Goal: Task Accomplishment & Management: Manage account settings

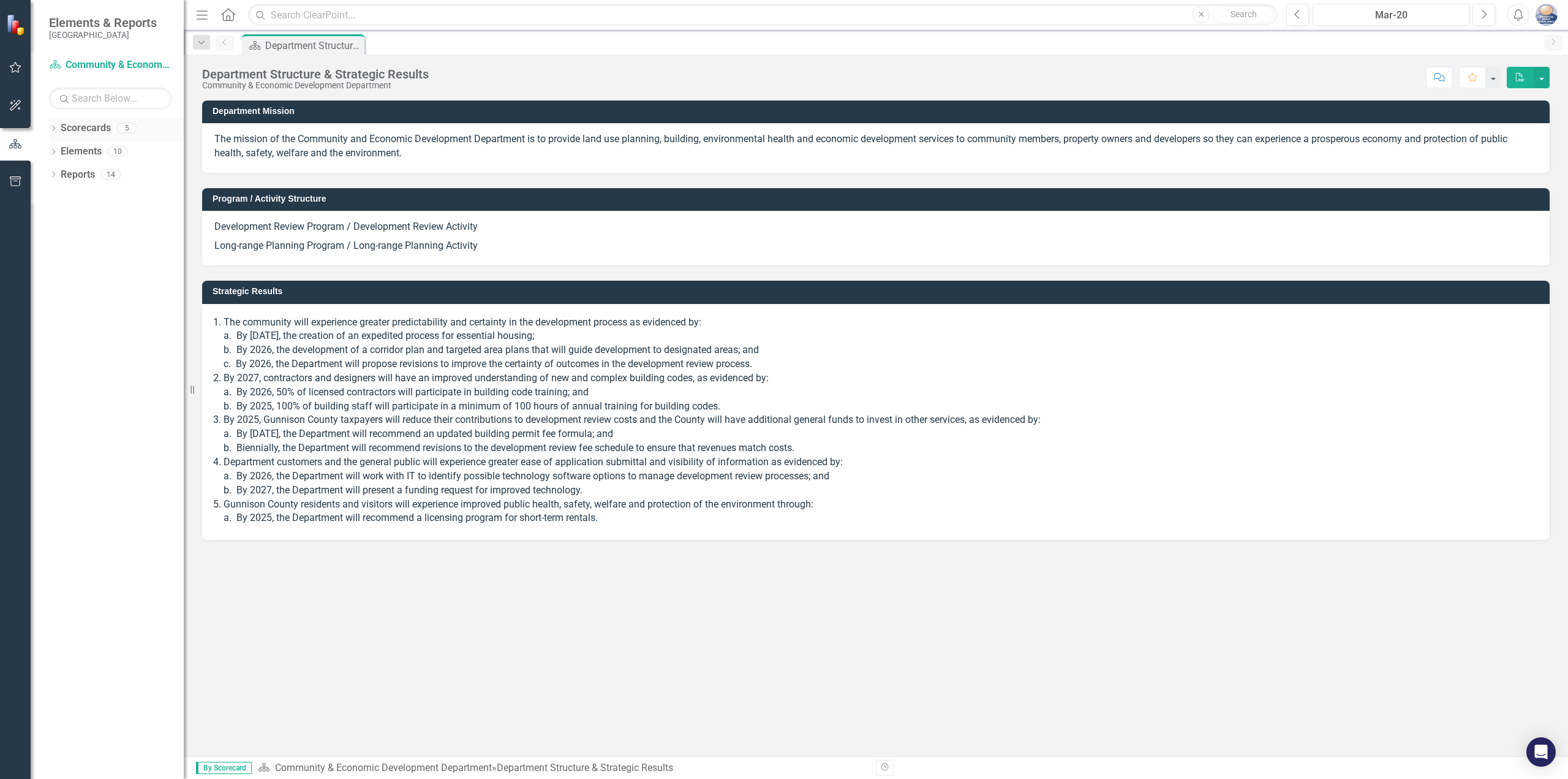
click at [50, 125] on div "Dropdown" at bounding box center [53, 129] width 8 height 10
click at [79, 148] on link "[GEOGRAPHIC_DATA]" at bounding box center [125, 152] width 116 height 14
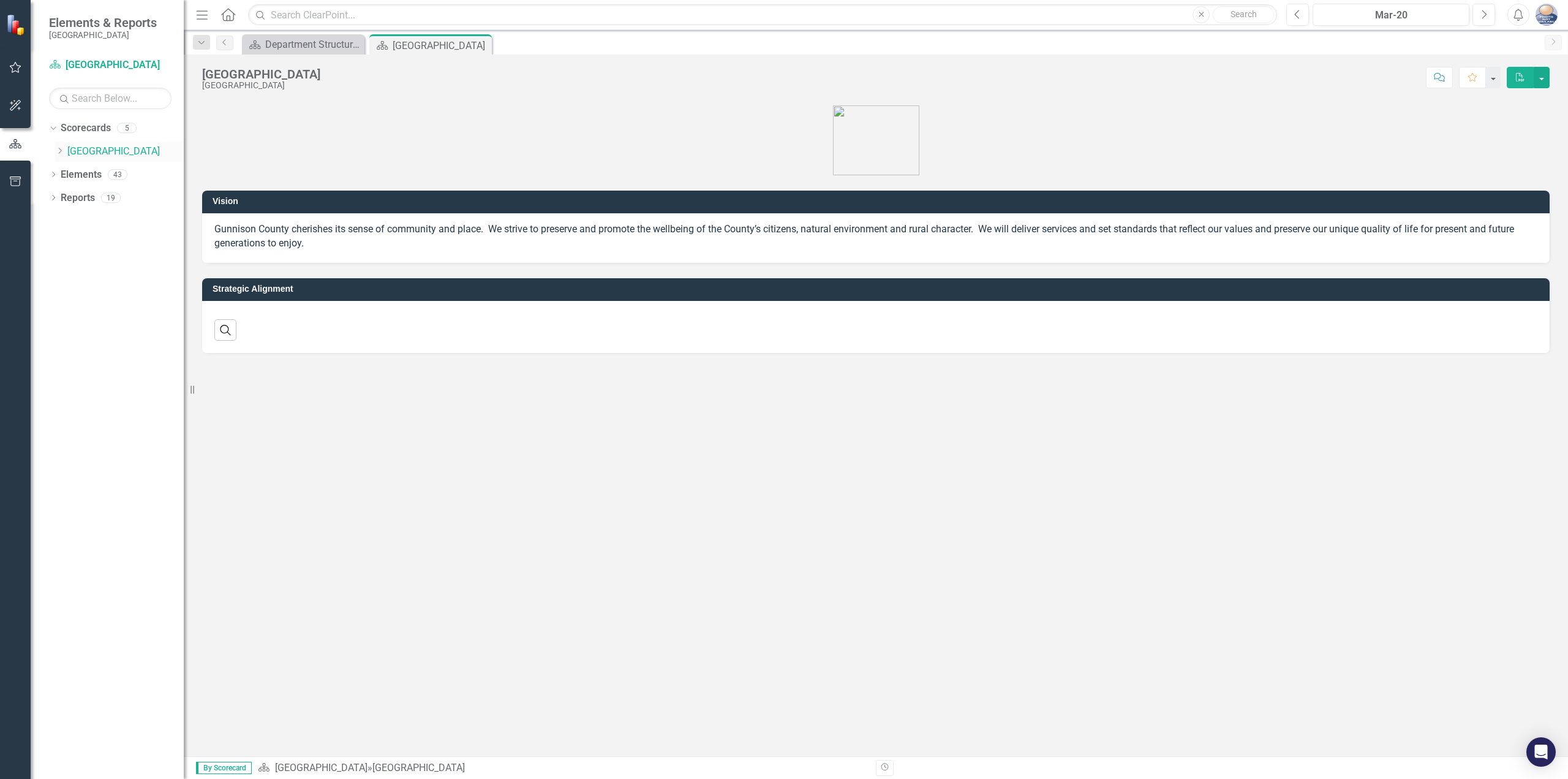
click at [60, 154] on icon "Dropdown" at bounding box center [59, 150] width 9 height 8
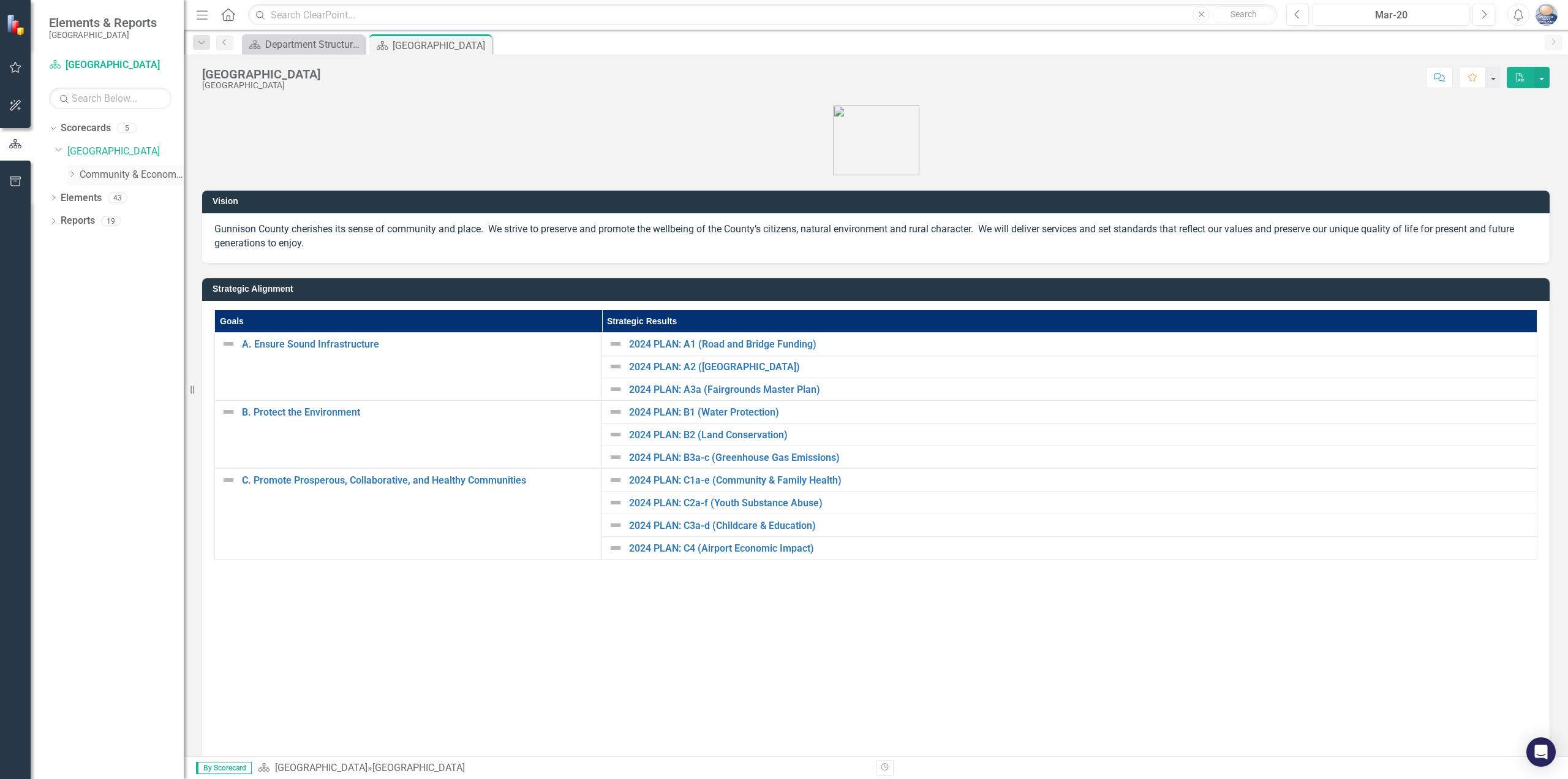
click at [76, 174] on icon "Dropdown" at bounding box center [71, 174] width 9 height 8
click at [109, 168] on link "Community & Economic Development Department" at bounding box center [132, 174] width 104 height 14
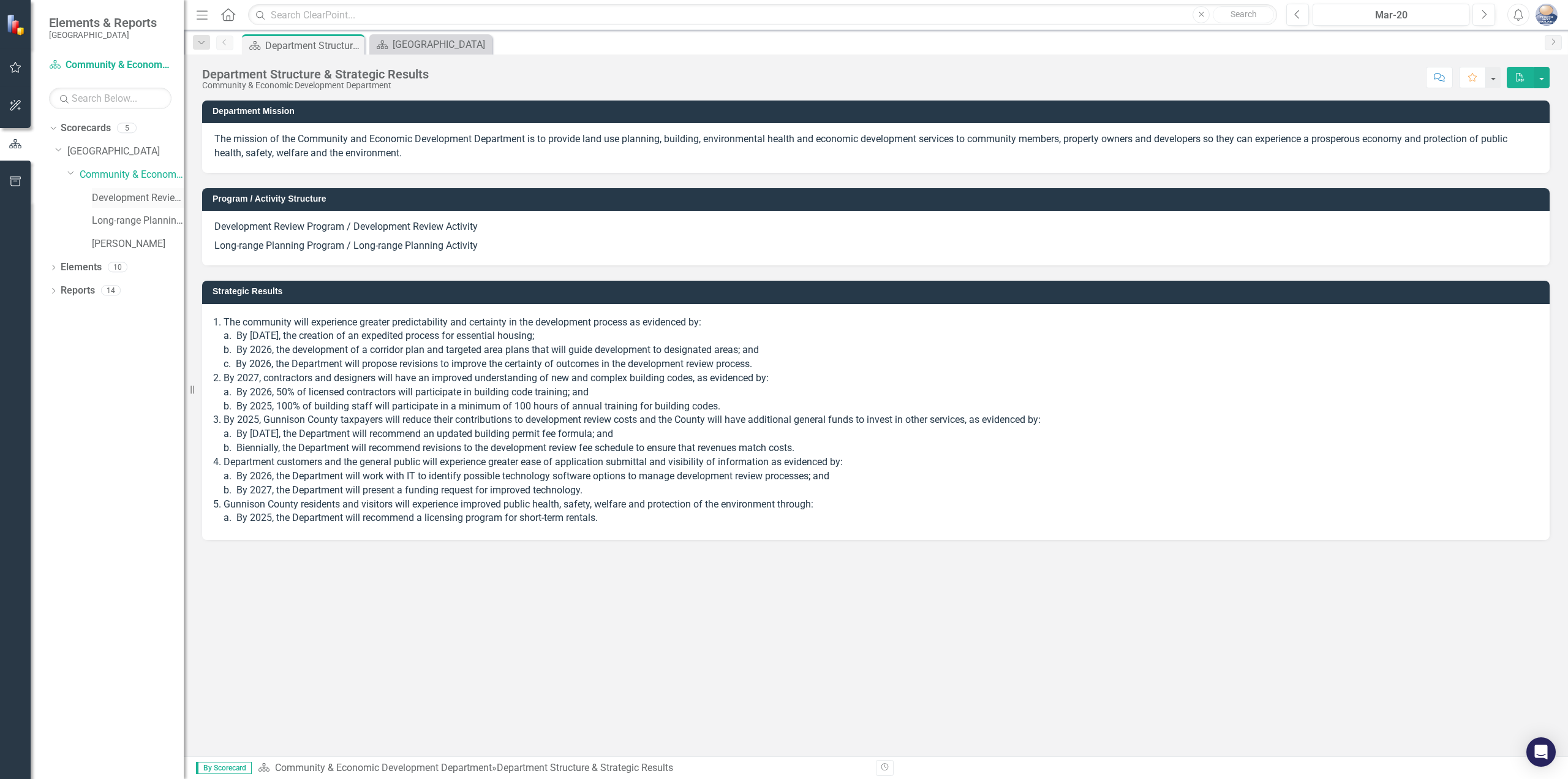
click at [105, 193] on link "Development Review Program" at bounding box center [138, 198] width 92 height 14
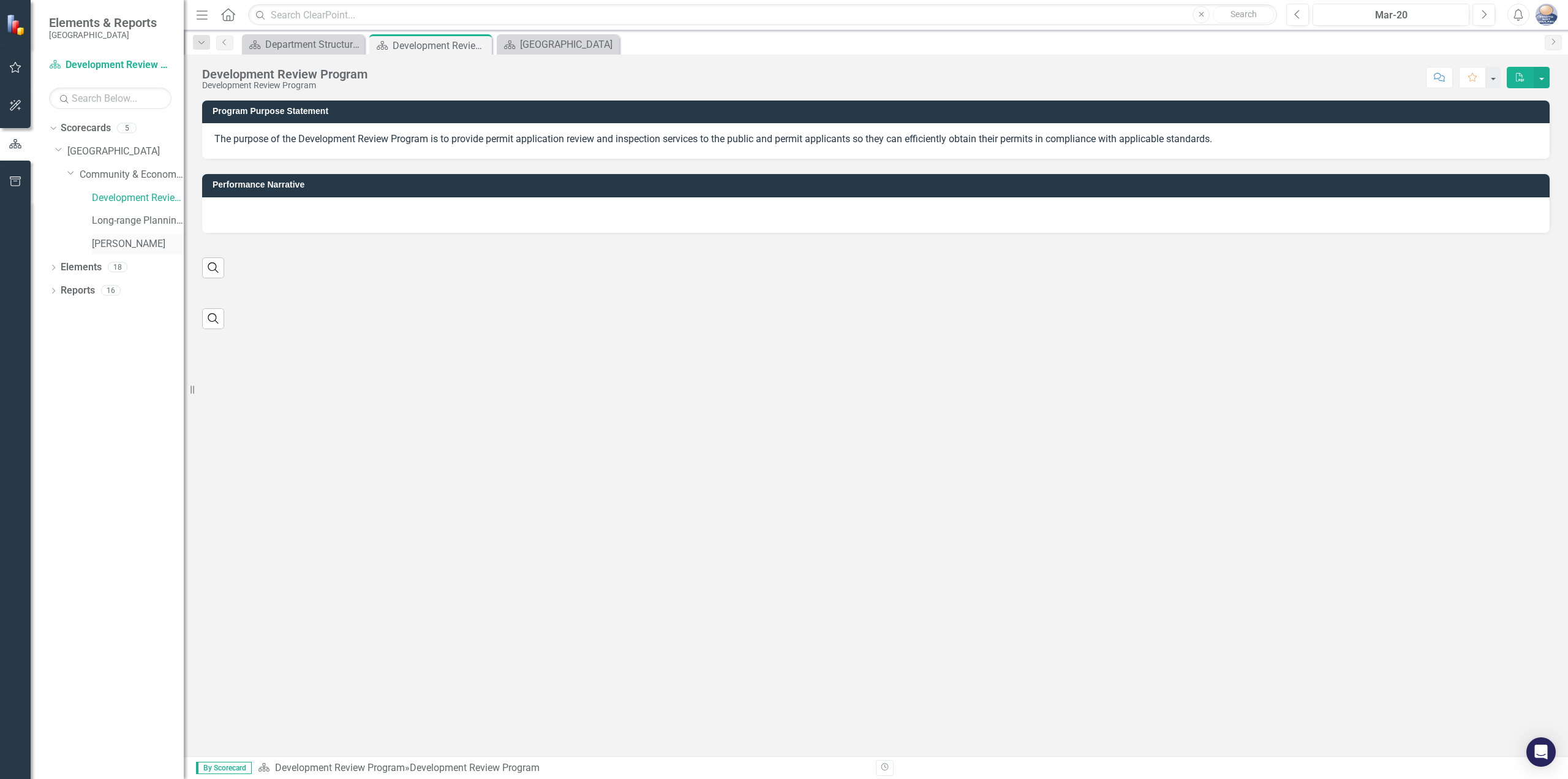
click at [102, 247] on link "[PERSON_NAME]" at bounding box center [138, 244] width 92 height 14
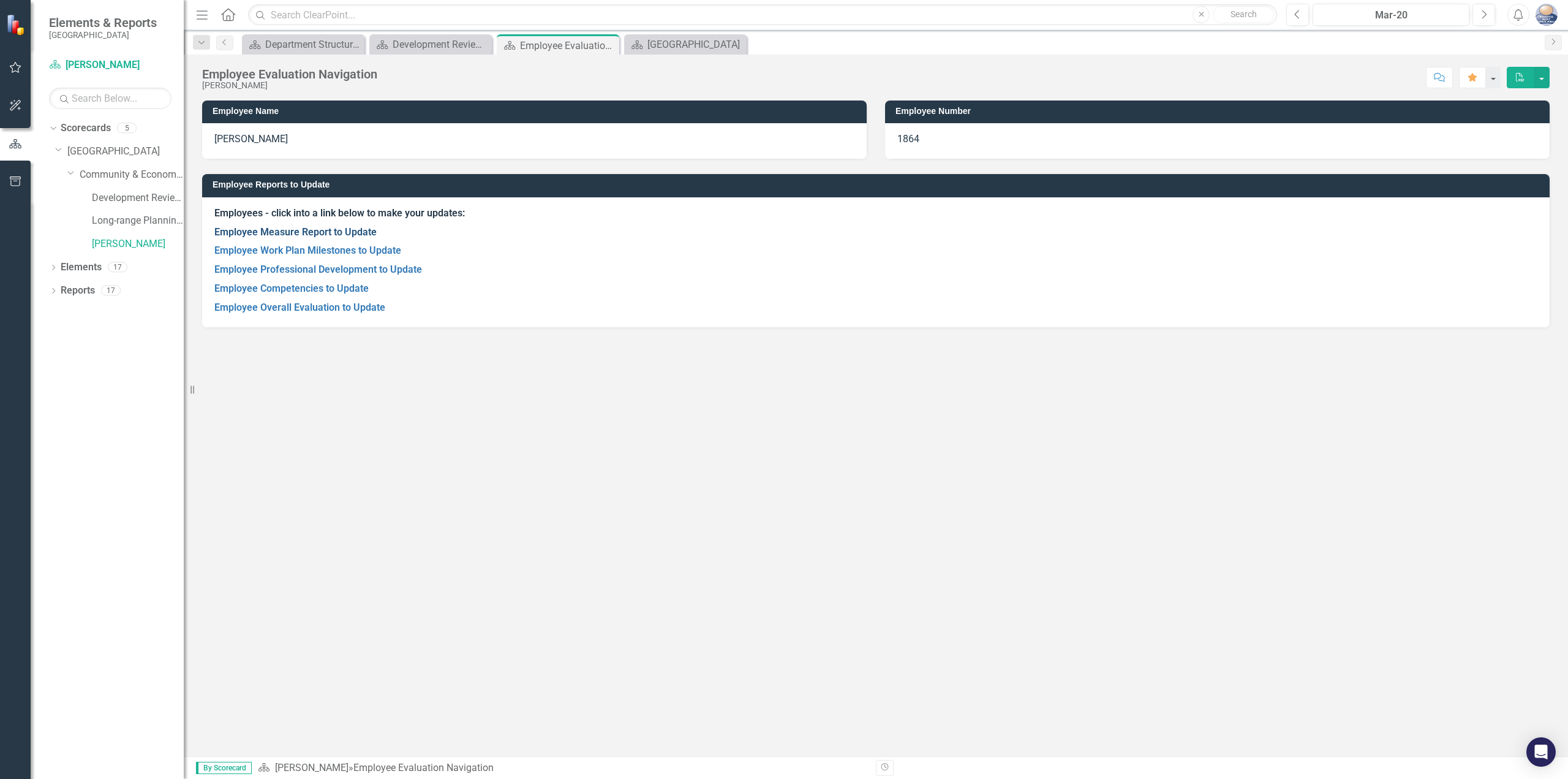
click at [343, 232] on link "Employee Measure Report to Update" at bounding box center [295, 232] width 162 height 12
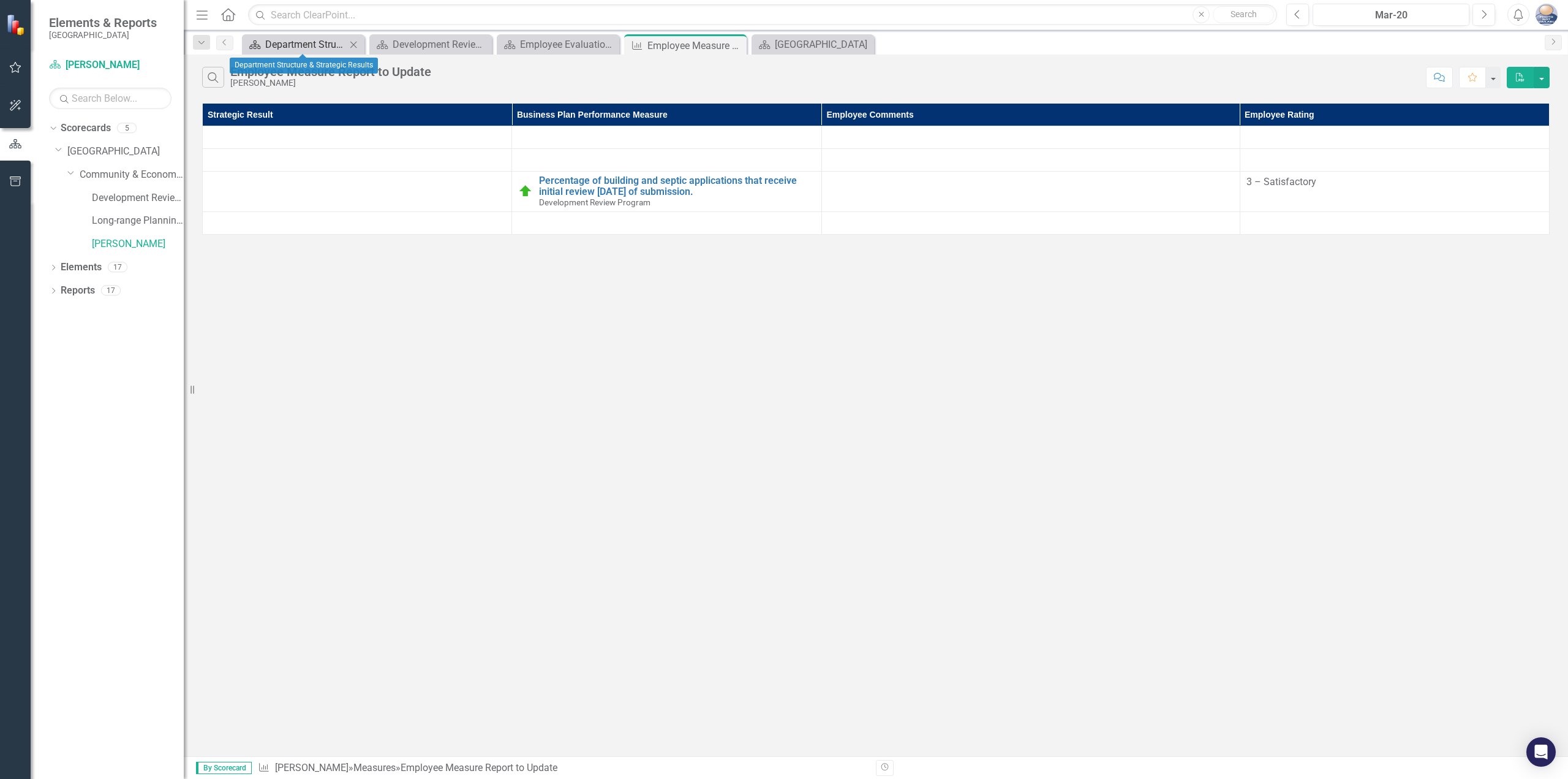
click at [321, 39] on div "Department Structure & Strategic Results" at bounding box center [306, 45] width 81 height 15
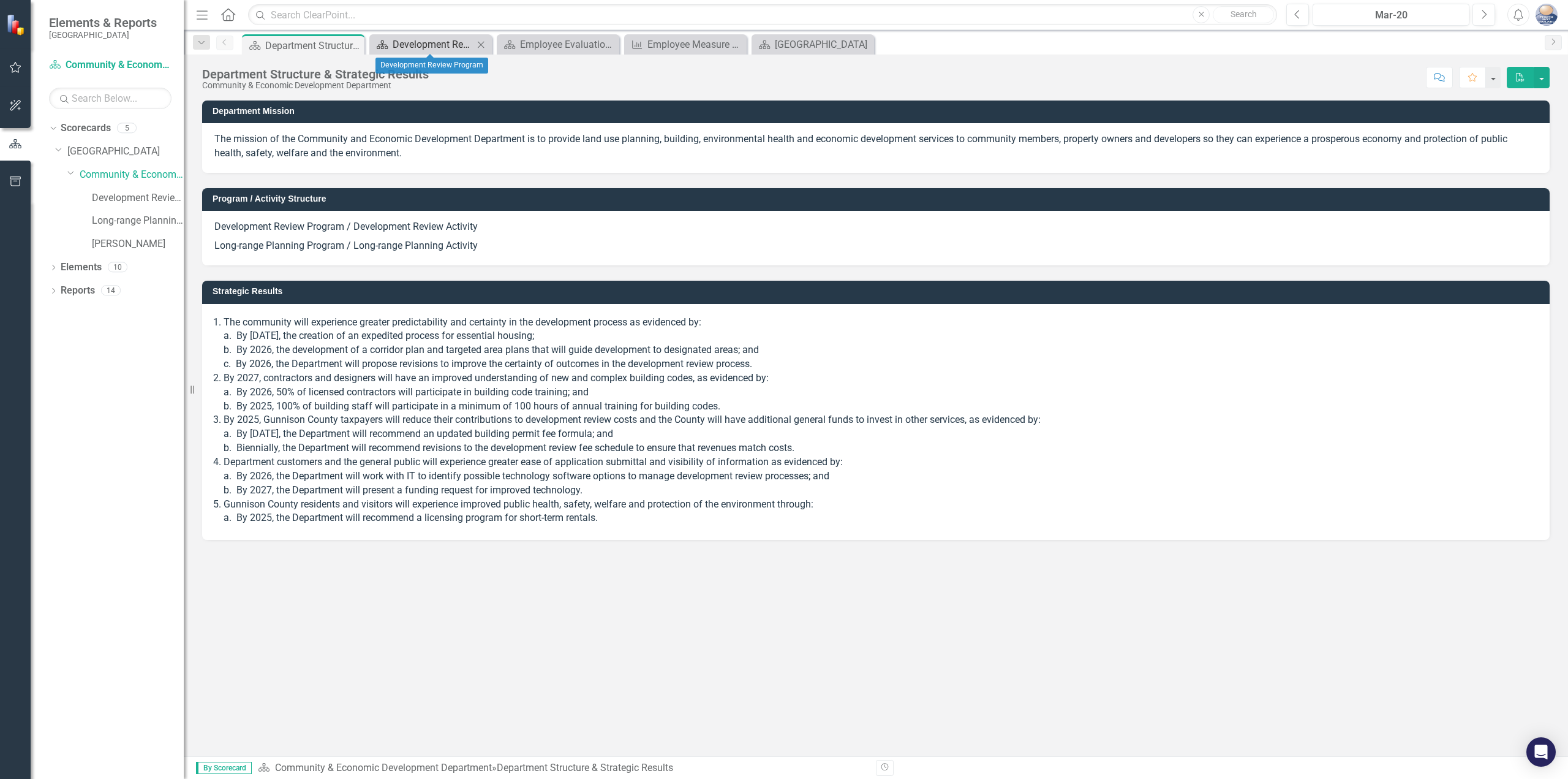
click at [438, 39] on div "Development Review Program" at bounding box center [433, 45] width 81 height 15
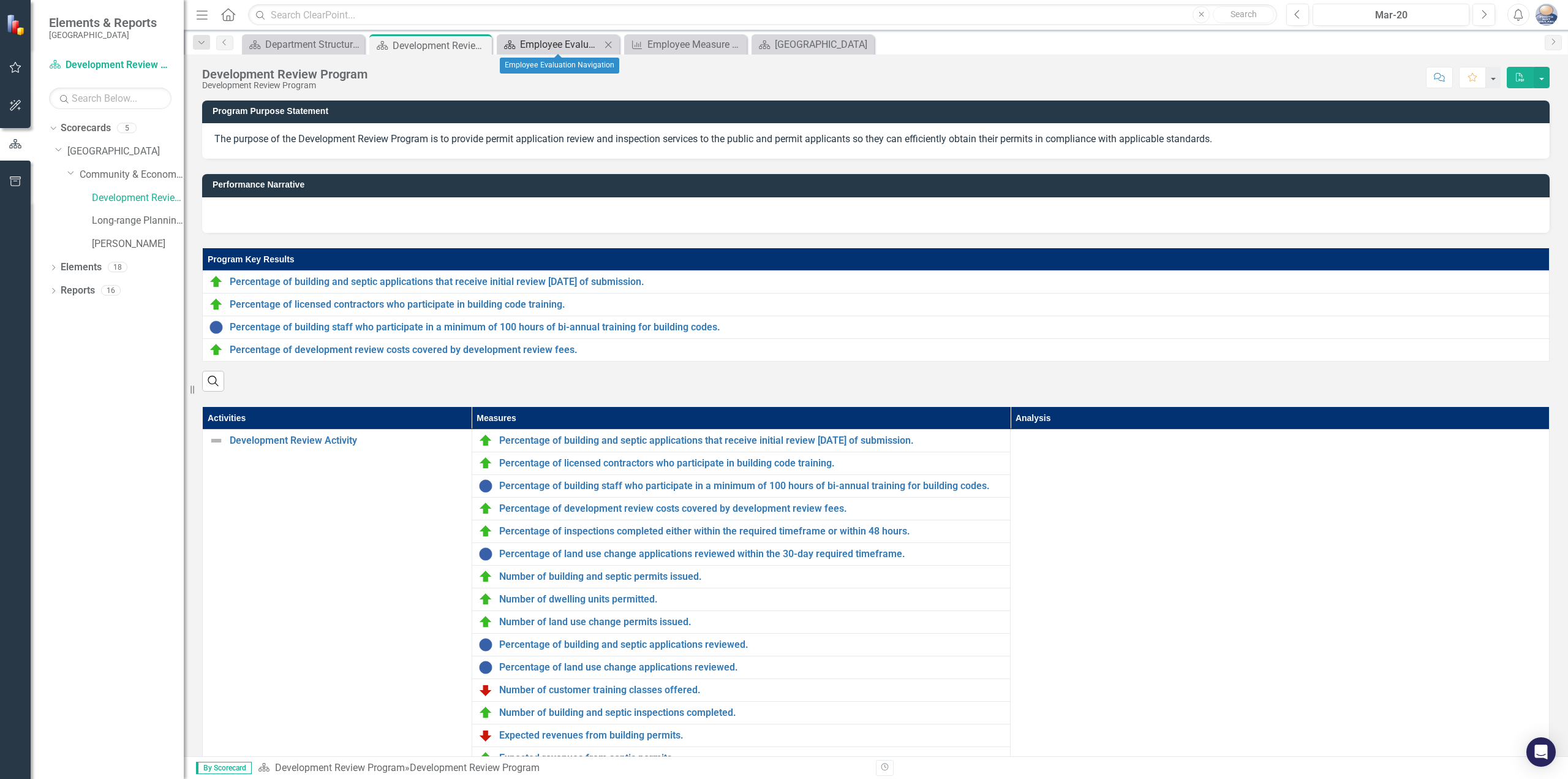
click at [527, 42] on div "Employee Evaluation Navigation" at bounding box center [560, 45] width 81 height 15
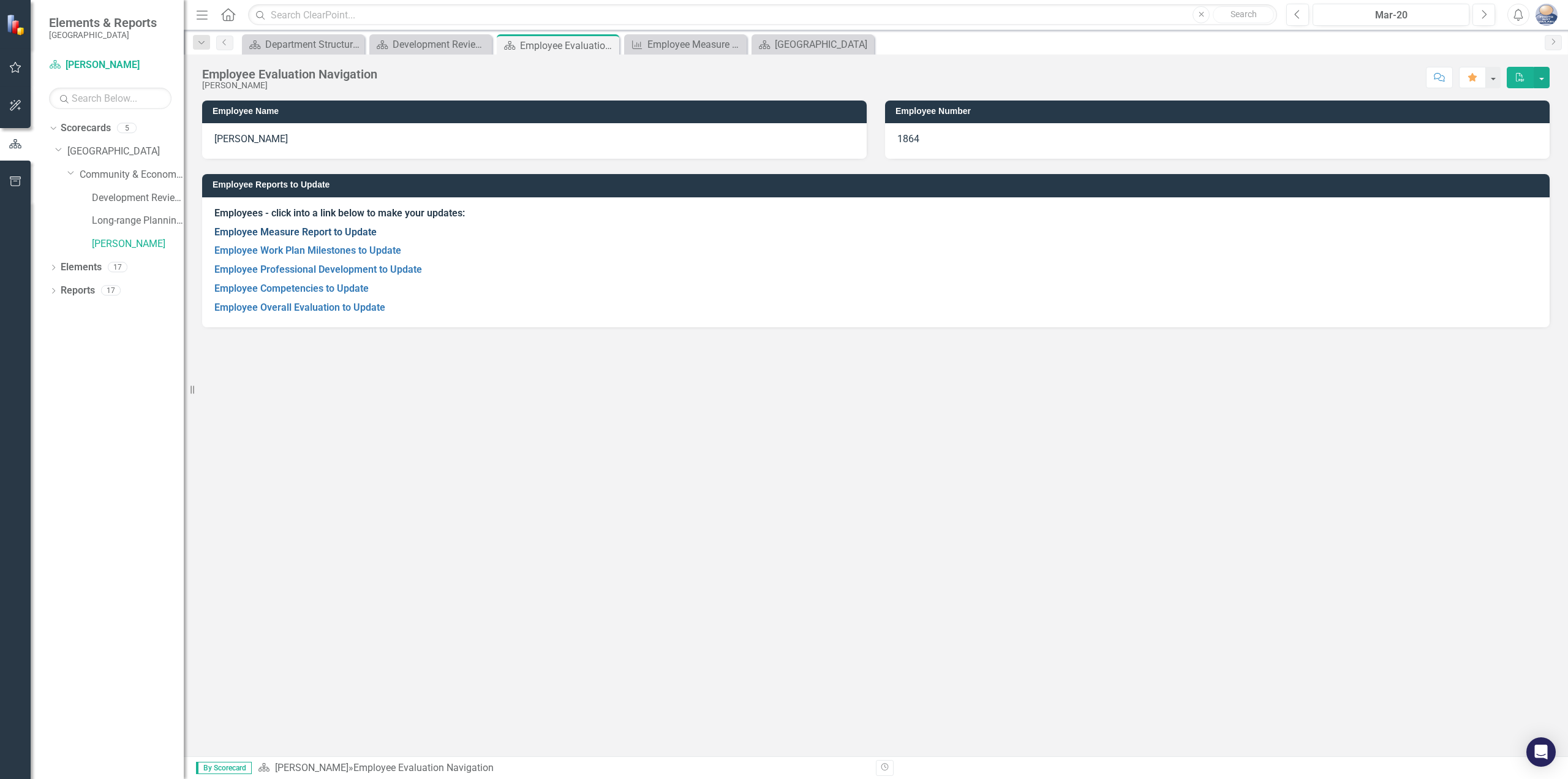
click at [326, 232] on link "Employee Measure Report to Update" at bounding box center [295, 232] width 162 height 12
click at [363, 234] on link "Employee Measure Report to Update" at bounding box center [295, 232] width 162 height 12
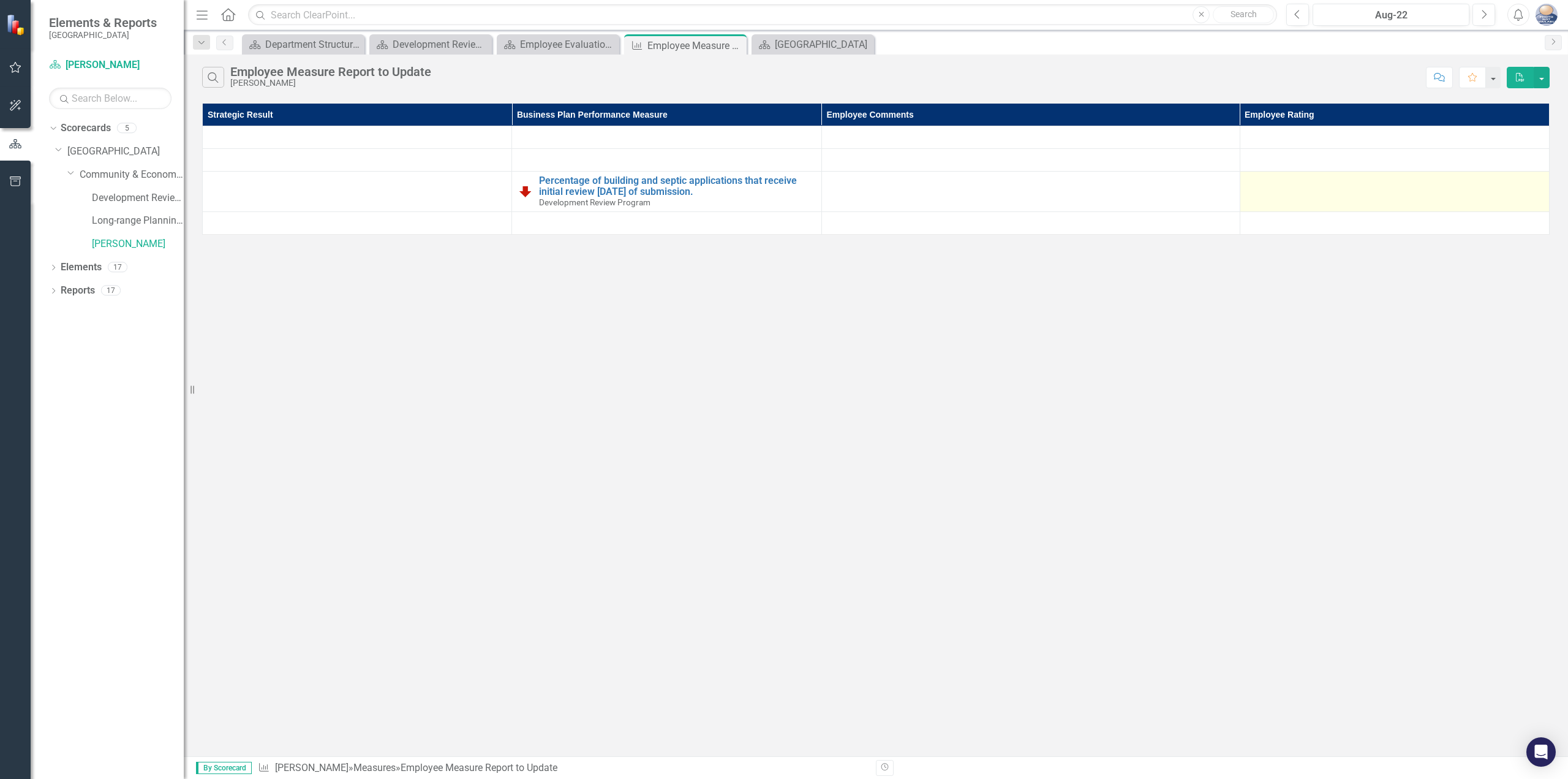
click at [1325, 192] on td at bounding box center [1394, 192] width 309 height 41
click at [1322, 184] on div at bounding box center [1395, 182] width 297 height 14
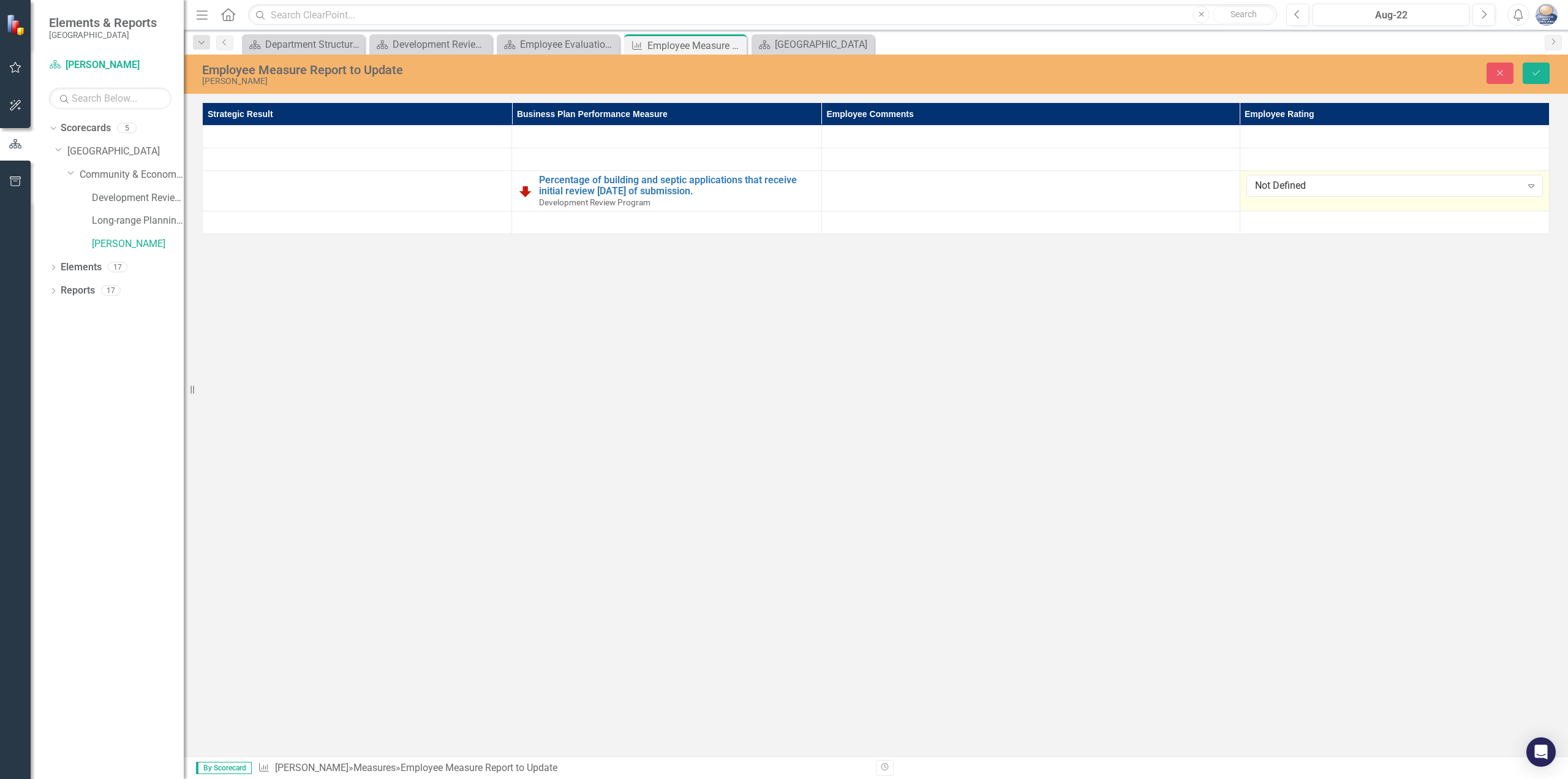
click at [1322, 184] on div "Not Defined" at bounding box center [1389, 185] width 266 height 14
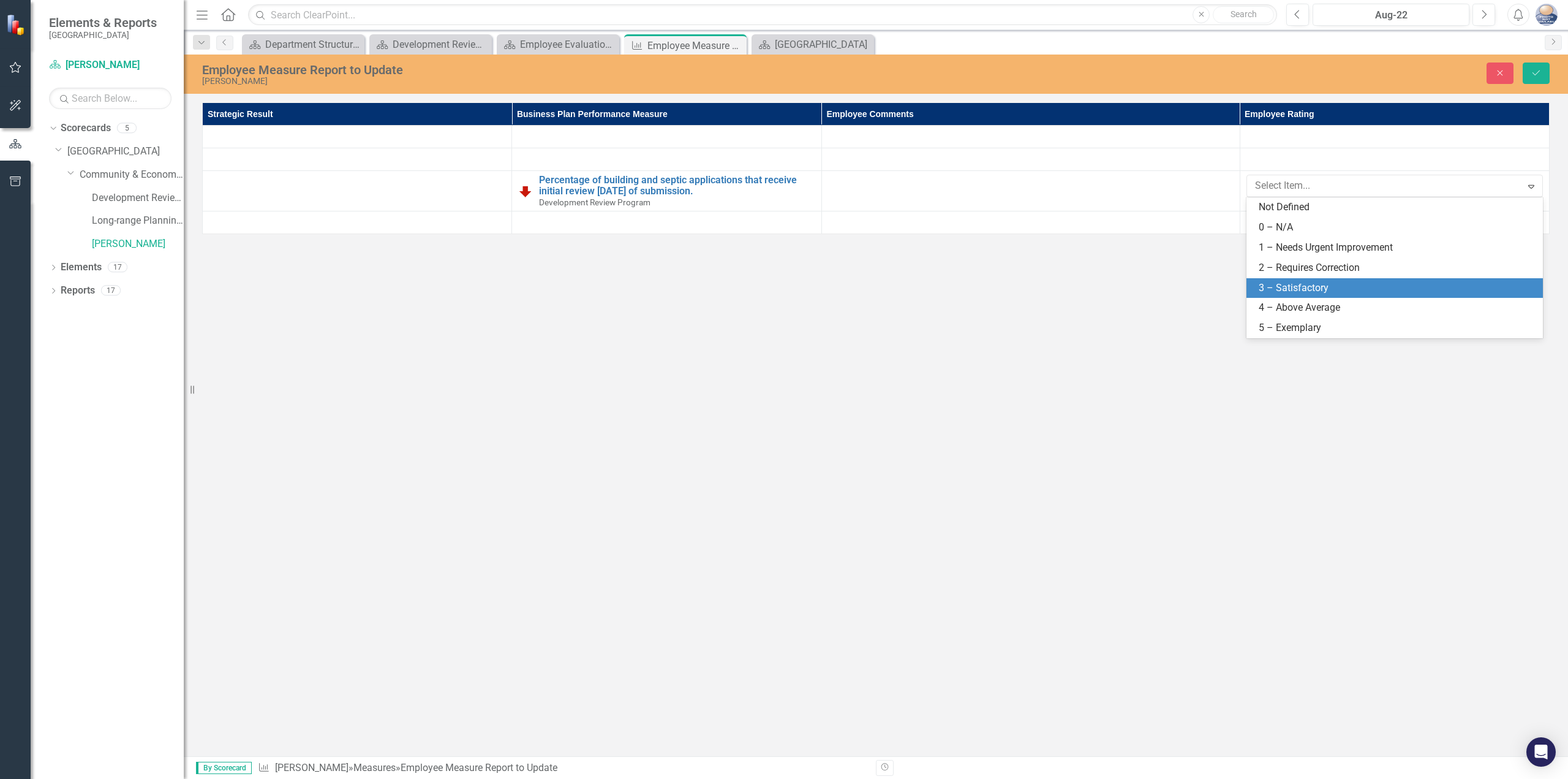
click at [1305, 286] on div "3 – Satisfactory" at bounding box center [1397, 288] width 277 height 14
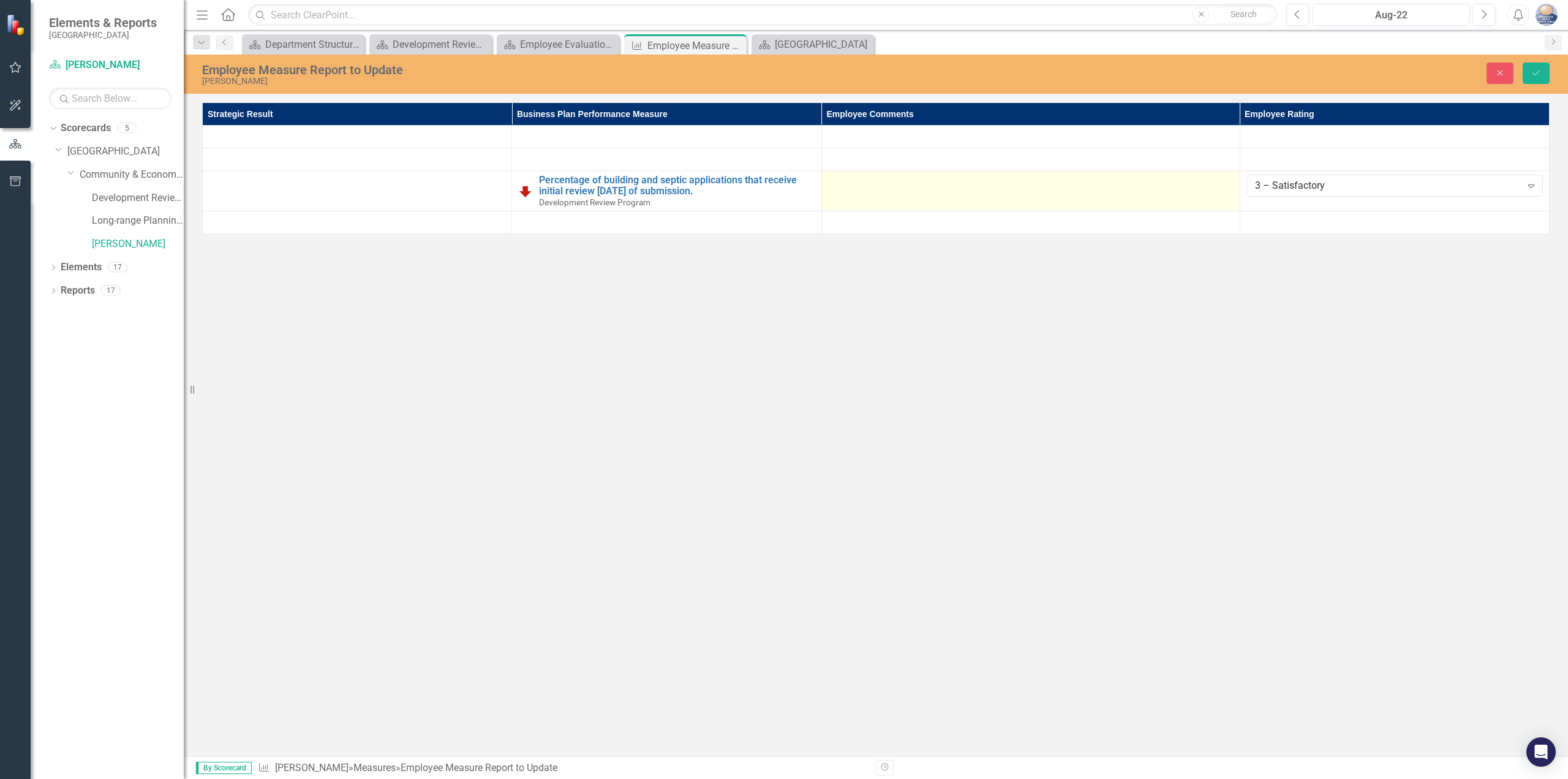
click at [1011, 196] on td at bounding box center [1030, 191] width 418 height 41
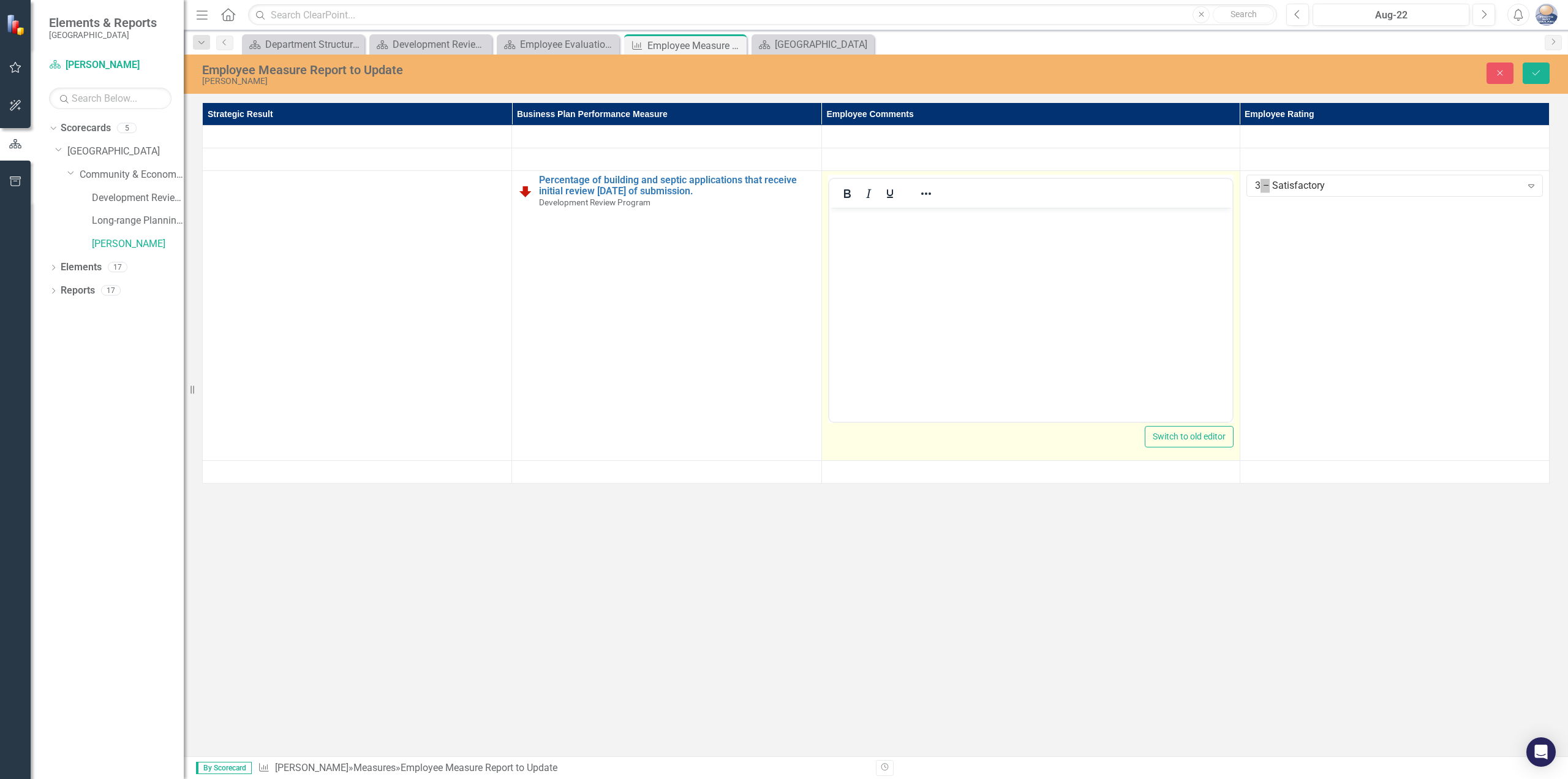
click at [998, 231] on body "Rich Text Area. Press ALT-0 for help." at bounding box center [1030, 300] width 403 height 184
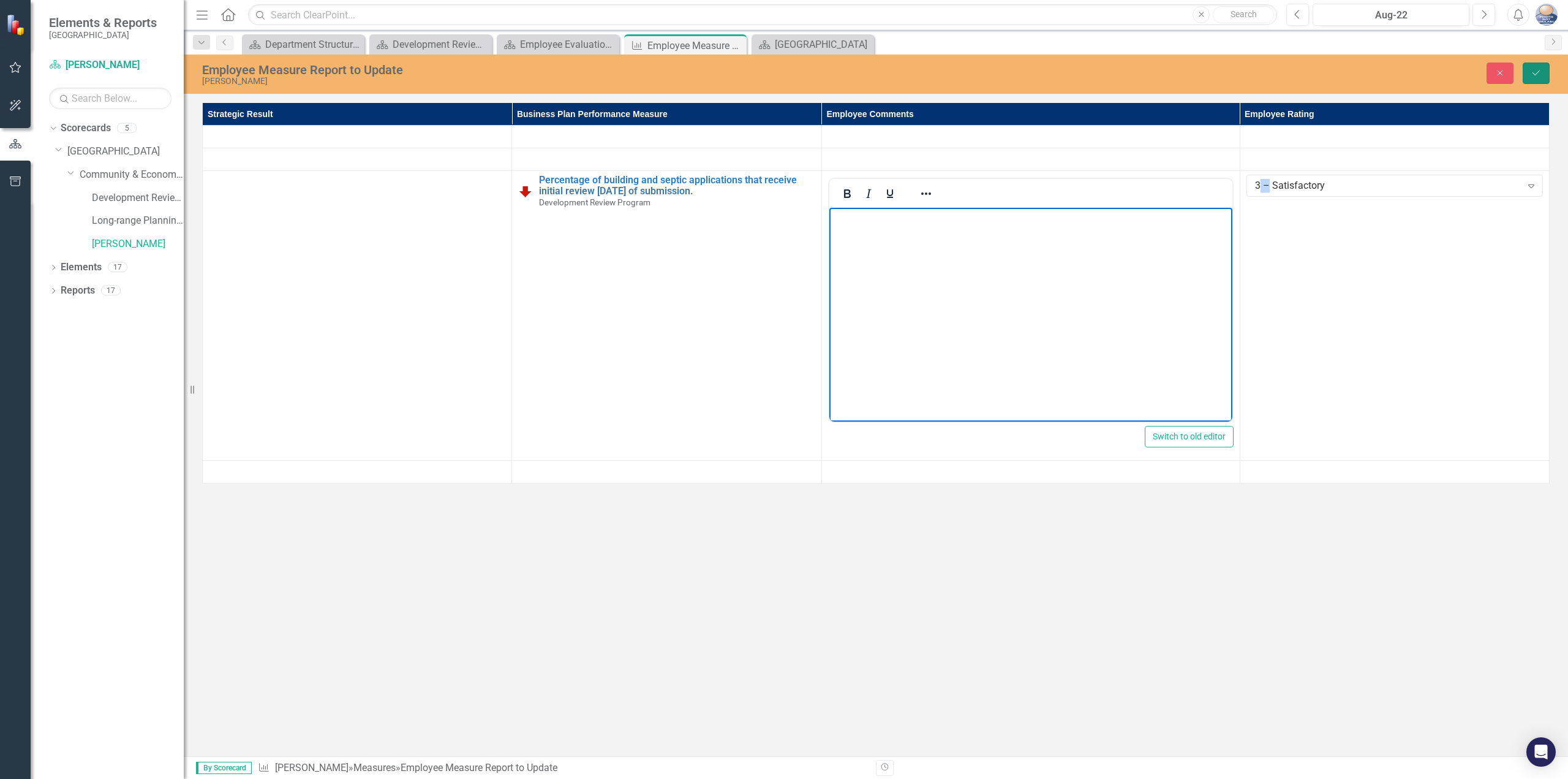
click at [1525, 77] on button "Save" at bounding box center [1536, 73] width 27 height 21
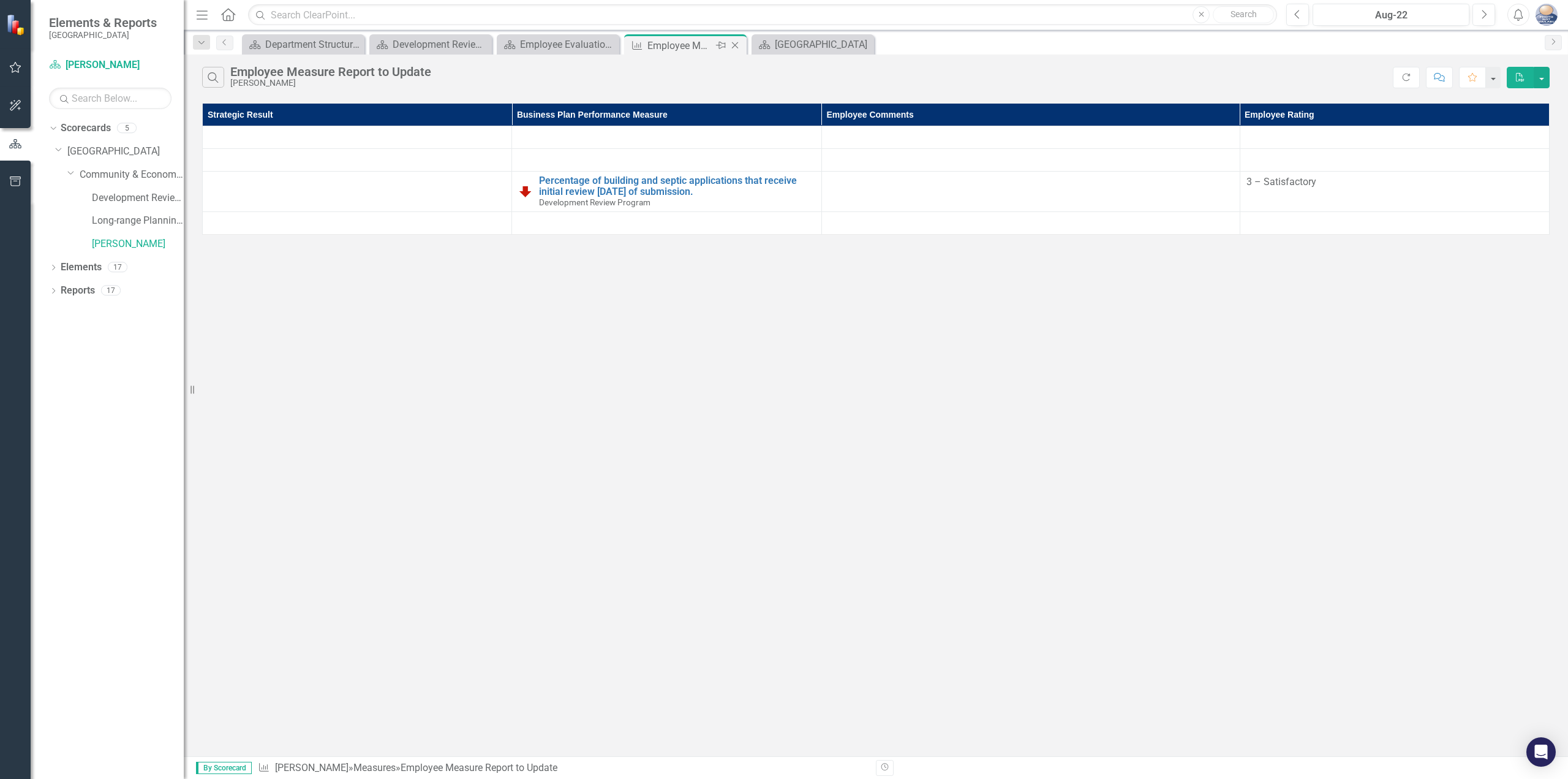
click at [674, 52] on div "Employee Measure Report to Update" at bounding box center [680, 45] width 65 height 15
click at [675, 47] on div "Employee Measure Report to Update" at bounding box center [680, 45] width 65 height 15
click at [551, 47] on div "Employee Evaluation Navigation" at bounding box center [560, 45] width 81 height 15
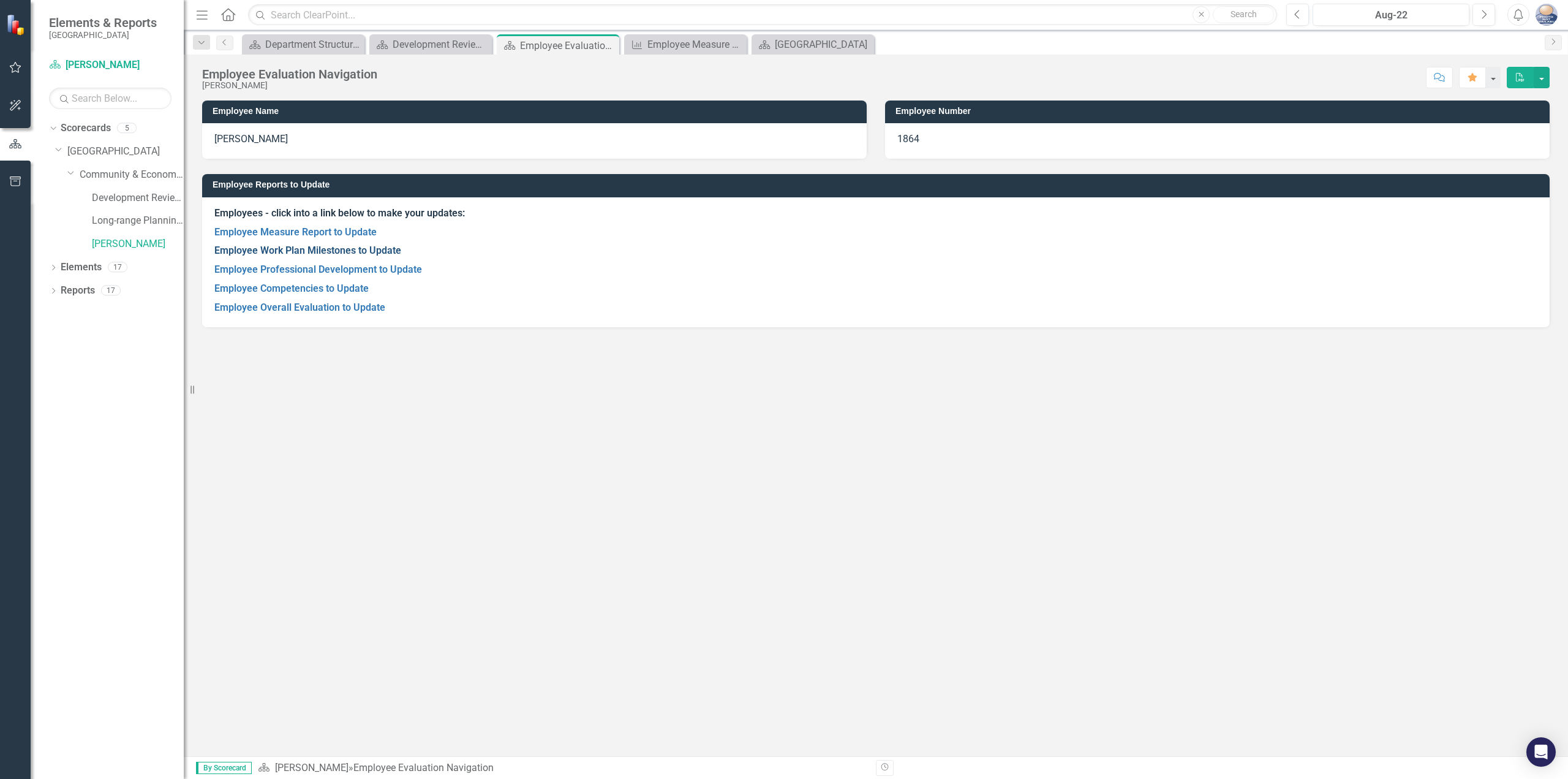
click at [338, 253] on link "Employee Work Plan Milestones to Update" at bounding box center [308, 250] width 187 height 12
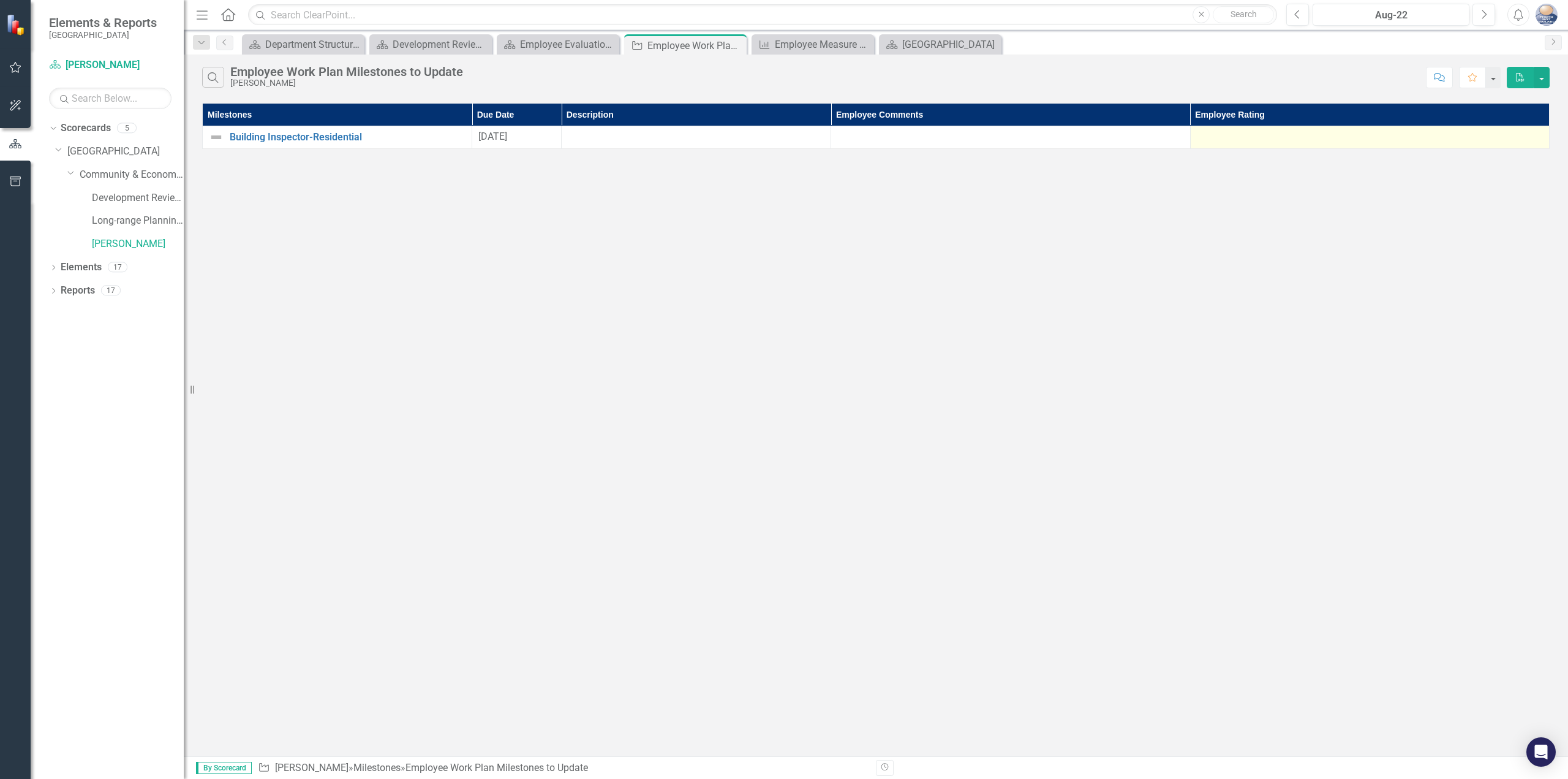
click at [1340, 138] on div at bounding box center [1370, 137] width 346 height 14
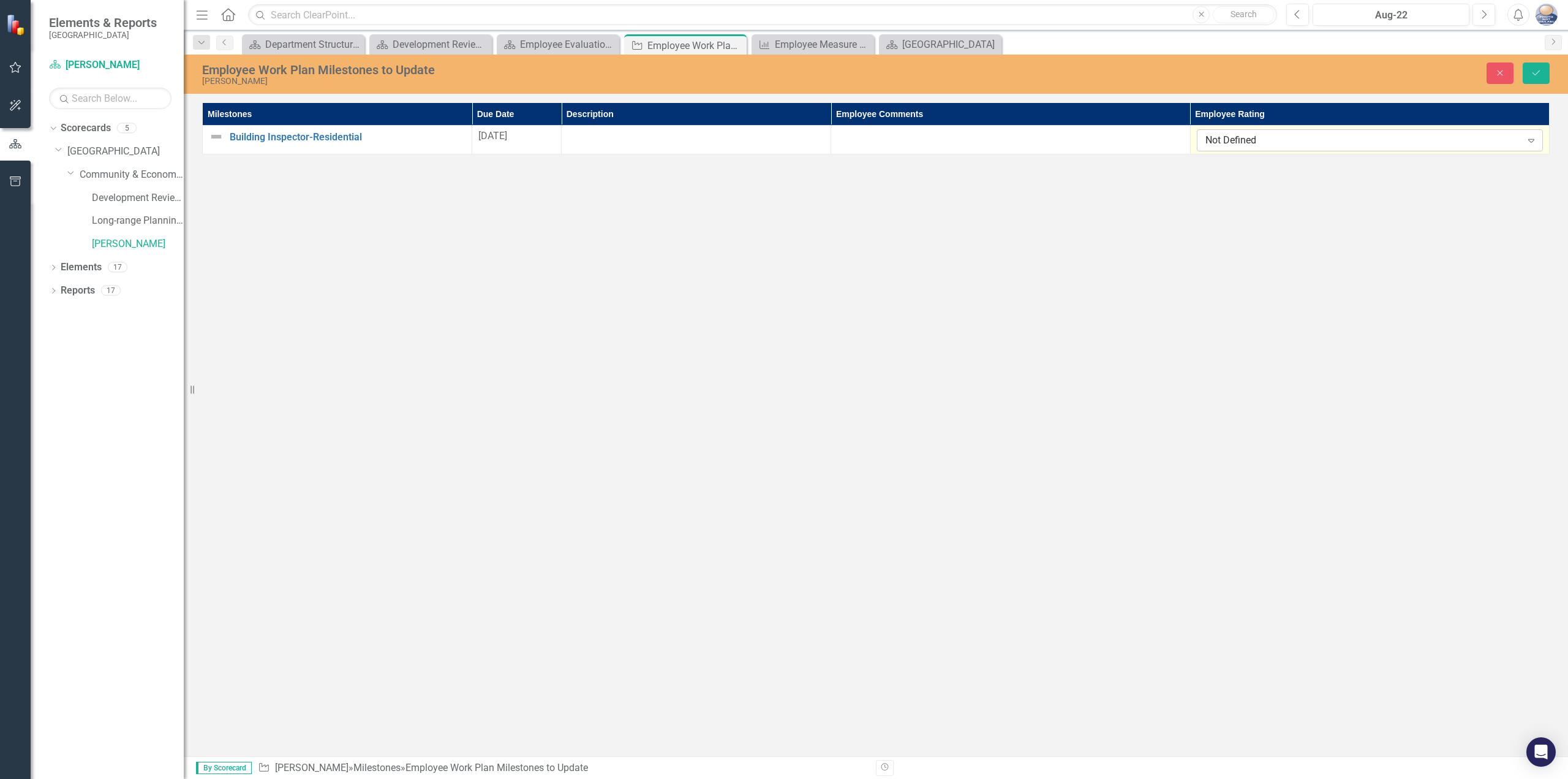
click at [1340, 137] on div "Not Defined" at bounding box center [1363, 140] width 316 height 14
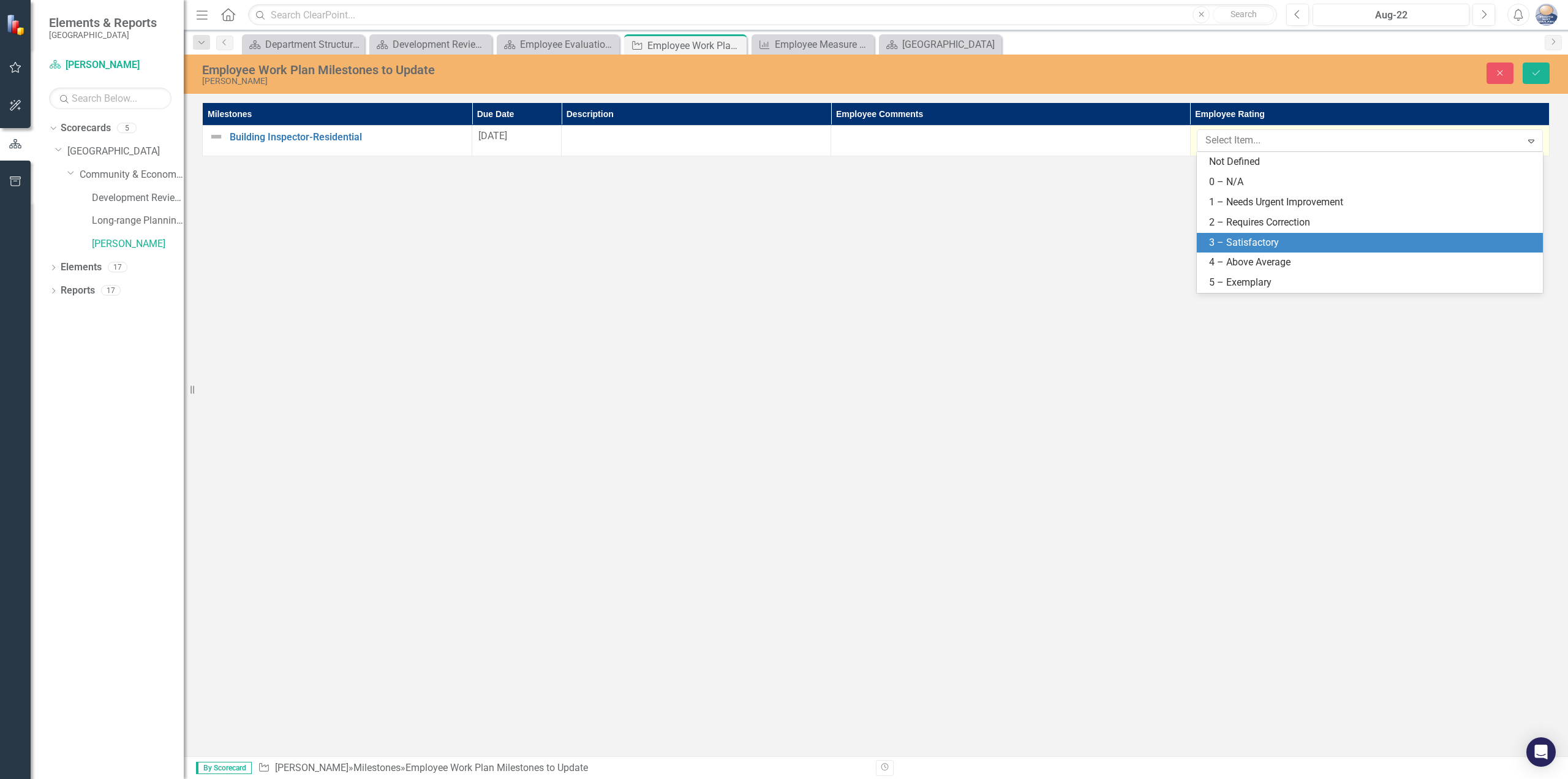
click at [1310, 234] on div "3 – Satisfactory" at bounding box center [1370, 242] width 346 height 20
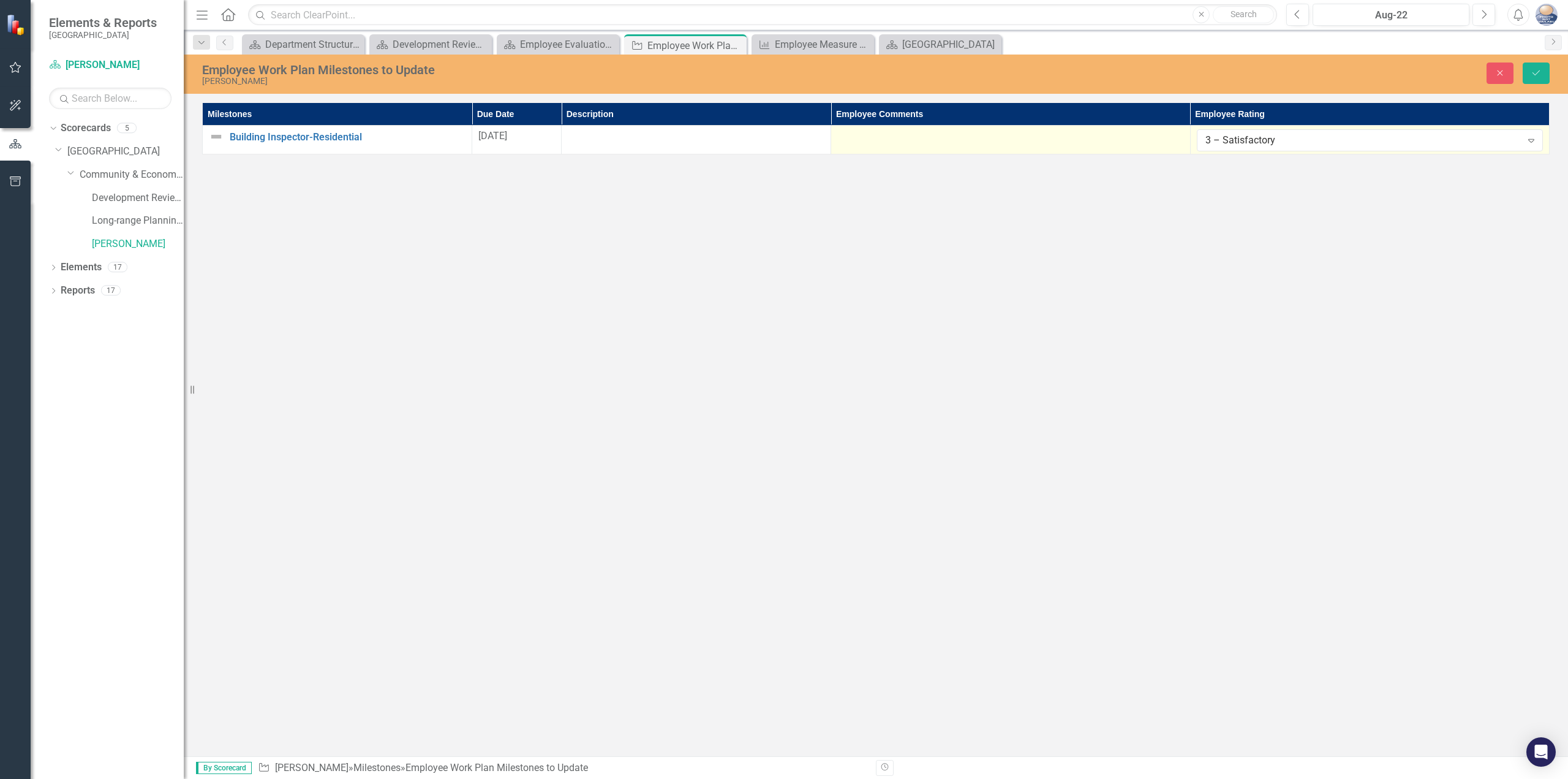
click at [1000, 144] on div at bounding box center [1010, 136] width 346 height 14
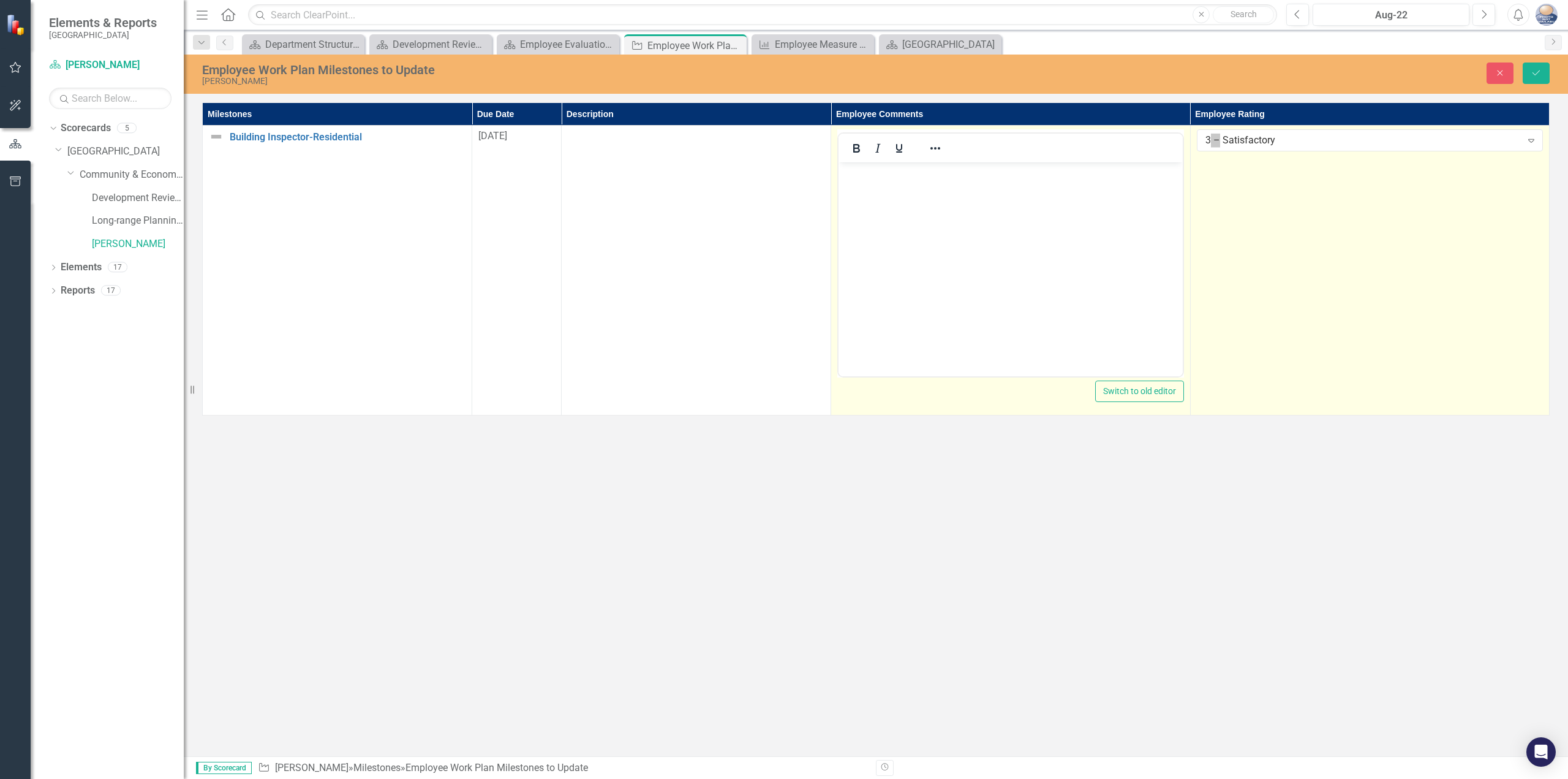
click at [959, 189] on body "Rich Text Area. Press ALT-0 for help." at bounding box center [1010, 254] width 343 height 184
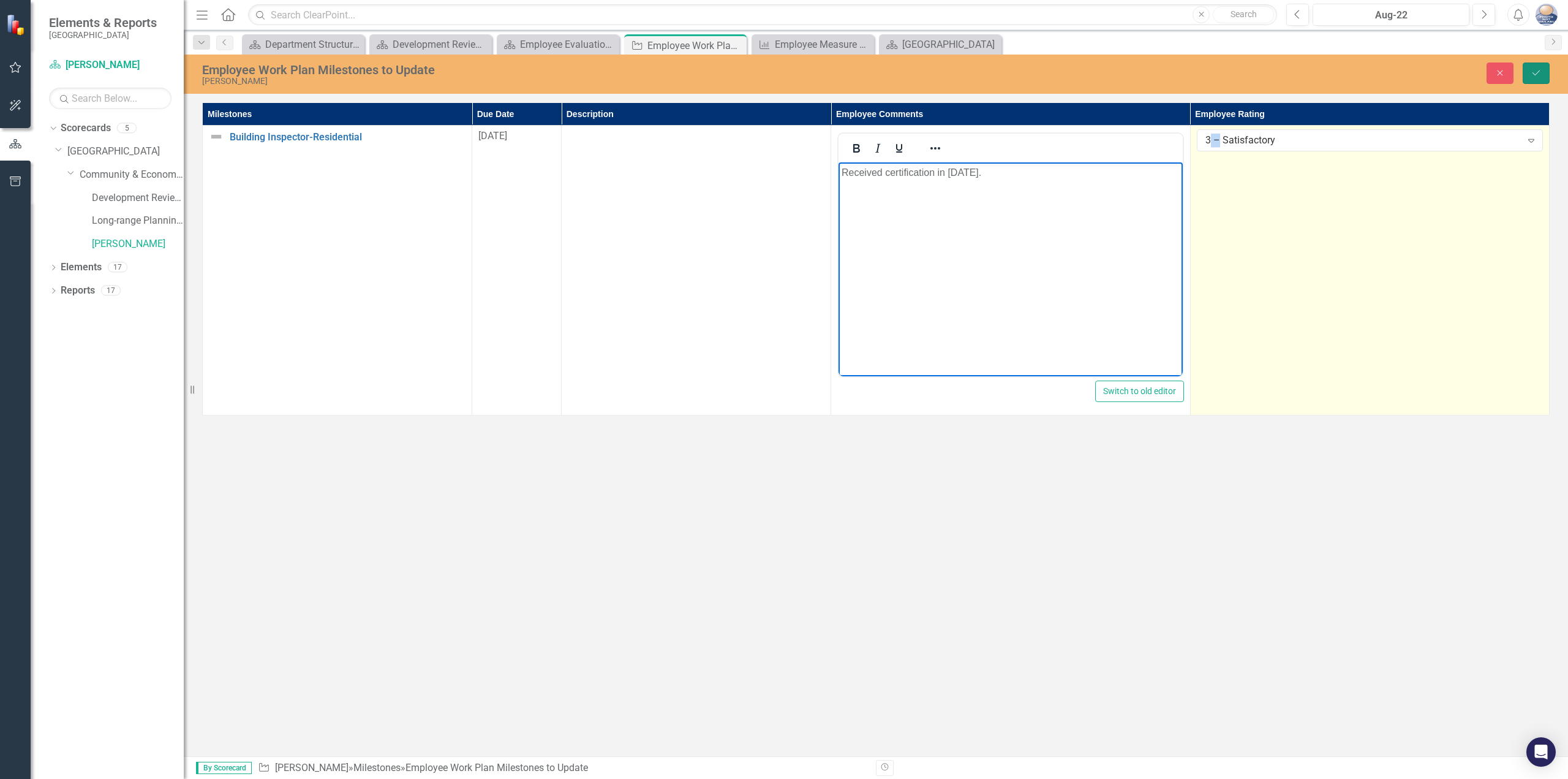
click at [1544, 67] on button "Save" at bounding box center [1536, 73] width 27 height 21
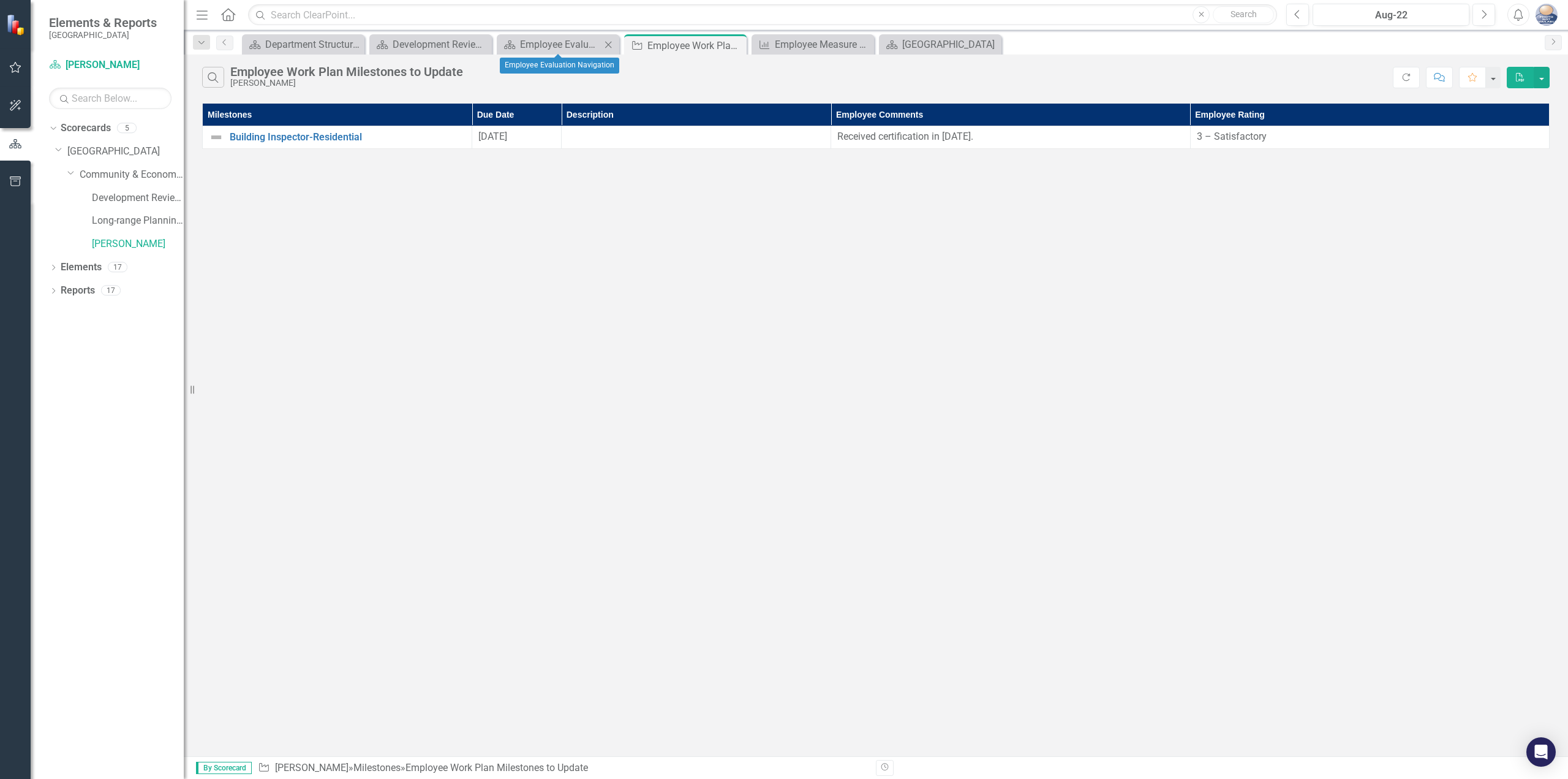
click at [563, 36] on div "Scorecard Employee Evaluation Navigation Close" at bounding box center [558, 44] width 122 height 20
click at [556, 47] on div "Employee Evaluation Navigation" at bounding box center [560, 45] width 81 height 15
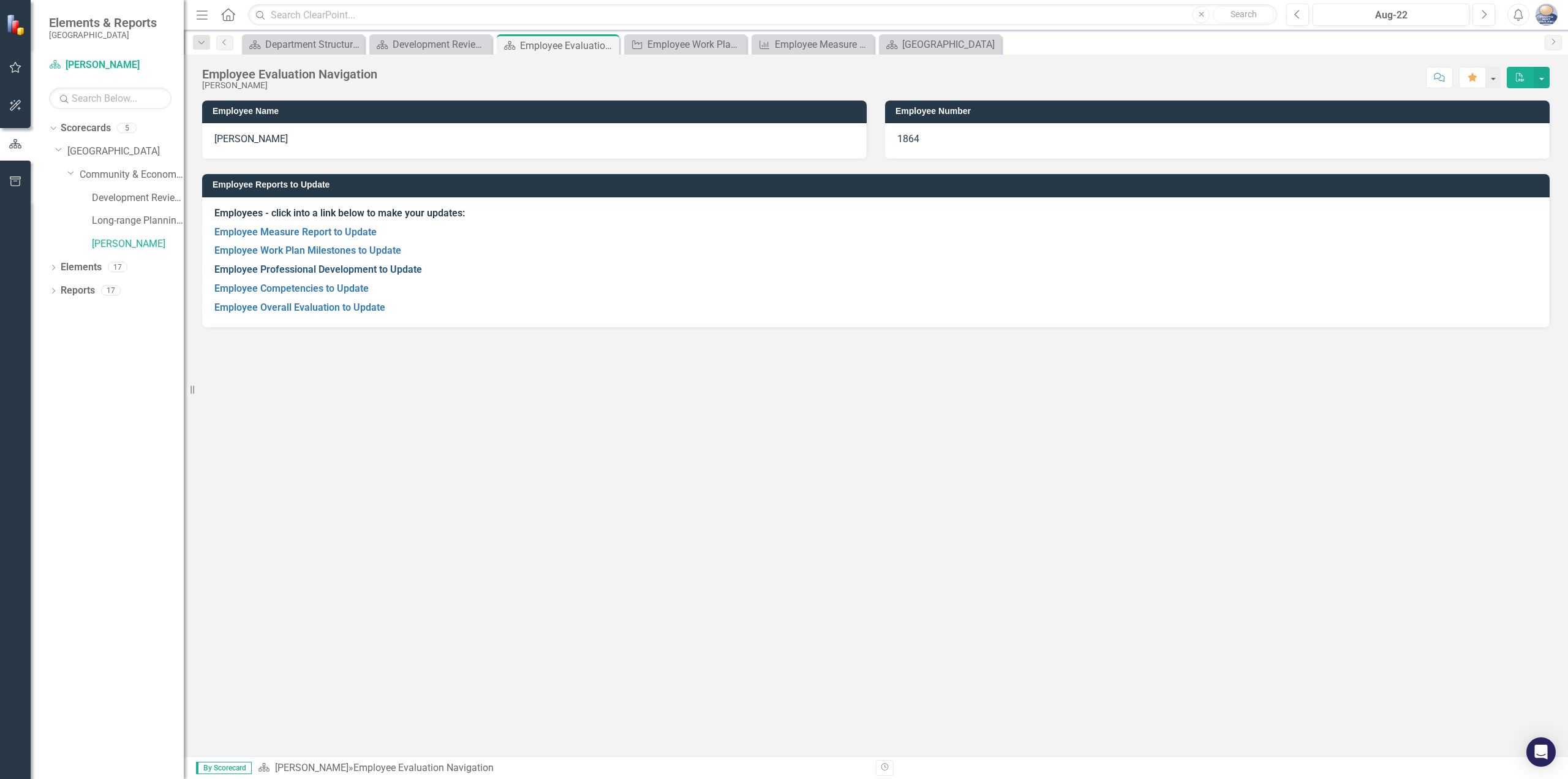
click at [334, 264] on link "Employee Professional Development to Update" at bounding box center [318, 269] width 207 height 12
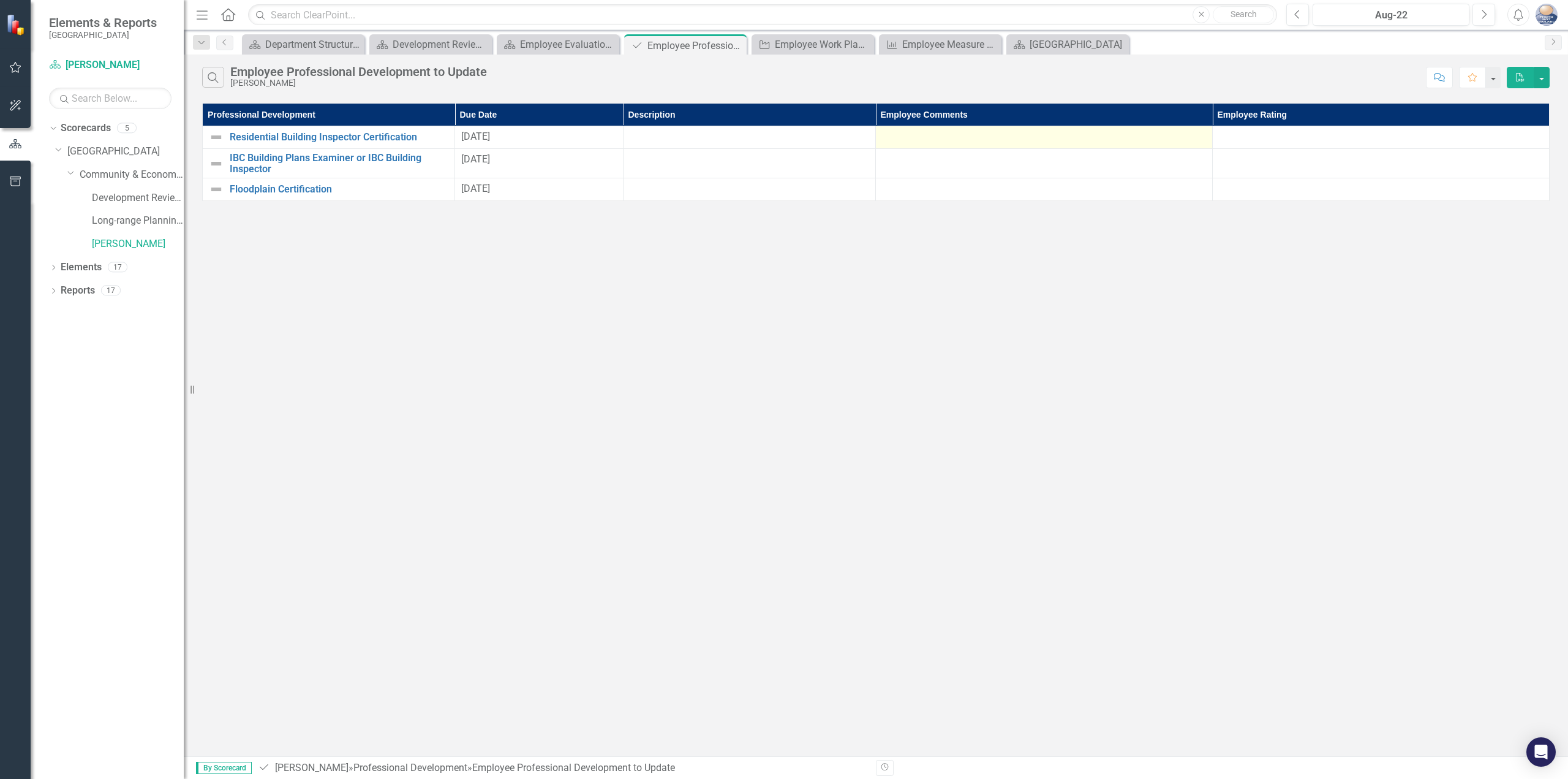
click at [1069, 141] on div at bounding box center [1044, 137] width 324 height 14
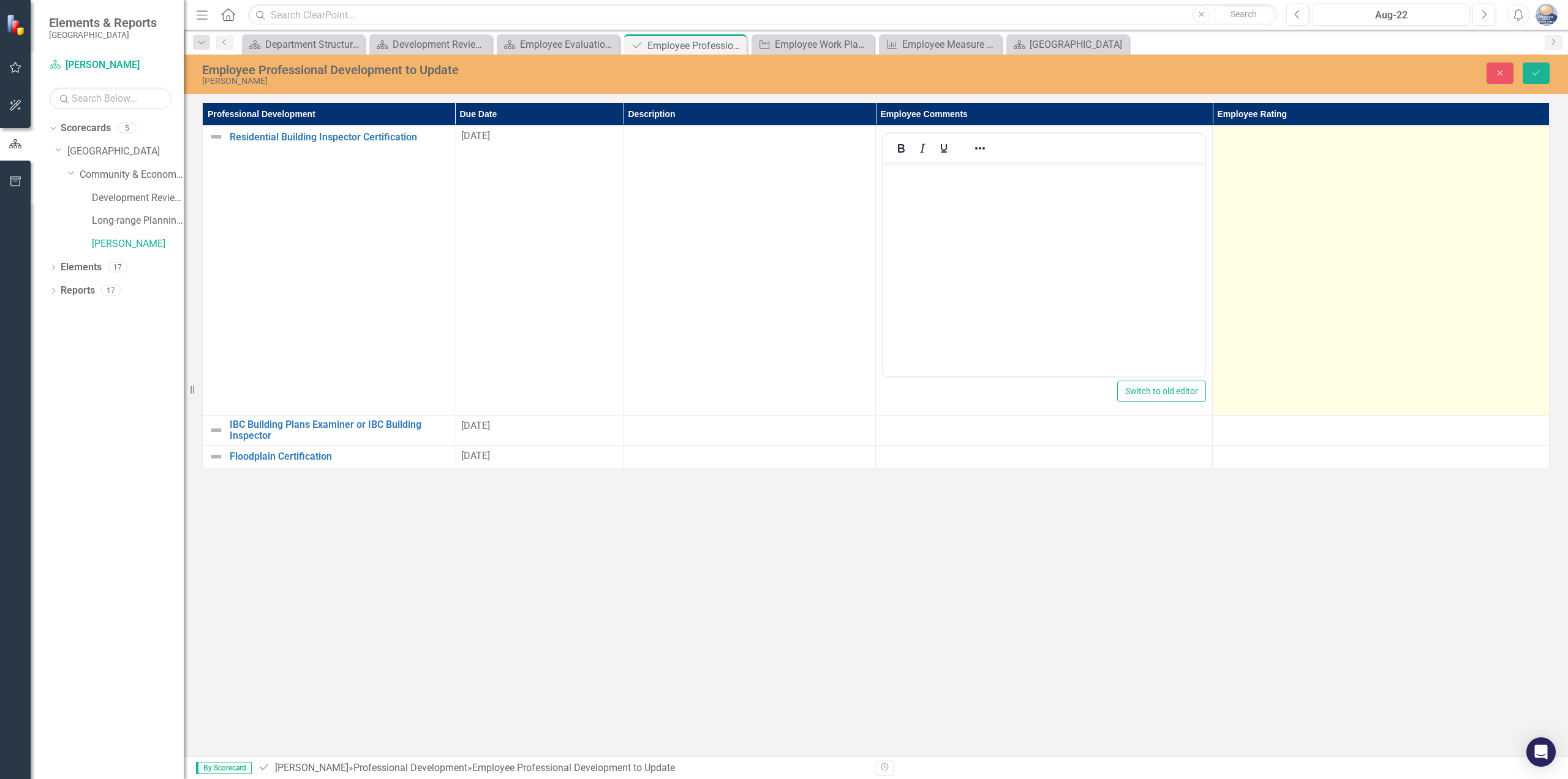
click at [1352, 150] on td at bounding box center [1381, 271] width 337 height 290
click at [1352, 150] on div "Not Defined Expand" at bounding box center [1381, 140] width 324 height 22
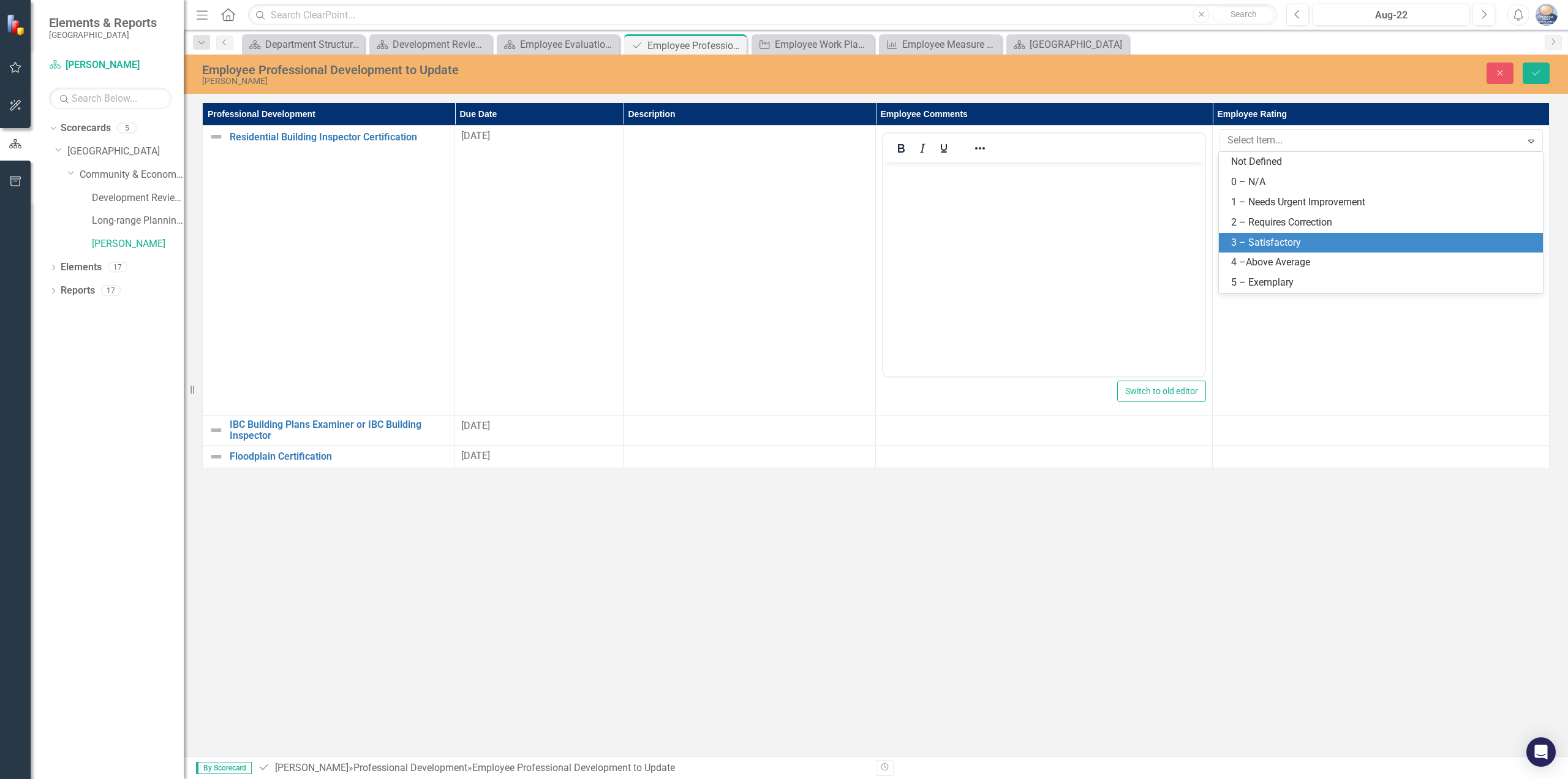
click at [1336, 233] on div "3 – Satisfactory" at bounding box center [1381, 242] width 324 height 20
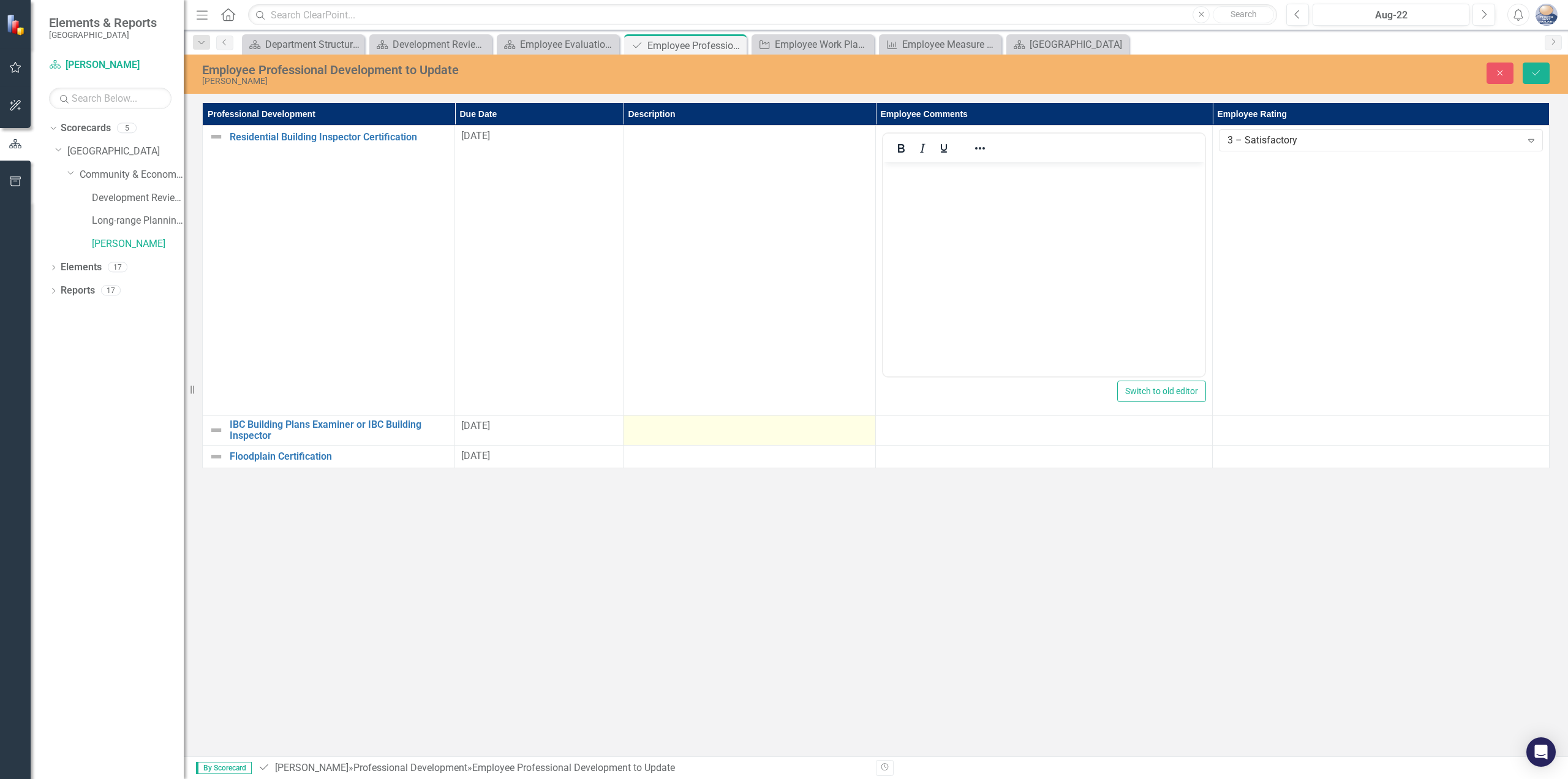
click at [698, 427] on div at bounding box center [749, 426] width 240 height 14
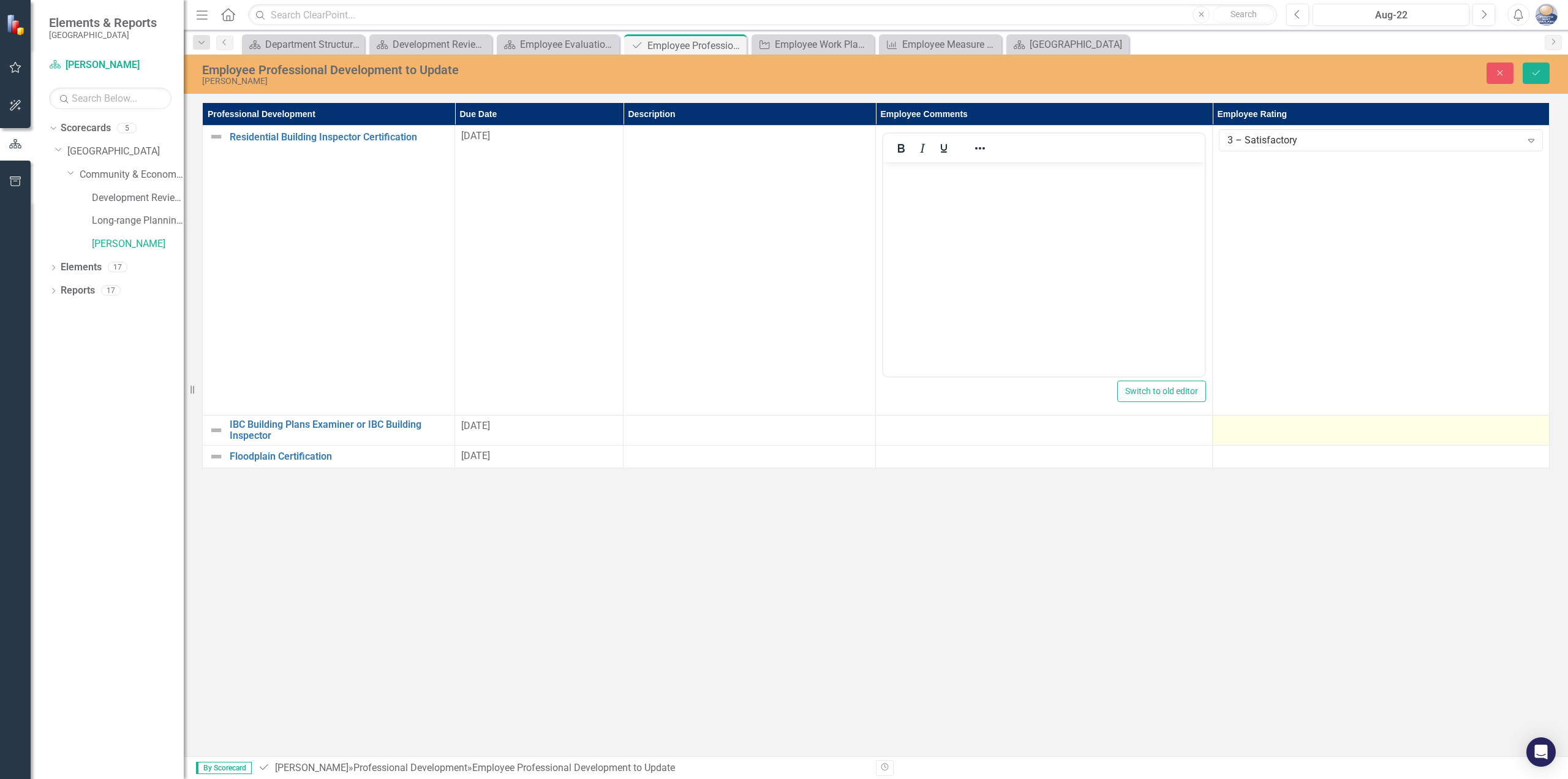
click at [1287, 426] on div at bounding box center [1381, 426] width 324 height 14
click at [1287, 426] on div "Not Defined" at bounding box center [1374, 430] width 294 height 14
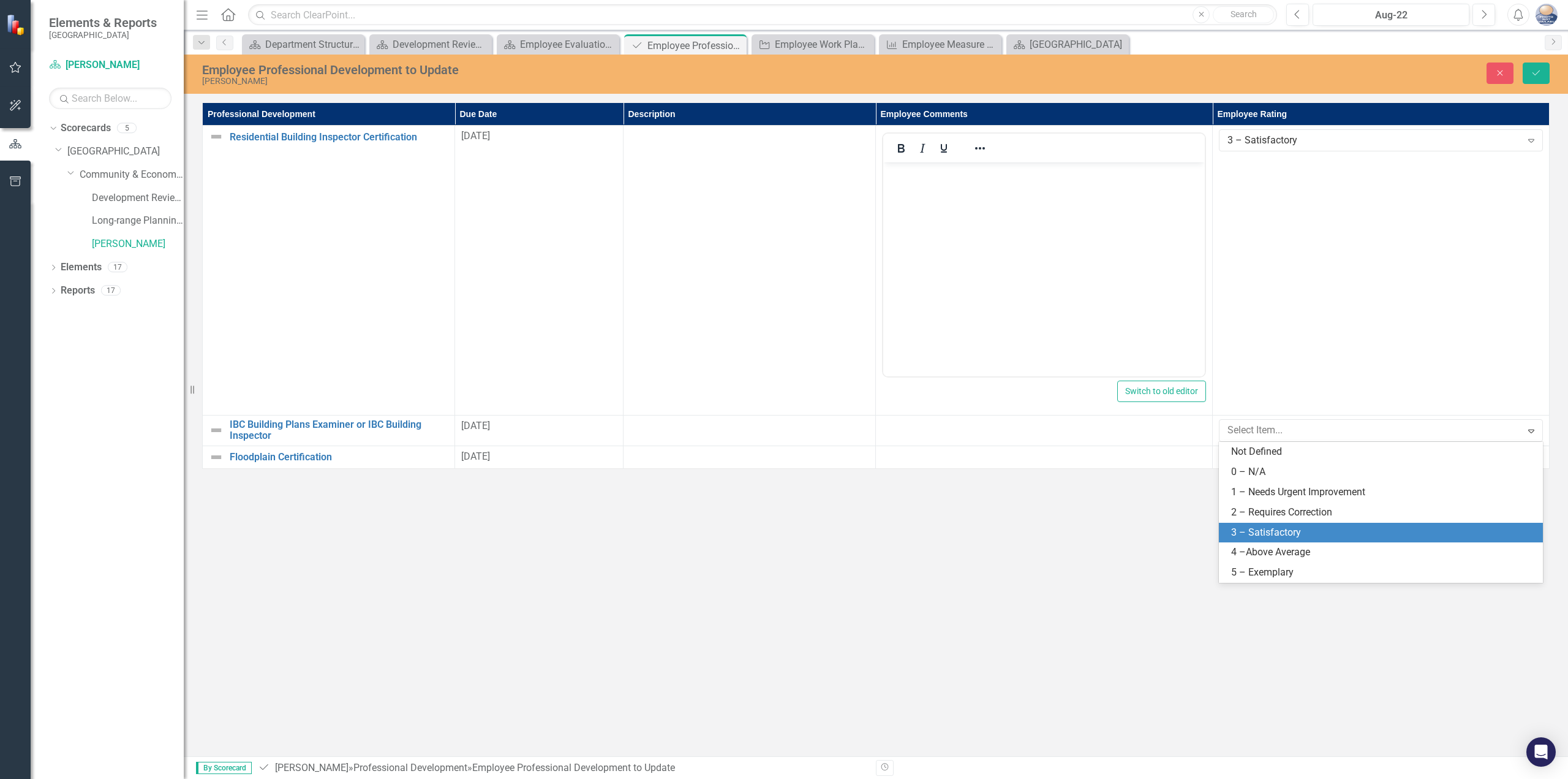
click at [1270, 530] on div "3 – Satisfactory" at bounding box center [1383, 532] width 304 height 14
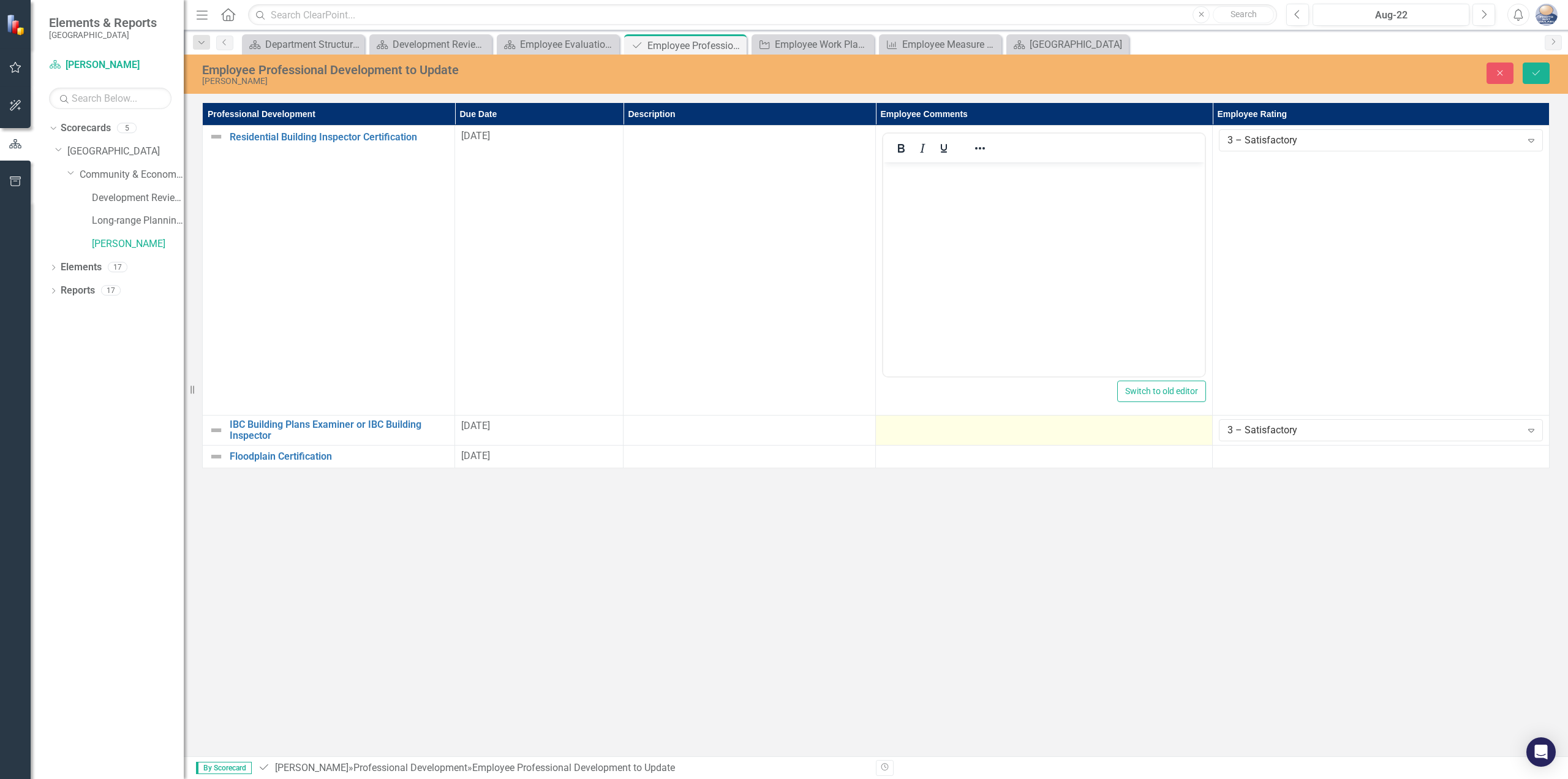
click at [964, 434] on div at bounding box center [1044, 426] width 324 height 14
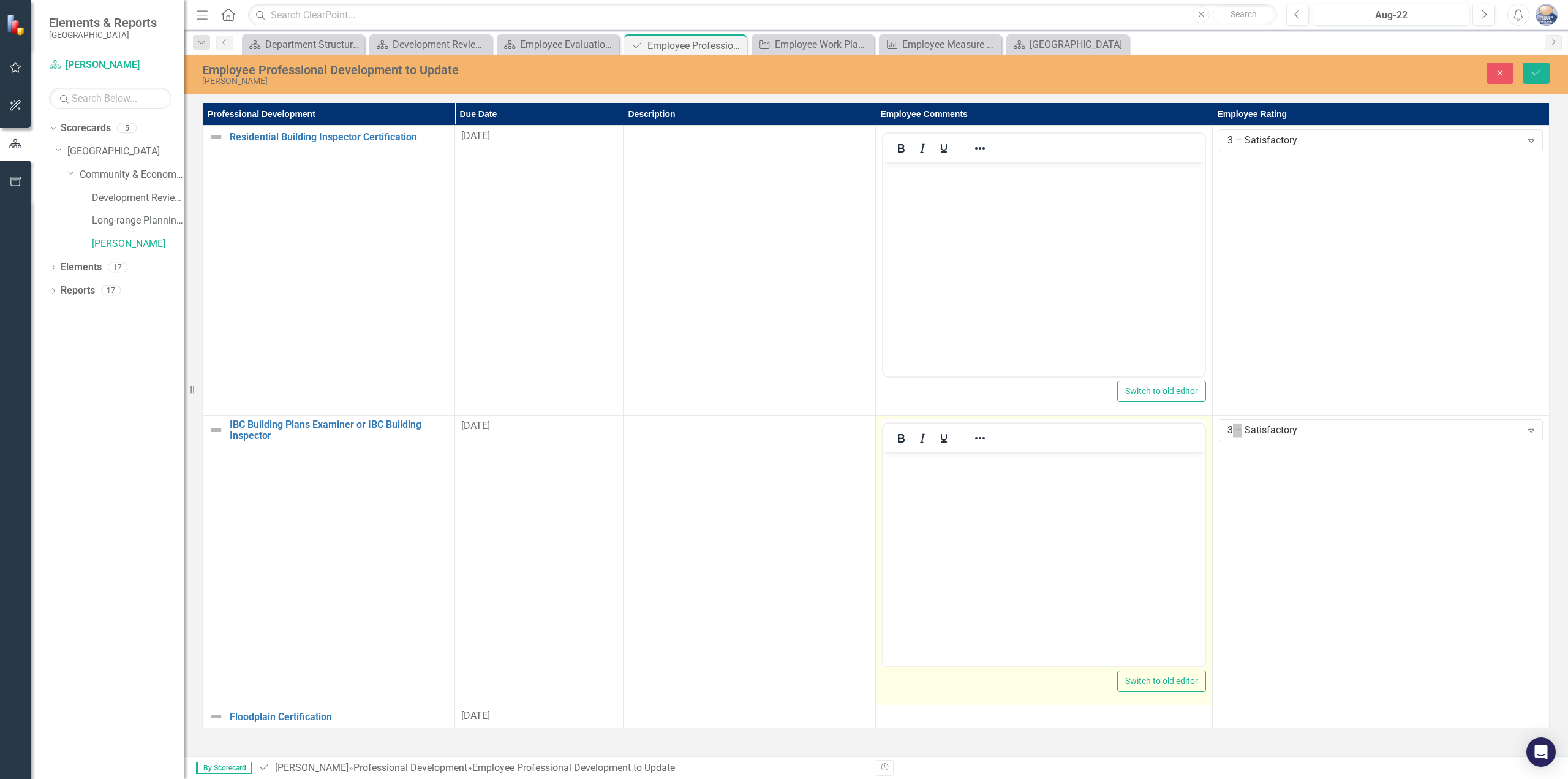
click at [959, 469] on p "Rich Text Area. Press ALT-0 for help." at bounding box center [1044, 462] width 315 height 14
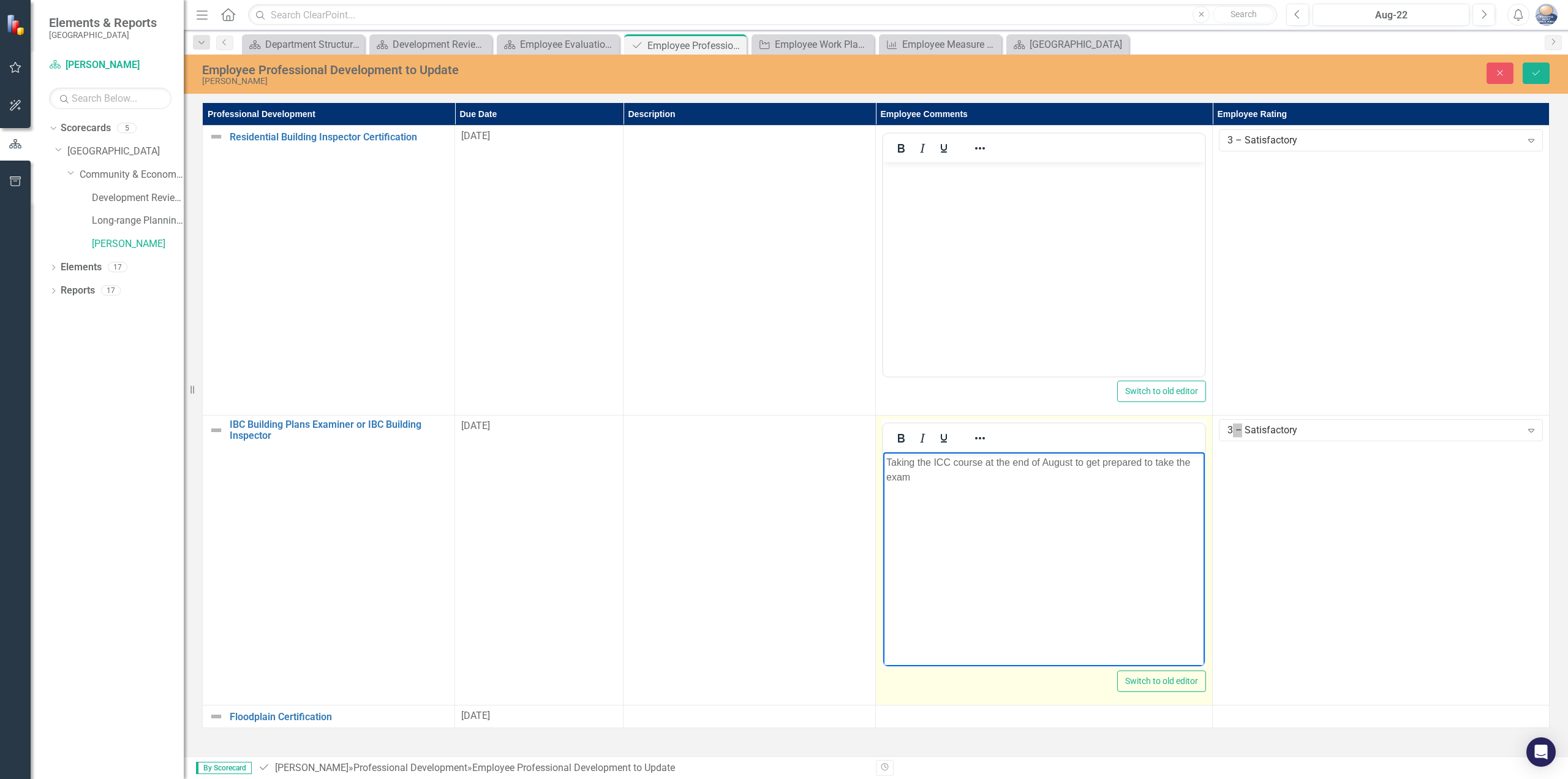
click at [1071, 464] on p "Taking the ICC course at the end of August to get prepared to take the exam" at bounding box center [1044, 470] width 315 height 30
click at [1059, 475] on p "Taking the ICC course at the end of [DATE] to get prepared to take the exam" at bounding box center [1044, 470] width 315 height 30
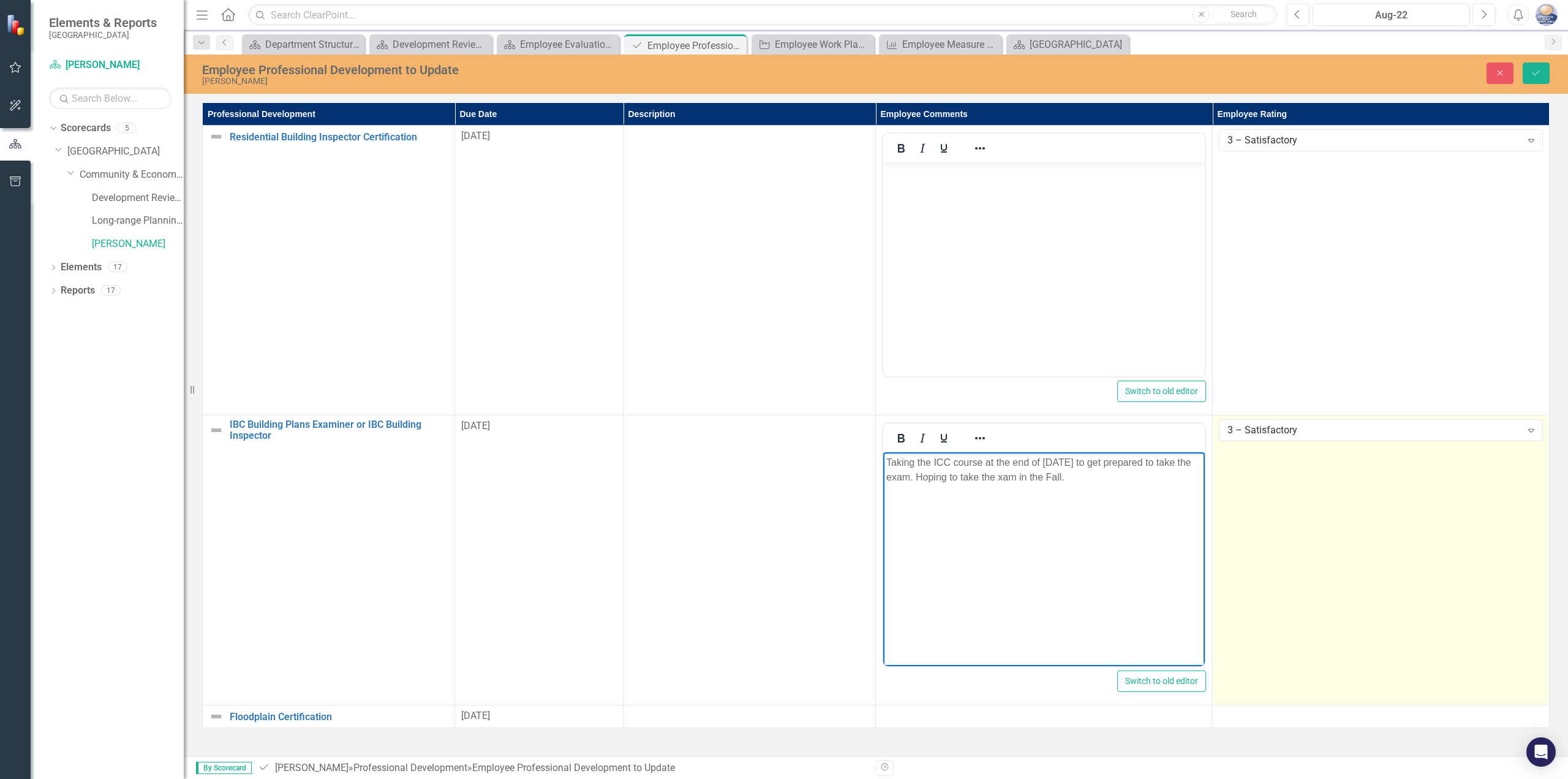
click at [1337, 504] on td "3 – Satisfactory Expand" at bounding box center [1381, 561] width 337 height 290
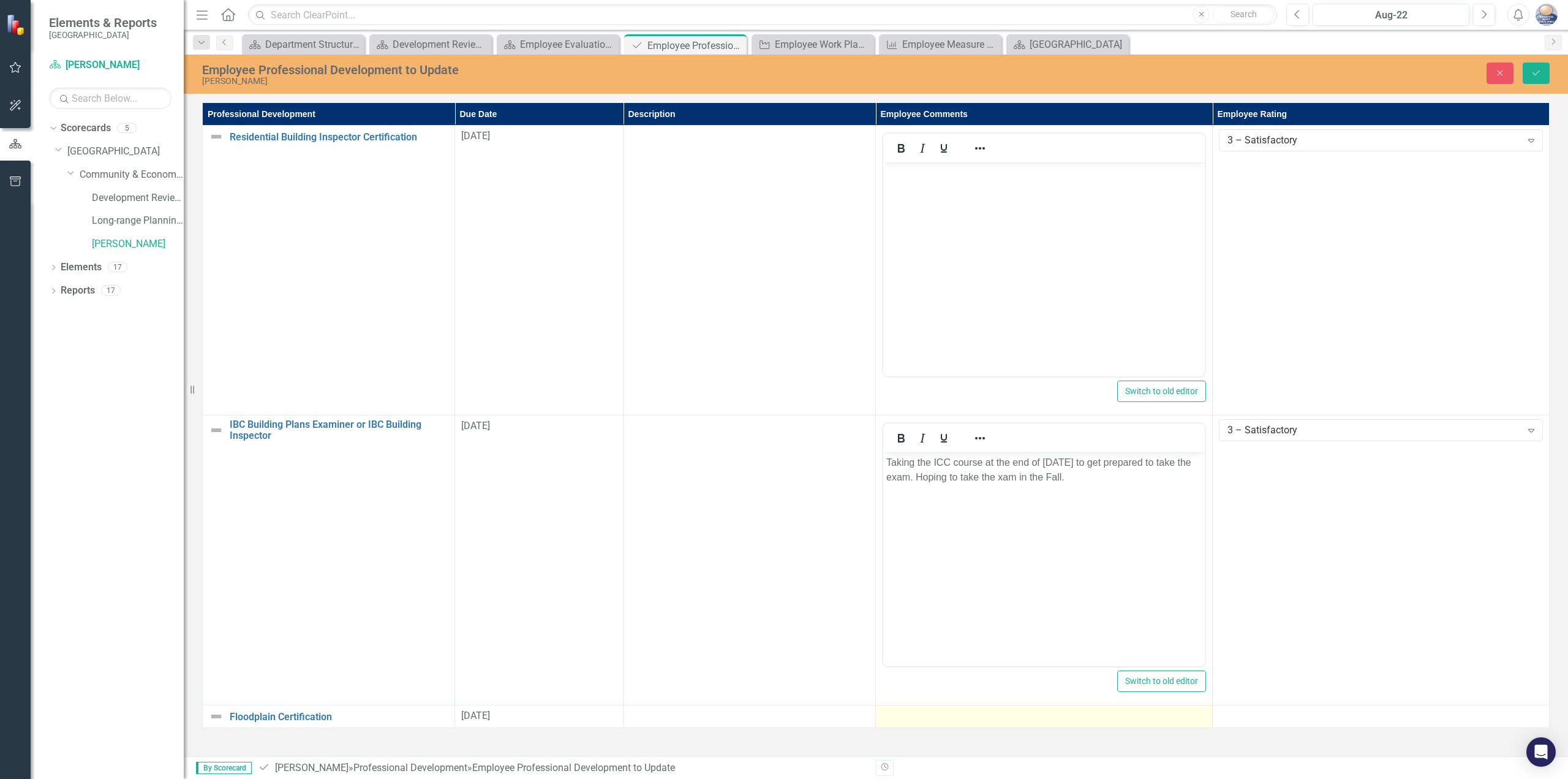
click at [963, 723] on div at bounding box center [1044, 716] width 324 height 14
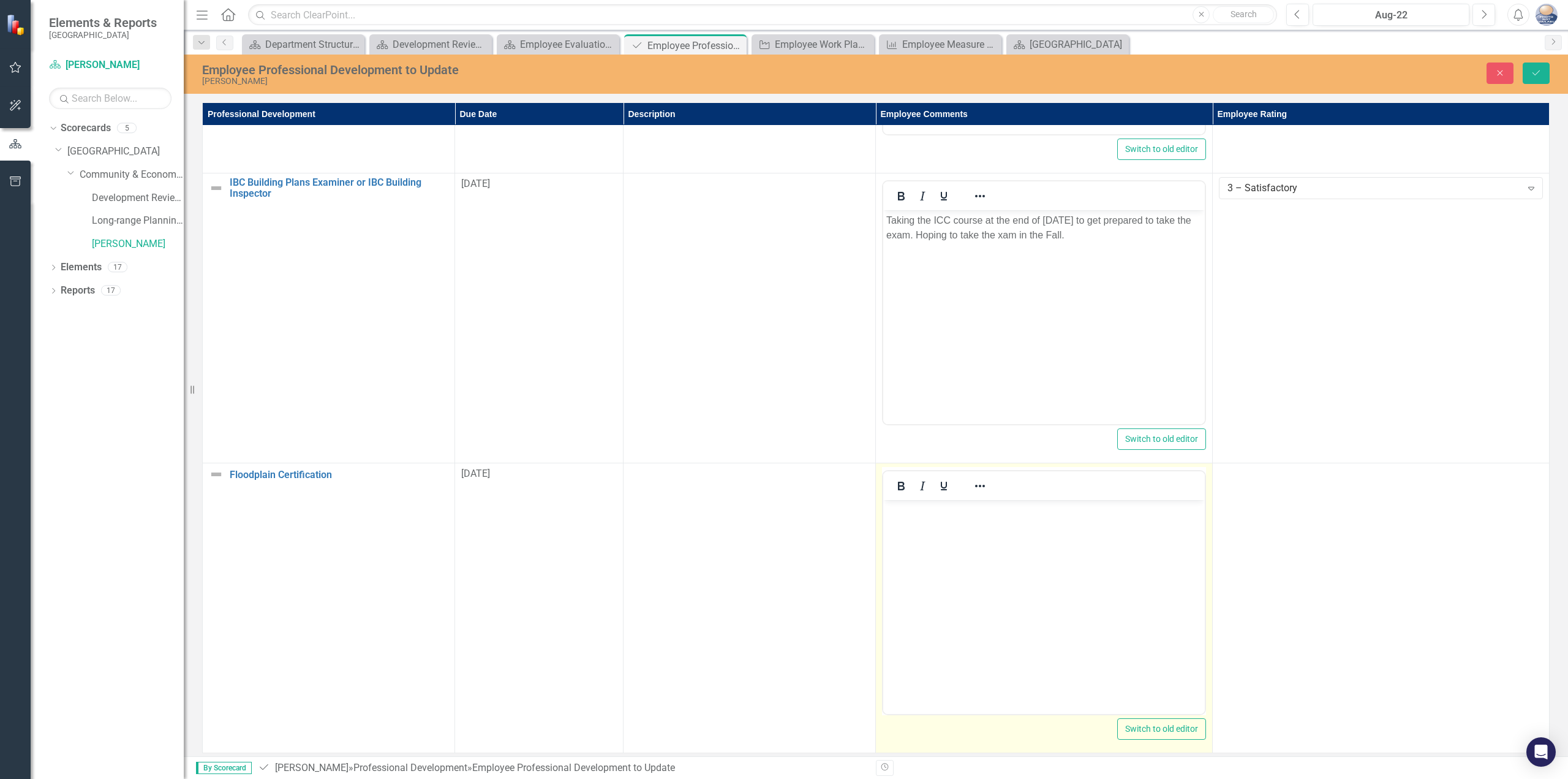
scroll to position [251, 0]
click at [1026, 607] on body "Rich Text Area. Press ALT-0 for help." at bounding box center [1044, 592] width 321 height 184
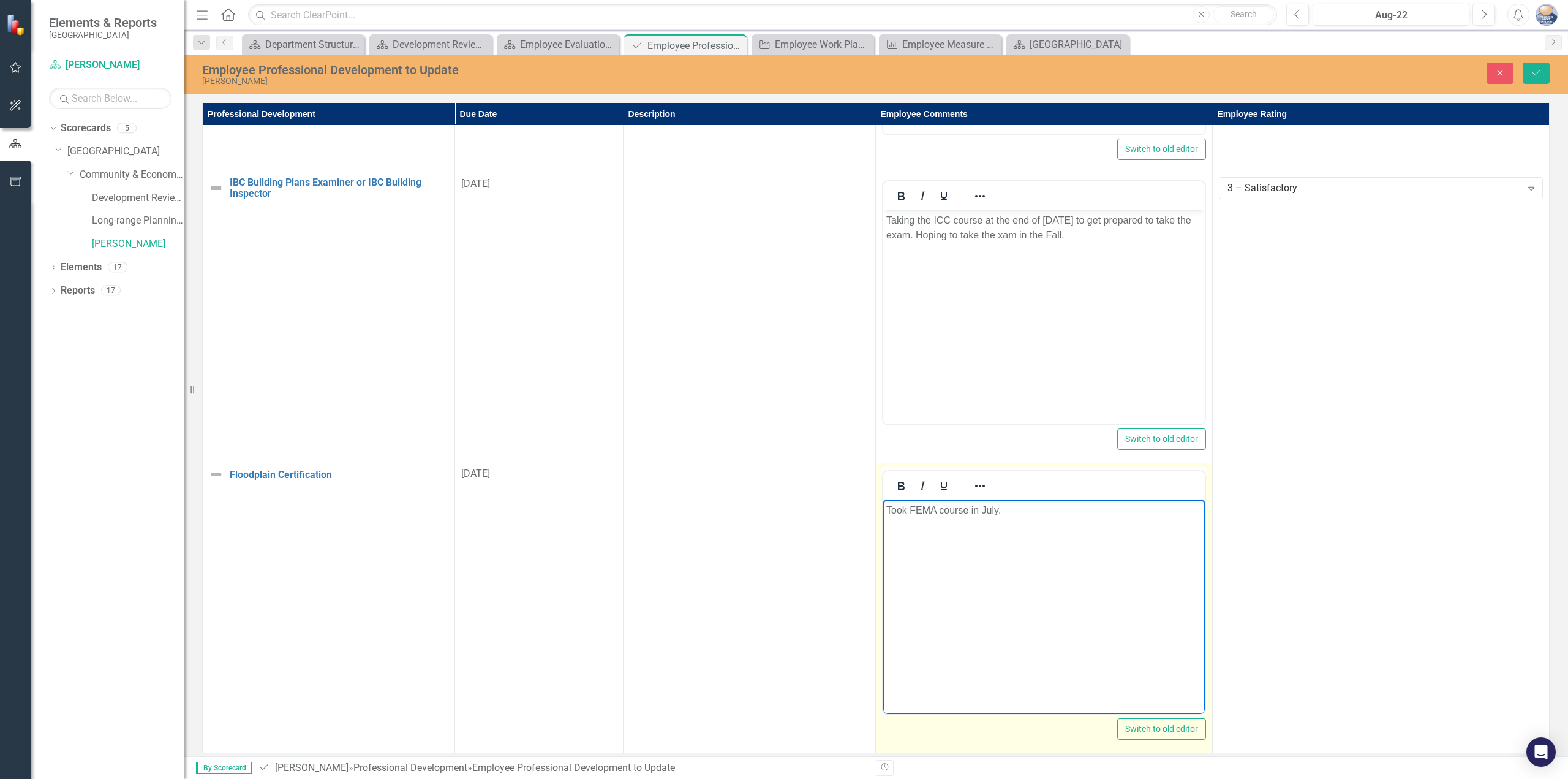
click at [938, 512] on p "Took FEMA course in July." at bounding box center [1044, 510] width 315 height 14
click at [1126, 504] on p "Took FEMA 0278 course in July." at bounding box center [1044, 510] width 315 height 14
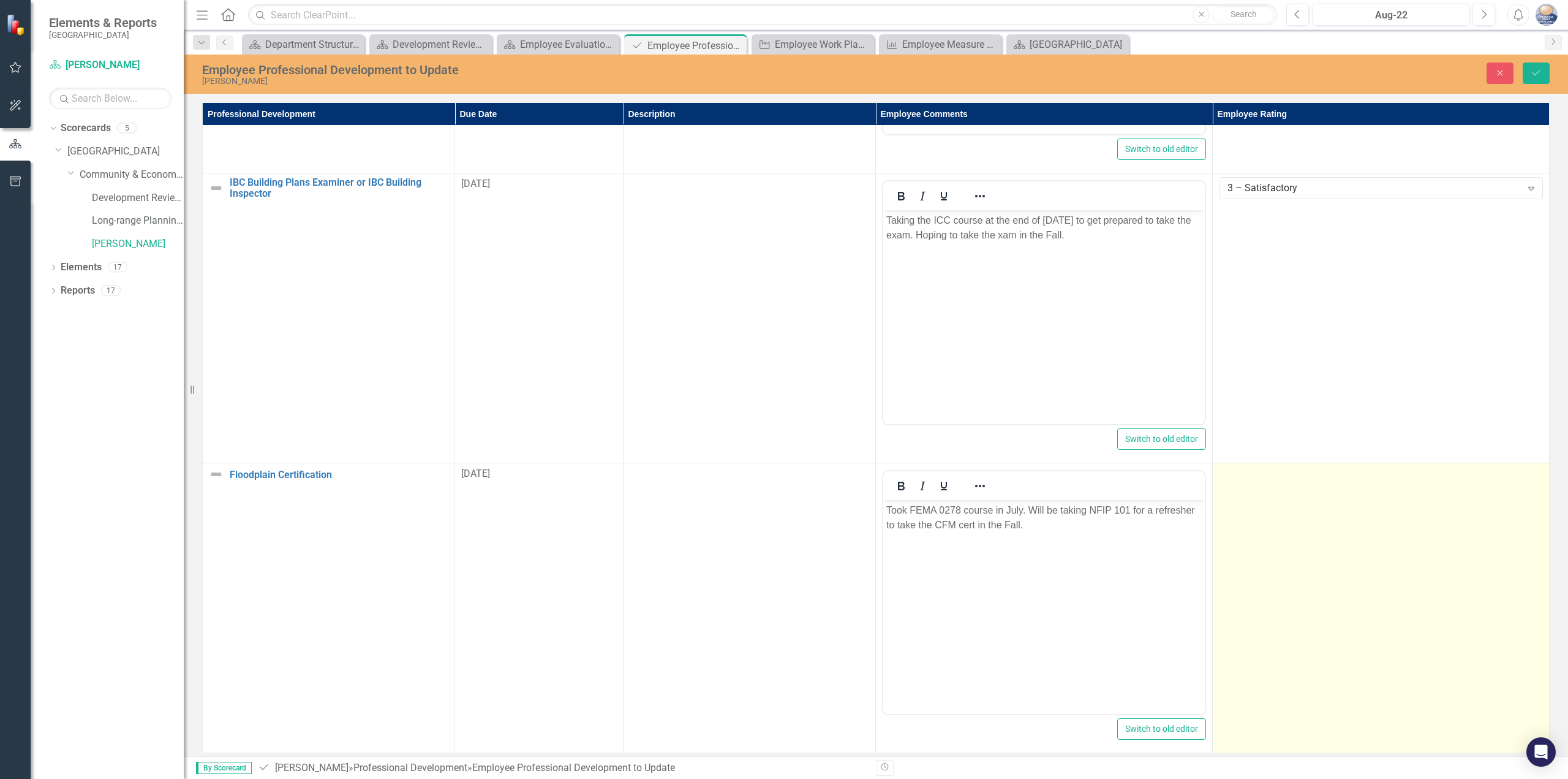
click at [1278, 467] on div at bounding box center [1381, 474] width 324 height 14
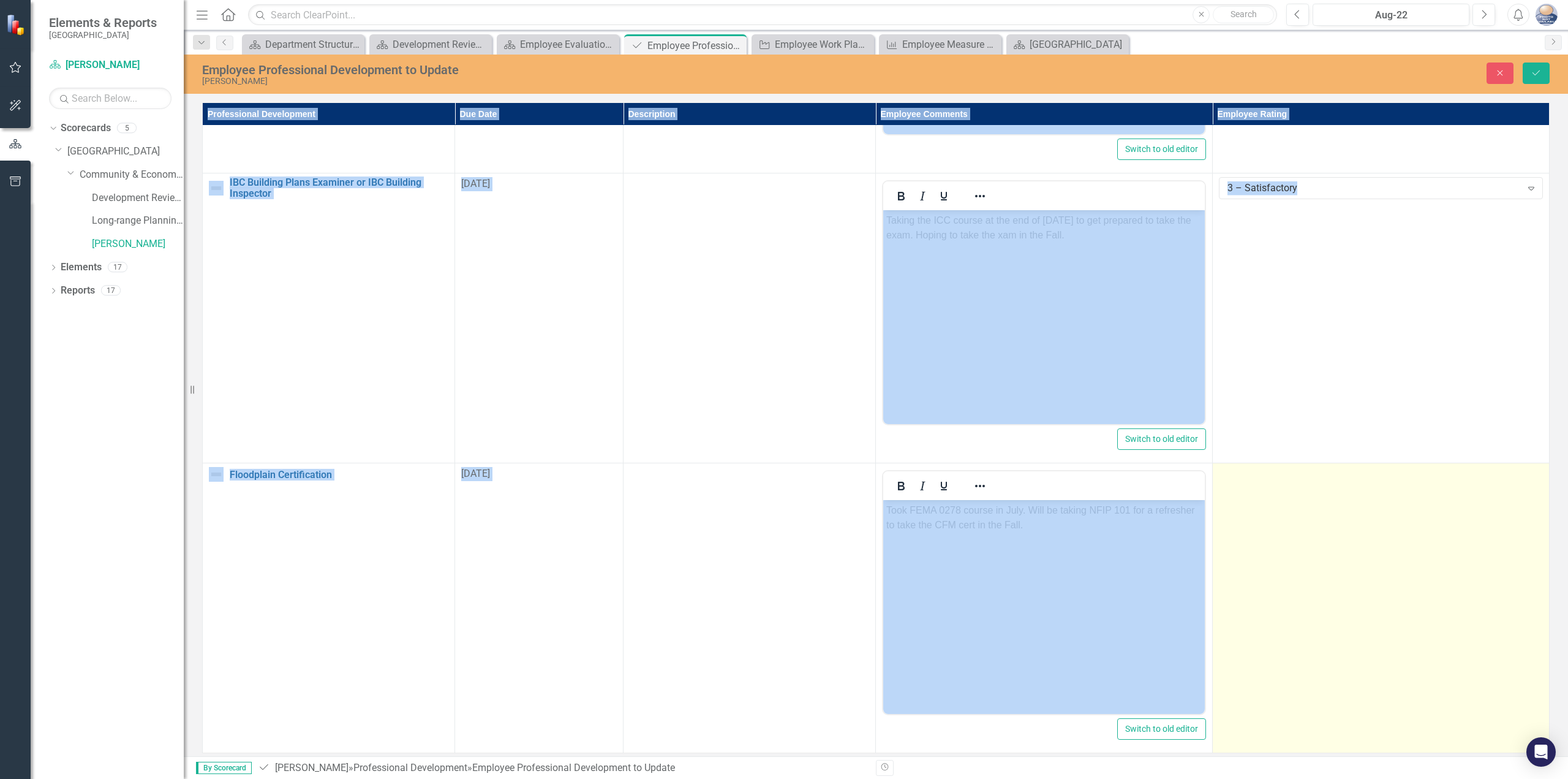
click at [1278, 467] on div at bounding box center [1381, 474] width 324 height 14
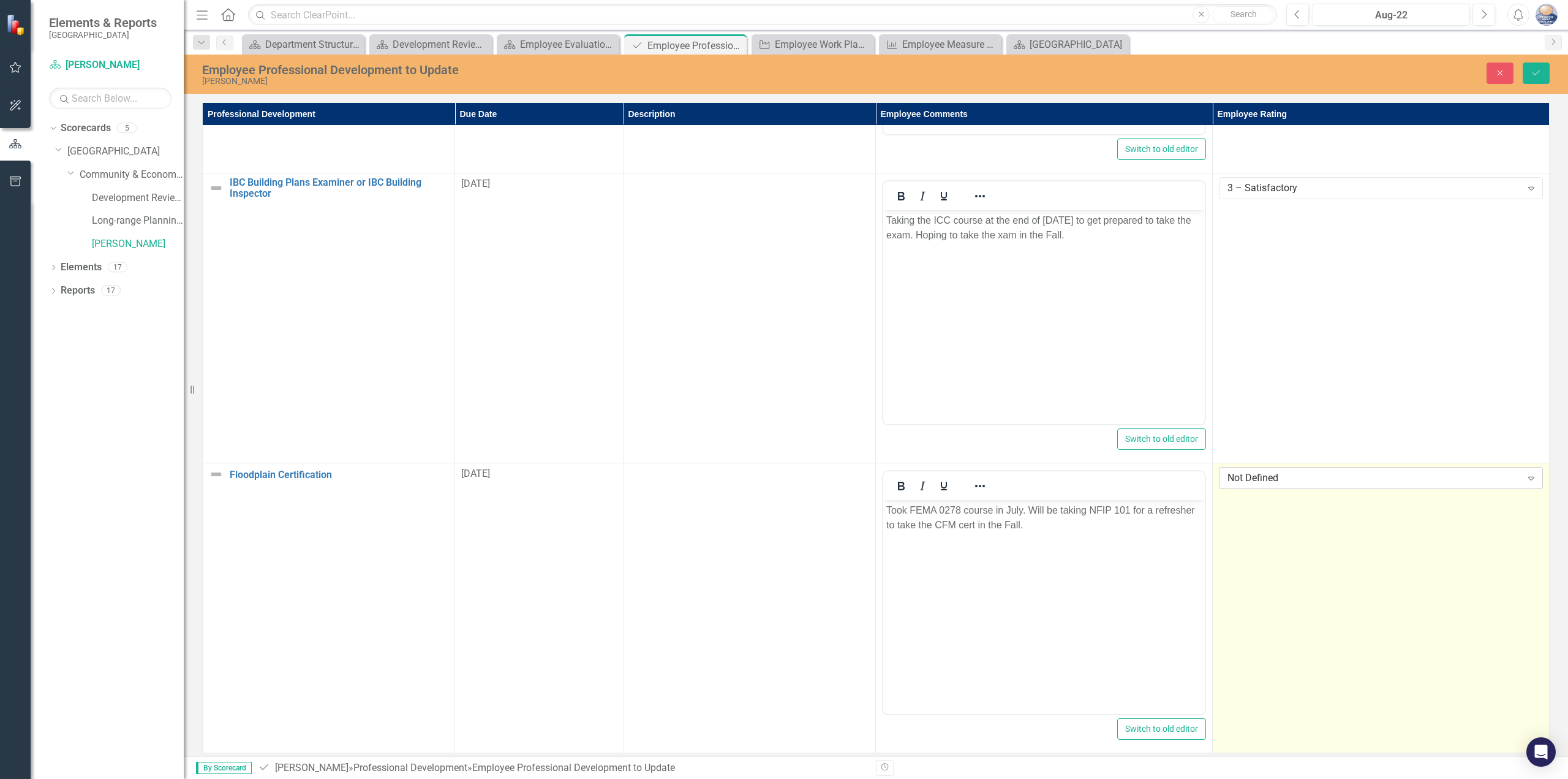
click at [1282, 471] on div "Not Defined" at bounding box center [1374, 478] width 294 height 14
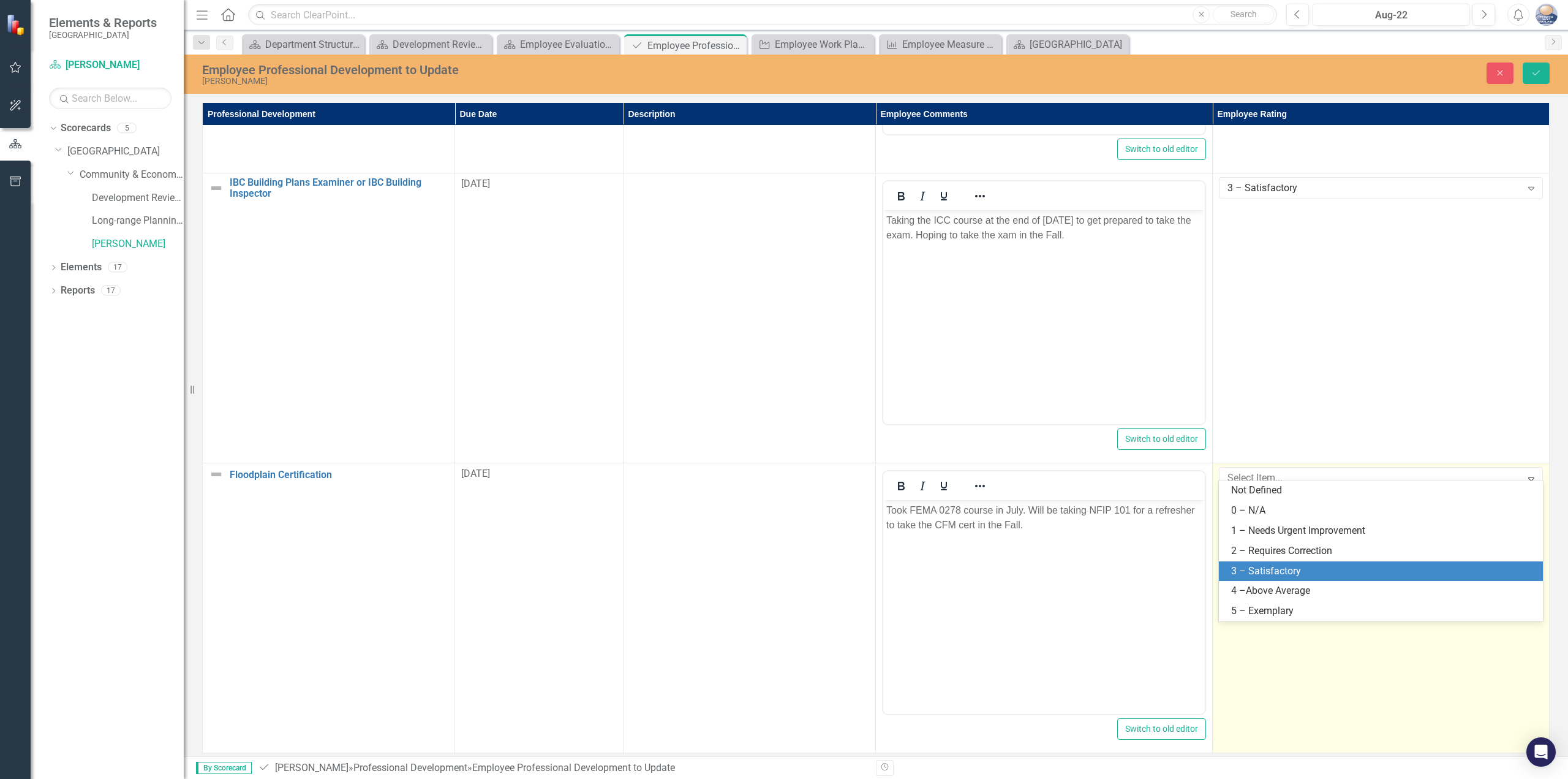
click at [1288, 571] on div "3 – Satisfactory" at bounding box center [1383, 572] width 304 height 14
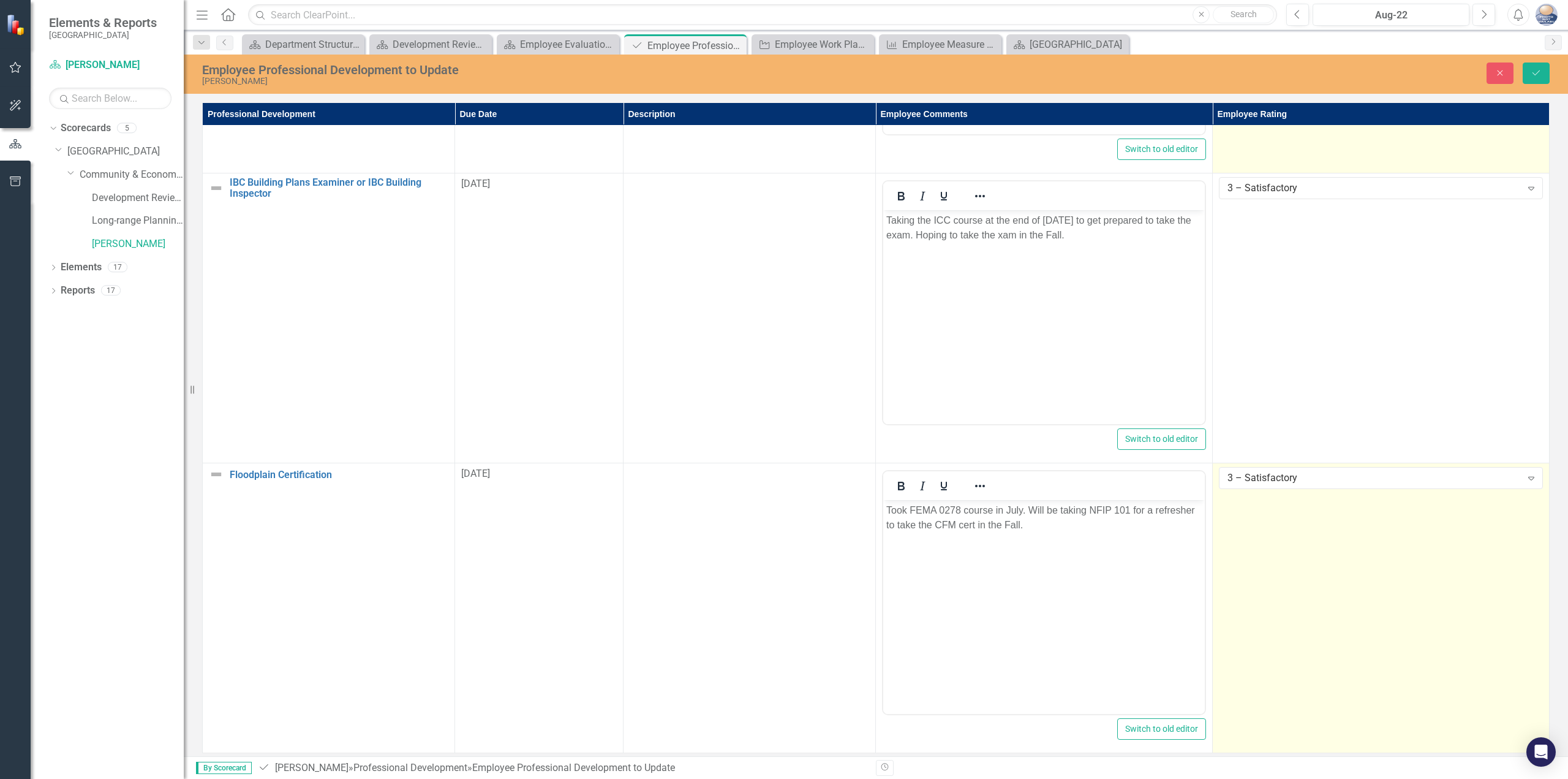
scroll to position [190, 0]
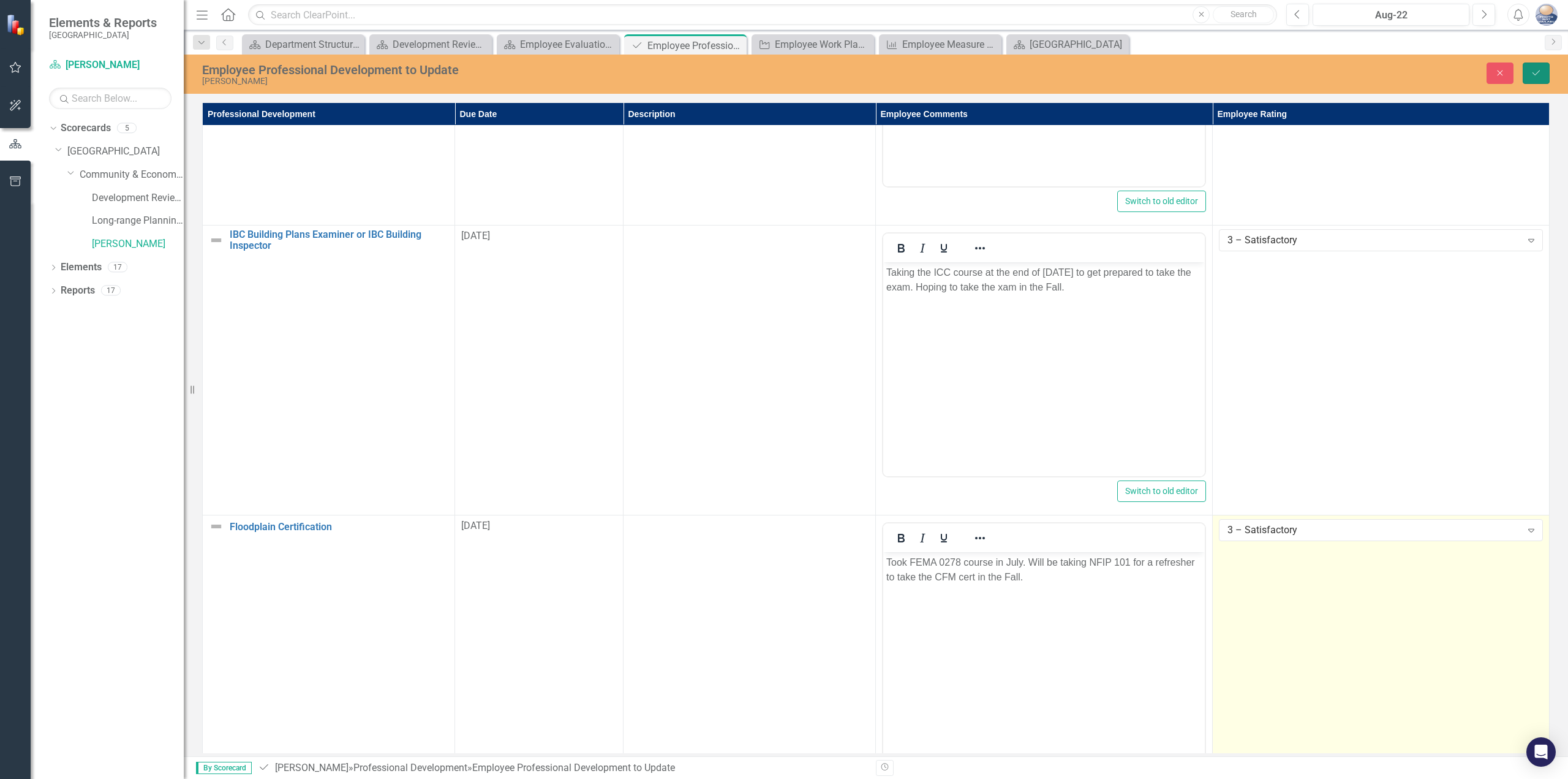
click at [1540, 76] on icon "Save" at bounding box center [1536, 73] width 11 height 8
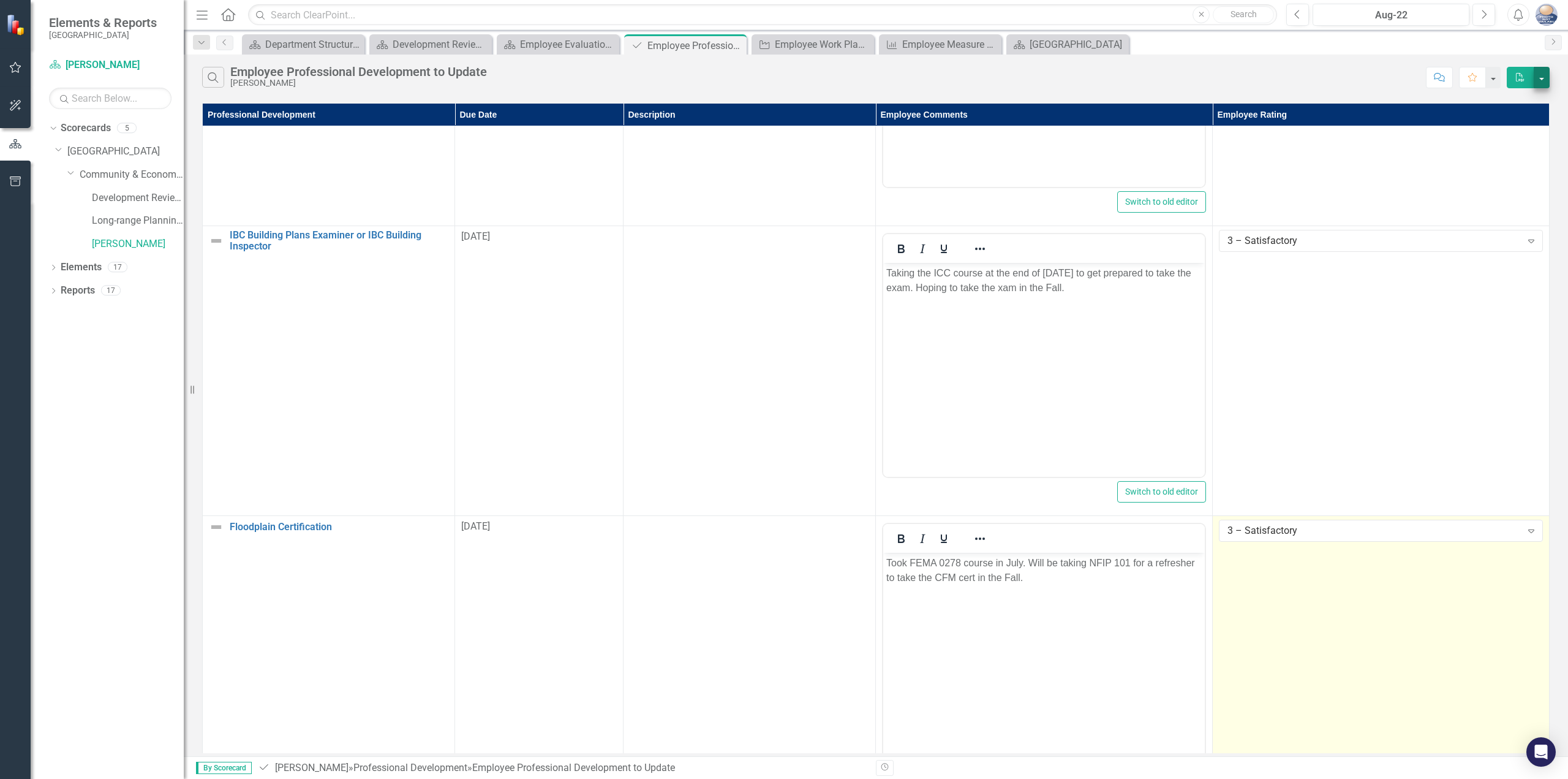
scroll to position [0, 0]
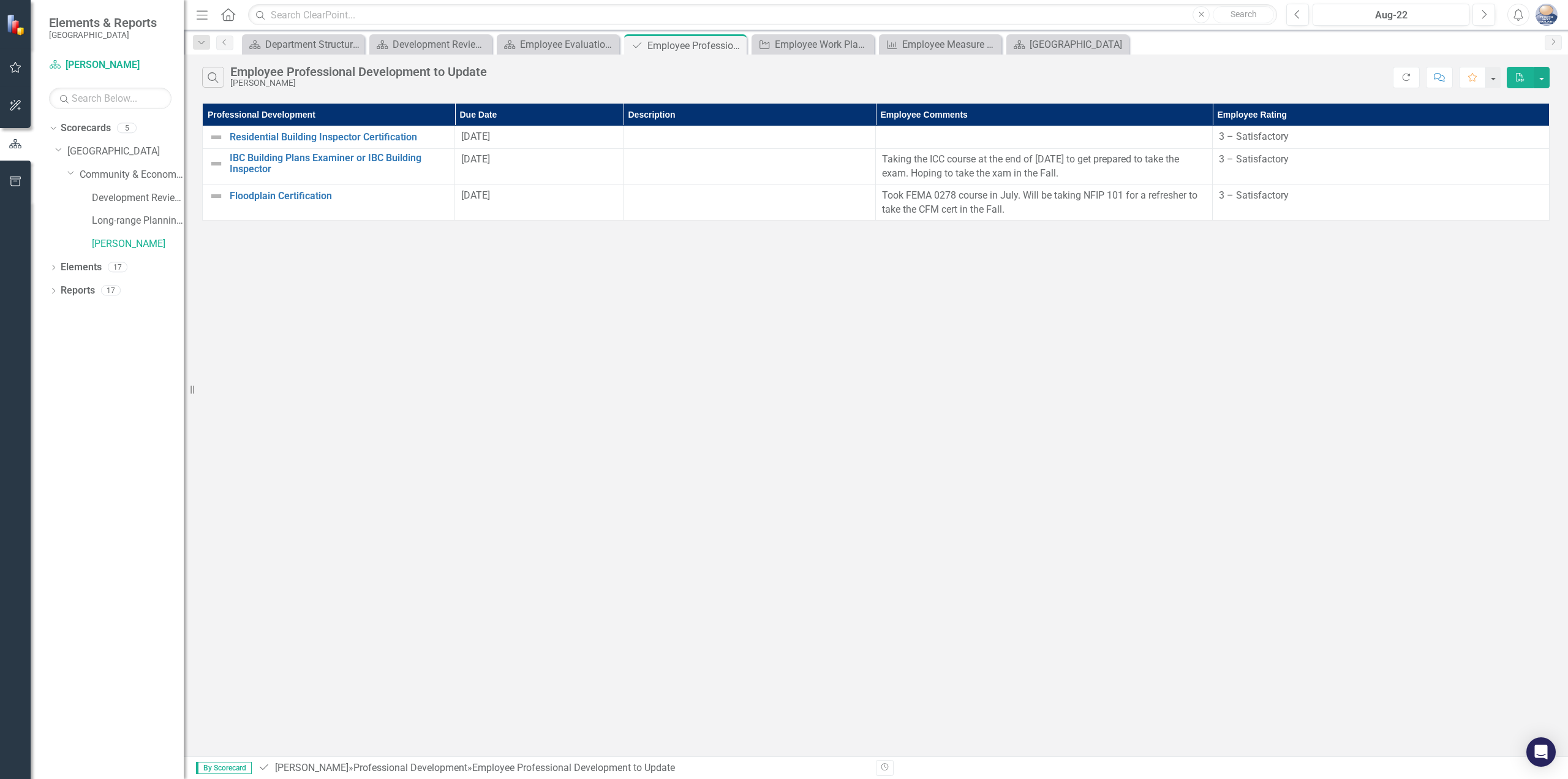
click at [536, 62] on div "Search Employee Professional Development to Update [PERSON_NAME] Refresh Commen…" at bounding box center [876, 74] width 1385 height 40
click at [532, 40] on div "Employee Evaluation Navigation" at bounding box center [560, 45] width 81 height 15
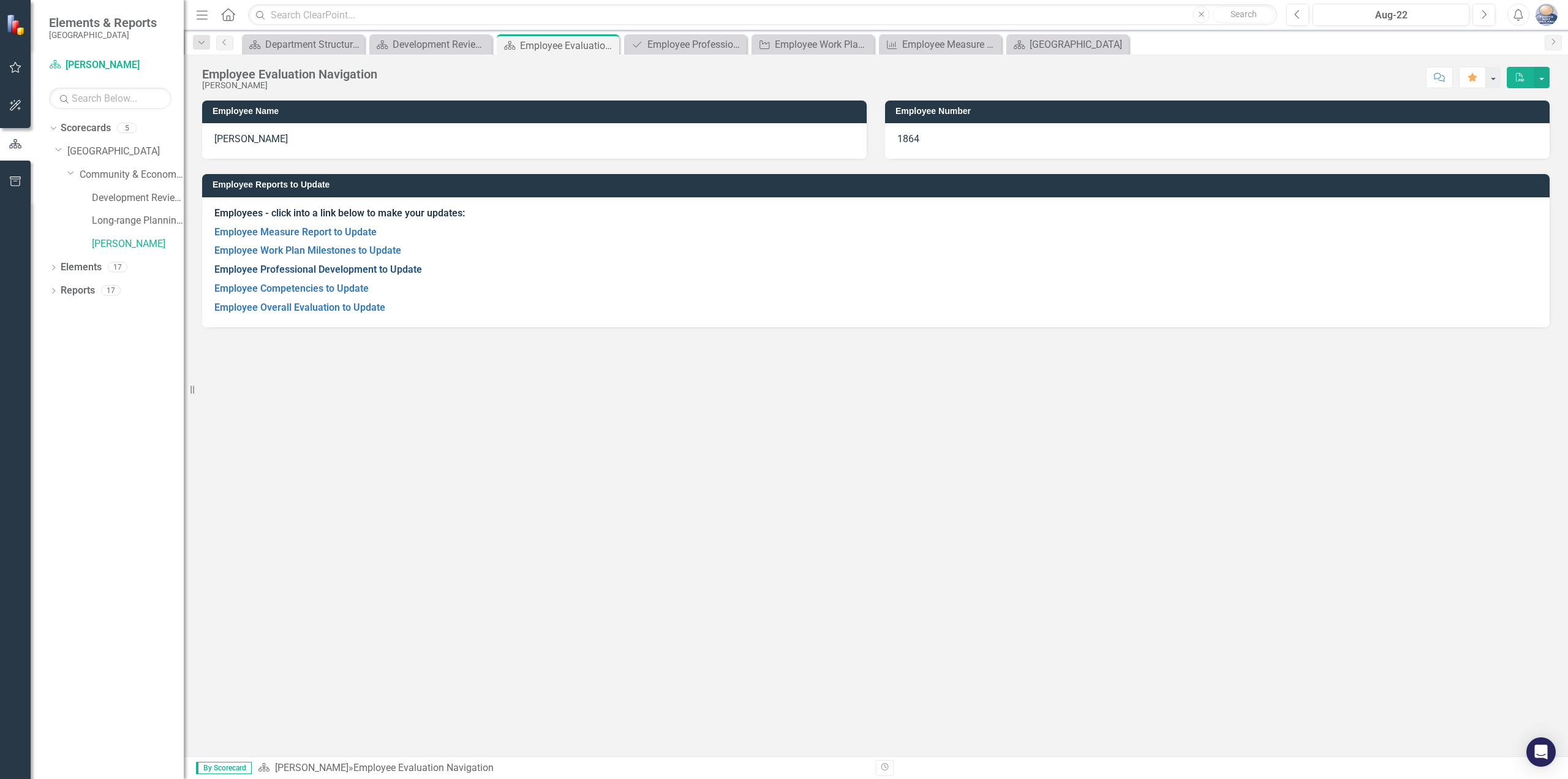
click at [346, 266] on link "Employee Professional Development to Update" at bounding box center [318, 269] width 207 height 12
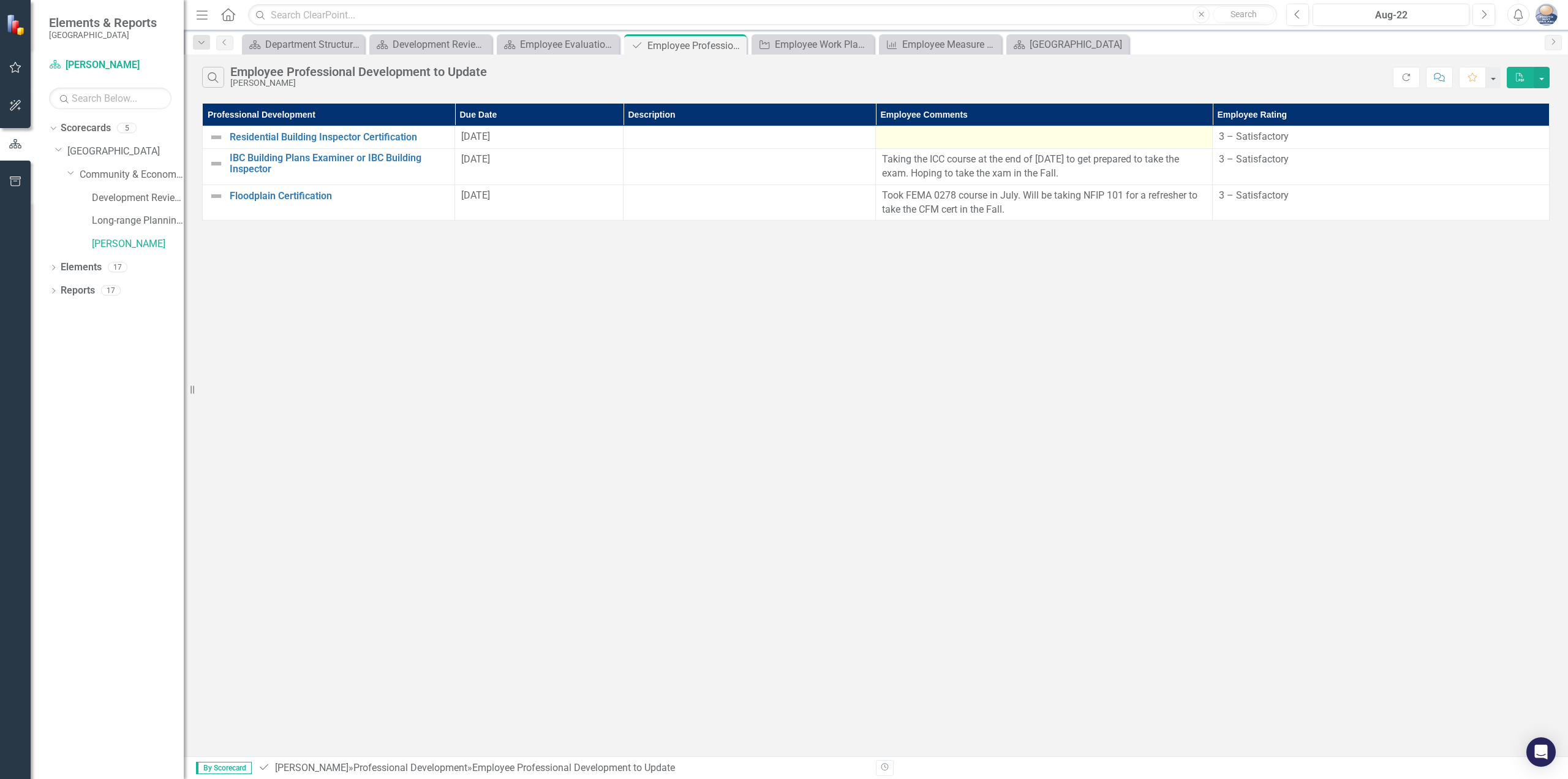
click at [1063, 146] on td at bounding box center [1045, 137] width 337 height 23
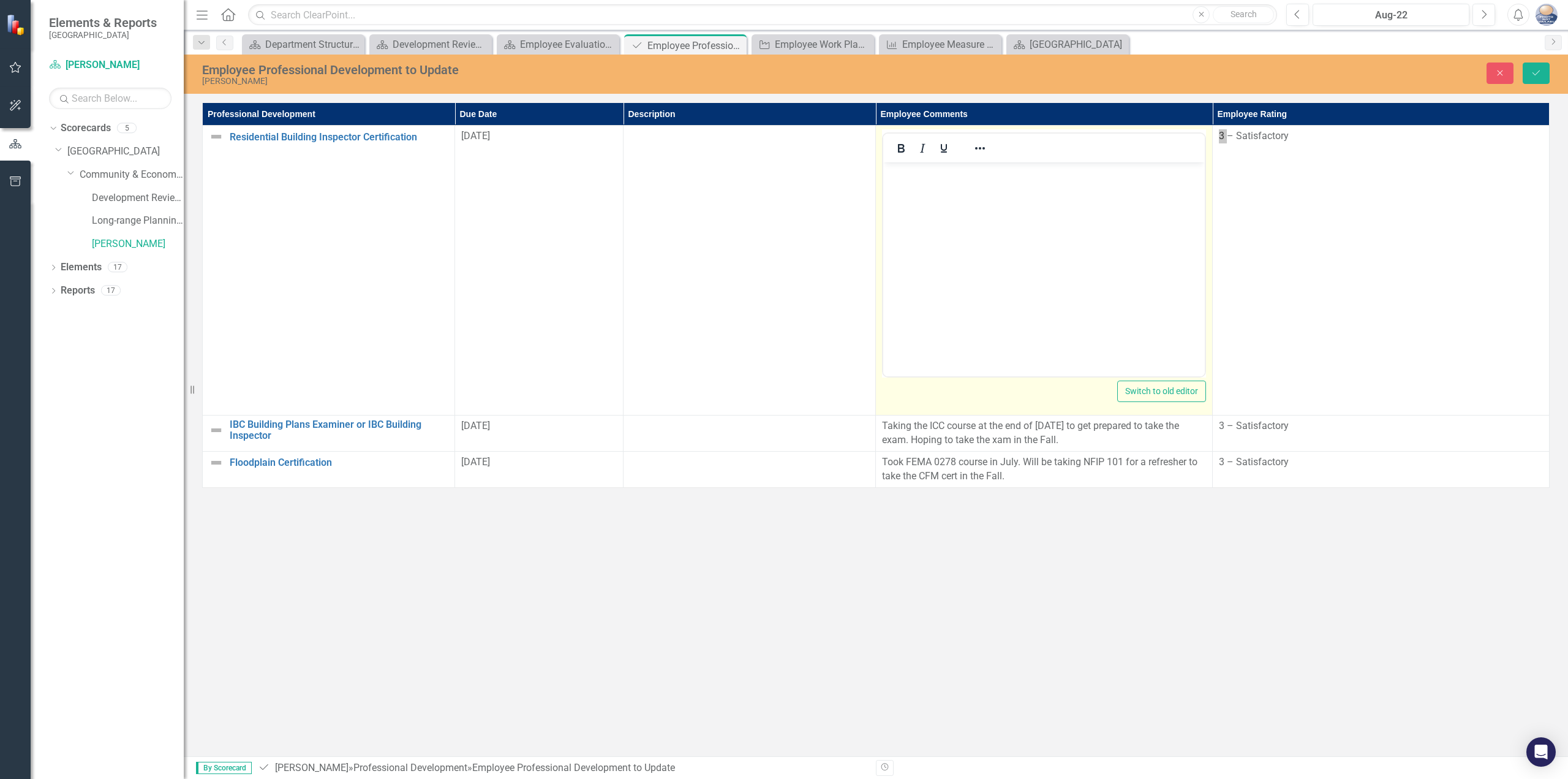
click at [1024, 208] on body "Rich Text Area. Press ALT-0 for help." at bounding box center [1044, 254] width 321 height 184
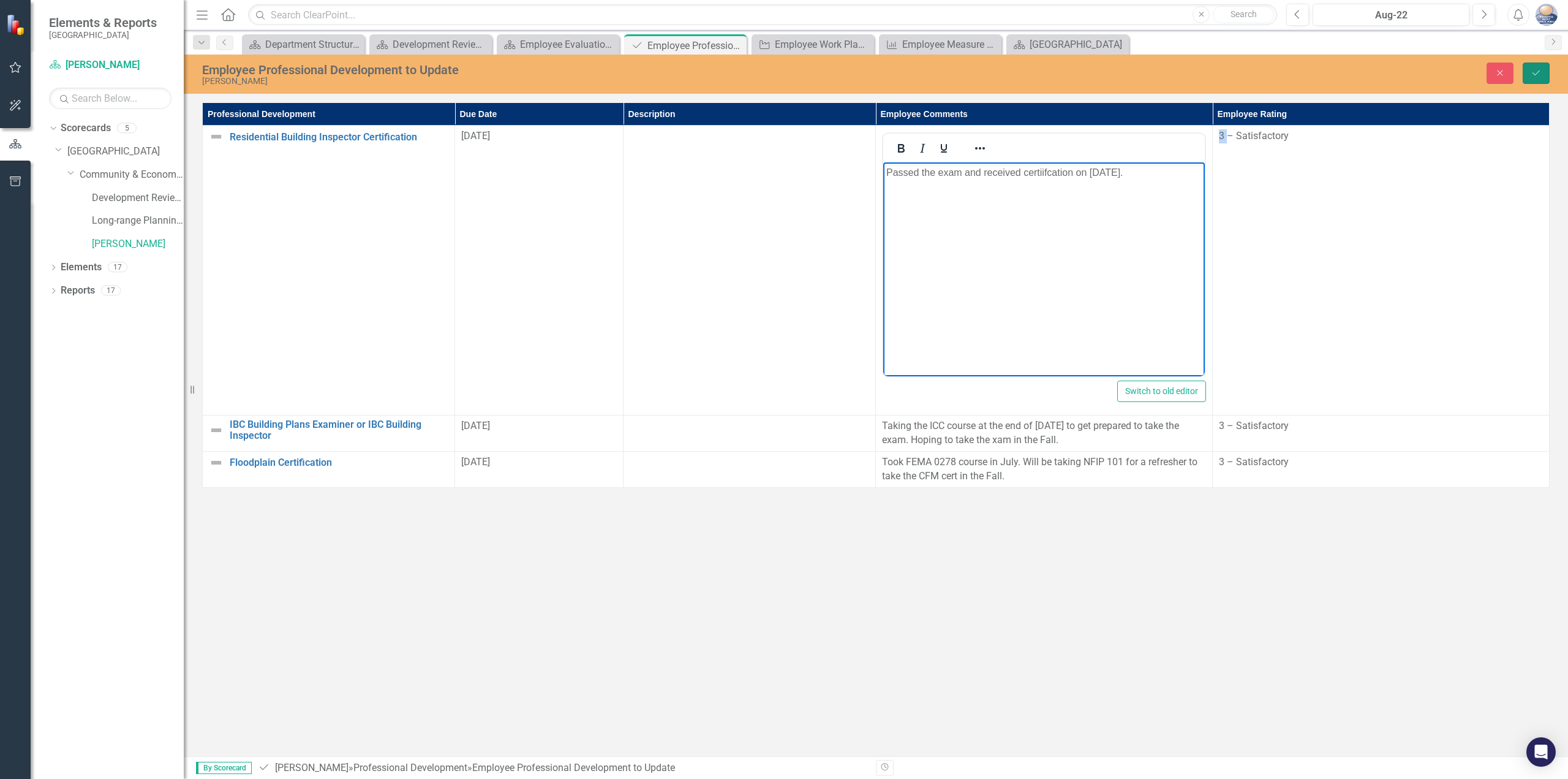
click at [1539, 72] on icon "Save" at bounding box center [1536, 73] width 11 height 8
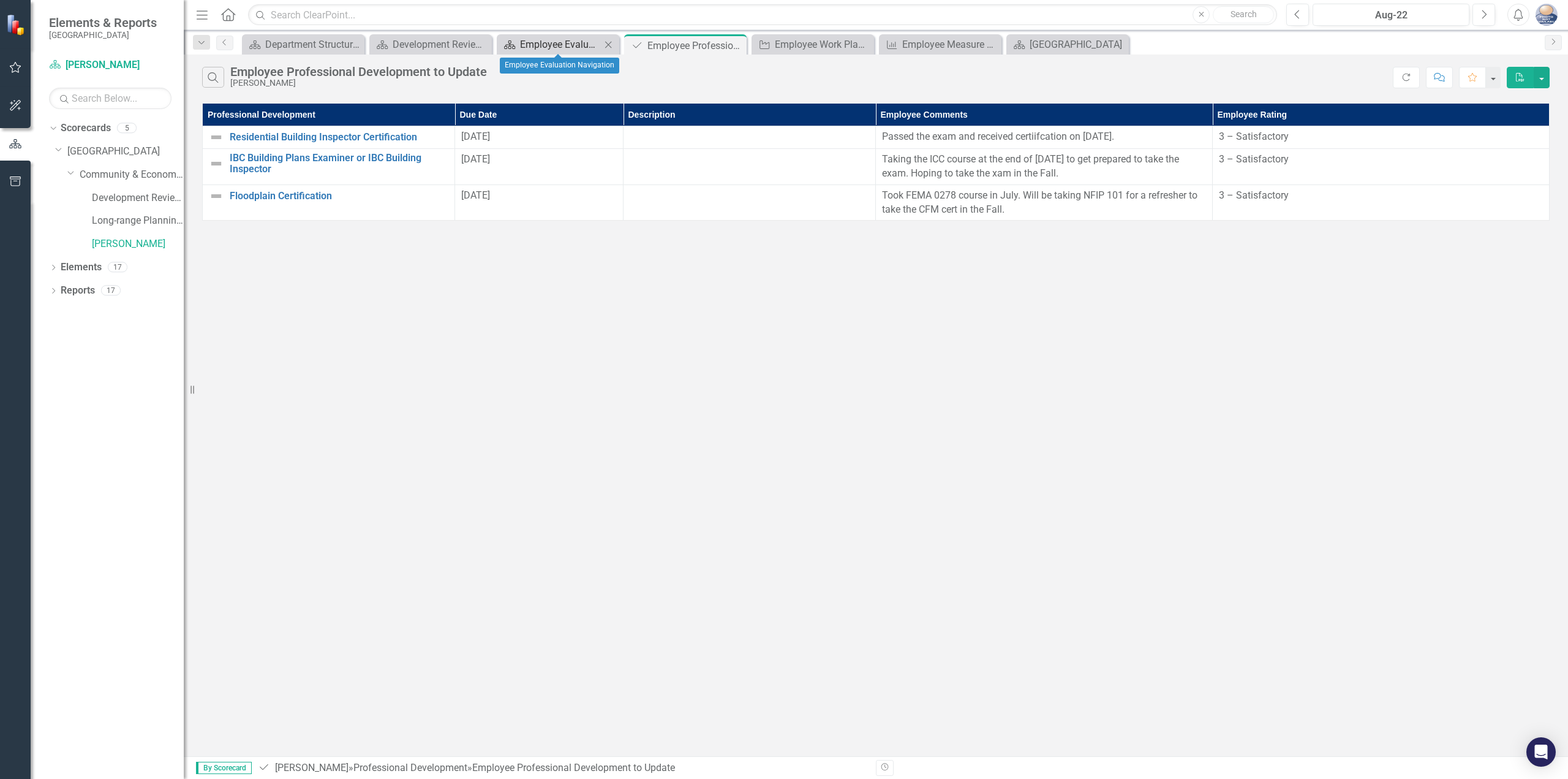
click at [587, 38] on div "Employee Evaluation Navigation" at bounding box center [560, 45] width 81 height 15
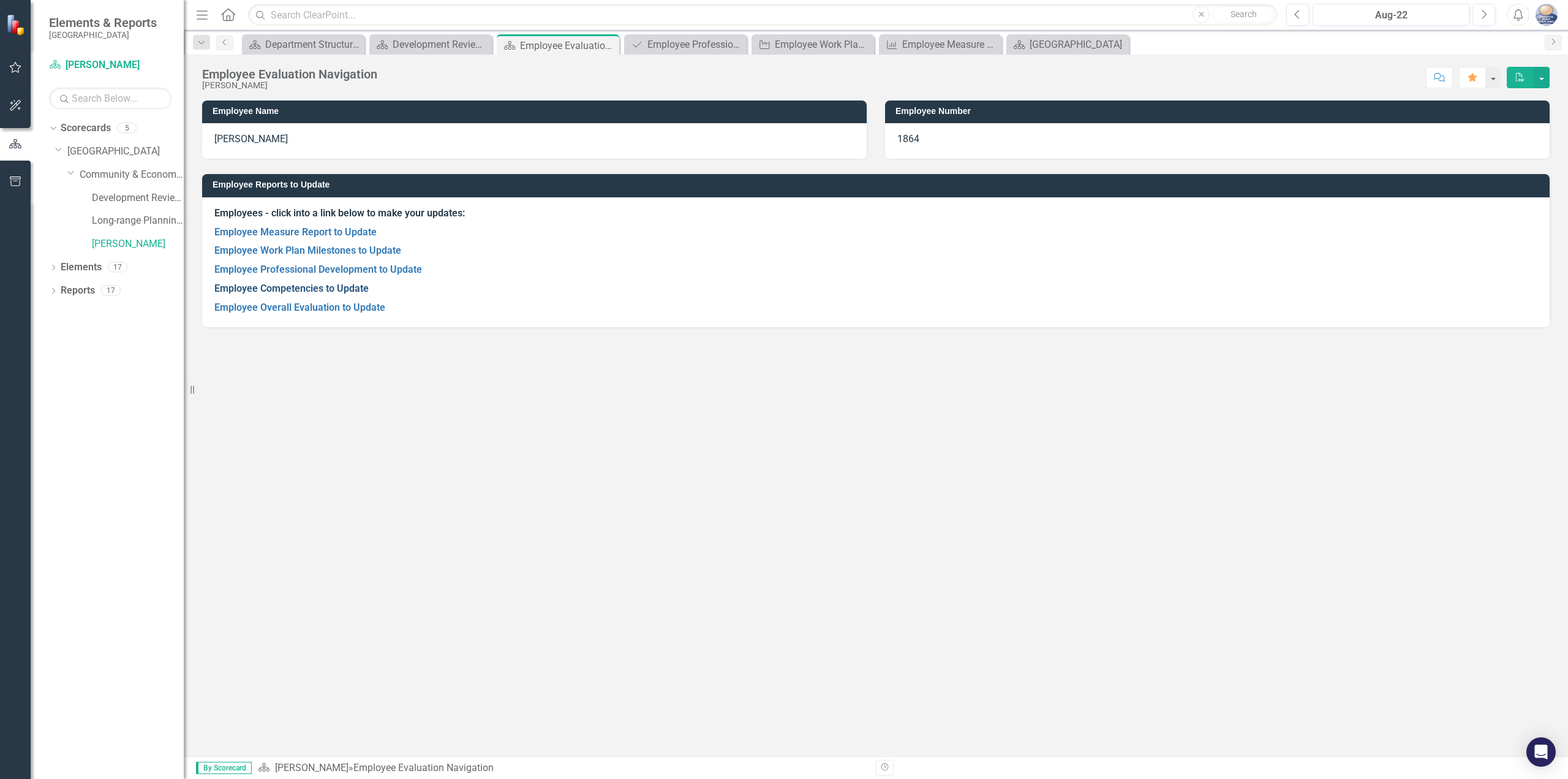
click at [333, 290] on link "Employee Competencies to Update" at bounding box center [291, 288] width 155 height 12
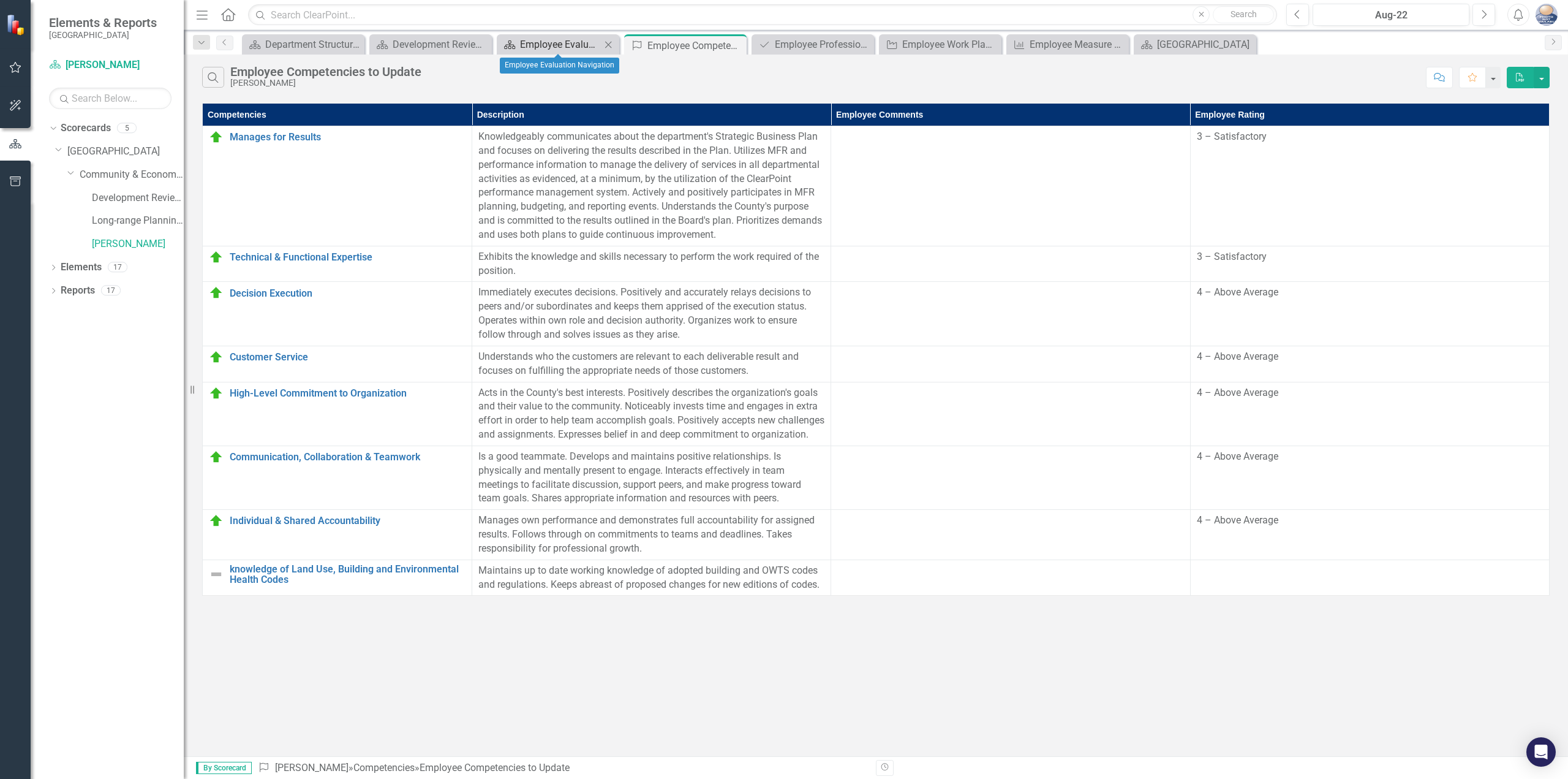
click at [558, 41] on div "Employee Evaluation Navigation" at bounding box center [560, 45] width 81 height 15
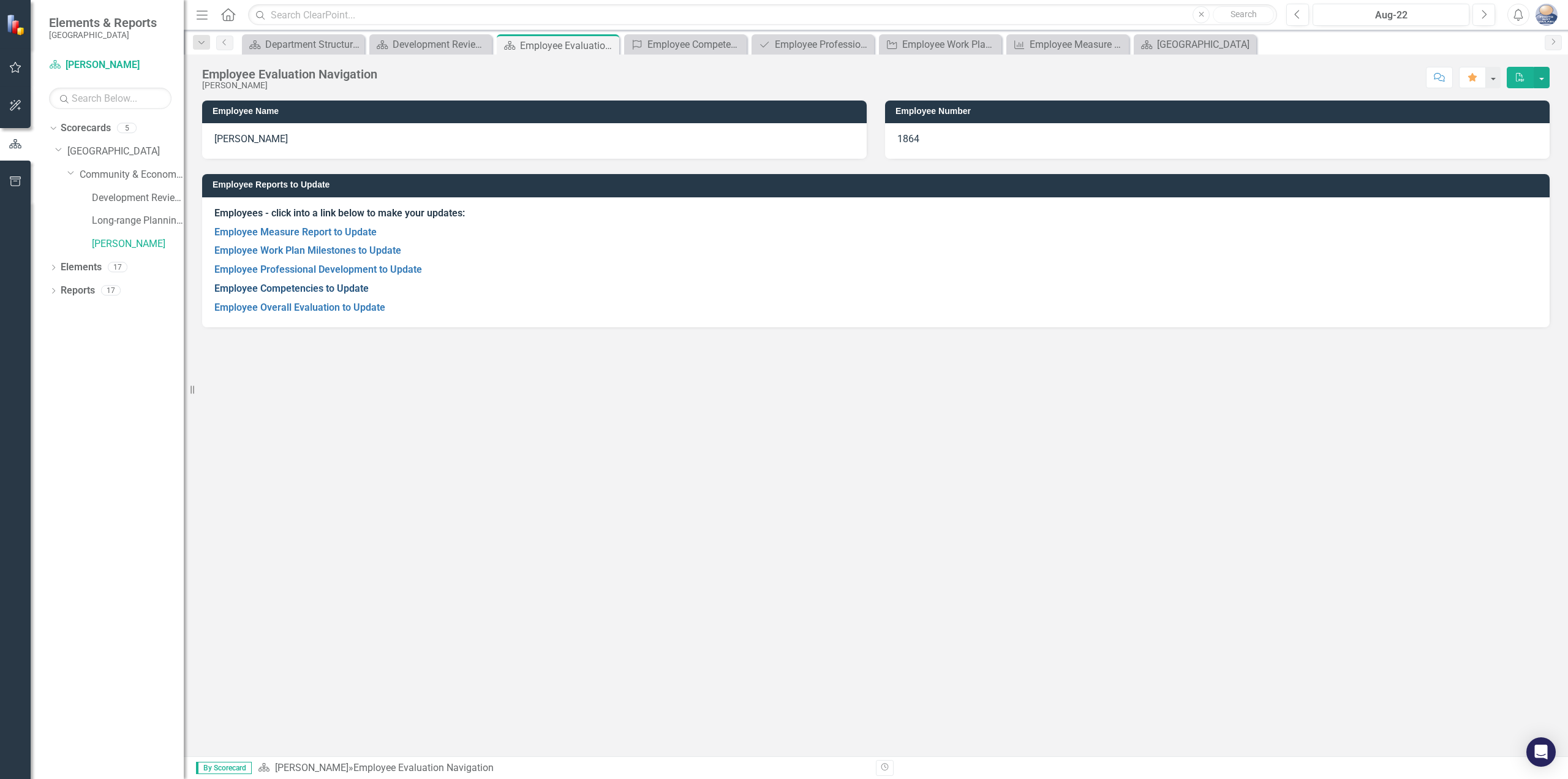
click at [304, 282] on link "Employee Competencies to Update" at bounding box center [291, 288] width 155 height 12
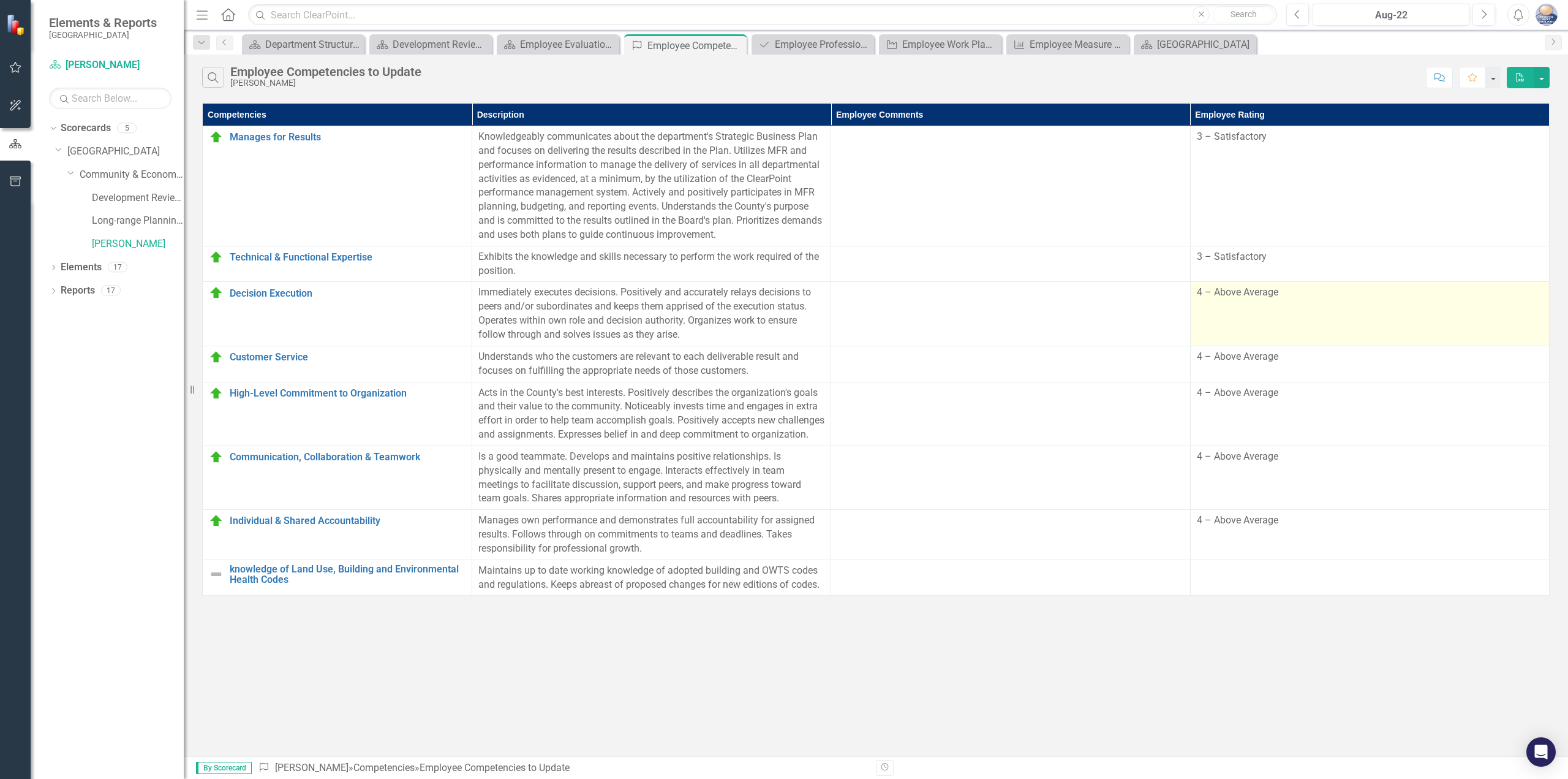
click at [1333, 295] on div "4 – Above Average" at bounding box center [1370, 293] width 346 height 14
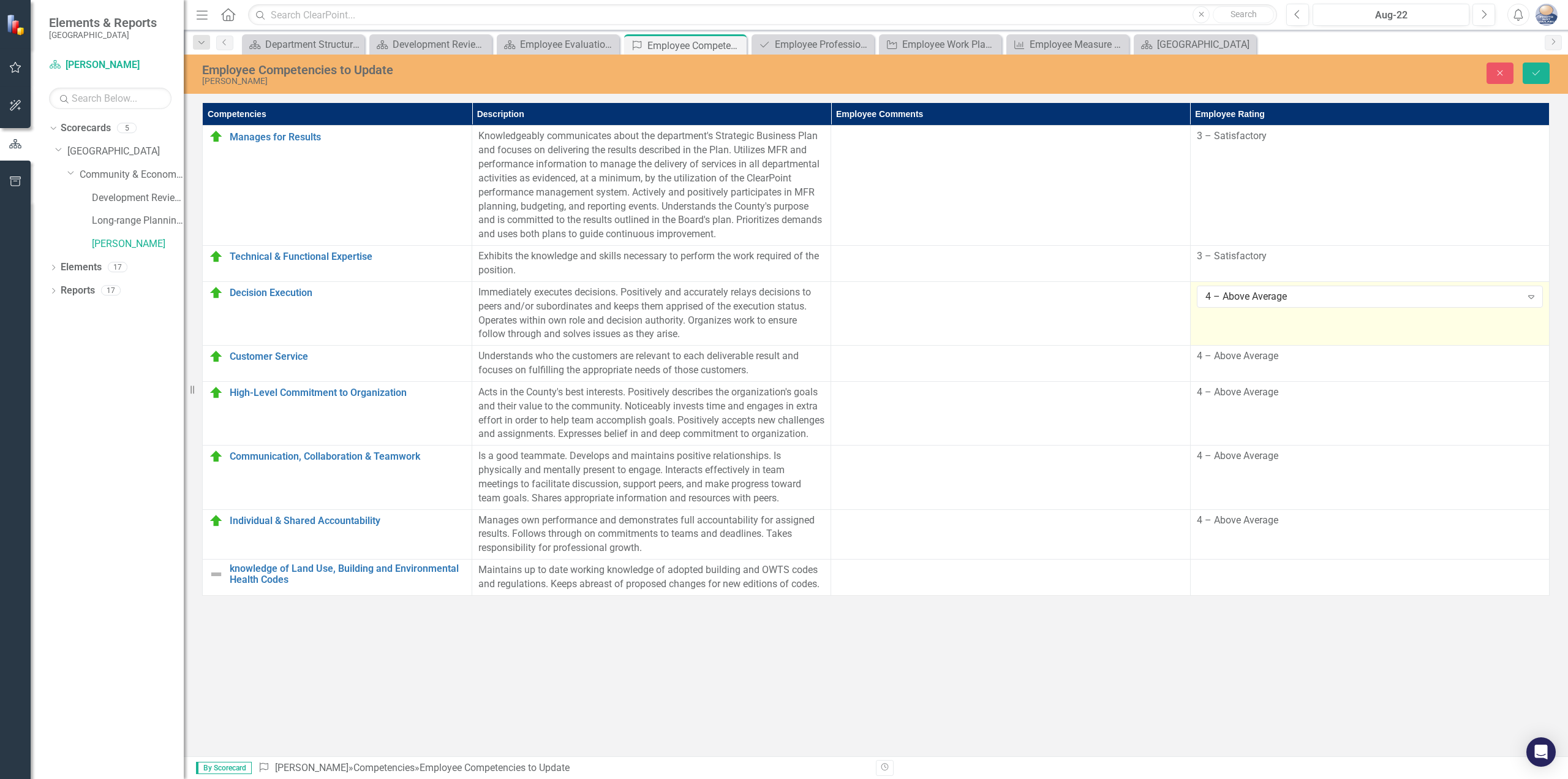
click at [1333, 295] on div "4 – Above Average" at bounding box center [1363, 296] width 316 height 14
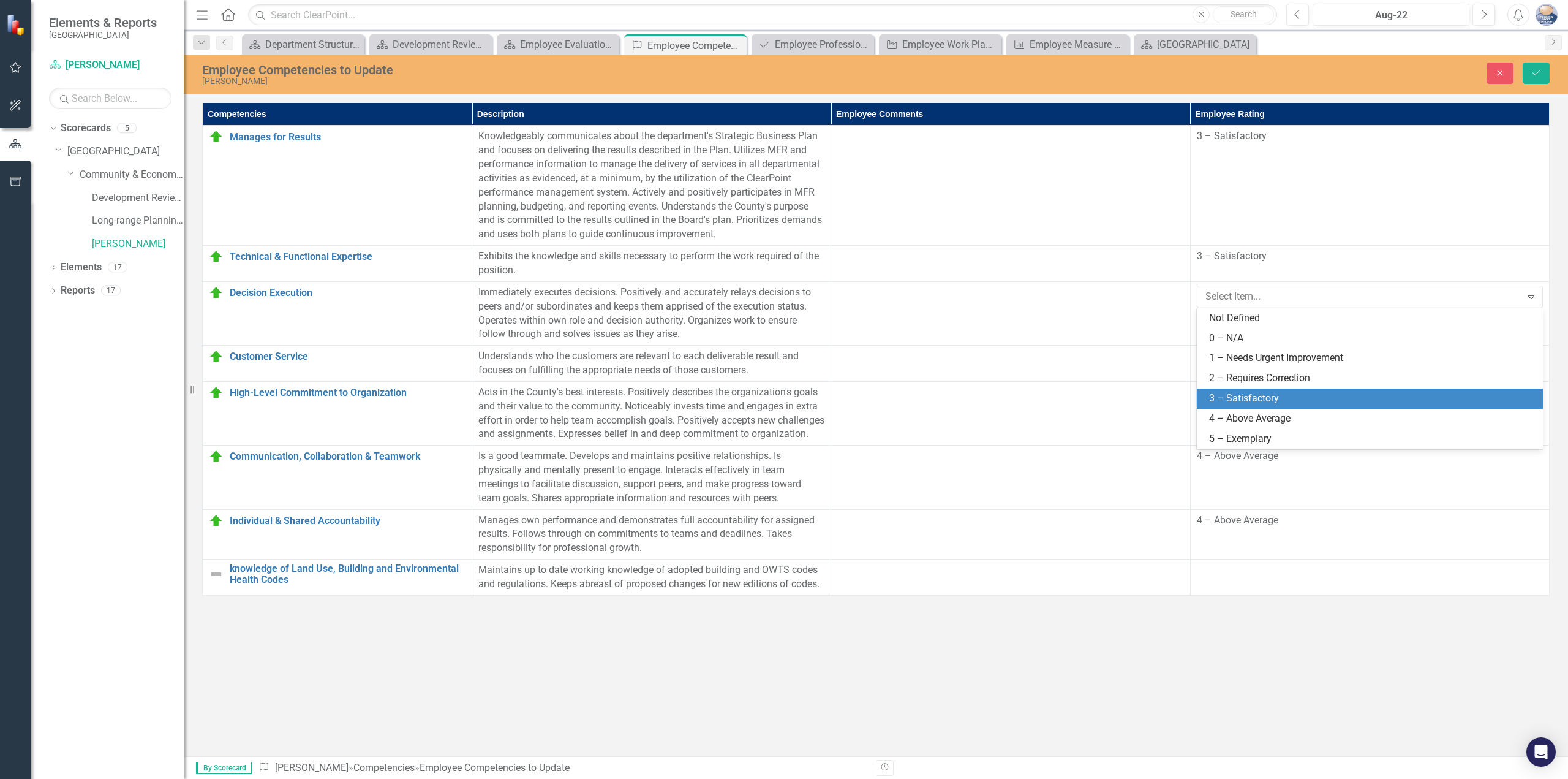
click at [1297, 392] on div "3 – Satisfactory" at bounding box center [1372, 398] width 326 height 14
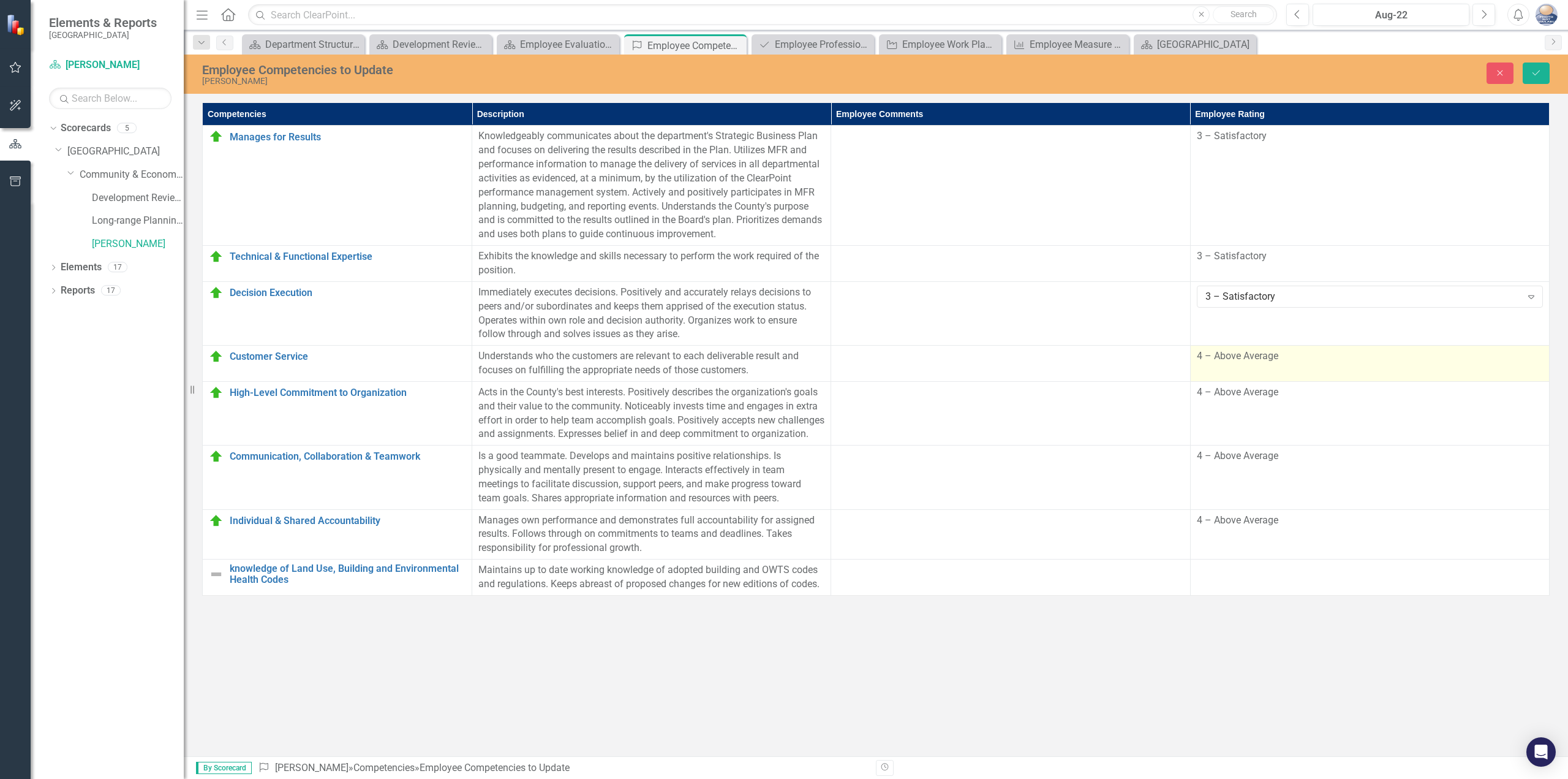
click at [1297, 370] on td "4 – Above Average" at bounding box center [1370, 363] width 359 height 36
click at [1298, 366] on div "4 – Above Average" at bounding box center [1363, 361] width 316 height 14
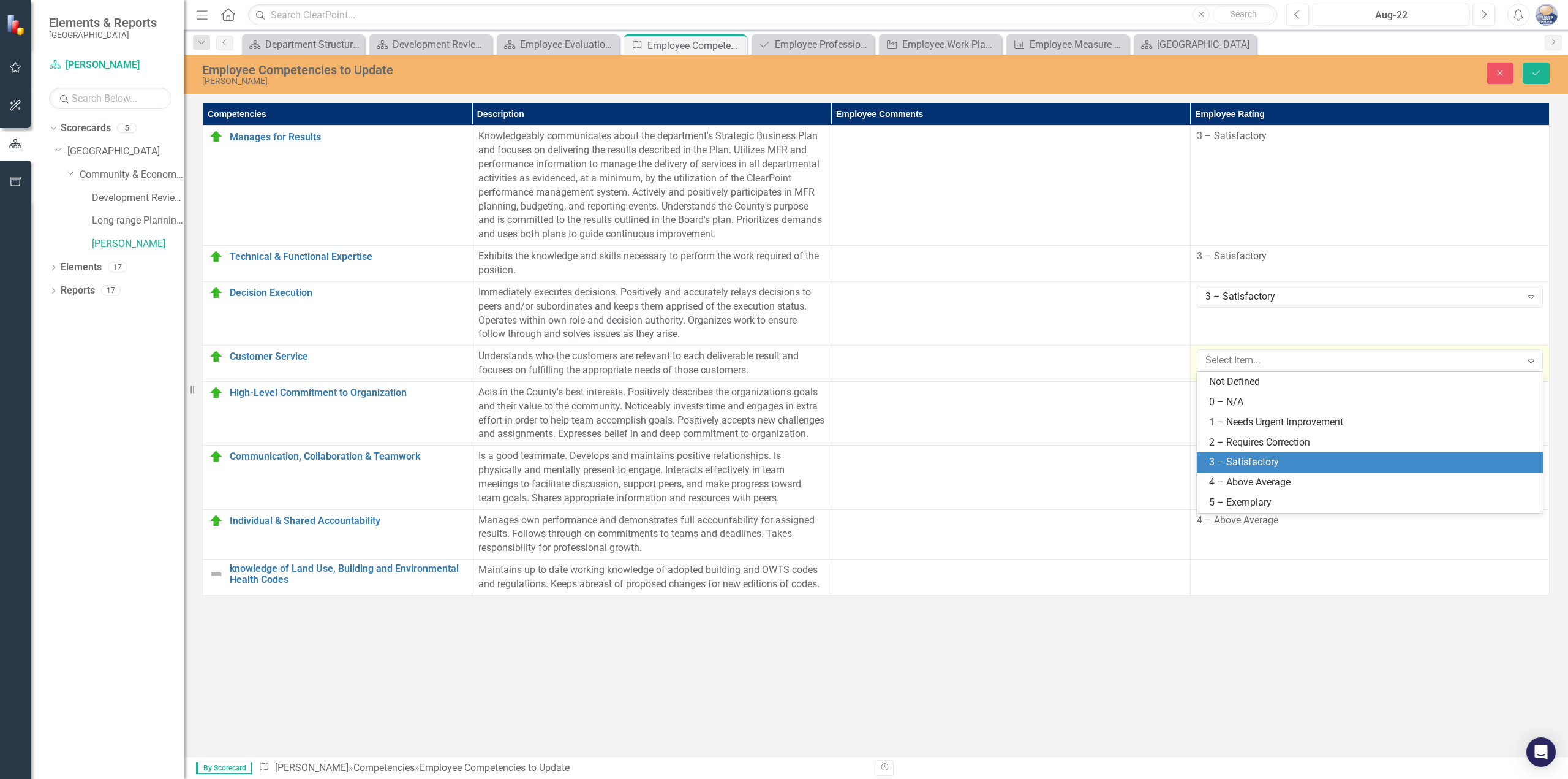
click at [1262, 456] on div "3 – Satisfactory" at bounding box center [1372, 462] width 326 height 14
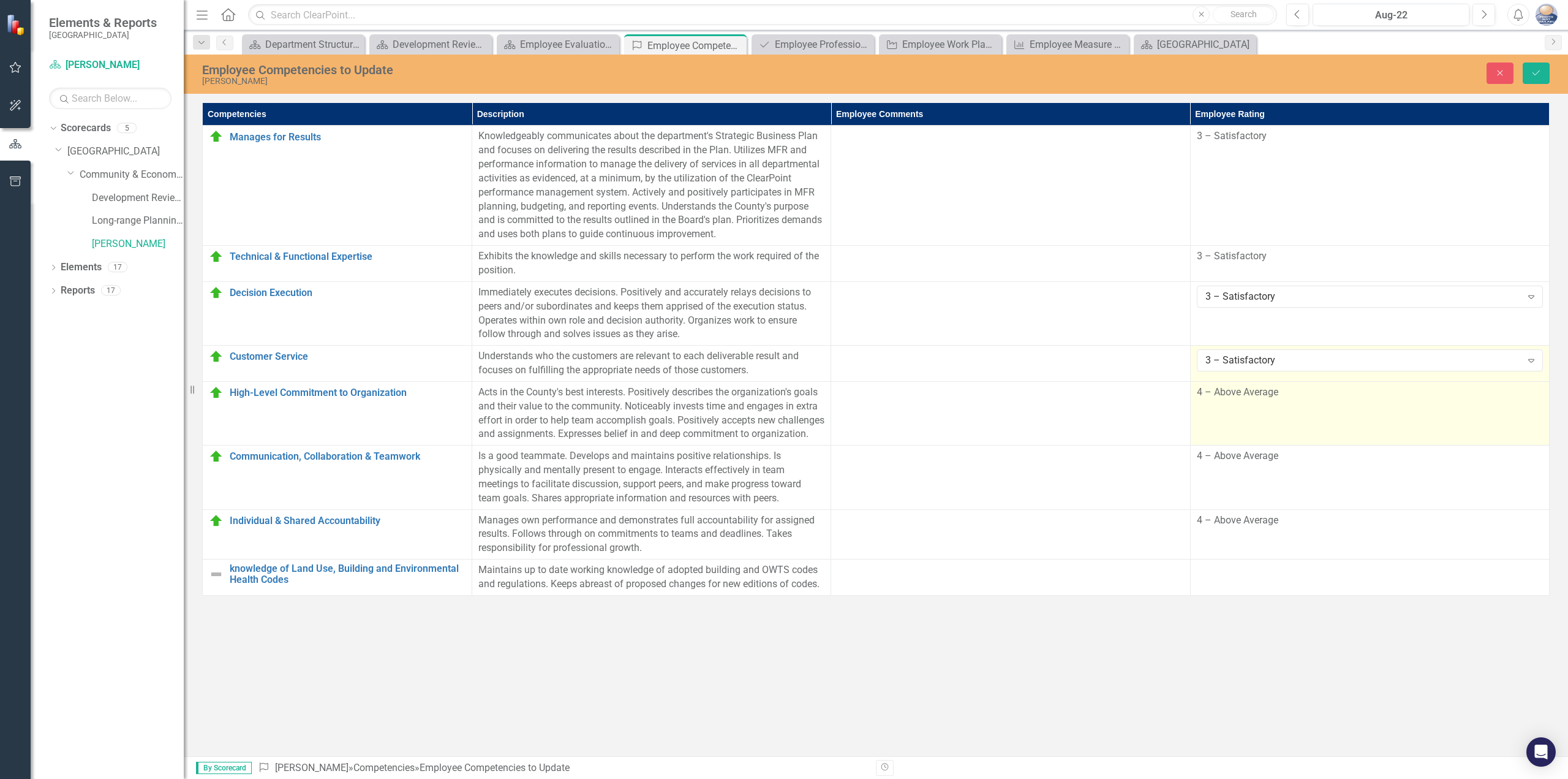
click at [1262, 415] on td "4 – Above Average" at bounding box center [1370, 413] width 359 height 64
click at [1268, 404] on div "4 – Above Average Expand" at bounding box center [1370, 396] width 346 height 22
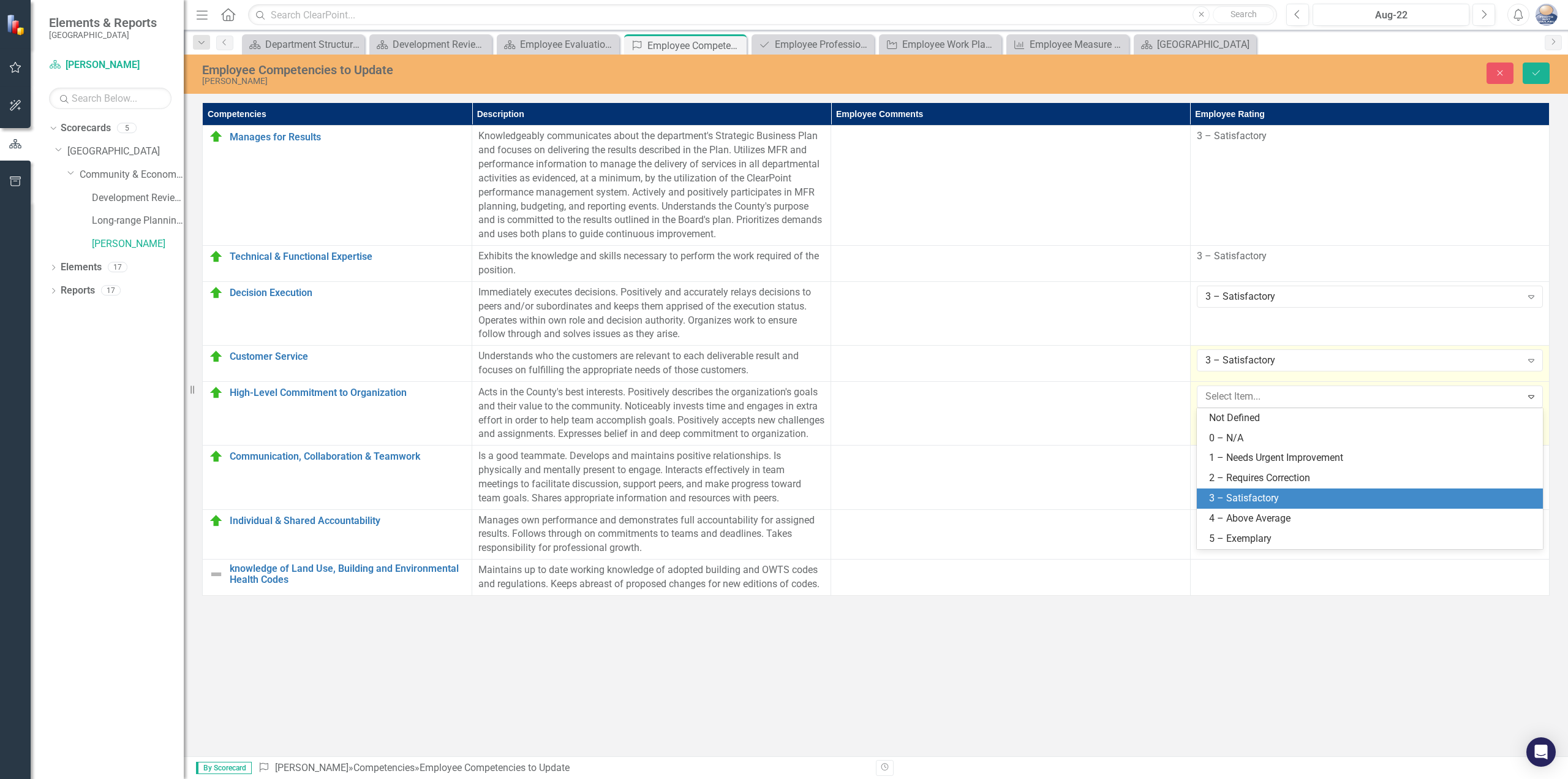
click at [1264, 492] on div "3 – Satisfactory" at bounding box center [1372, 498] width 326 height 14
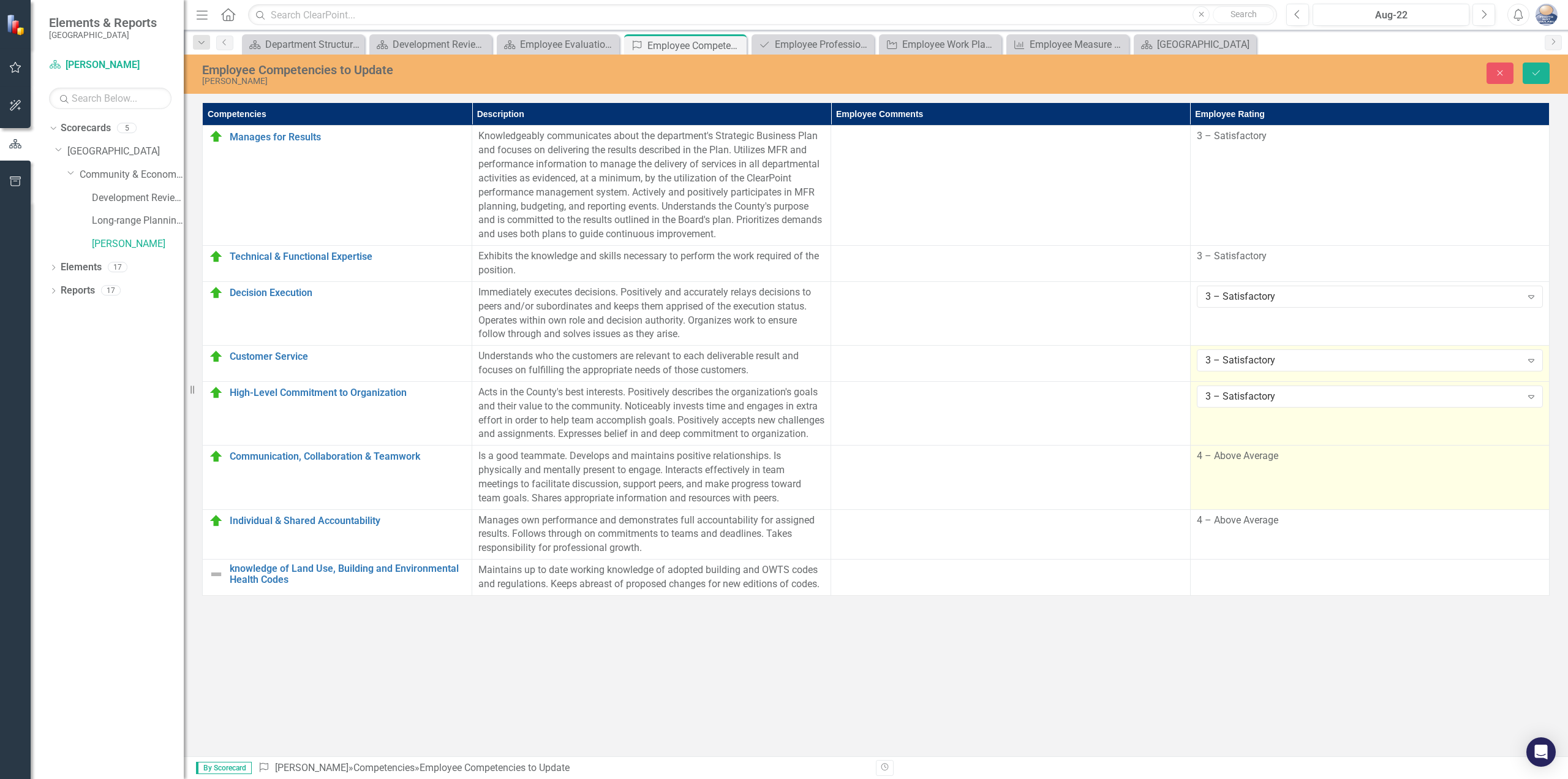
click at [1280, 463] on div "4 – Above Average" at bounding box center [1370, 456] width 346 height 14
click at [1280, 468] on div "4 – Above Average" at bounding box center [1363, 460] width 316 height 14
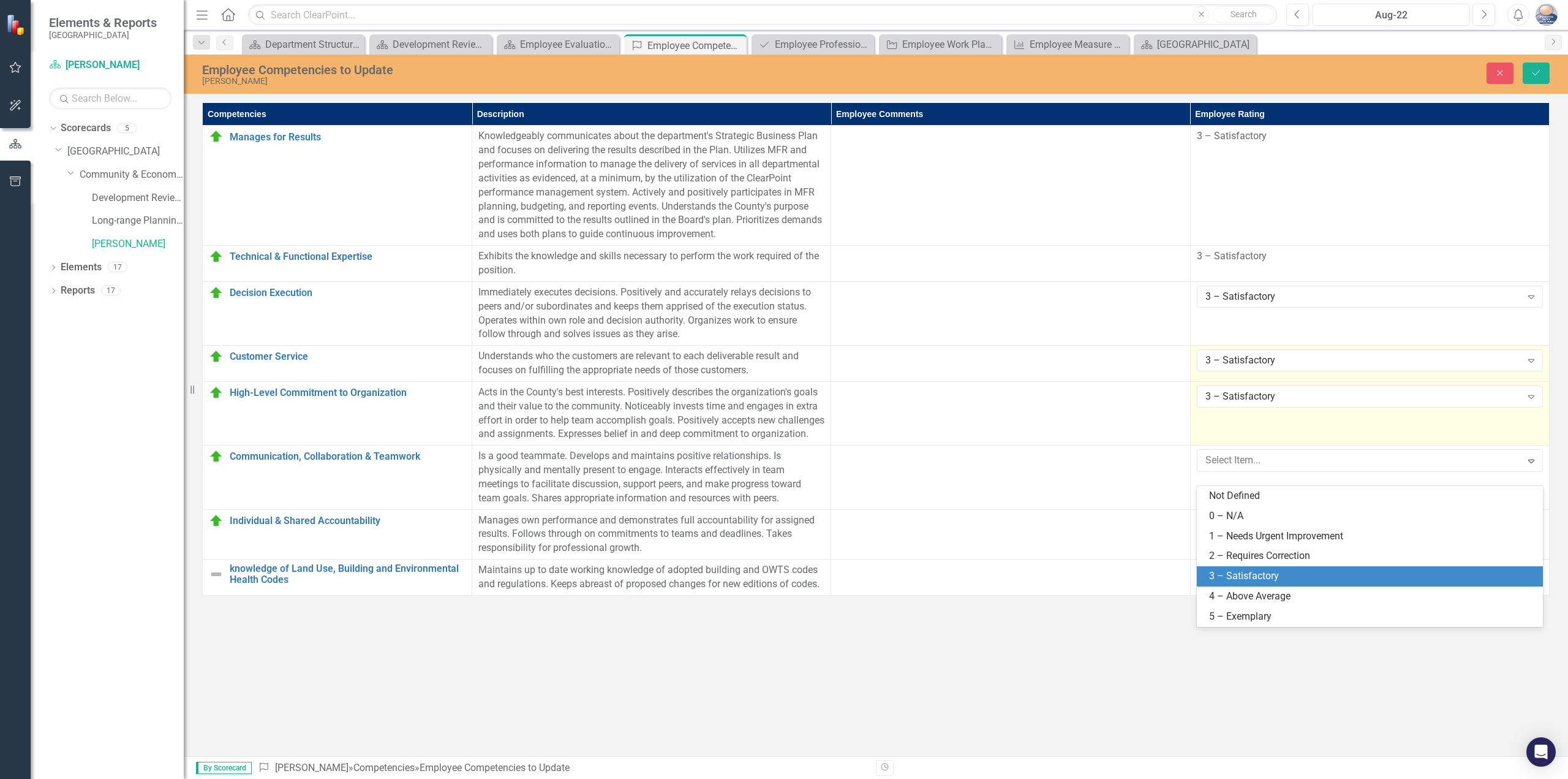
click at [1258, 582] on div "3 – Satisfactory" at bounding box center [1372, 576] width 326 height 14
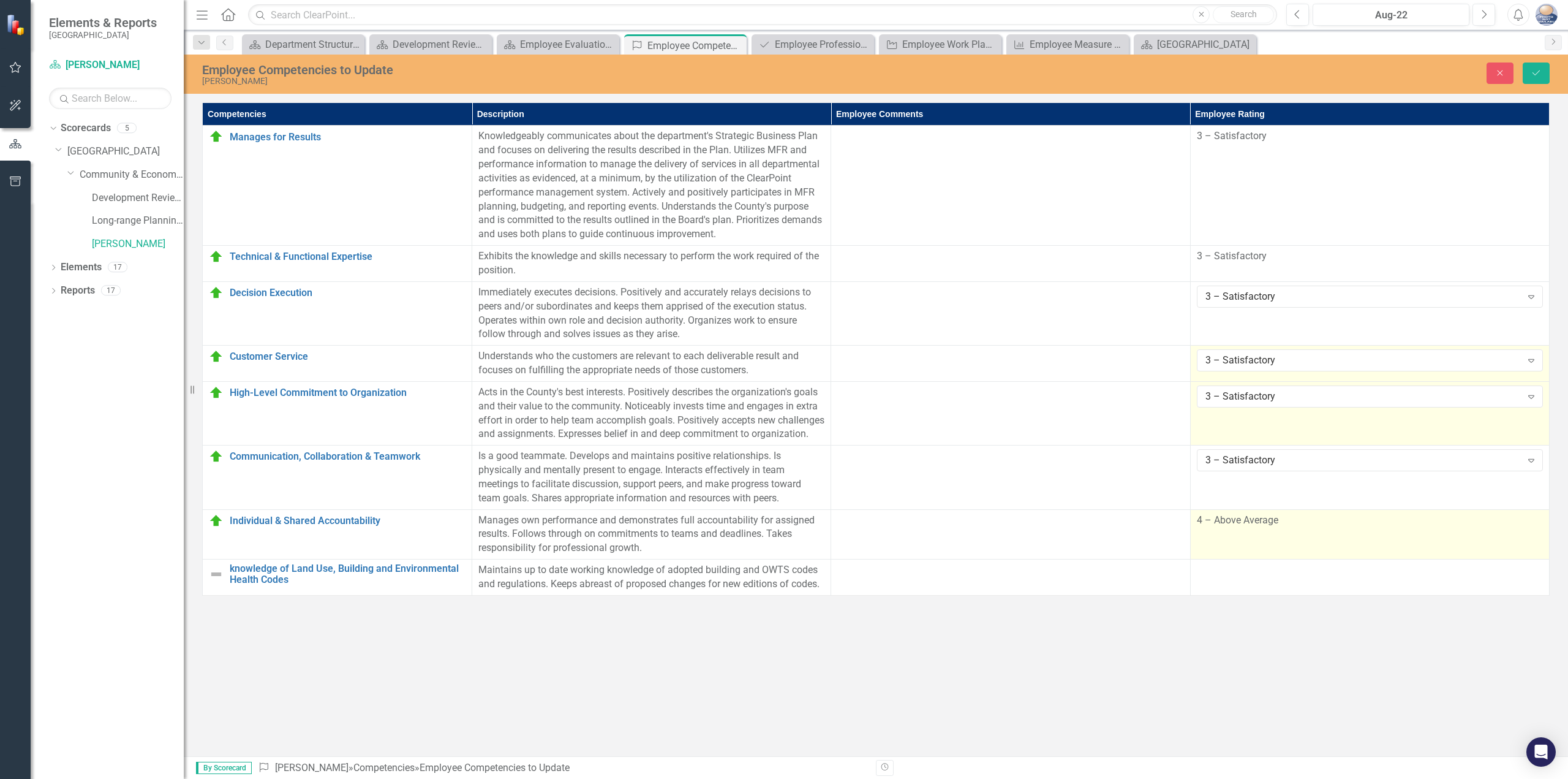
click at [1262, 559] on td "4 – Above Average" at bounding box center [1370, 534] width 359 height 50
click at [1266, 531] on div "4 – Above Average" at bounding box center [1363, 524] width 316 height 14
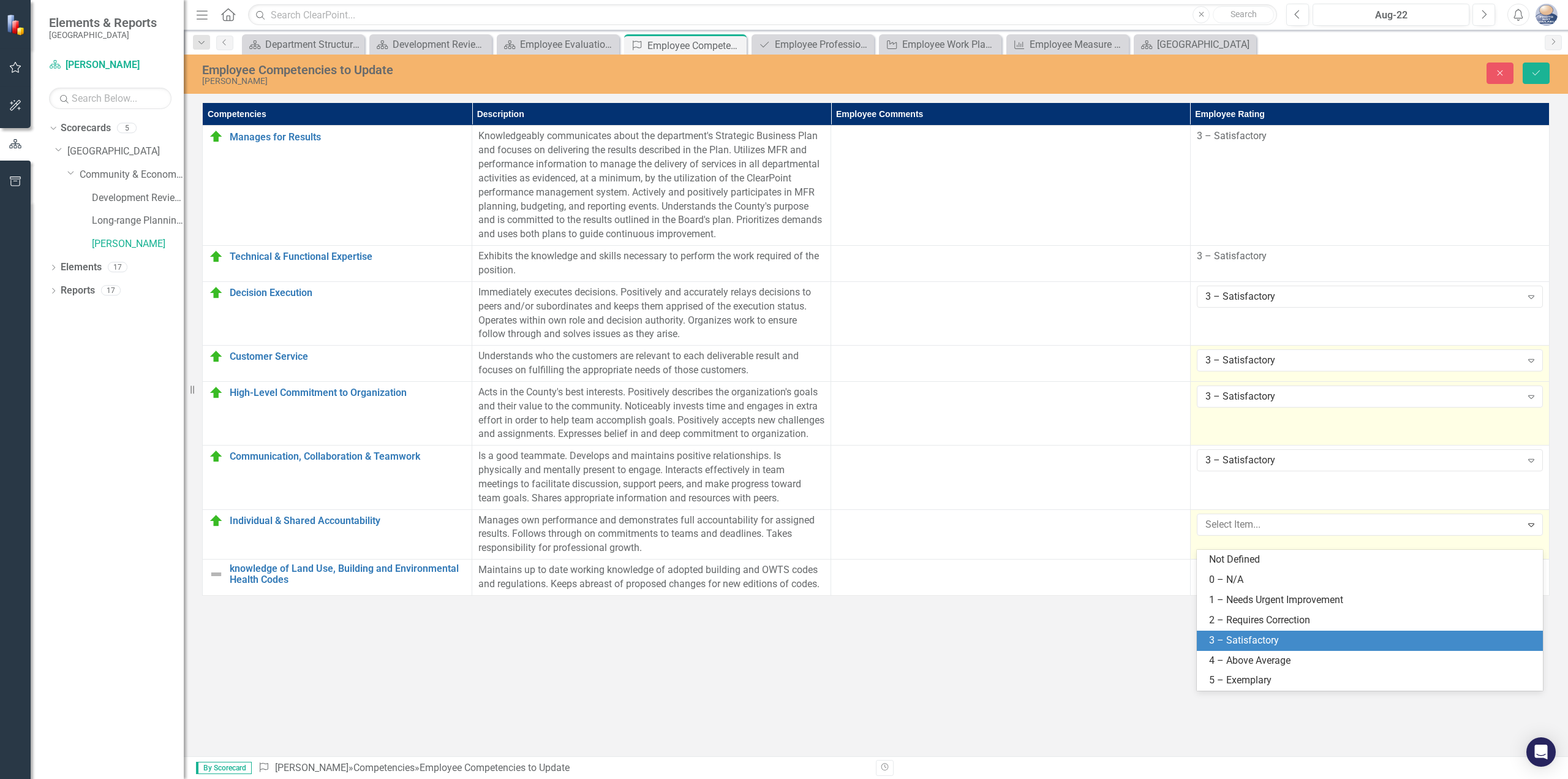
click at [1244, 631] on div "3 – Satisfactory" at bounding box center [1370, 640] width 346 height 20
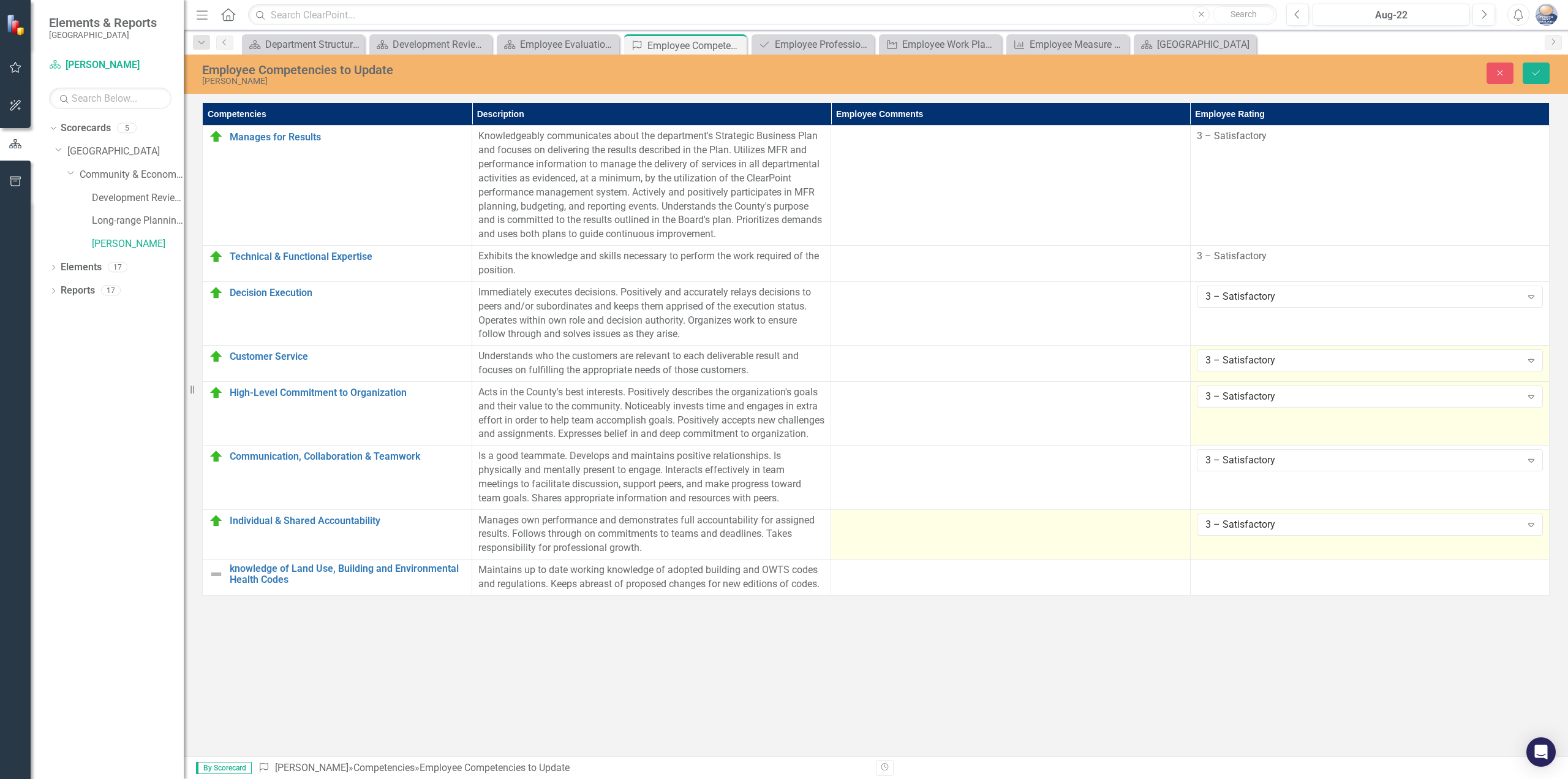
click at [1133, 525] on td at bounding box center [1010, 534] width 359 height 50
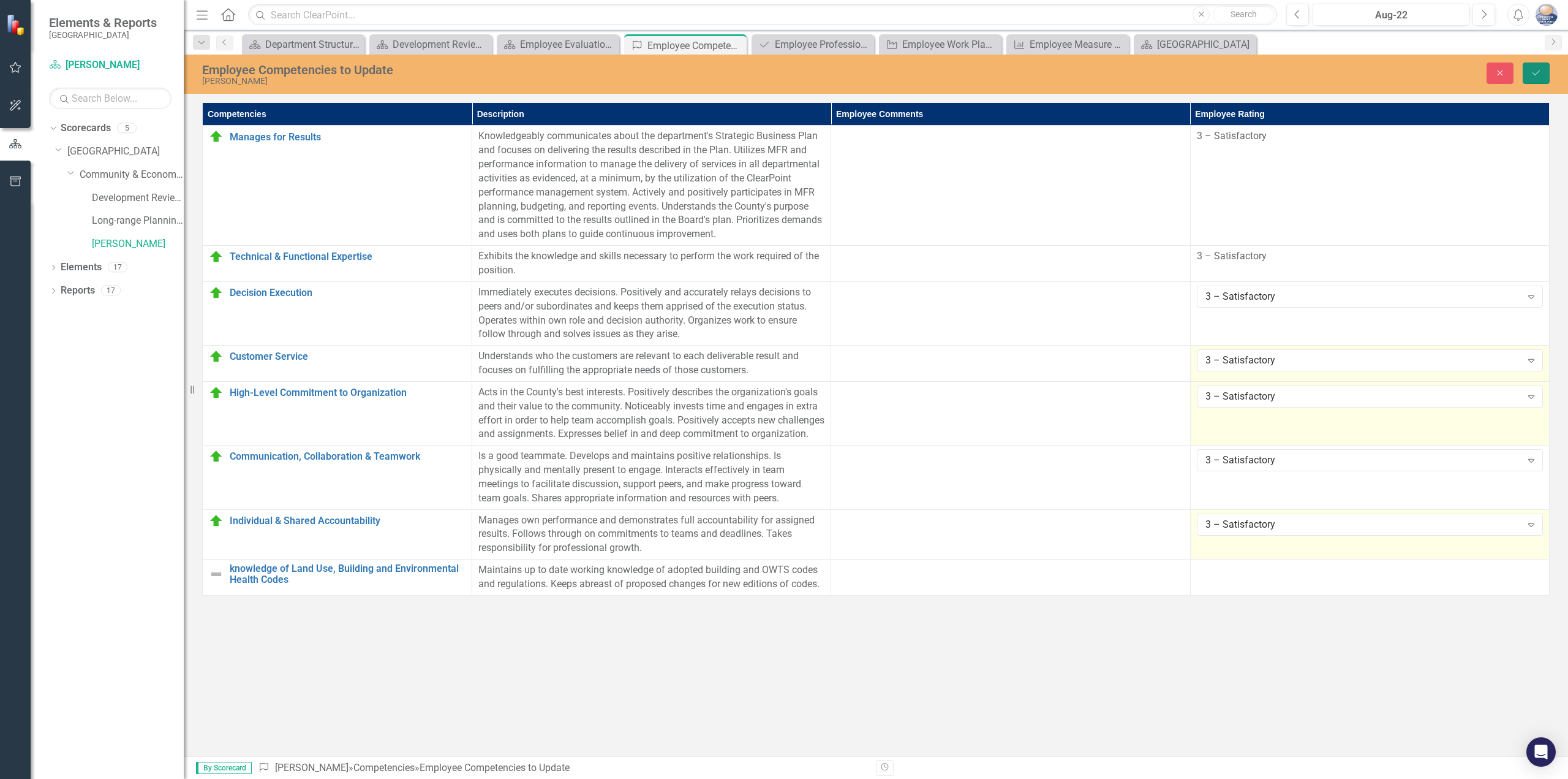
click at [1544, 76] on button "Save" at bounding box center [1536, 73] width 27 height 21
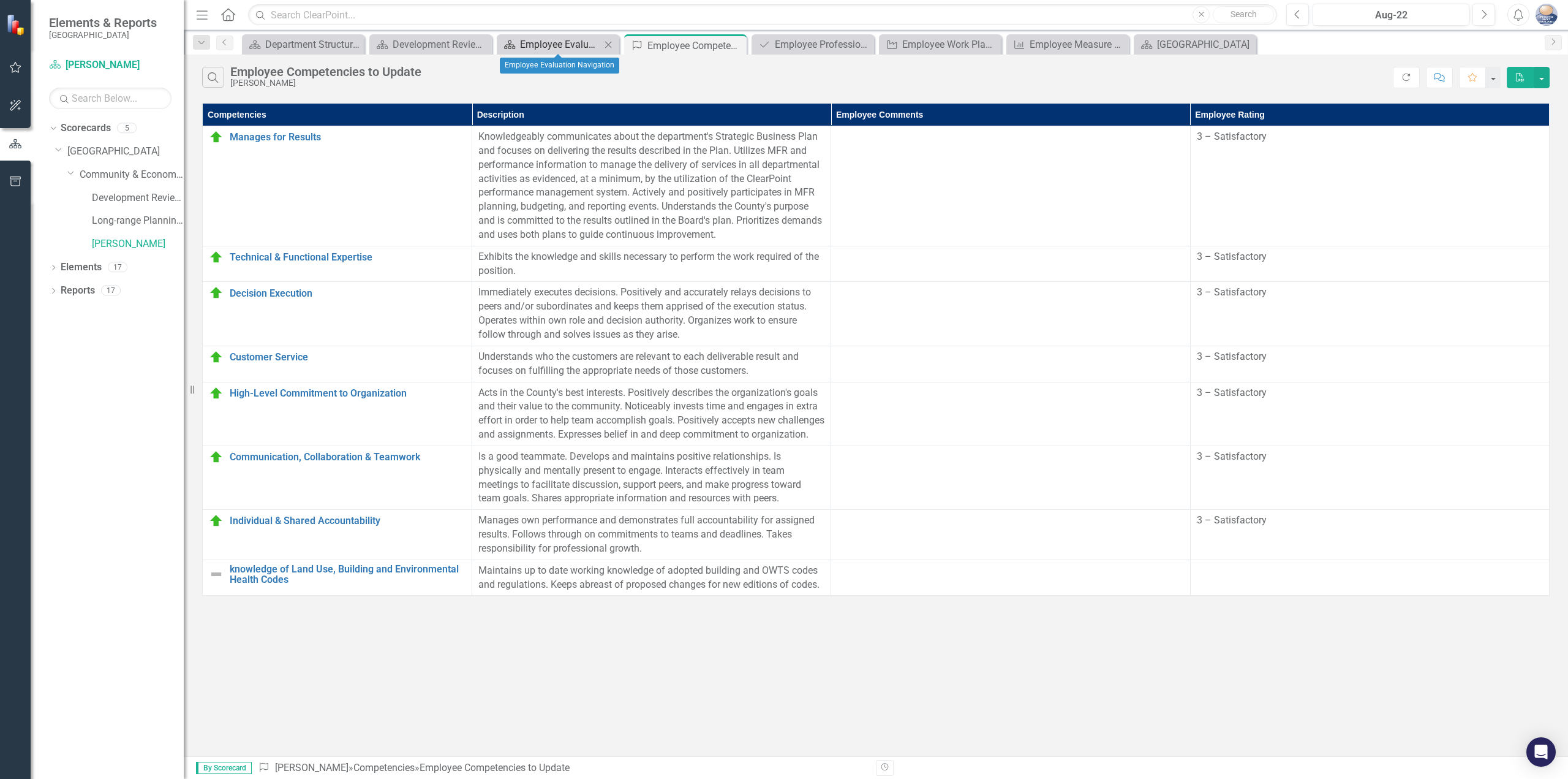
click at [572, 48] on div "Employee Evaluation Navigation" at bounding box center [560, 45] width 81 height 15
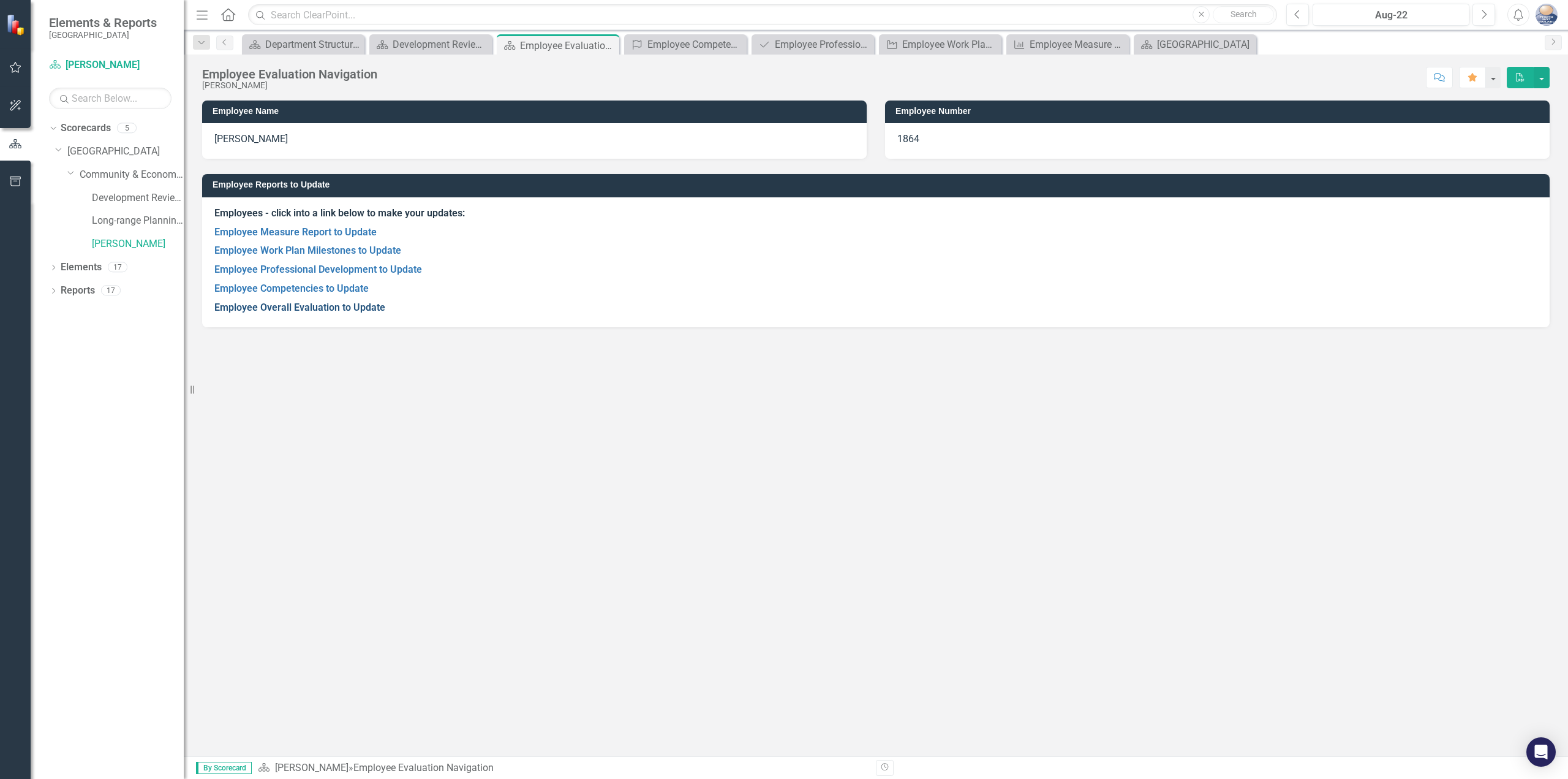
click at [291, 305] on link "Employee Overall Evaluation to Update" at bounding box center [299, 307] width 171 height 12
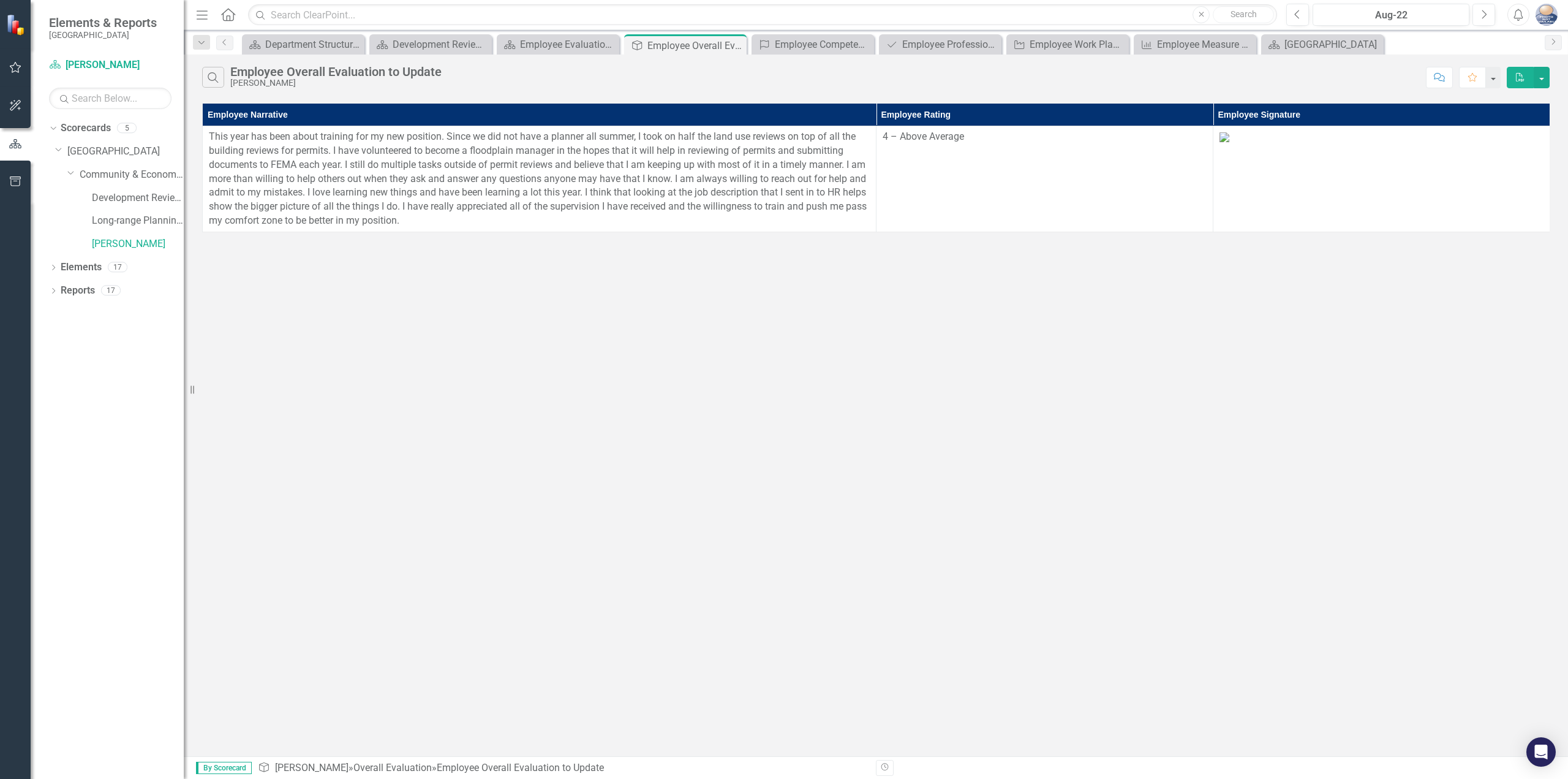
click at [1012, 126] on th "Employee Rating" at bounding box center [1045, 115] width 337 height 23
click at [1012, 126] on th "Employee Rating Sort Ascending" at bounding box center [1045, 115] width 337 height 23
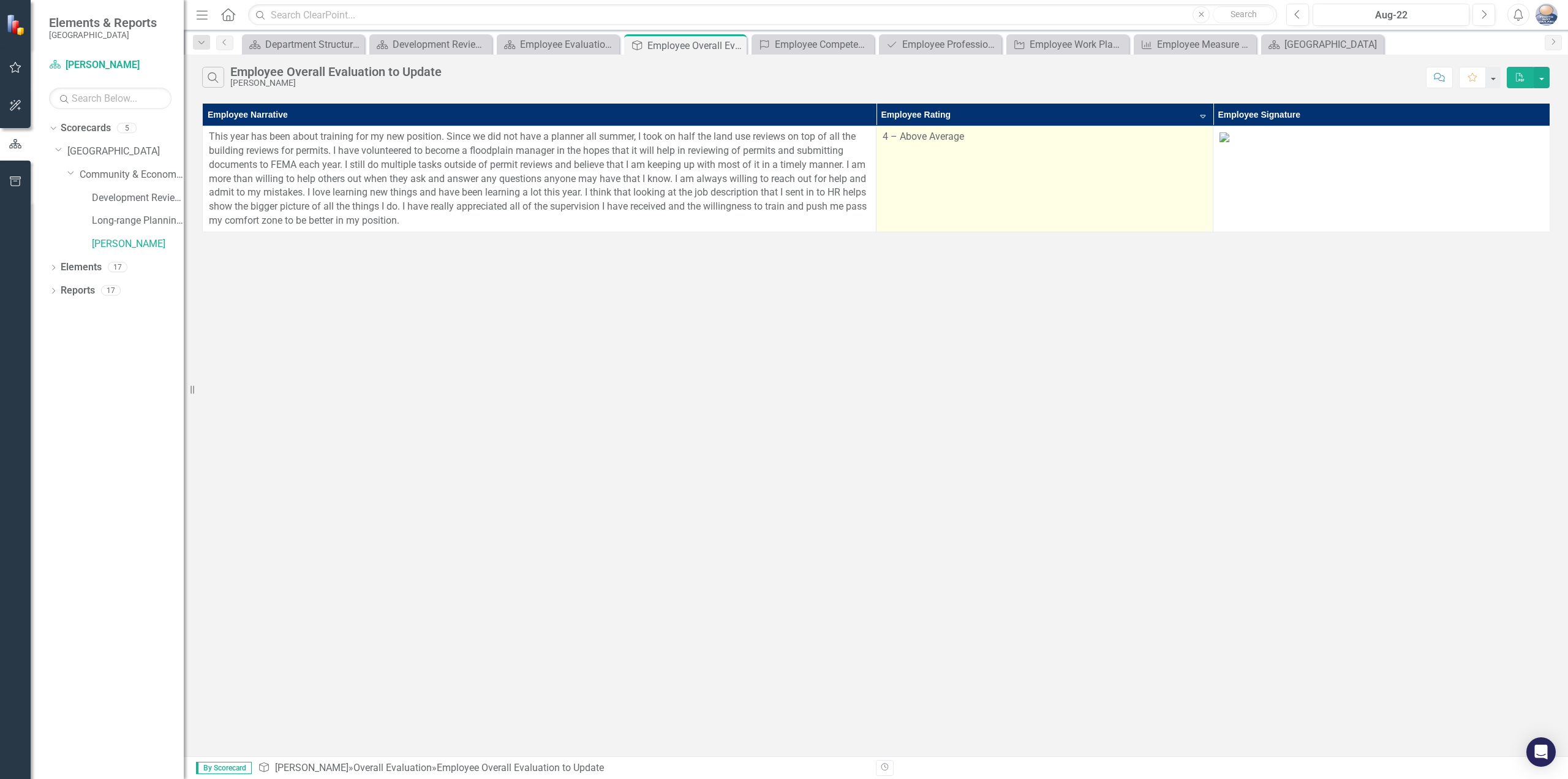
click at [1003, 131] on div "4 – Above Average" at bounding box center [1045, 137] width 324 height 14
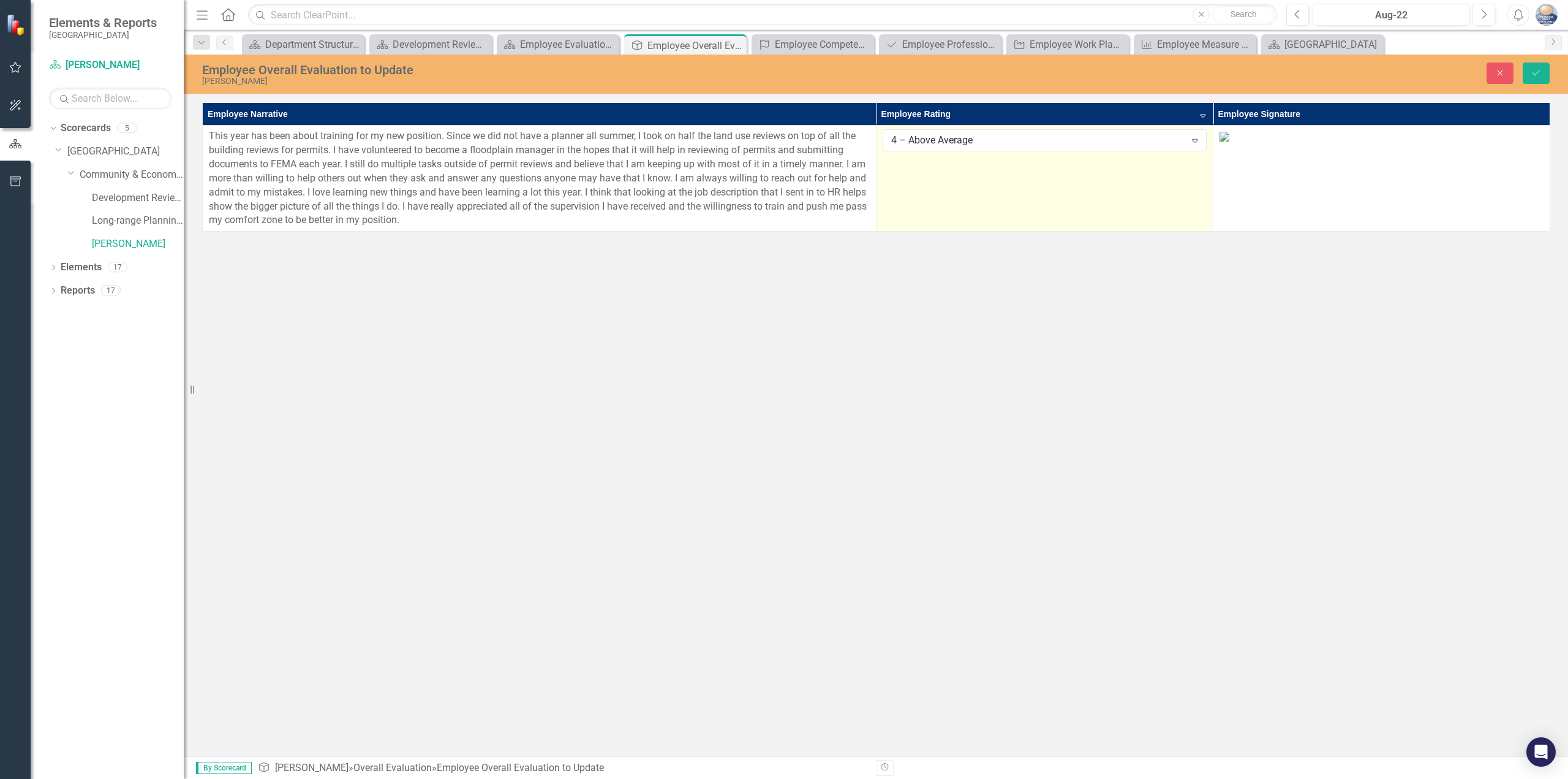
click at [1003, 131] on div "4 – Above Average Expand" at bounding box center [1045, 140] width 324 height 22
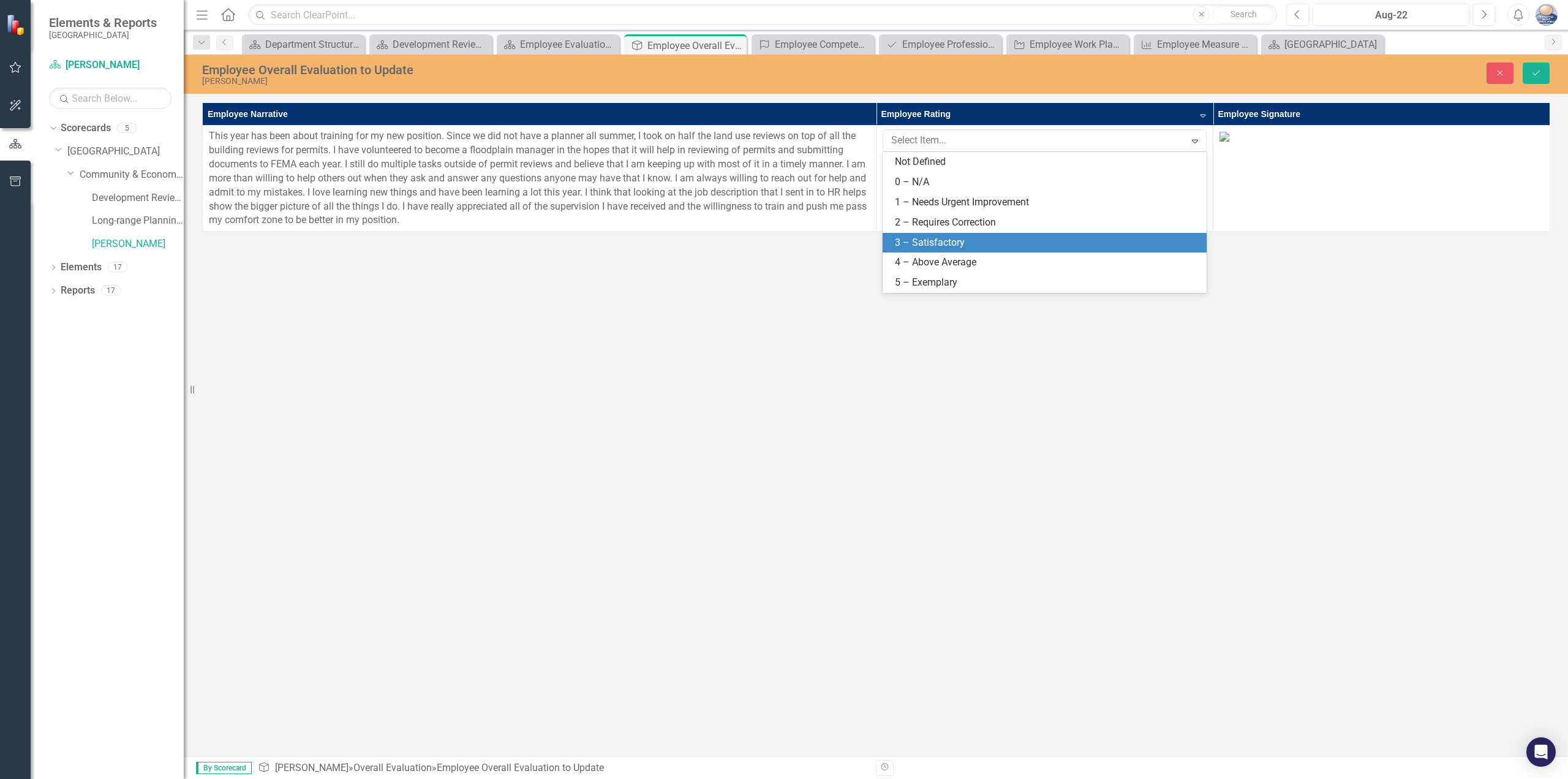
click at [956, 234] on div "3 – Satisfactory" at bounding box center [1045, 242] width 324 height 20
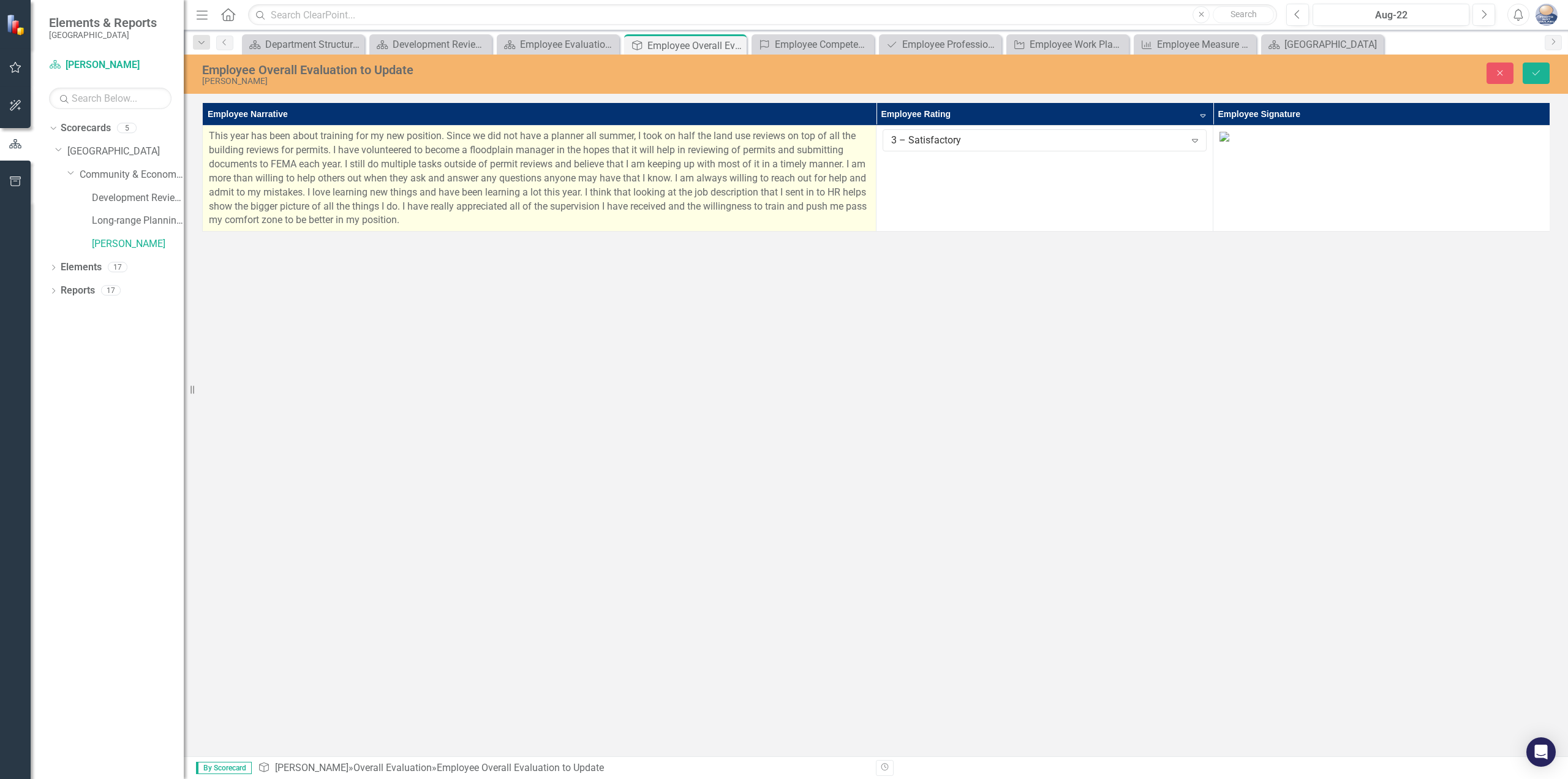
click at [734, 183] on p "This year has been about training for my new position. Since we did not have a …" at bounding box center [539, 178] width 661 height 98
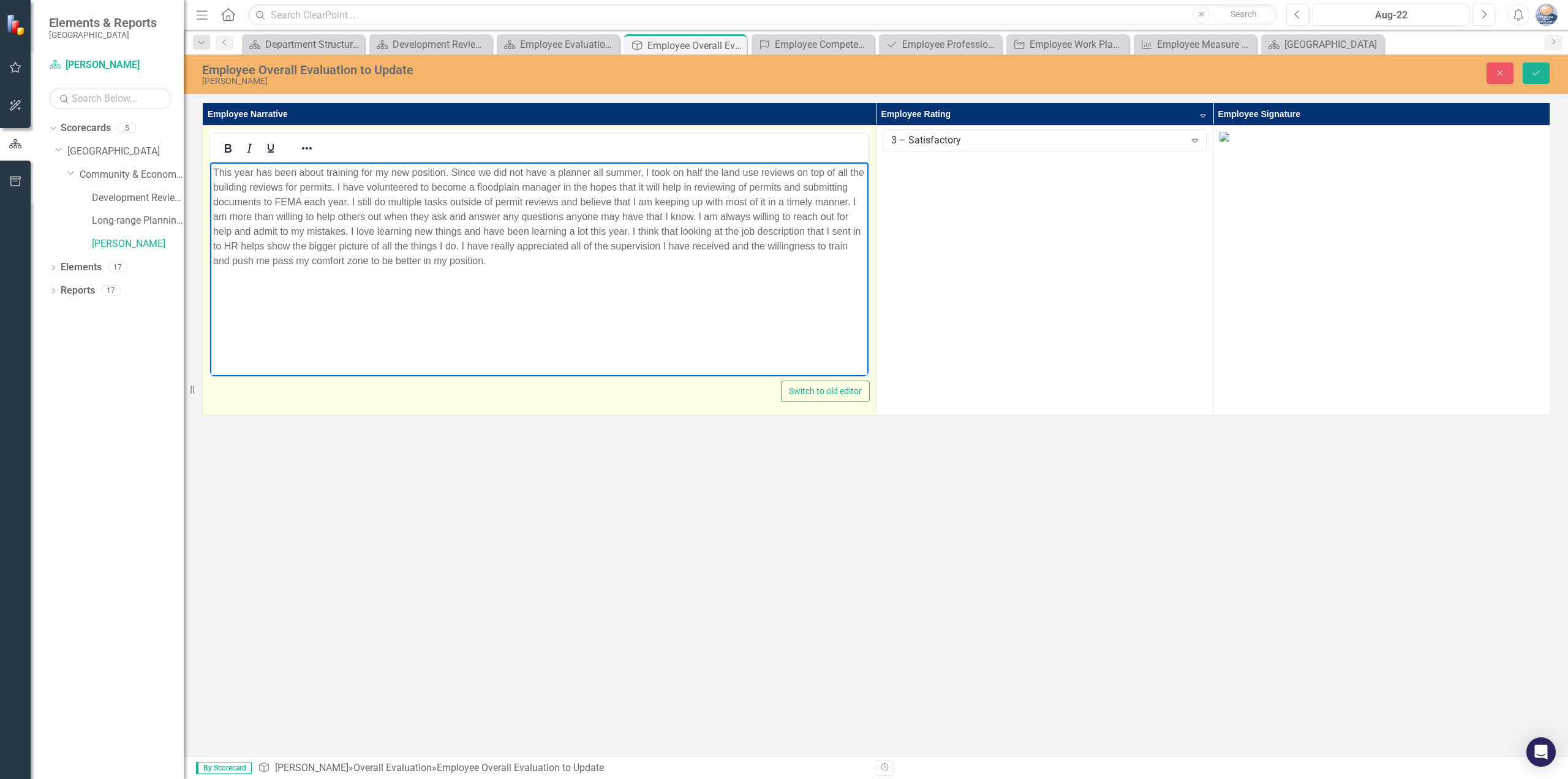
drag, startPoint x: 611, startPoint y: 260, endPoint x: 387, endPoint y: 171, distance: 241.0
click at [387, 171] on p "This year has been about training for my new position. Since we did not have a …" at bounding box center [539, 217] width 652 height 103
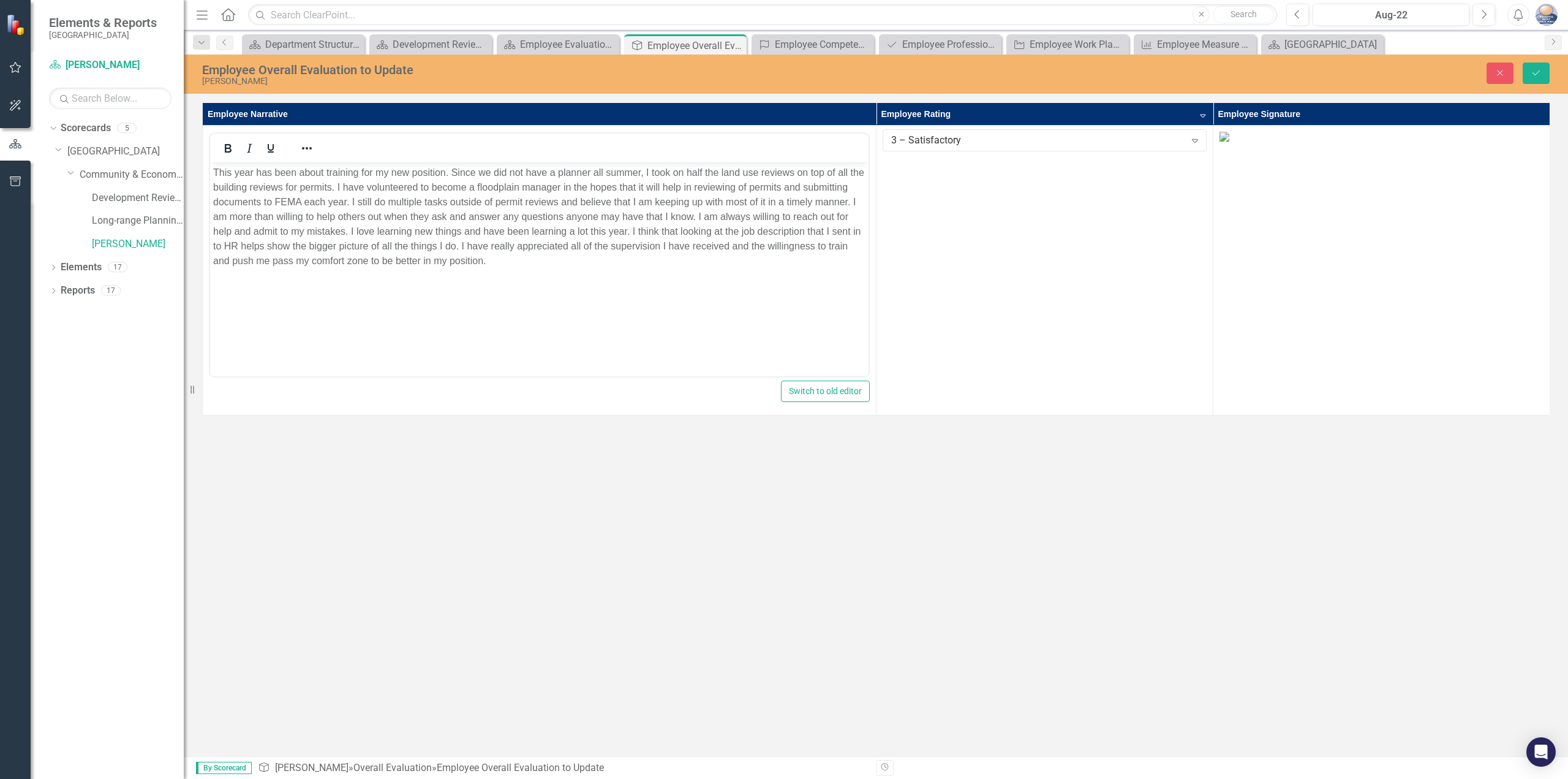
click at [1399, 26] on div "Menu Home Search Close Search Previous Aug-22 Next Alerts User Edit Profile Dis…" at bounding box center [876, 15] width 1385 height 30
click at [1401, 23] on button "Aug-22" at bounding box center [1391, 14] width 157 height 22
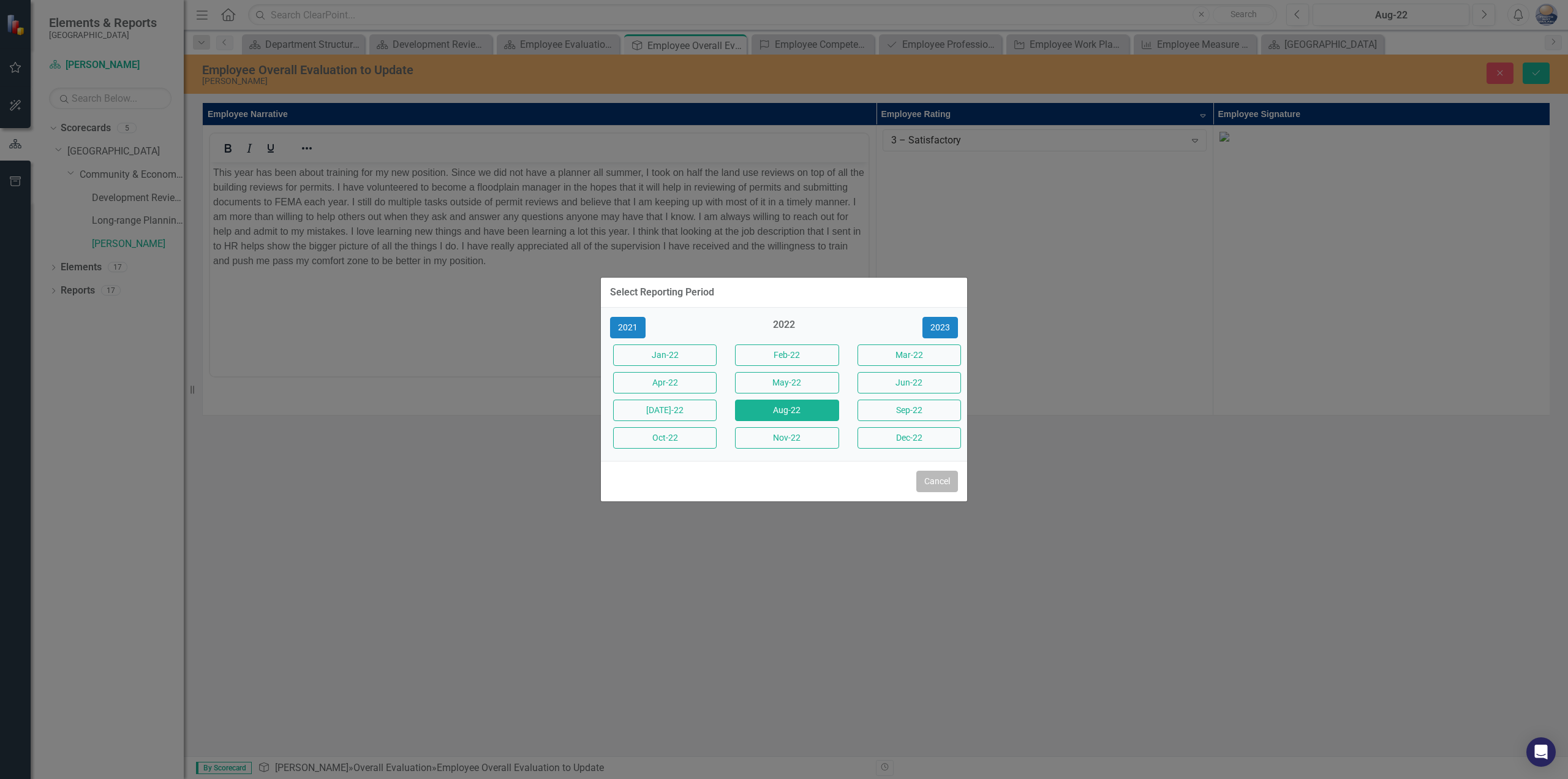
click at [937, 482] on button "Cancel" at bounding box center [937, 481] width 42 height 21
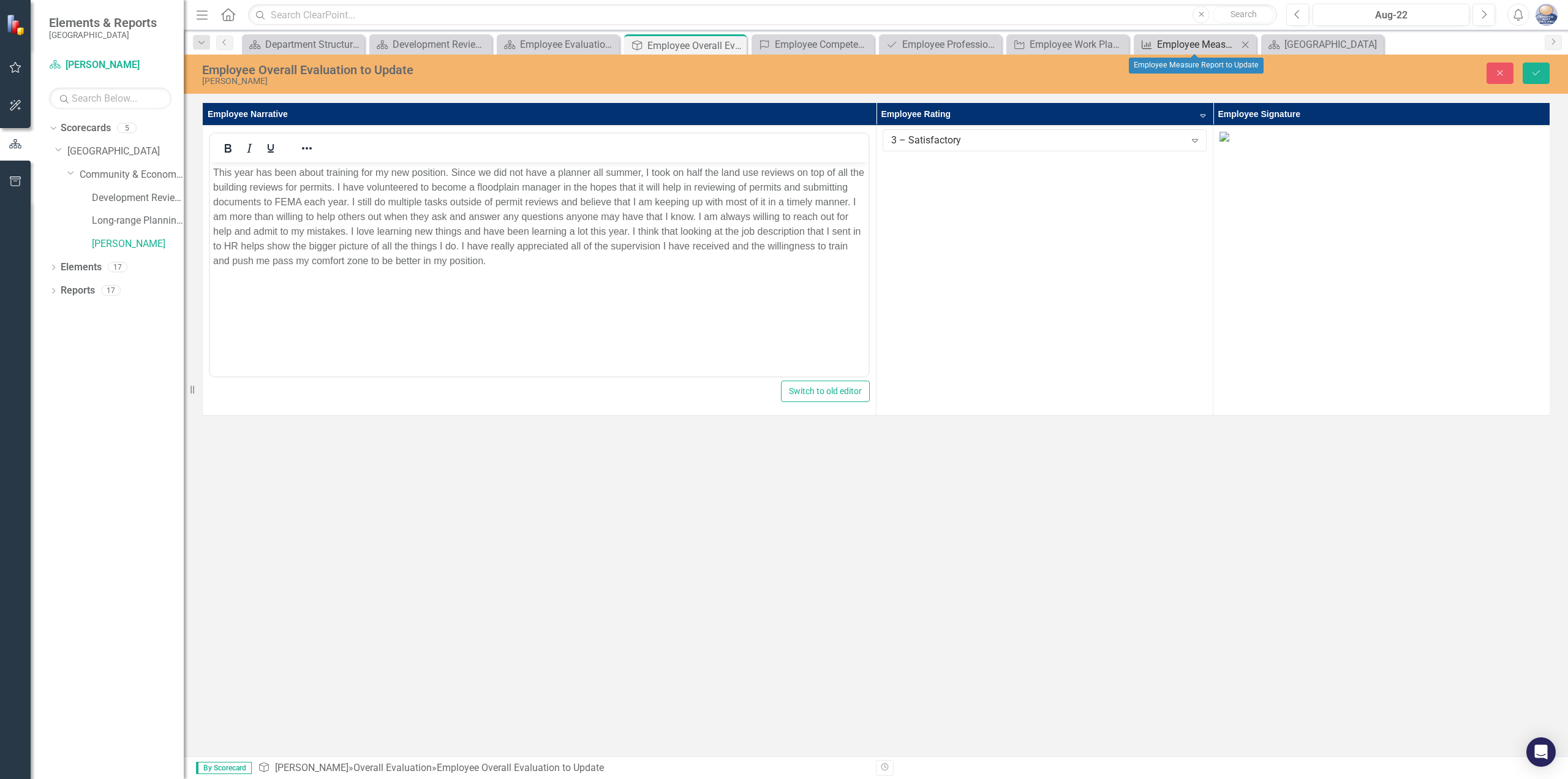
click at [1137, 45] on div "Measure" at bounding box center [1144, 45] width 15 height 15
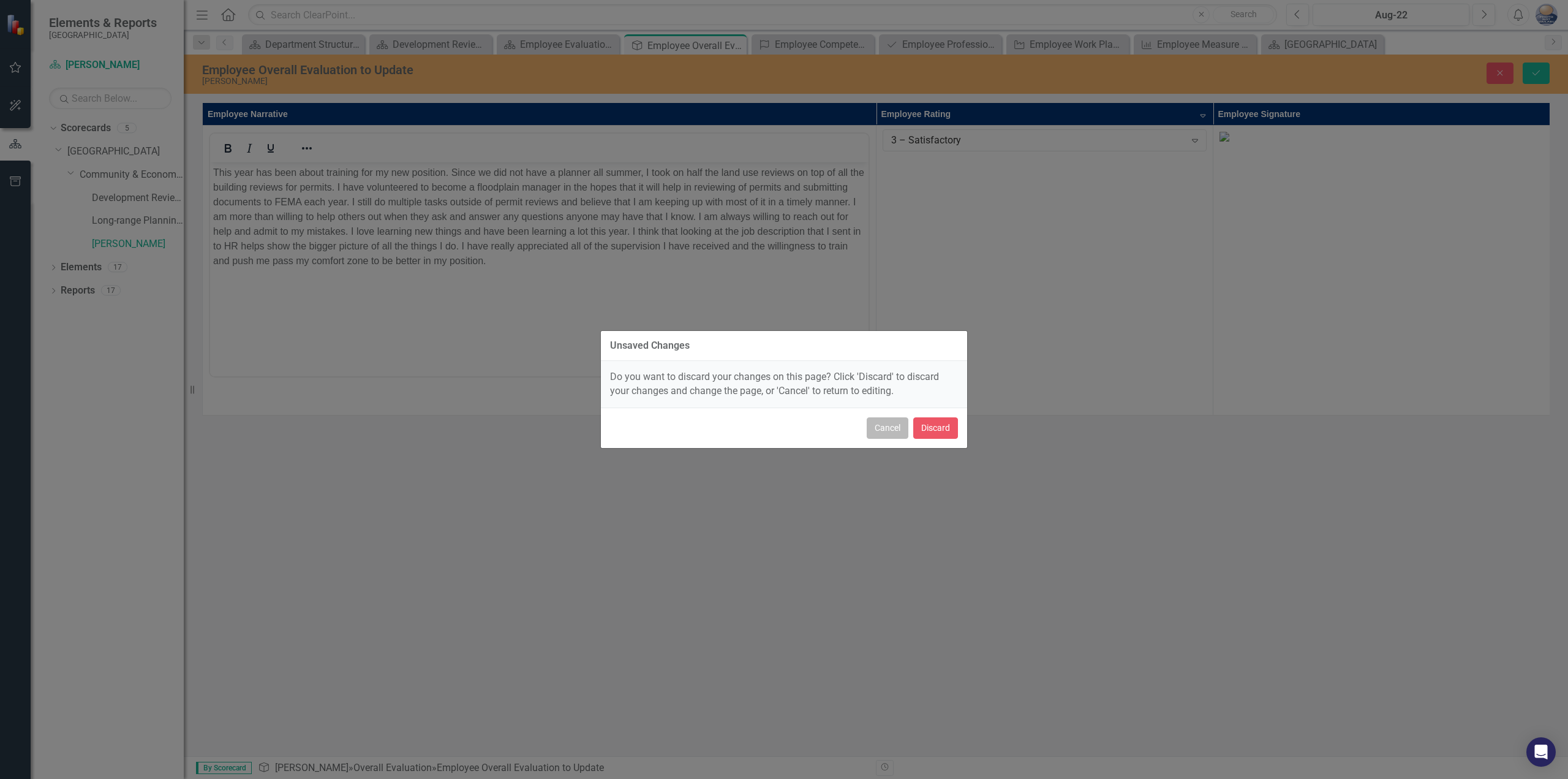
click at [887, 420] on button "Cancel" at bounding box center [887, 427] width 42 height 21
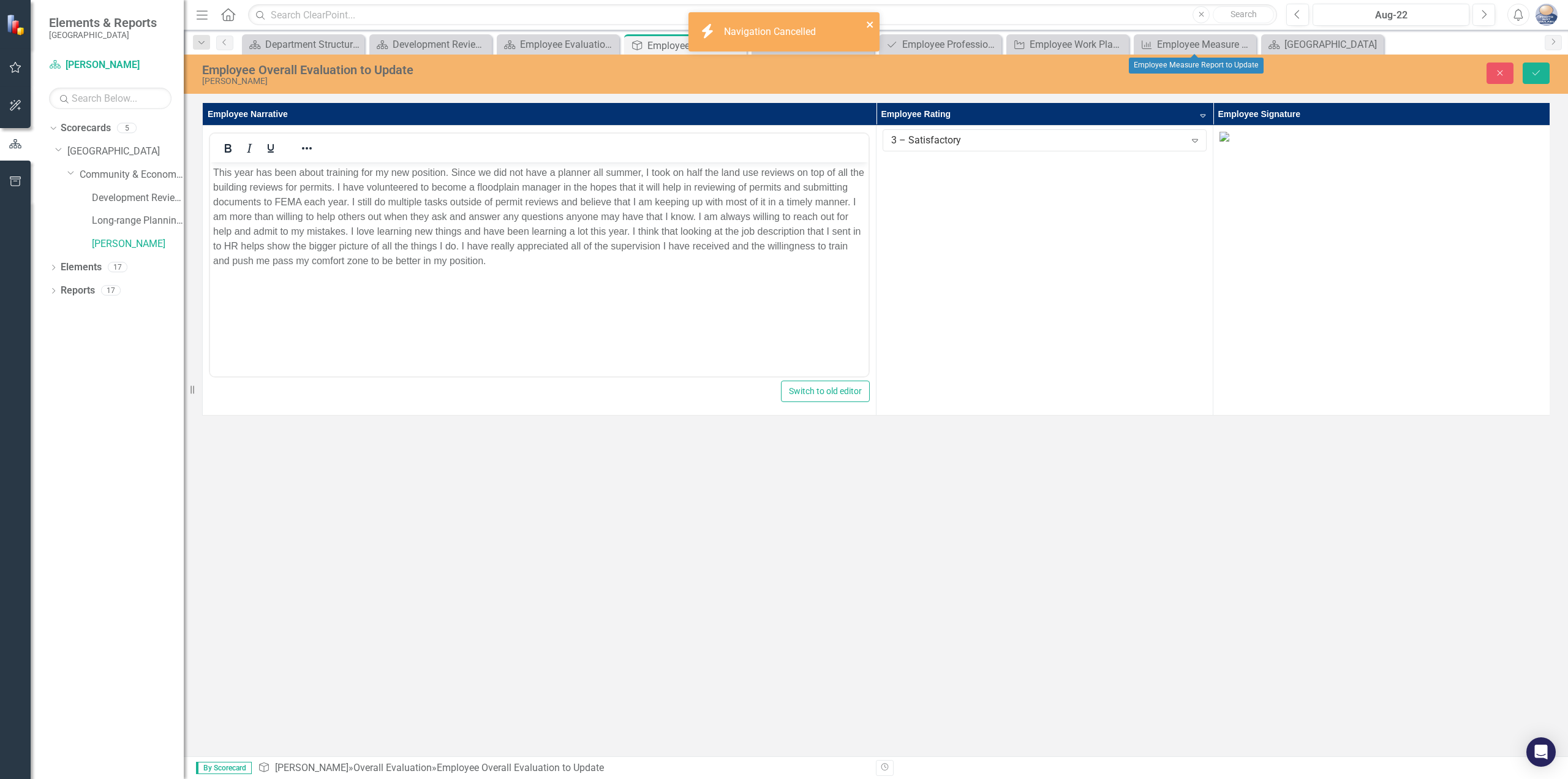
click at [866, 21] on icon "close" at bounding box center [870, 25] width 8 height 10
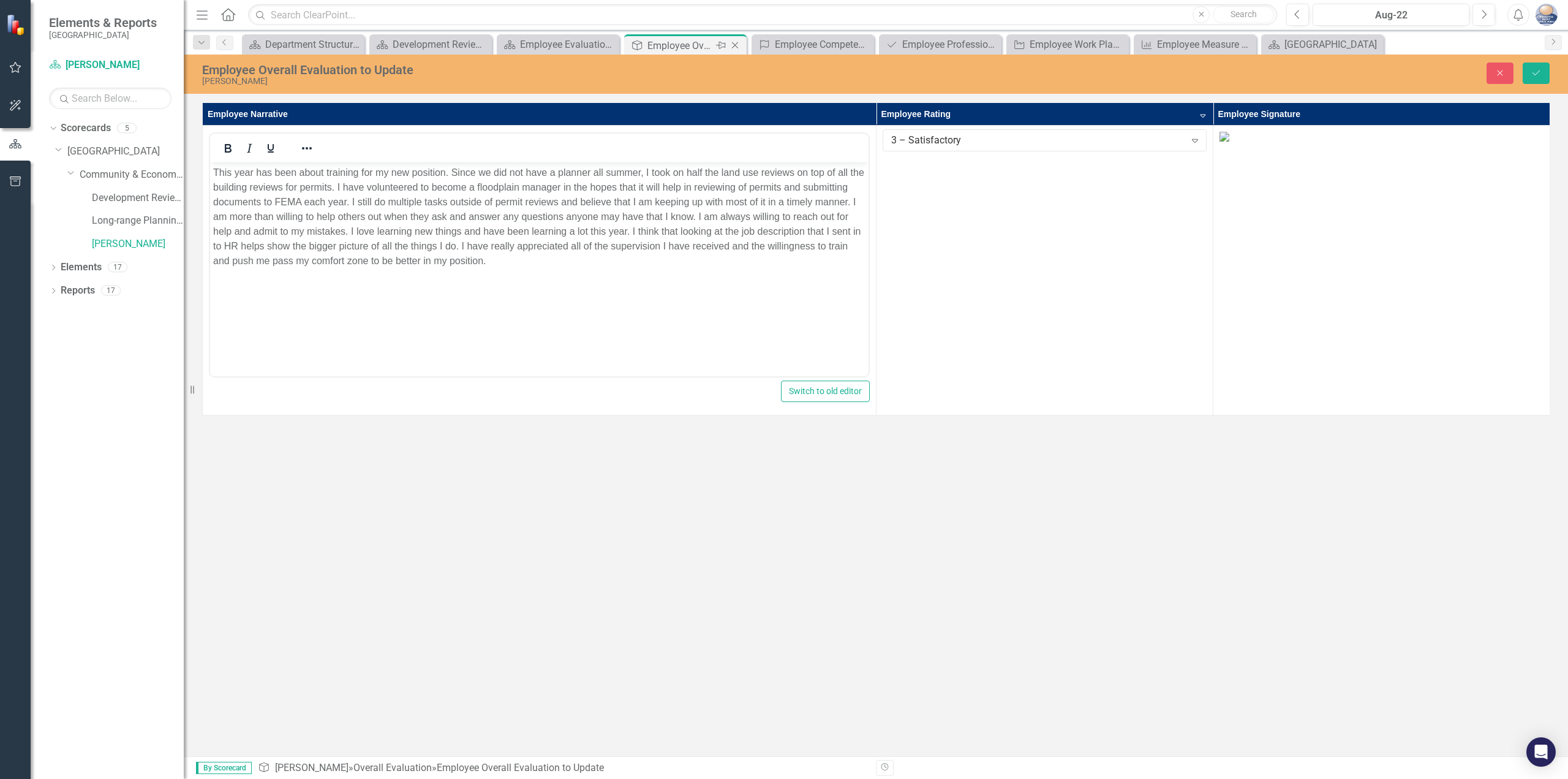
click at [714, 42] on div "Pin" at bounding box center [720, 45] width 15 height 15
click at [584, 41] on div "Development Review Program" at bounding box center [560, 45] width 81 height 15
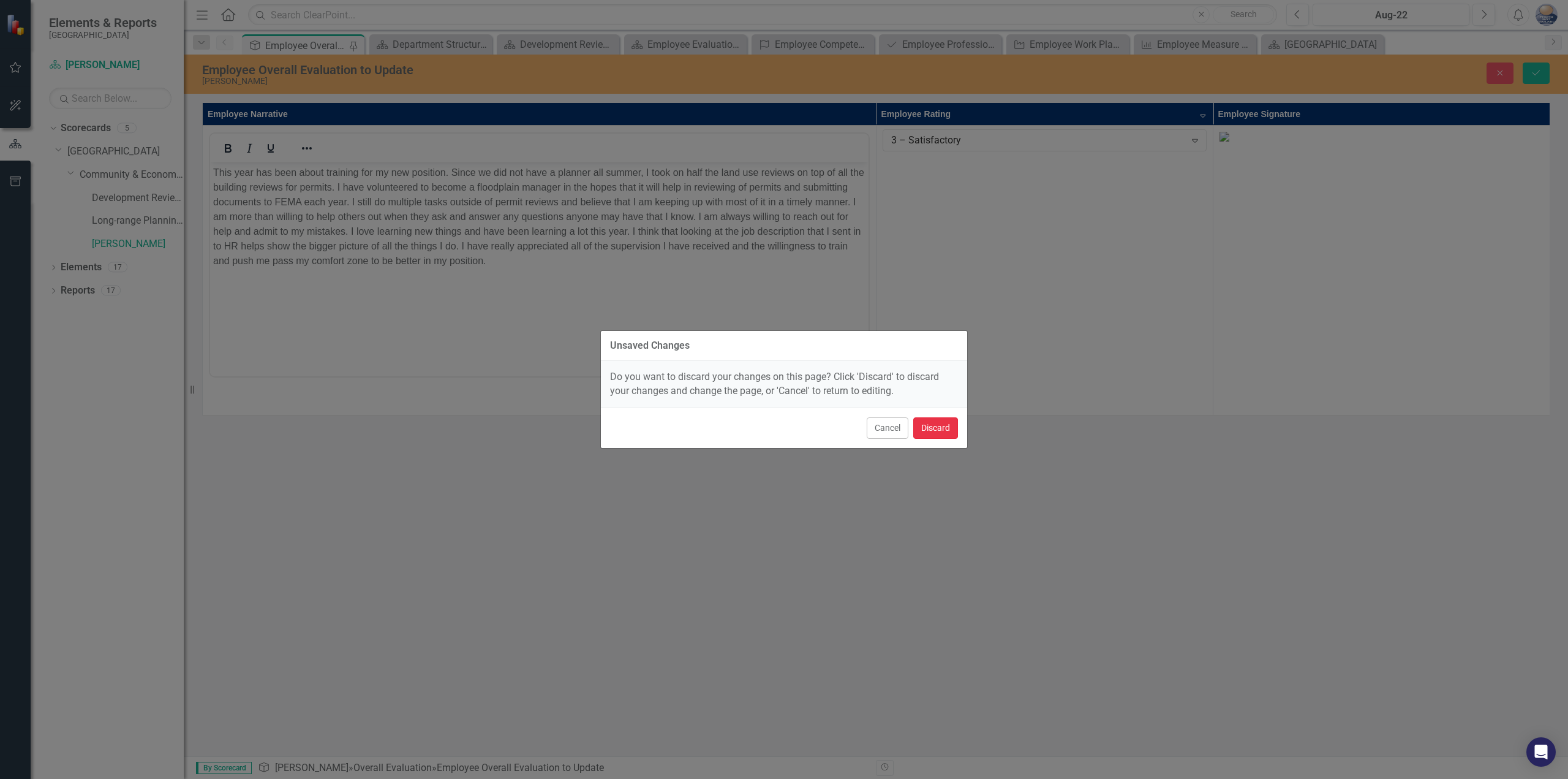
click at [925, 422] on button "Discard" at bounding box center [935, 427] width 45 height 21
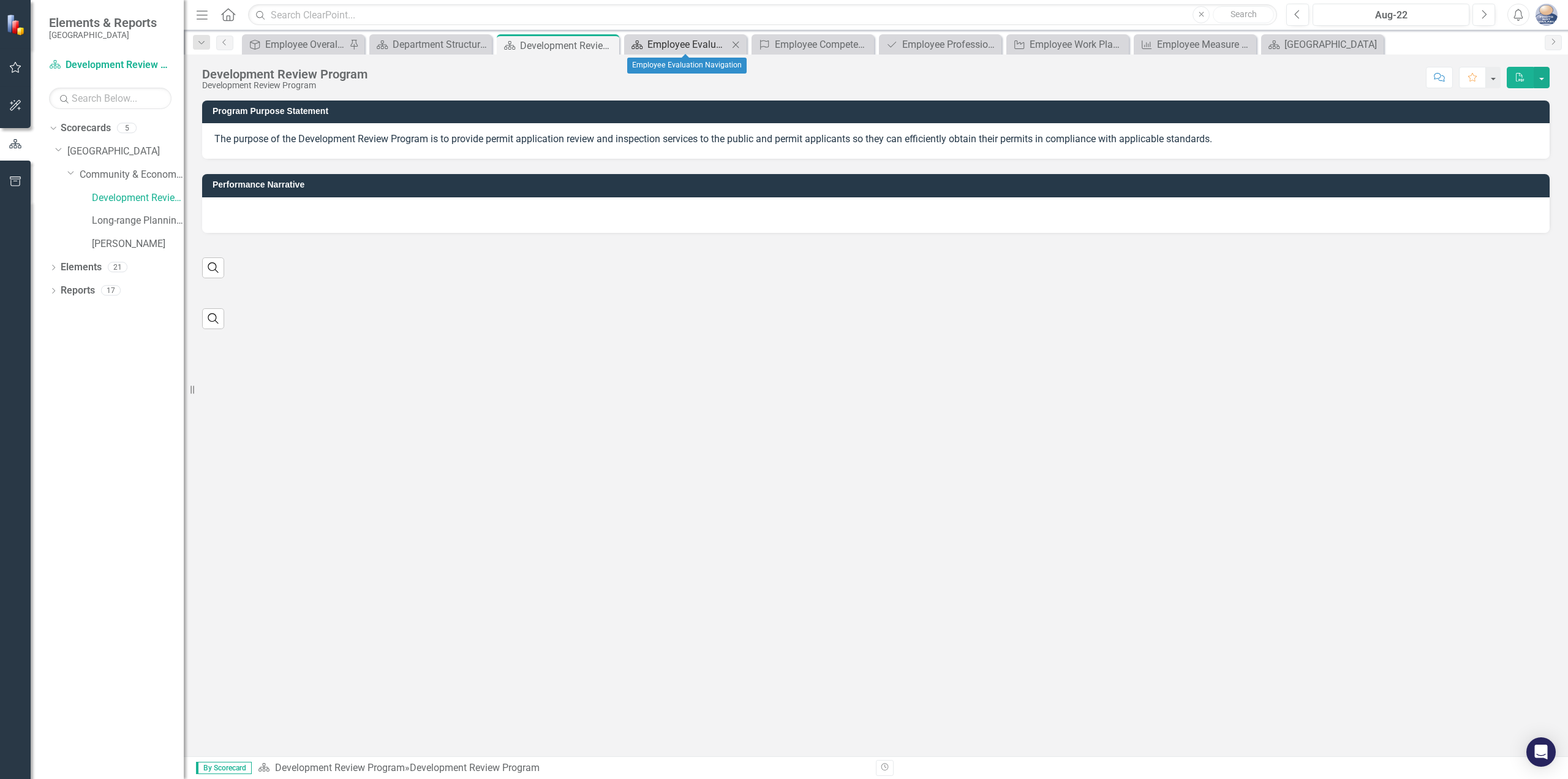
click at [721, 45] on div "Employee Evaluation Navigation" at bounding box center [688, 45] width 81 height 15
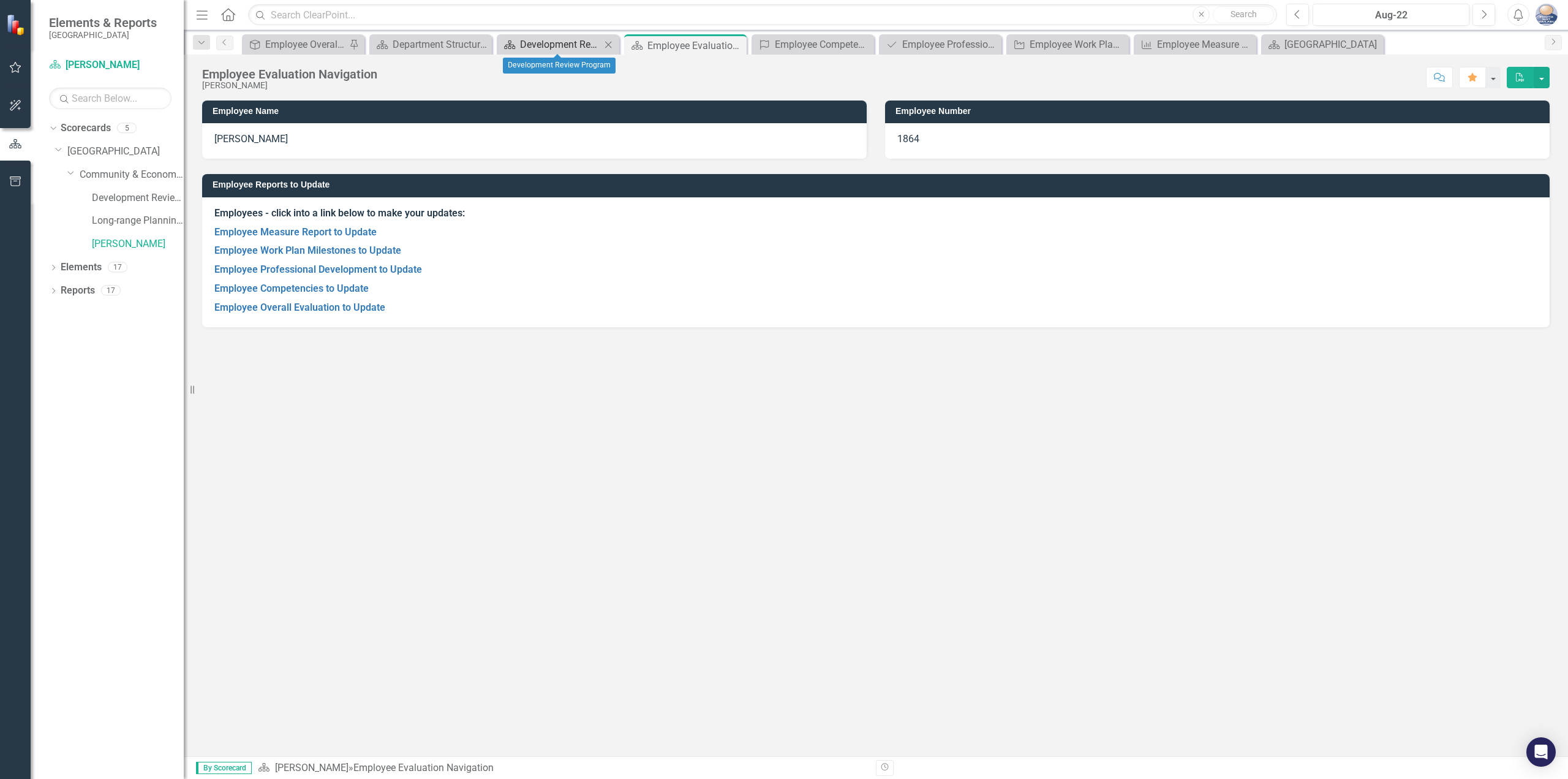
click at [560, 43] on div "Development Review Program" at bounding box center [560, 45] width 81 height 15
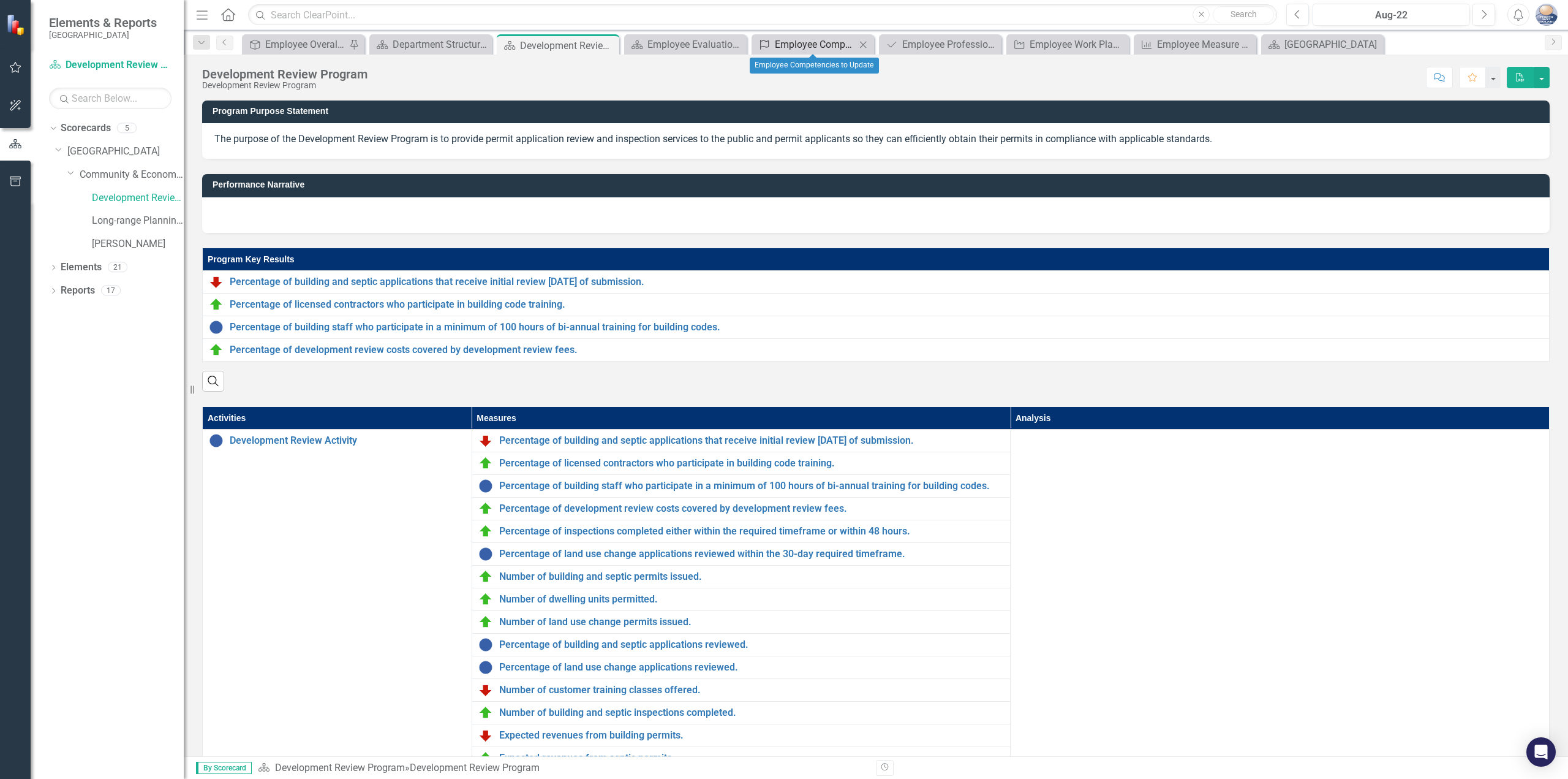
click at [799, 37] on div "Employee Competencies to Update" at bounding box center [815, 45] width 81 height 15
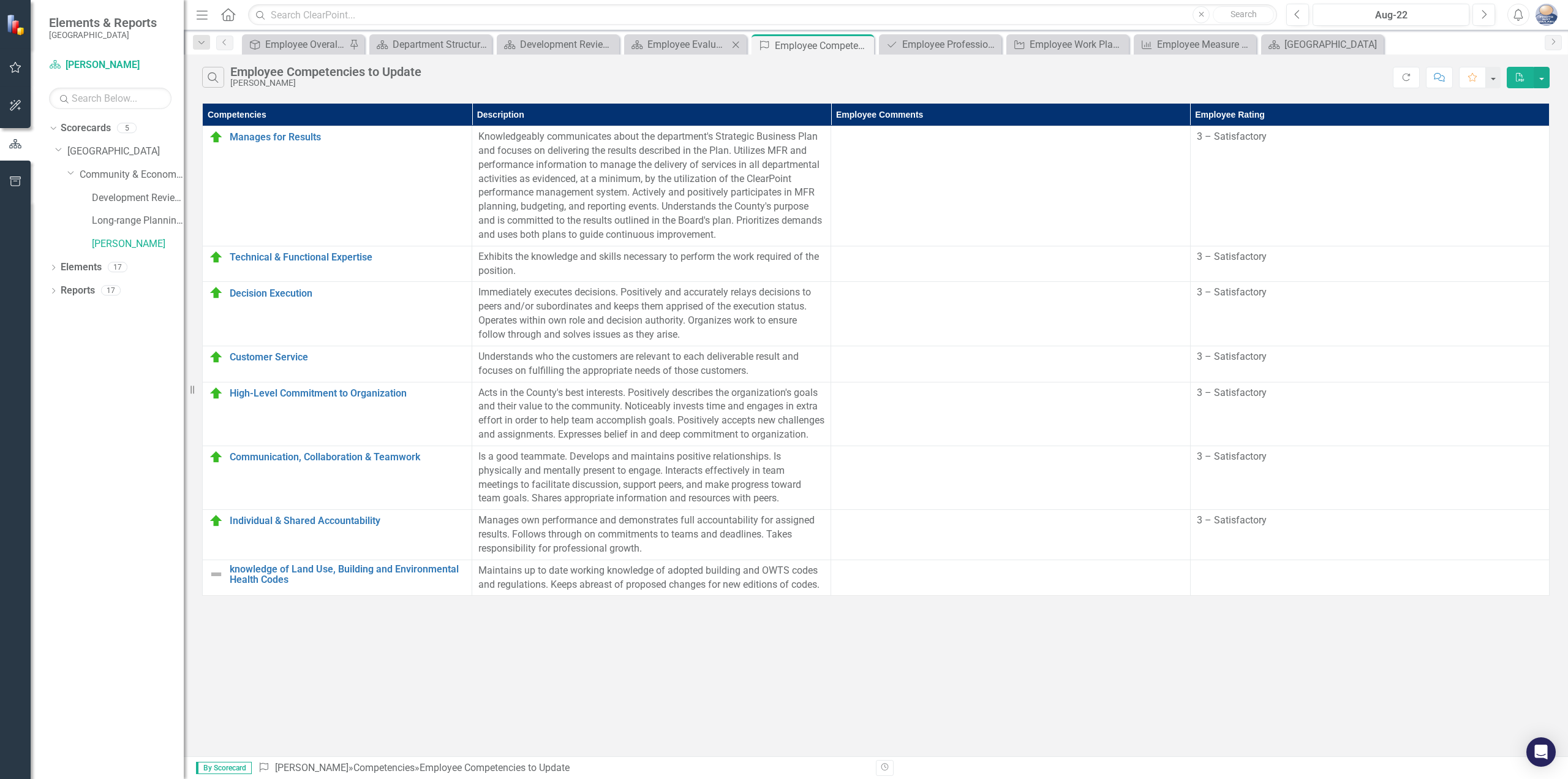
click at [731, 49] on icon "Close" at bounding box center [736, 45] width 12 height 10
click at [709, 49] on div "Employee Competencies to Update" at bounding box center [680, 45] width 65 height 15
click at [526, 37] on div "Development Review Program" at bounding box center [560, 45] width 81 height 15
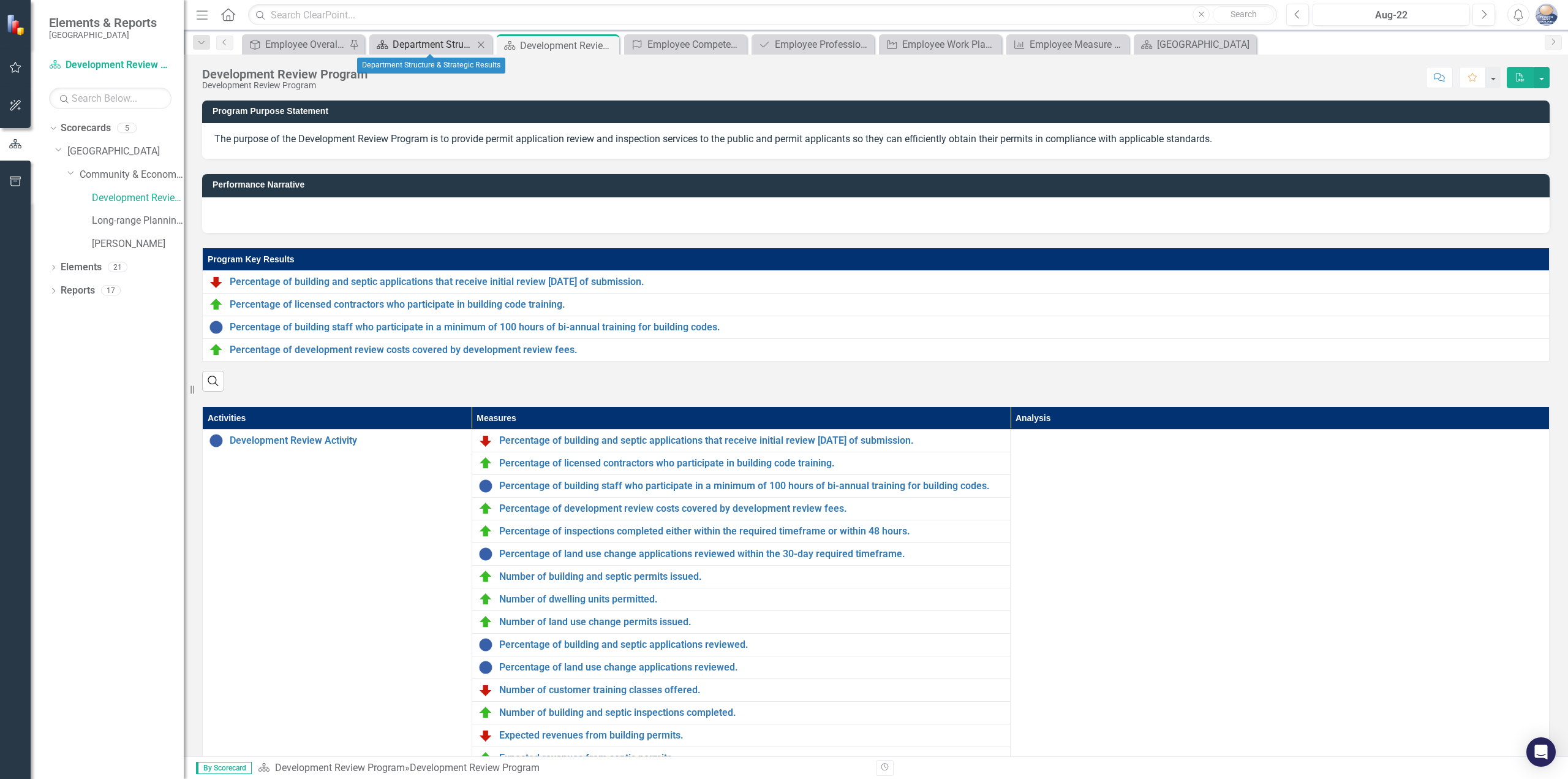
click at [400, 39] on div "Department Structure & Strategic Results" at bounding box center [433, 45] width 81 height 15
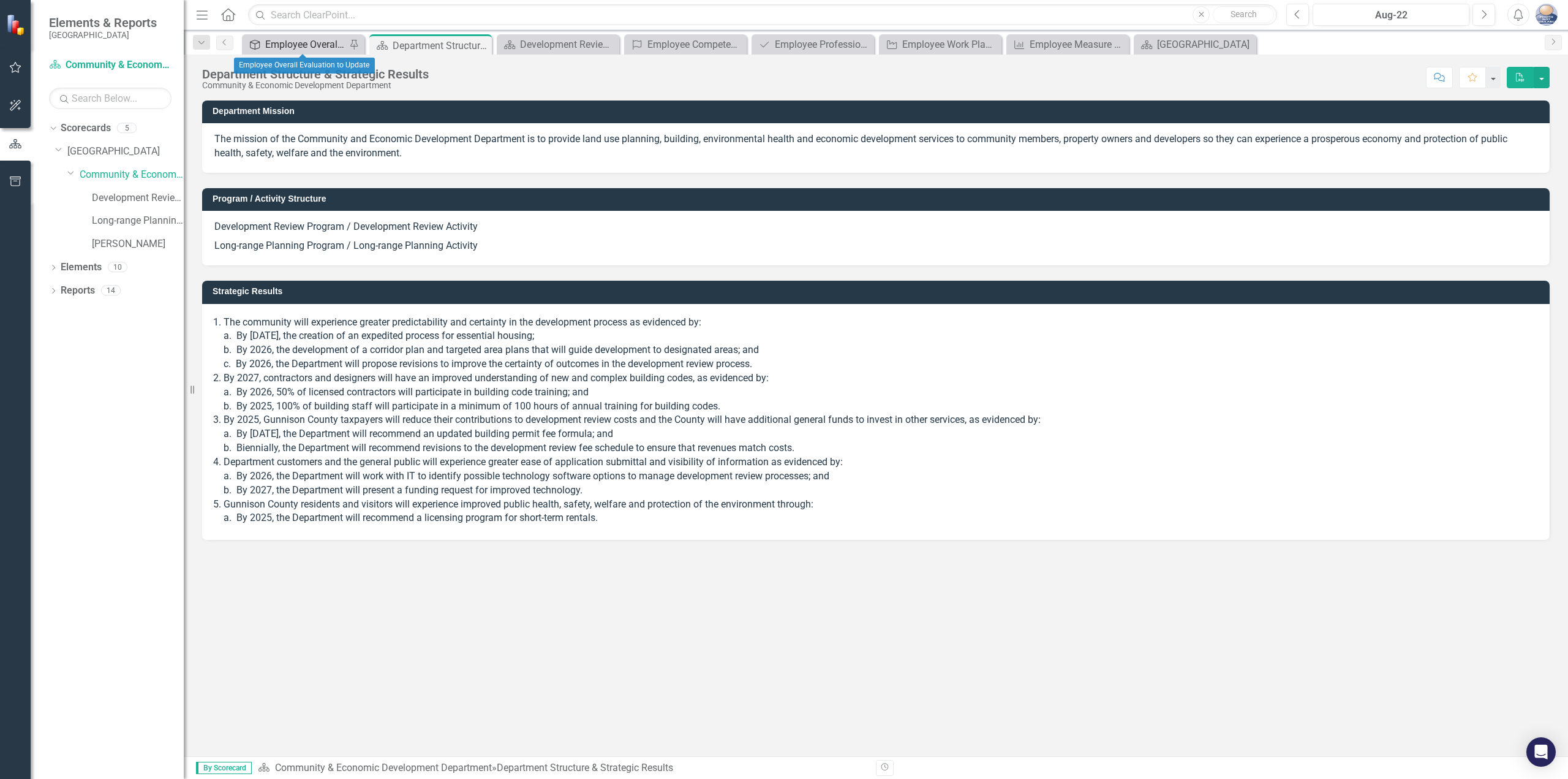
click at [326, 45] on div "Employee Overall Evaluation to Update" at bounding box center [306, 45] width 81 height 15
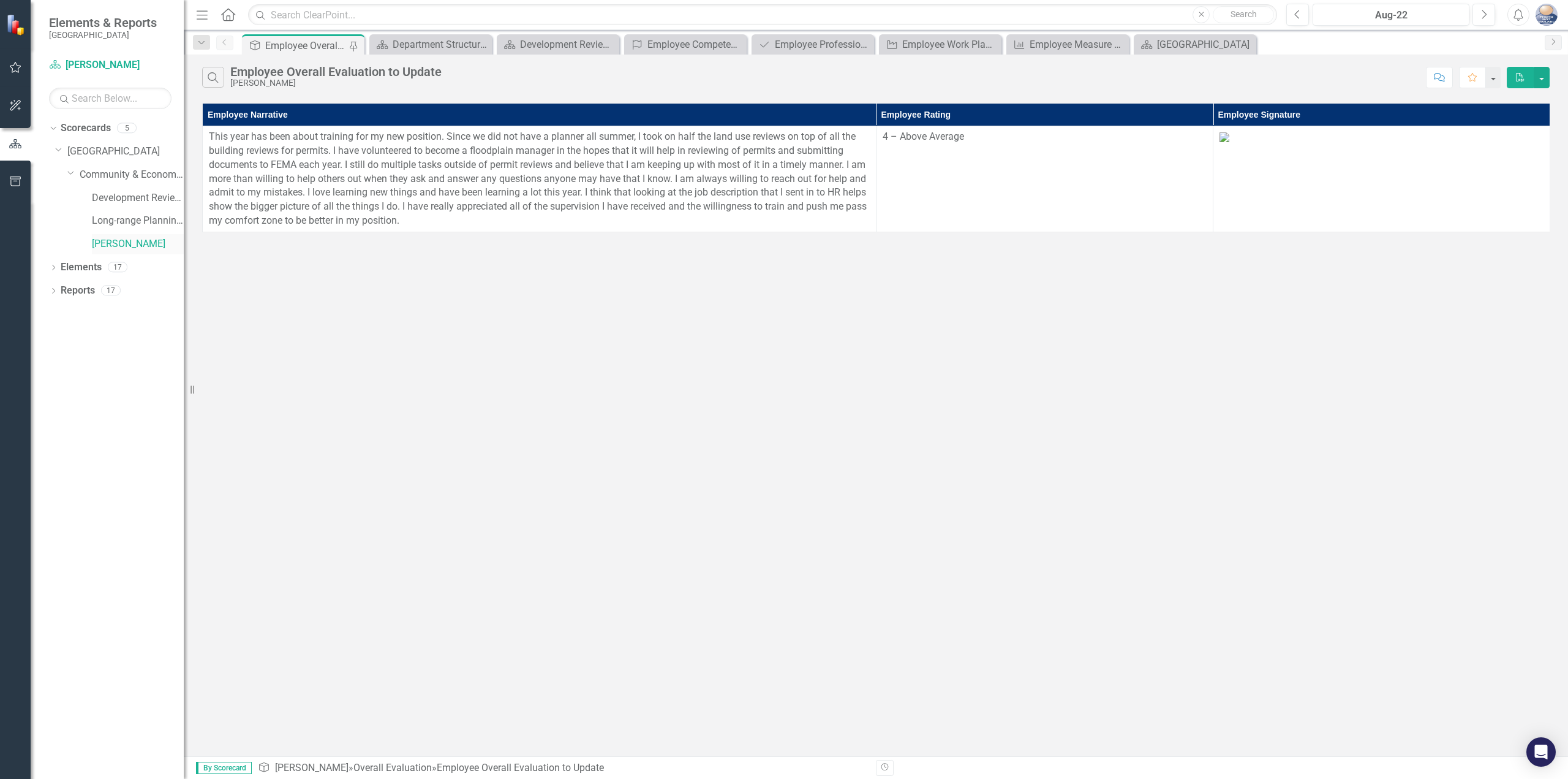
click at [135, 239] on link "[PERSON_NAME]" at bounding box center [138, 244] width 92 height 14
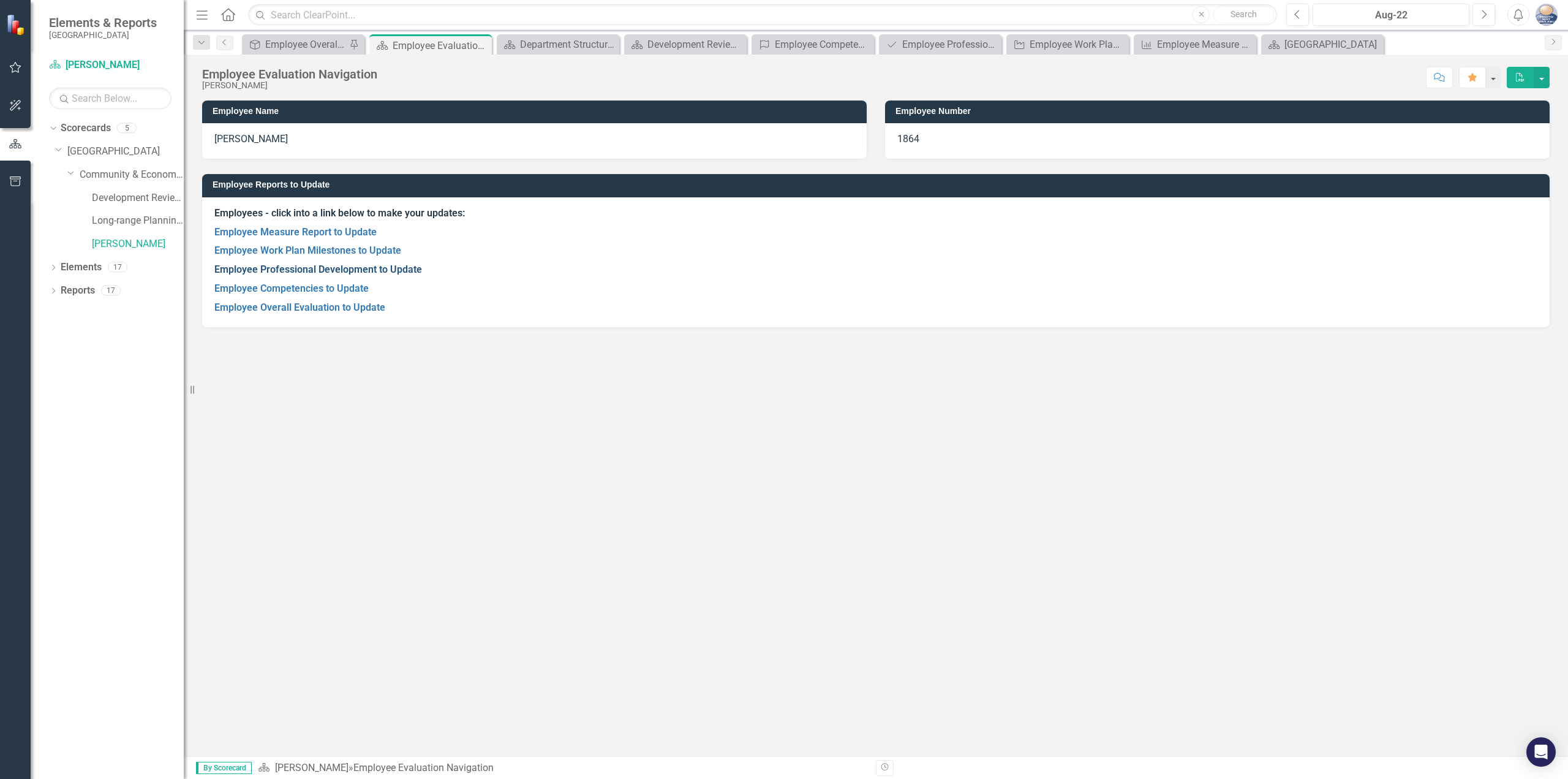
click at [321, 264] on link "Employee Professional Development to Update" at bounding box center [318, 269] width 207 height 12
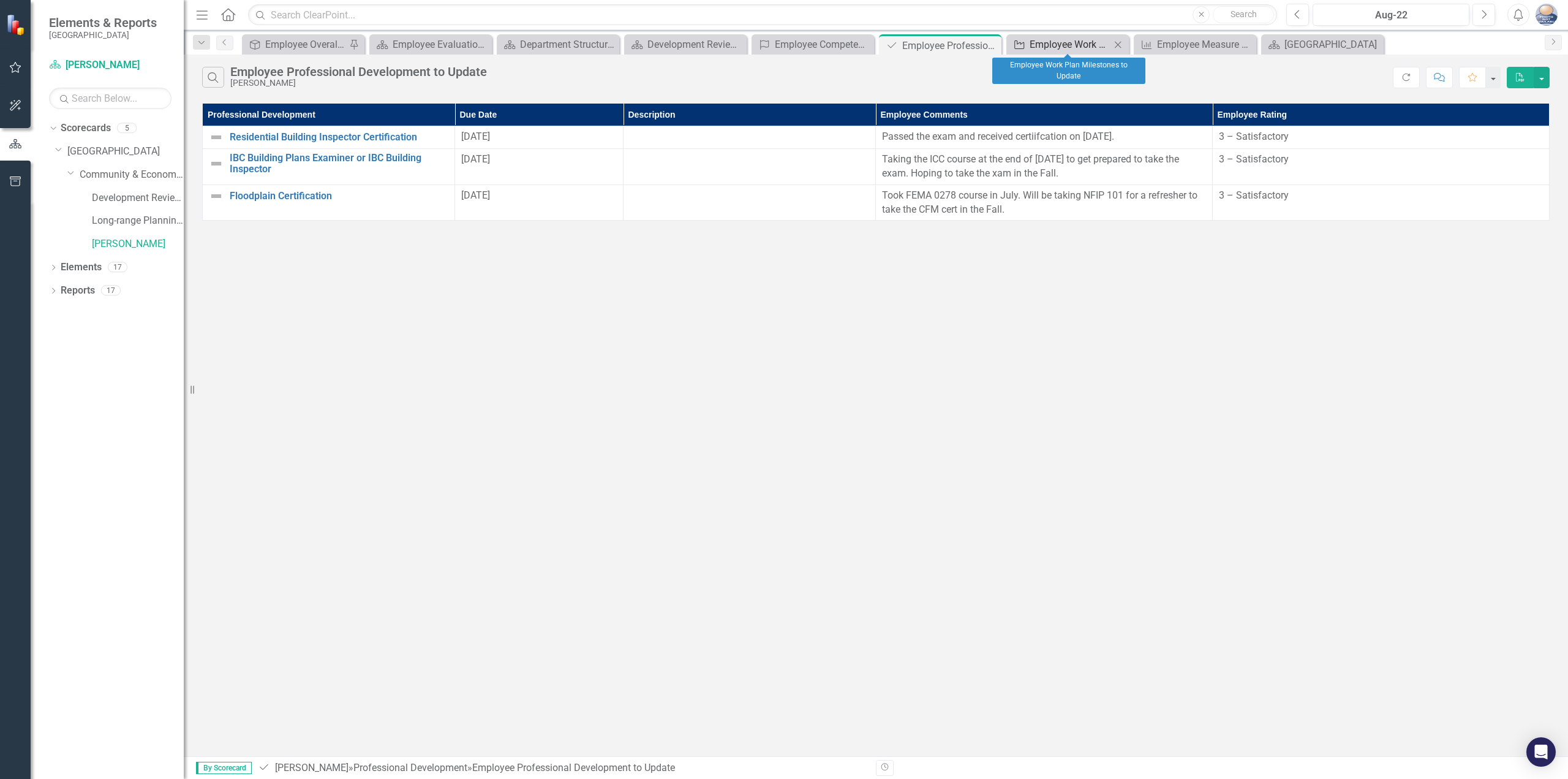
click at [1037, 48] on div "Employee Work Plan Milestones to Update" at bounding box center [1070, 45] width 81 height 15
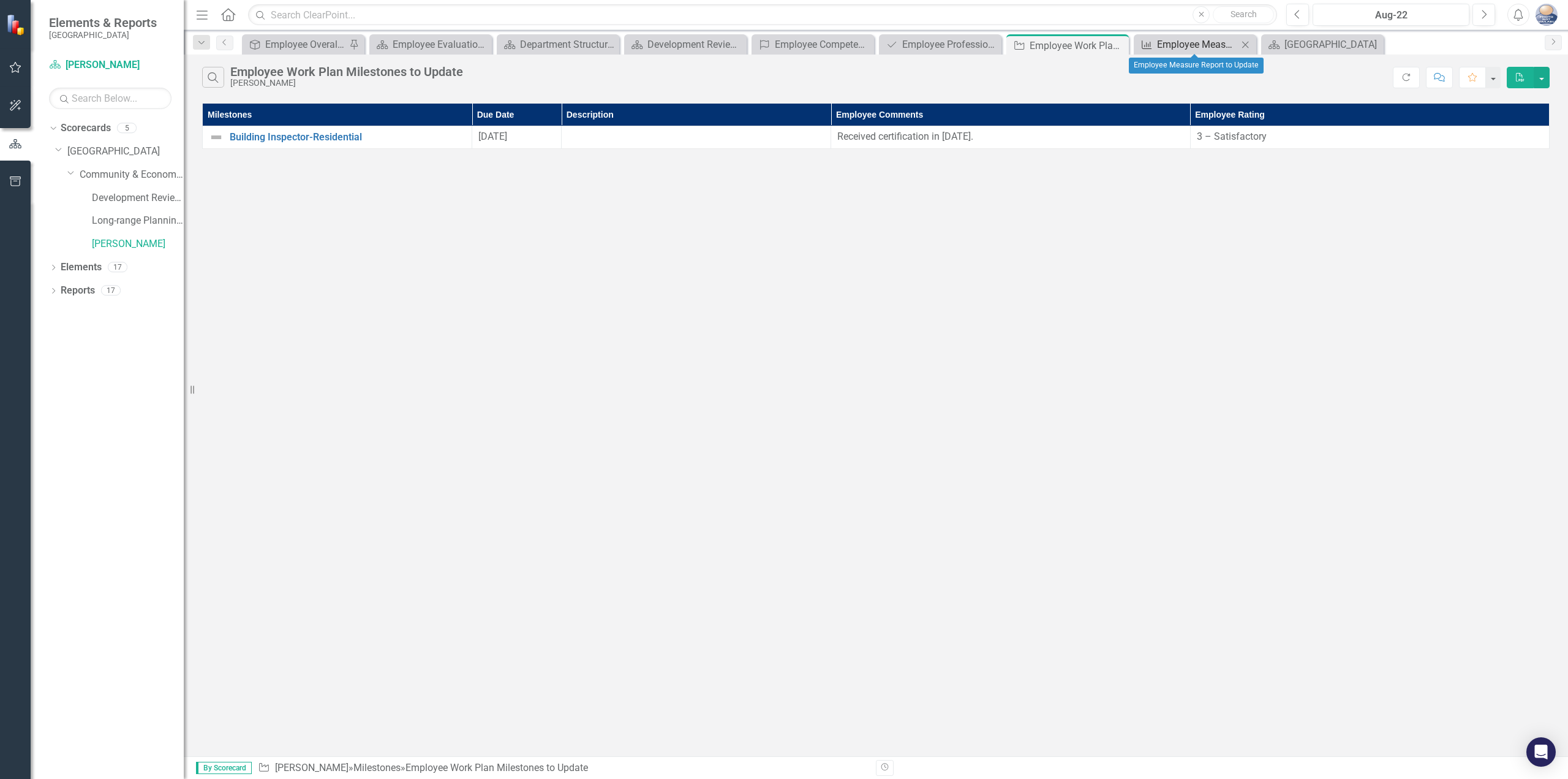
click at [1150, 41] on icon "Measure" at bounding box center [1147, 45] width 12 height 10
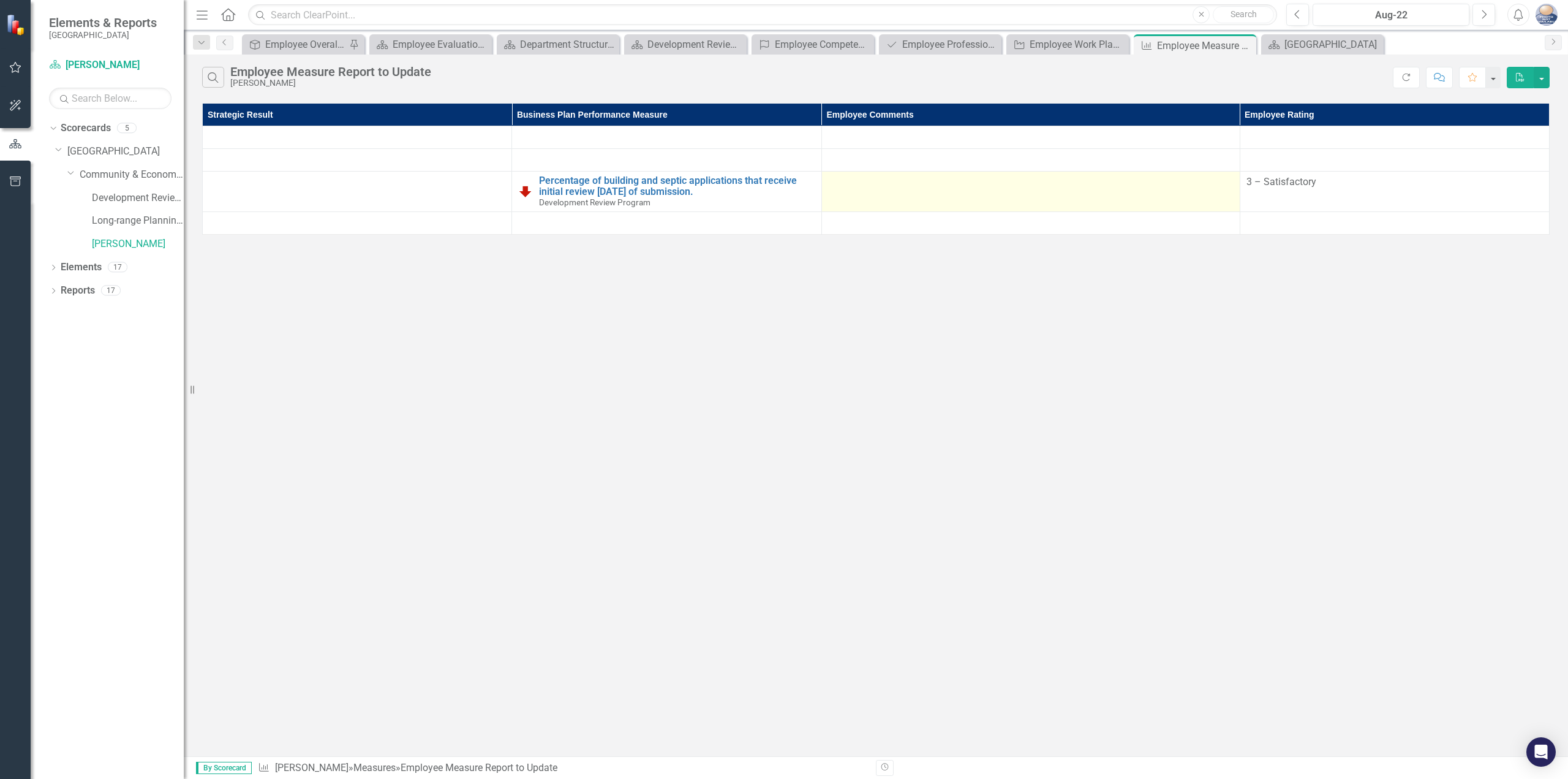
click at [1082, 183] on div at bounding box center [1031, 182] width 405 height 14
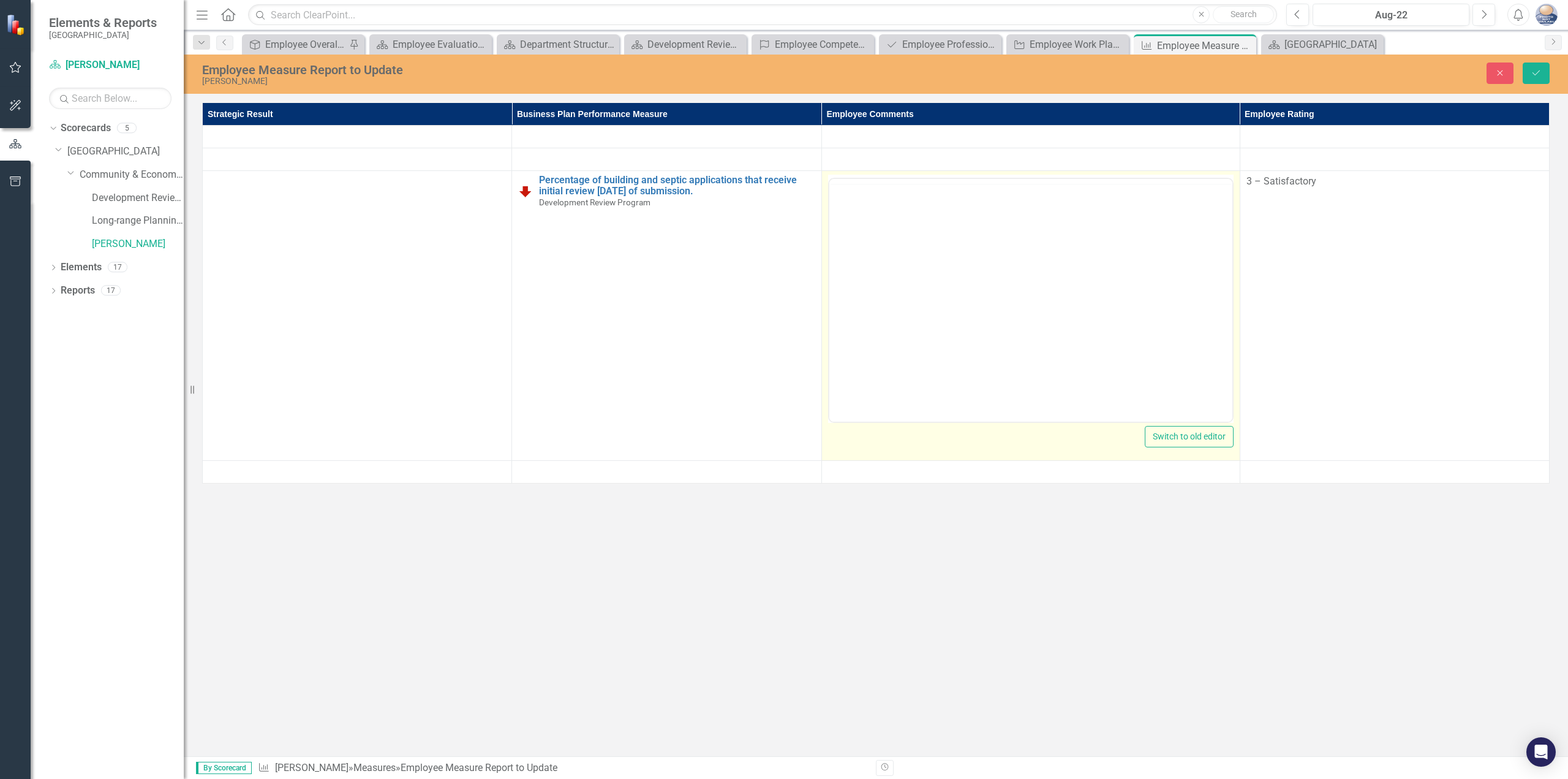
click at [1082, 181] on div at bounding box center [1031, 181] width 403 height 0
click at [1041, 249] on body "Rich Text Area. Press ALT-0 for help." at bounding box center [1030, 300] width 403 height 184
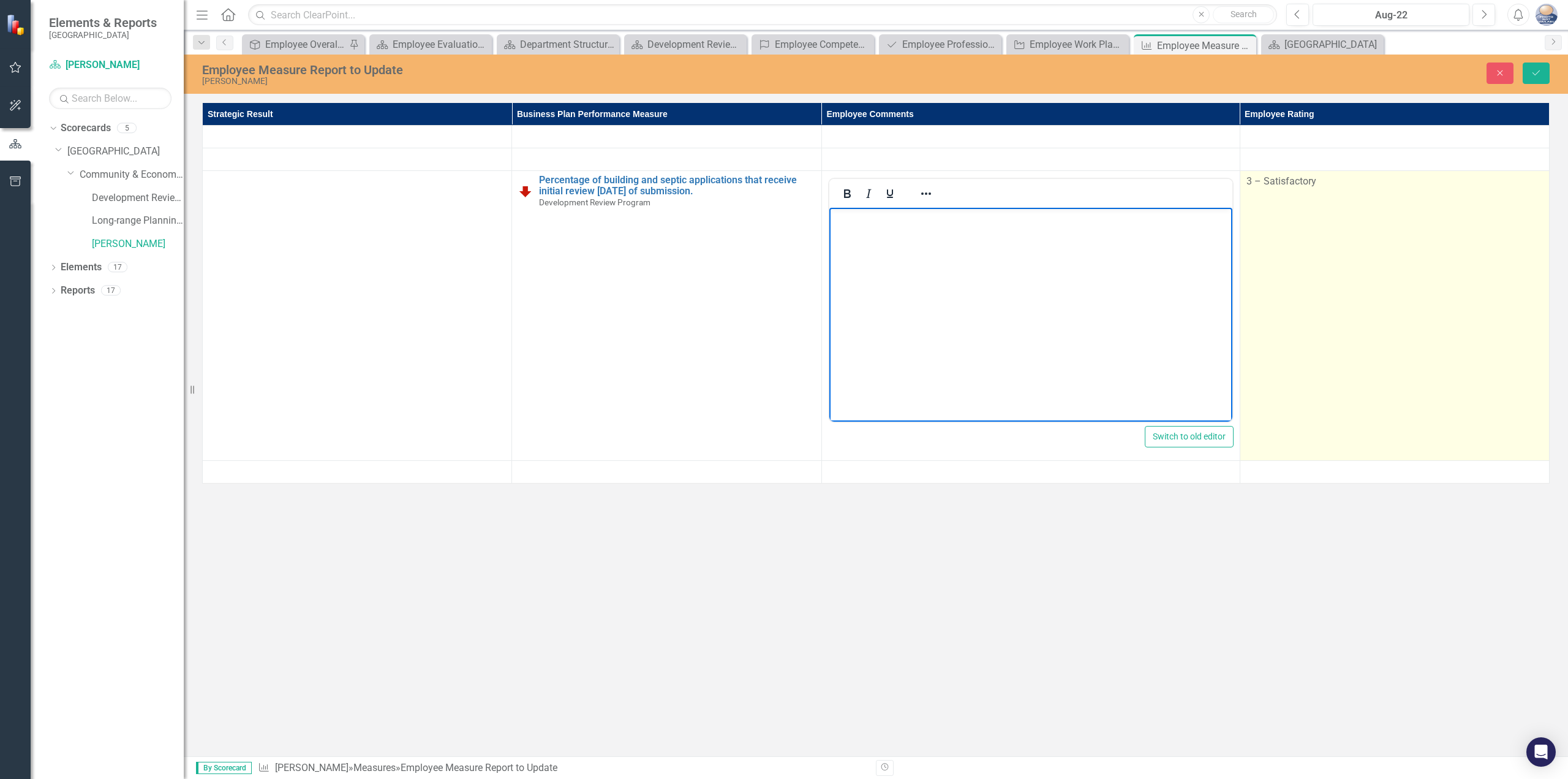
click at [1403, 218] on td "3 – Satisfactory" at bounding box center [1394, 316] width 309 height 290
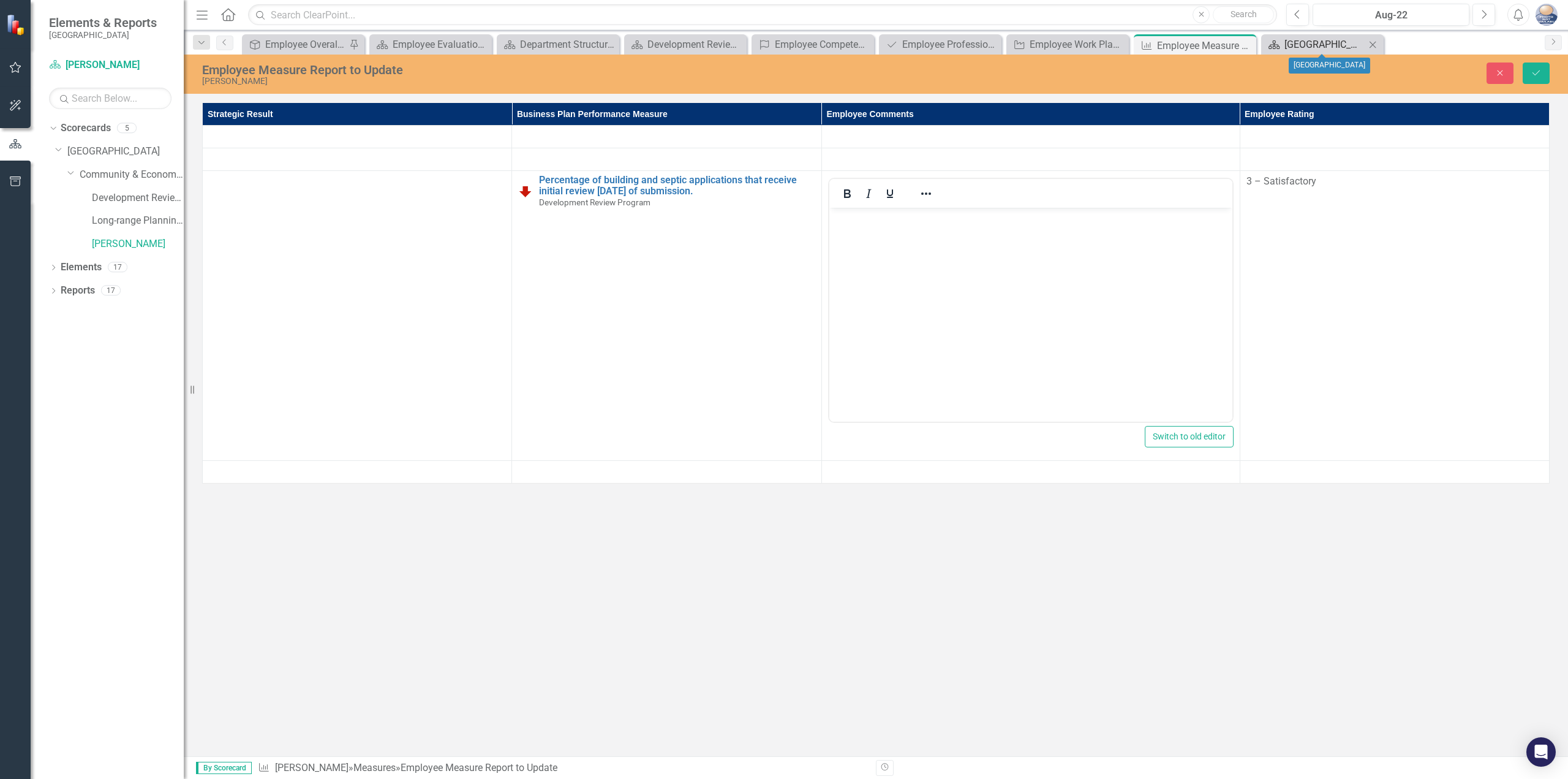
click at [1275, 43] on icon at bounding box center [1274, 45] width 11 height 8
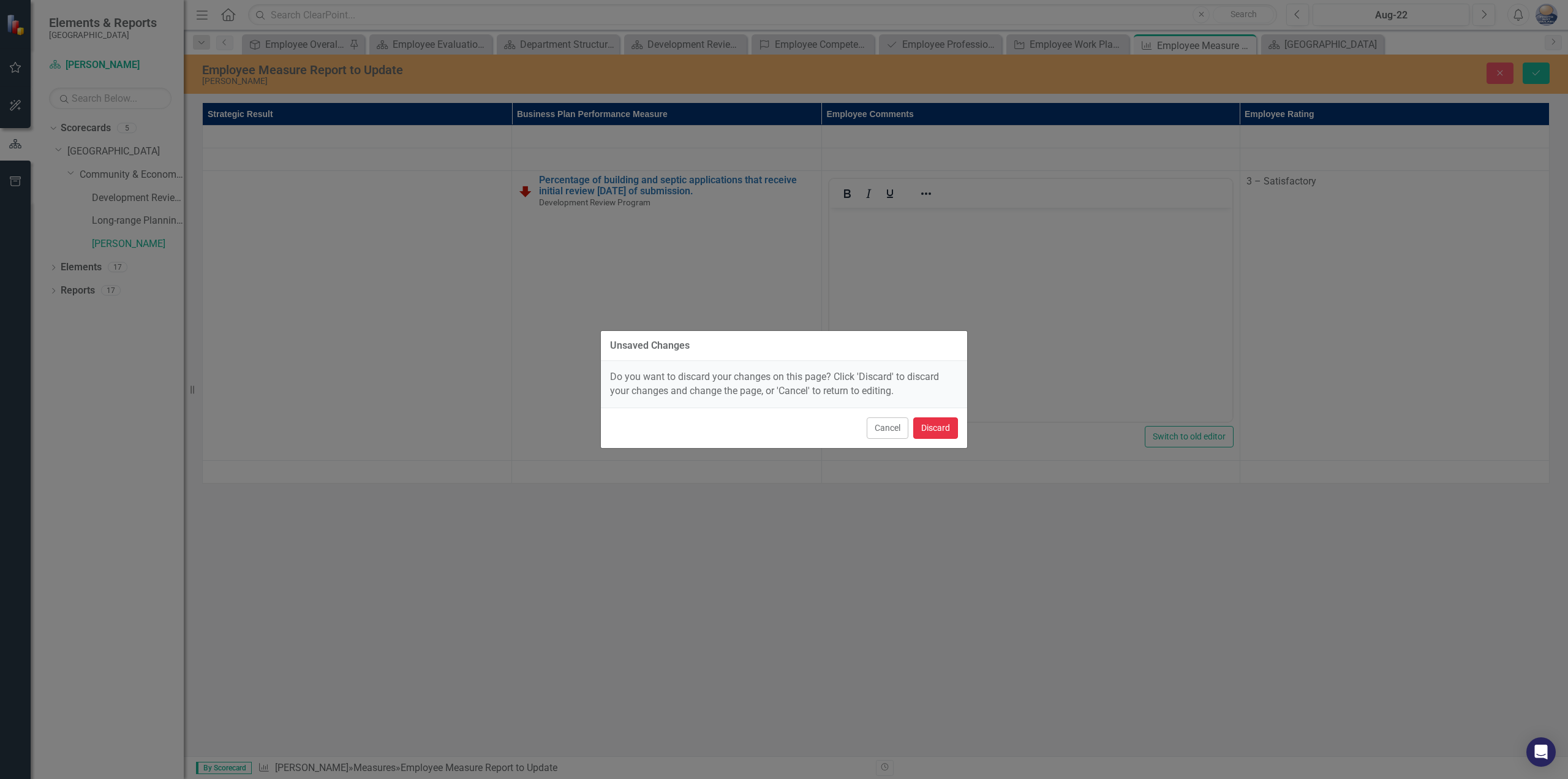
click at [927, 422] on button "Discard" at bounding box center [935, 427] width 45 height 21
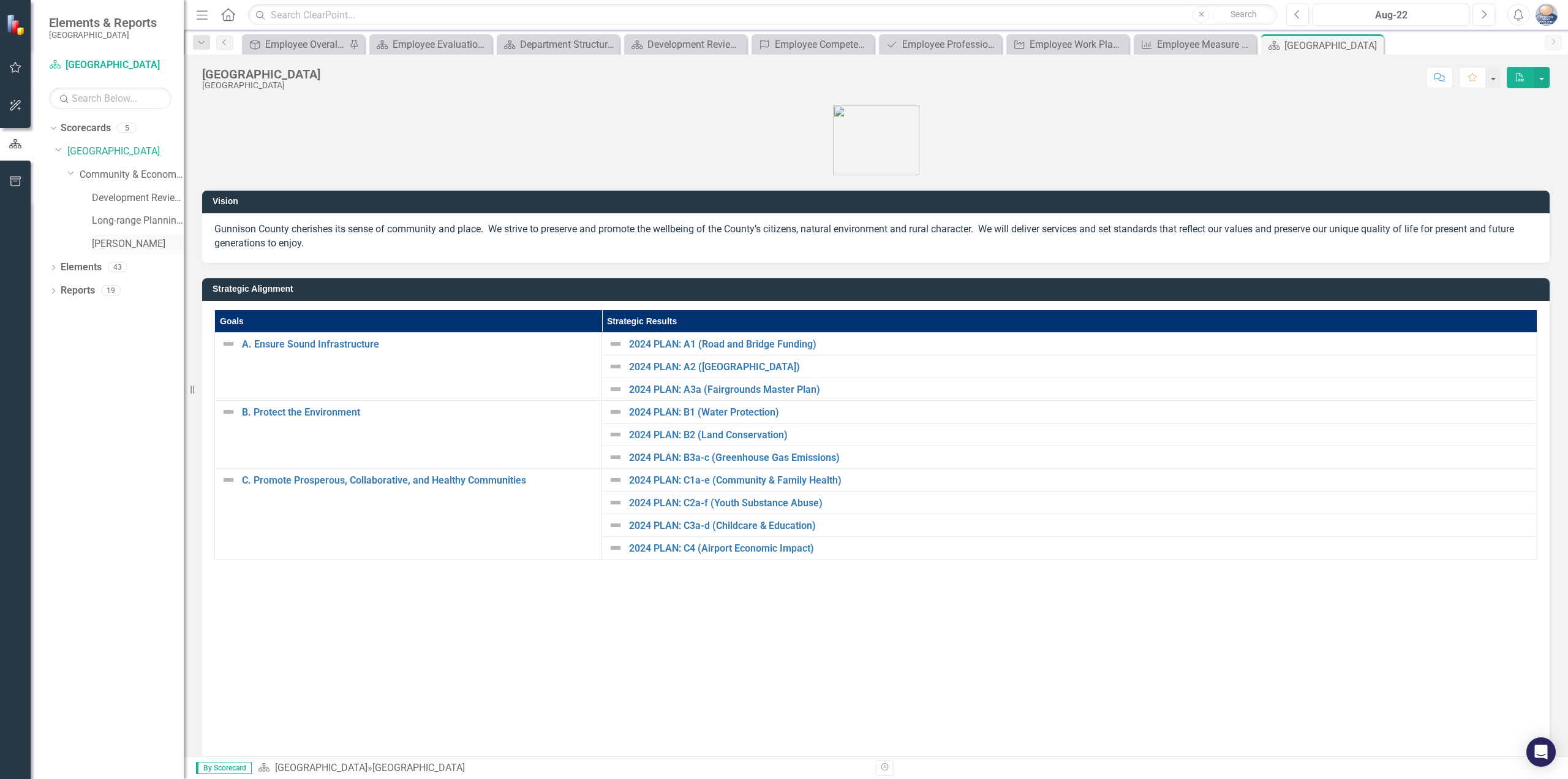
click at [124, 237] on link "[PERSON_NAME]" at bounding box center [138, 244] width 92 height 14
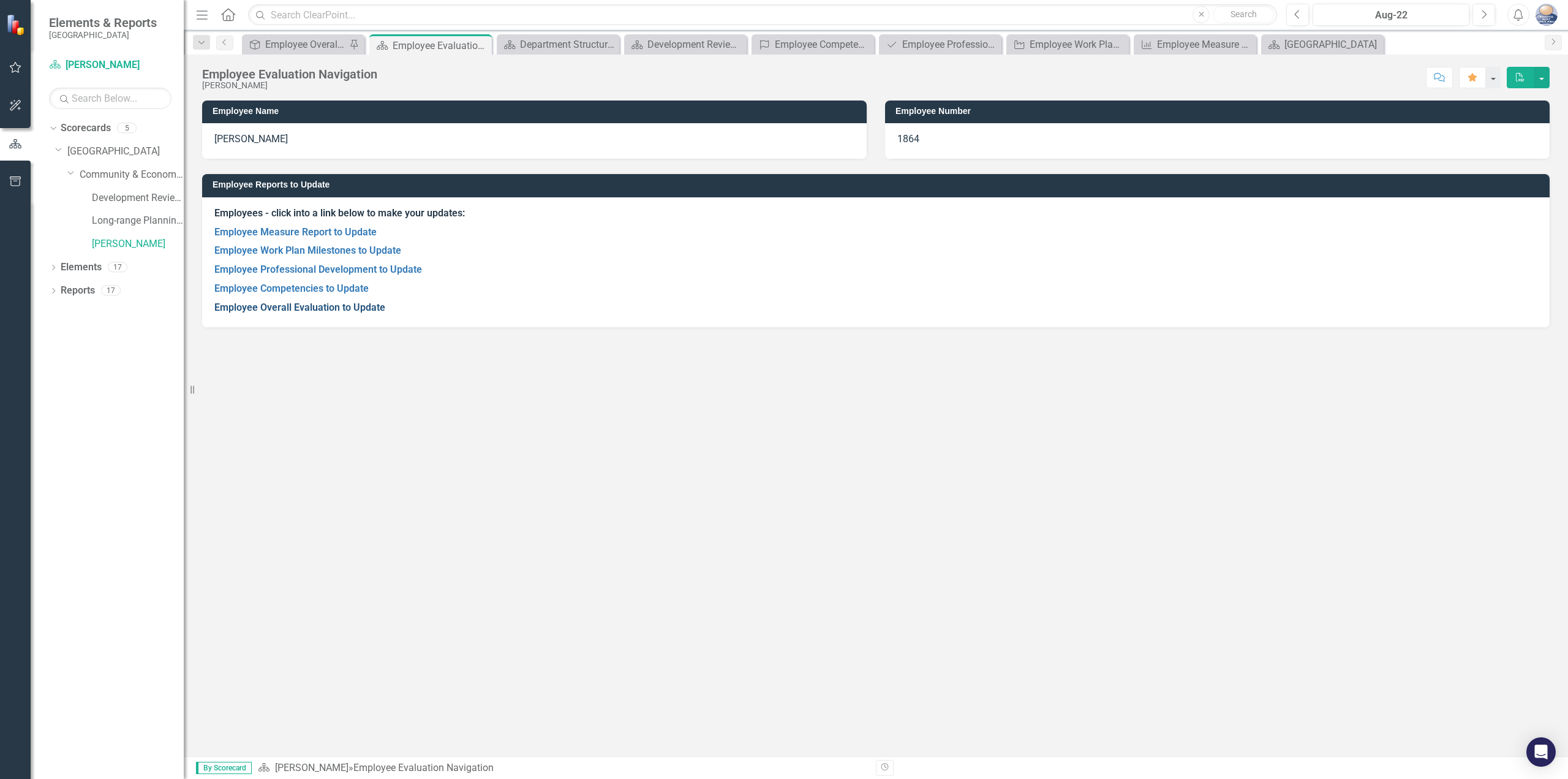
click at [356, 308] on link "Employee Overall Evaluation to Update" at bounding box center [299, 307] width 171 height 12
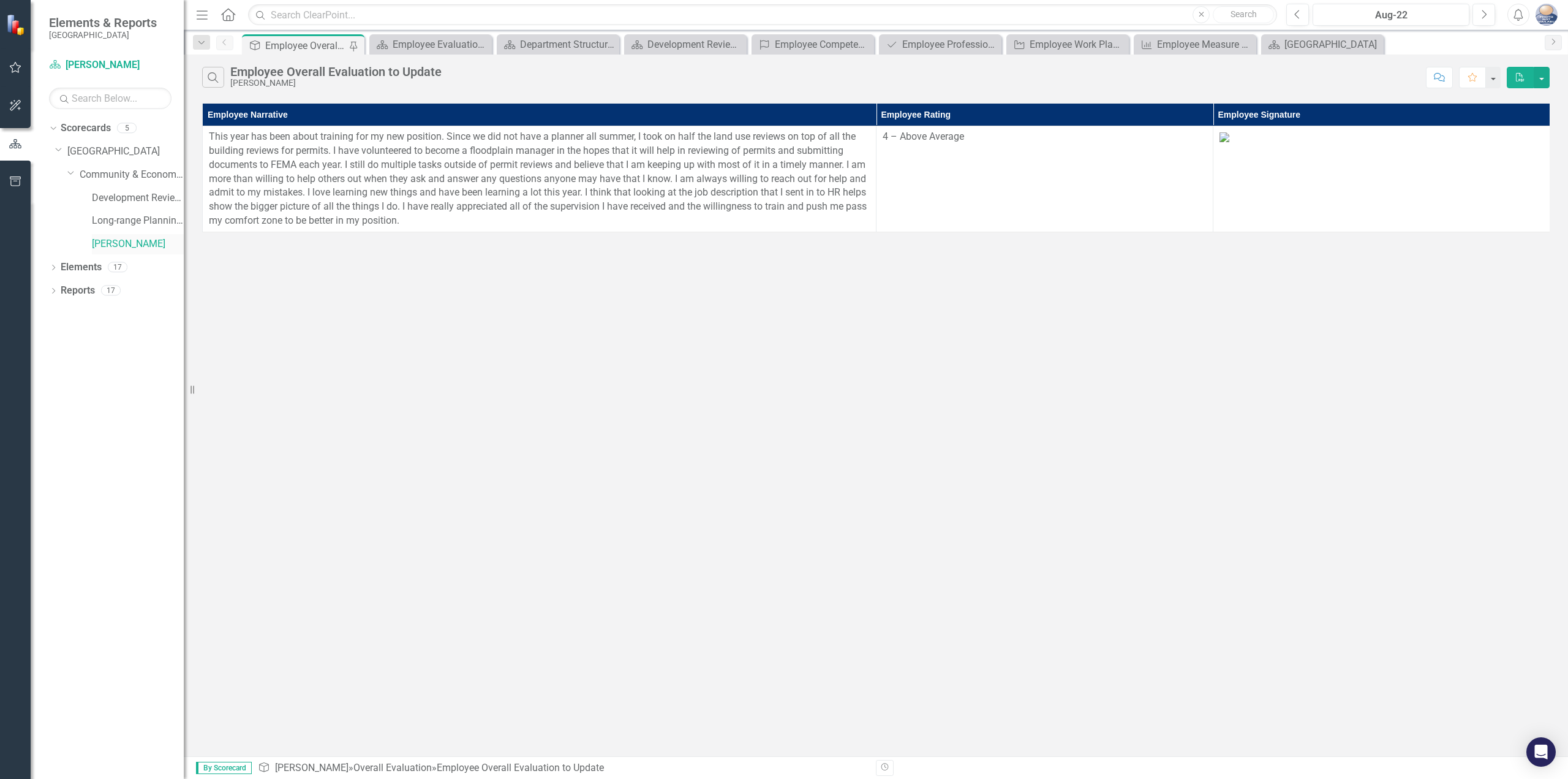
click at [124, 250] on link "[PERSON_NAME]" at bounding box center [138, 244] width 92 height 14
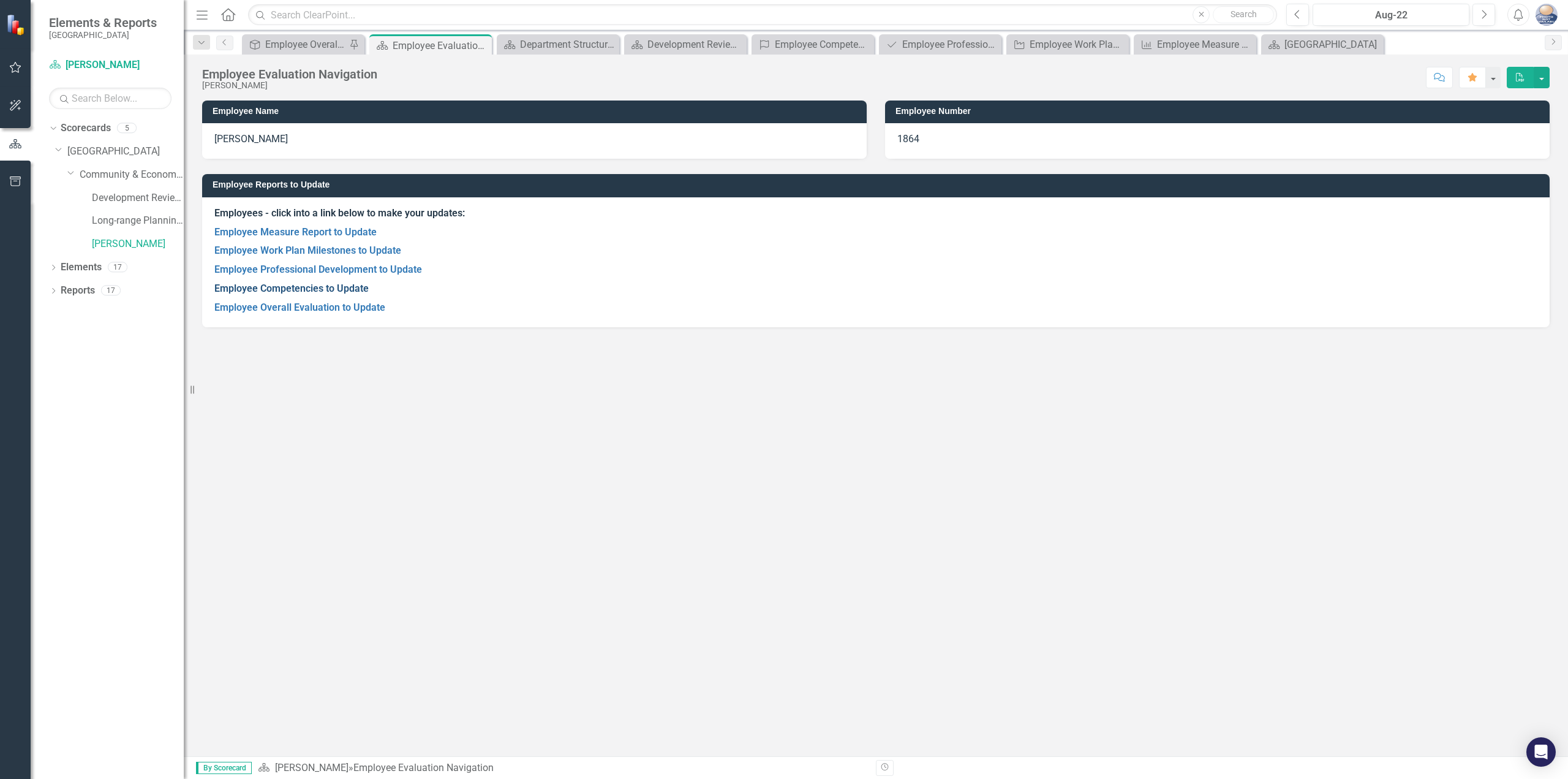
click at [305, 294] on link "Employee Competencies to Update" at bounding box center [291, 288] width 155 height 12
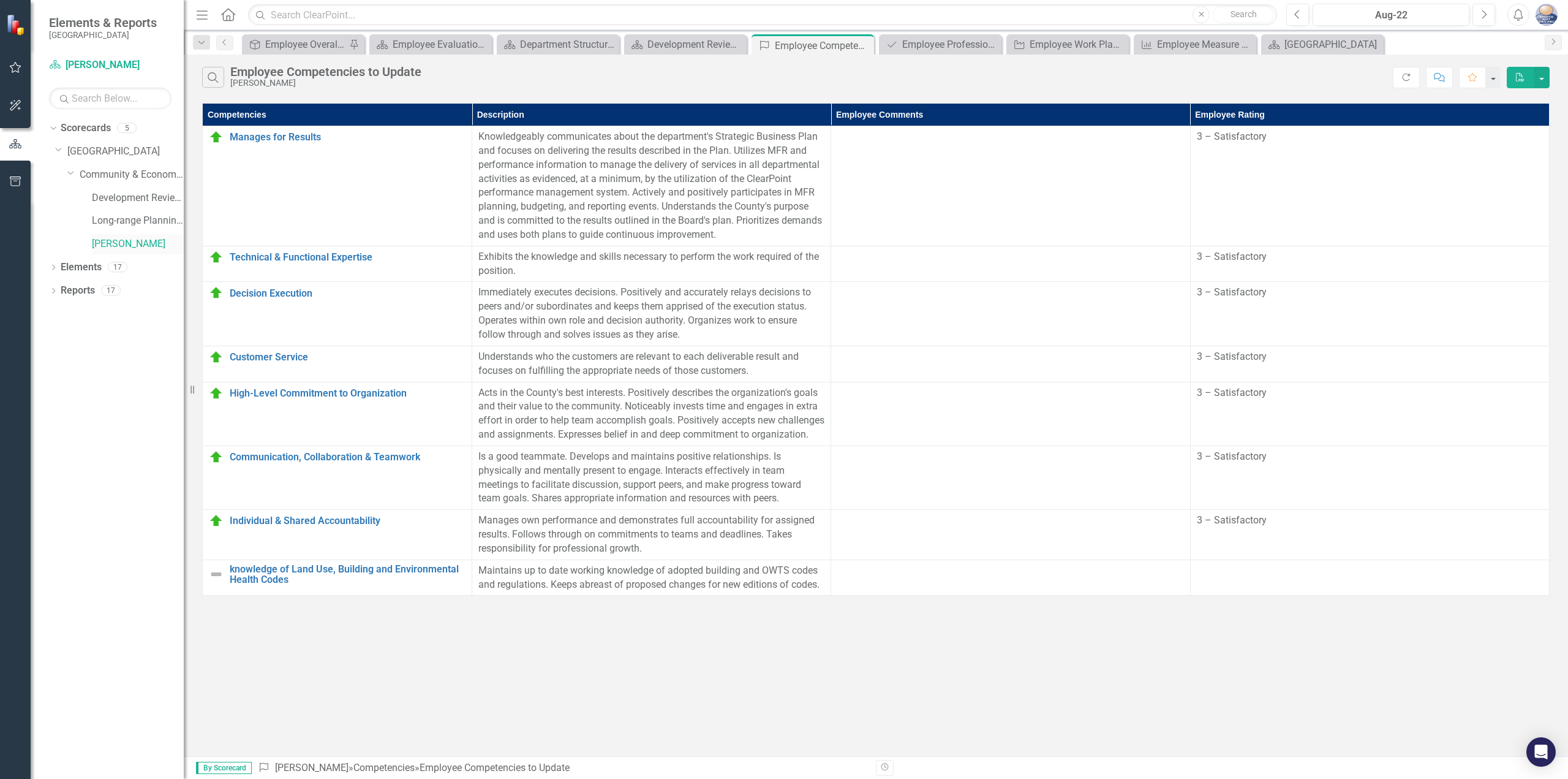
click at [111, 247] on link "[PERSON_NAME]" at bounding box center [138, 244] width 92 height 14
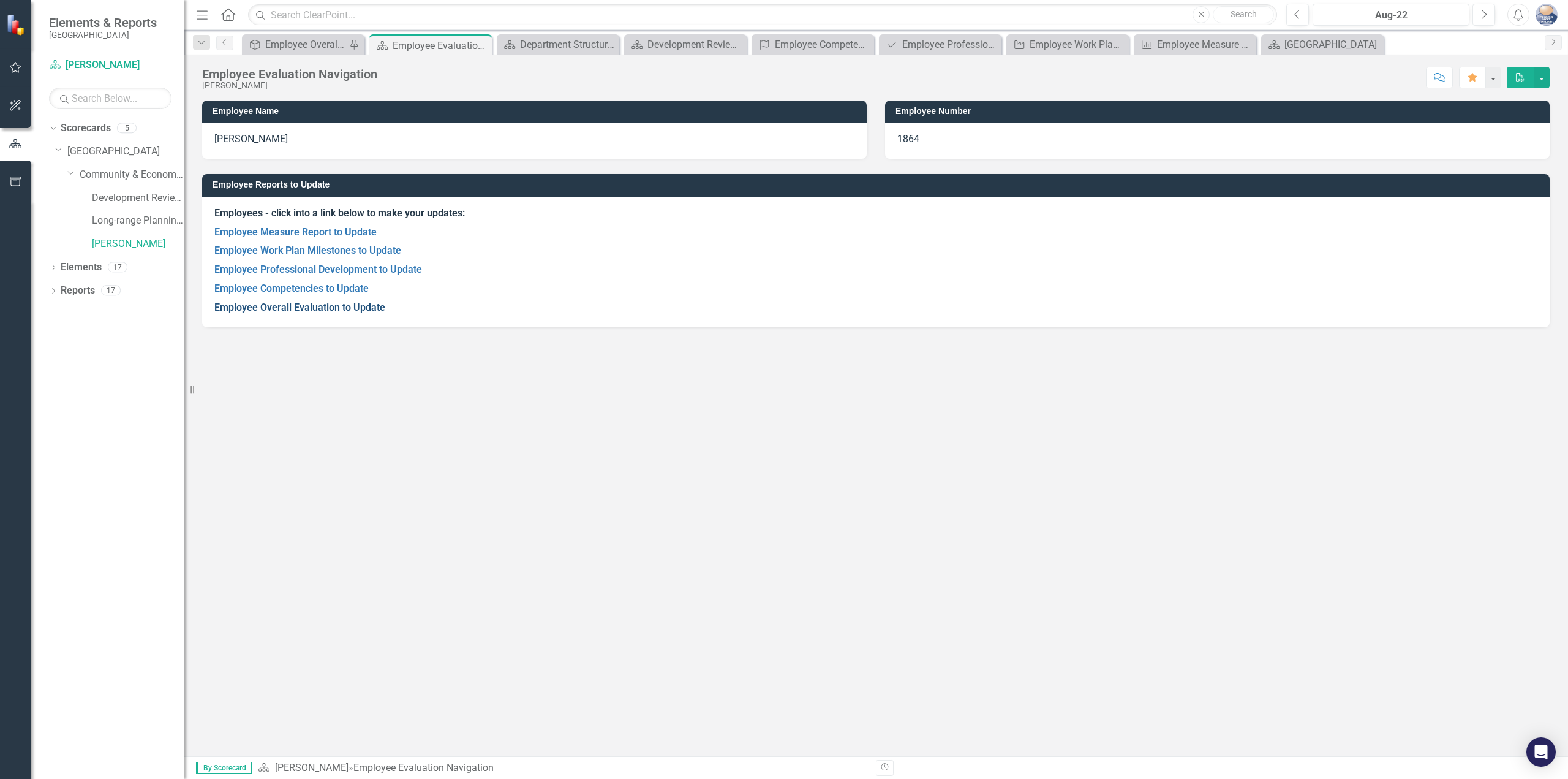
click at [275, 303] on link "Employee Overall Evaluation to Update" at bounding box center [299, 307] width 171 height 12
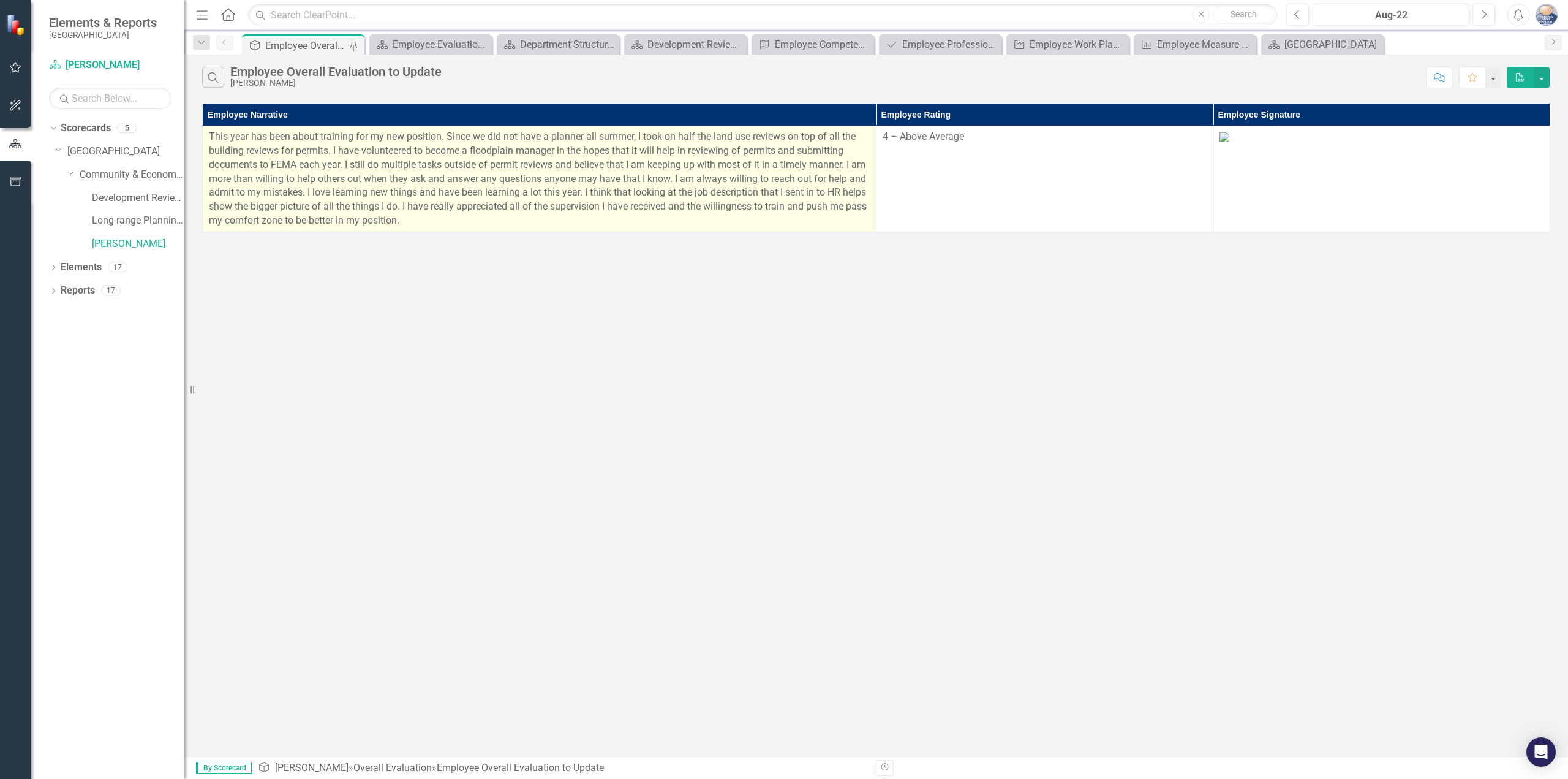
click at [653, 177] on p "This year has been about training for my new position. Since we did not have a …" at bounding box center [539, 179] width 661 height 98
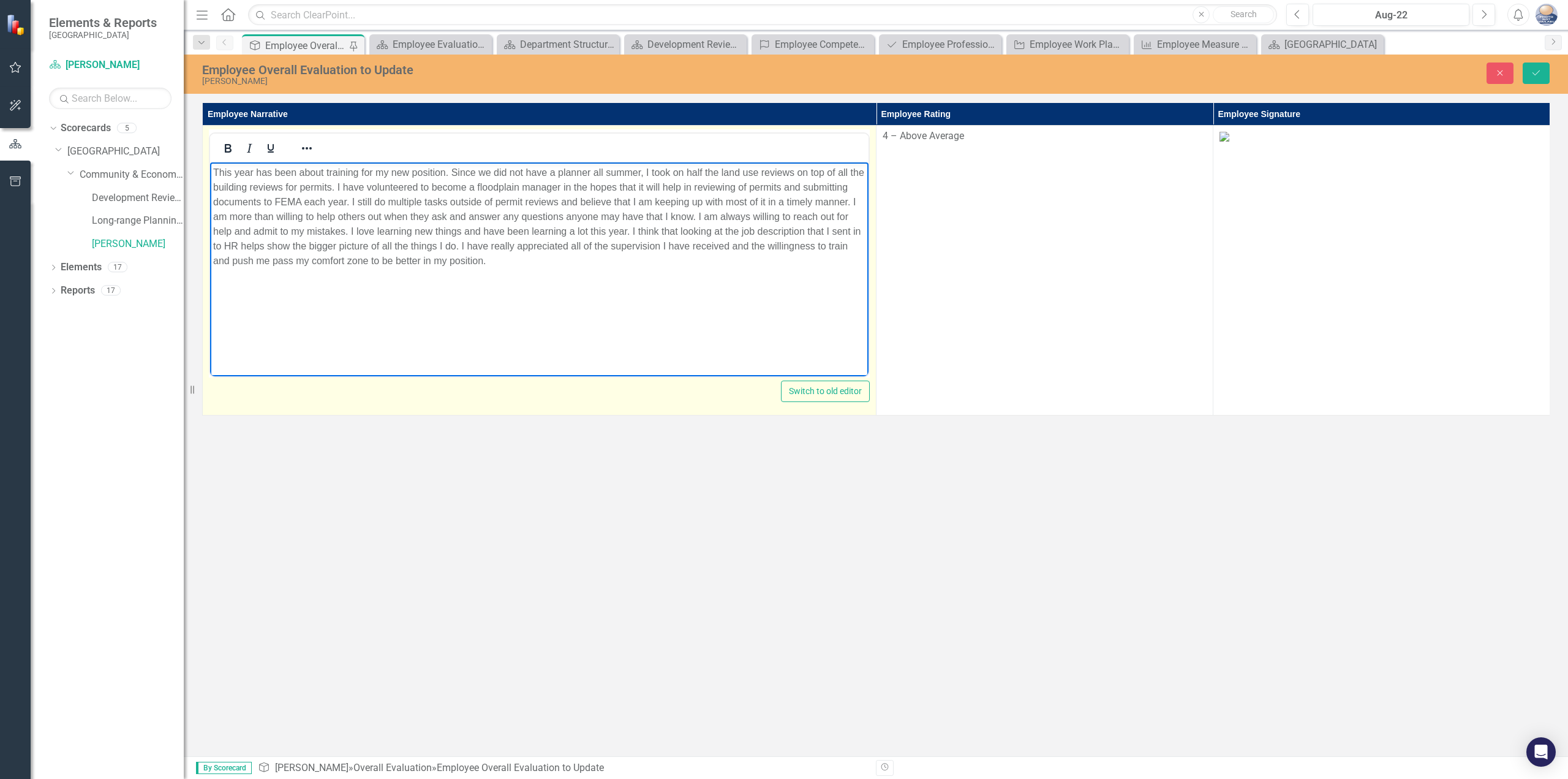
drag, startPoint x: 454, startPoint y: 173, endPoint x: 529, endPoint y: 262, distance: 116.4
click at [529, 262] on p "This year has been about training for my new position. Since we did not have a …" at bounding box center [539, 217] width 652 height 103
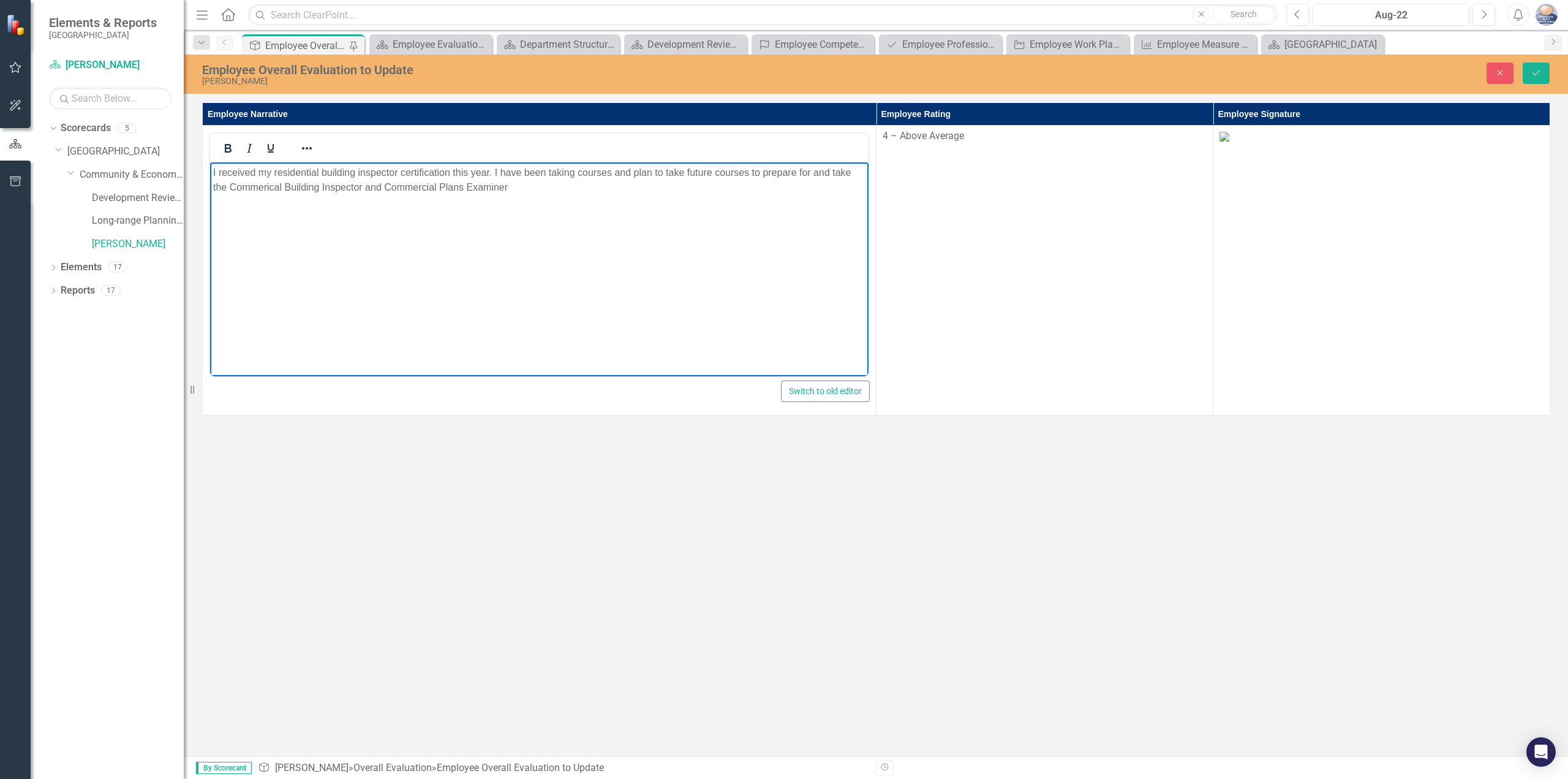
click at [607, 190] on p "I received my residential building inspector certification this year. I have be…" at bounding box center [539, 180] width 652 height 30
drag, startPoint x: 564, startPoint y: 184, endPoint x: 572, endPoint y: 183, distance: 8.1
click at [564, 184] on p "I received my residential building inspector certification this year. I have be…" at bounding box center [539, 180] width 652 height 30
click at [733, 183] on p "I received my residential building inspector certification this year. I have be…" at bounding box center [539, 180] width 652 height 30
click at [778, 183] on p "I received my residential building inspector certification this year. I have be…" at bounding box center [539, 180] width 652 height 30
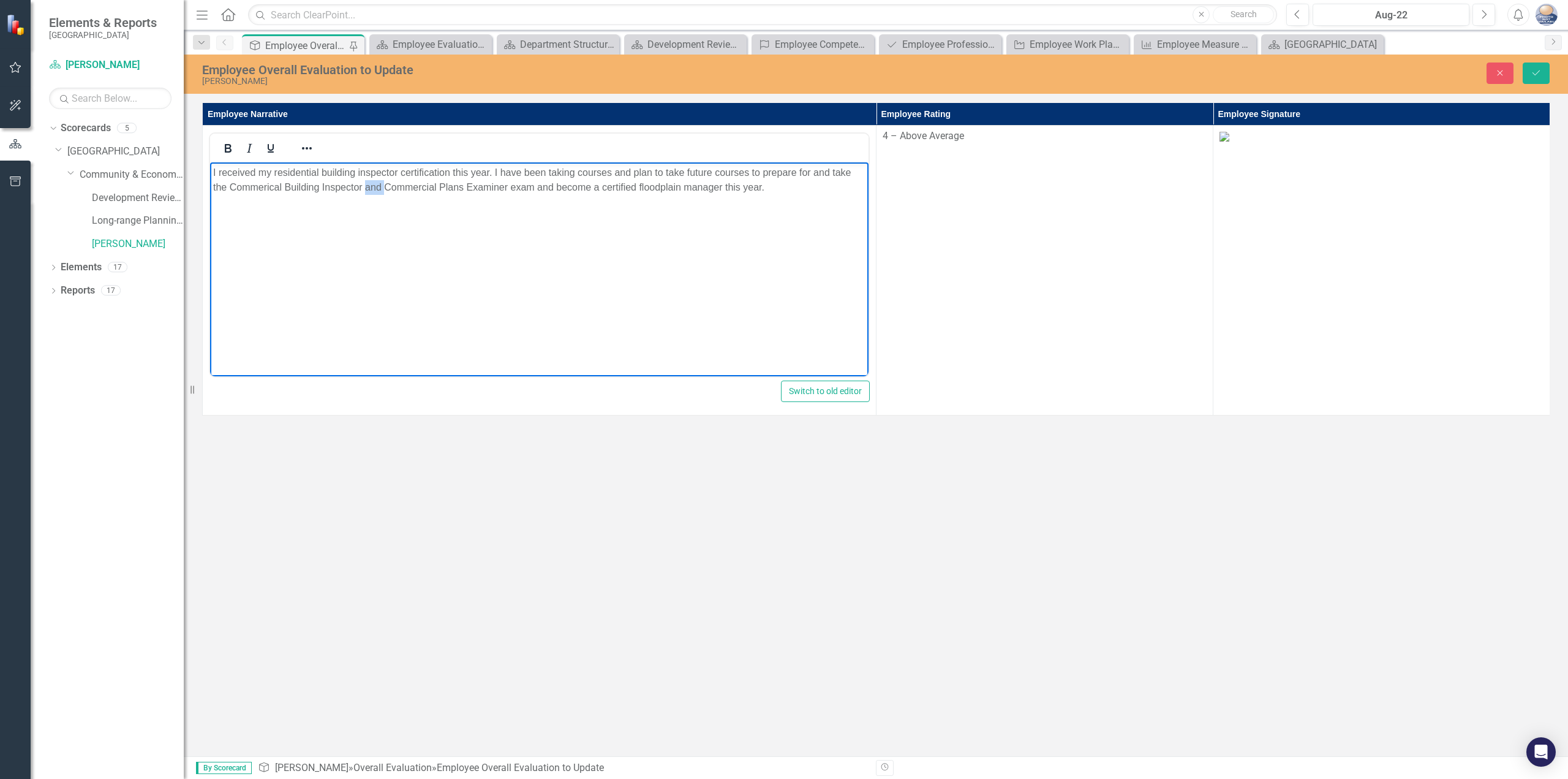
drag, startPoint x: 366, startPoint y: 185, endPoint x: 384, endPoint y: 189, distance: 18.4
click at [384, 189] on p "I received my residential building inspector certification this year. I have be…" at bounding box center [539, 180] width 652 height 30
click at [520, 186] on p "I received my residential building inspector certification this year. I have be…" at bounding box center [539, 180] width 652 height 30
click at [519, 188] on p "I received my residential building inspector certification this year. I have be…" at bounding box center [539, 180] width 652 height 30
click at [766, 186] on p "I received my residential building inspector certification this year. I have be…" at bounding box center [539, 180] width 652 height 30
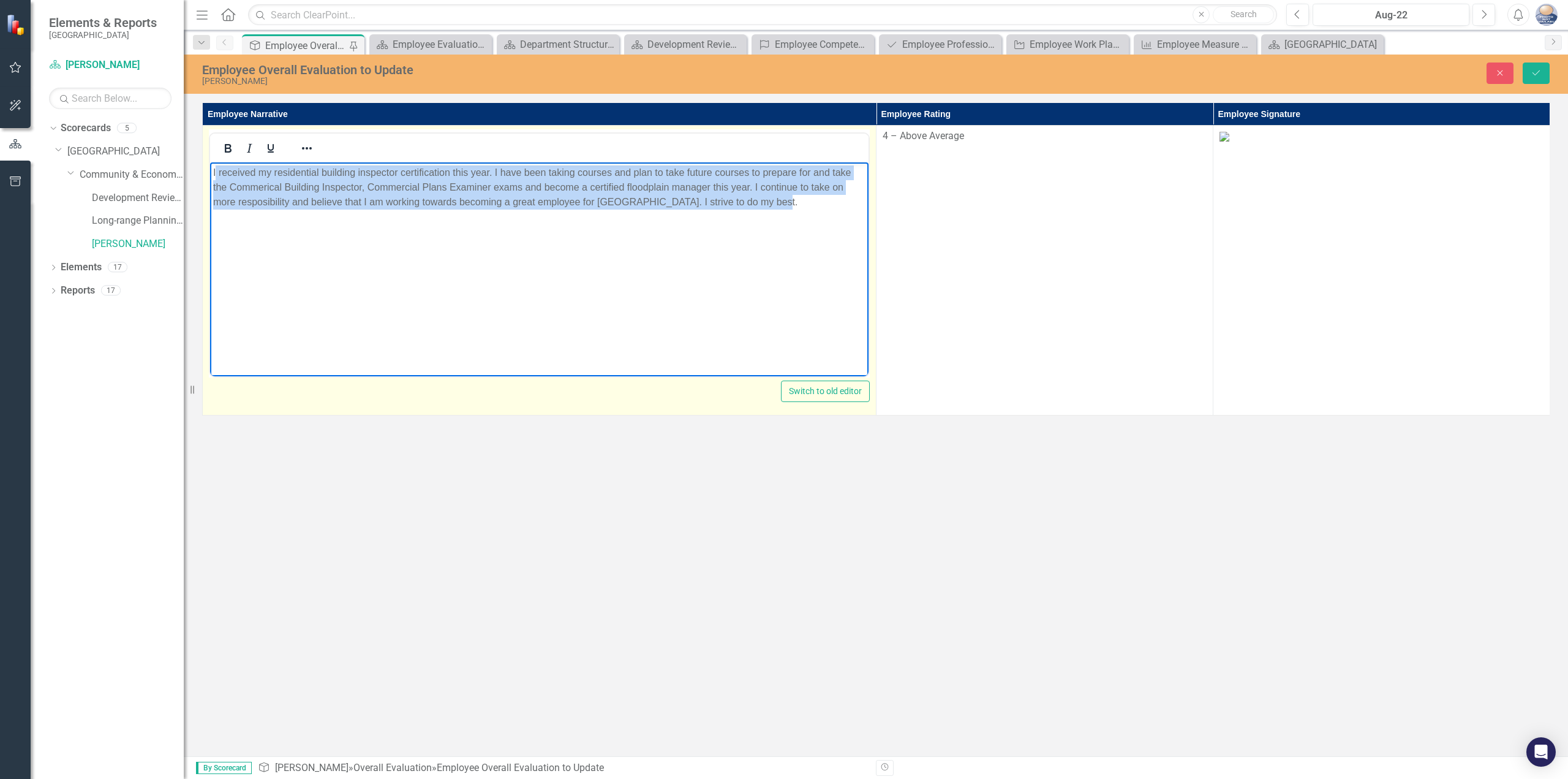
drag, startPoint x: 788, startPoint y: 202, endPoint x: 216, endPoint y: 152, distance: 574.2
click at [216, 162] on html "I received my residential building inspector certification this year. I have be…" at bounding box center [539, 254] width 659 height 184
click at [779, 199] on p "I received my residential building inspector certification this year. I have be…" at bounding box center [539, 188] width 652 height 44
drag, startPoint x: 783, startPoint y: 204, endPoint x: 191, endPoint y: 148, distance: 594.6
click at [210, 162] on html "I received my residential building inspector certification this year. I have be…" at bounding box center [539, 254] width 659 height 184
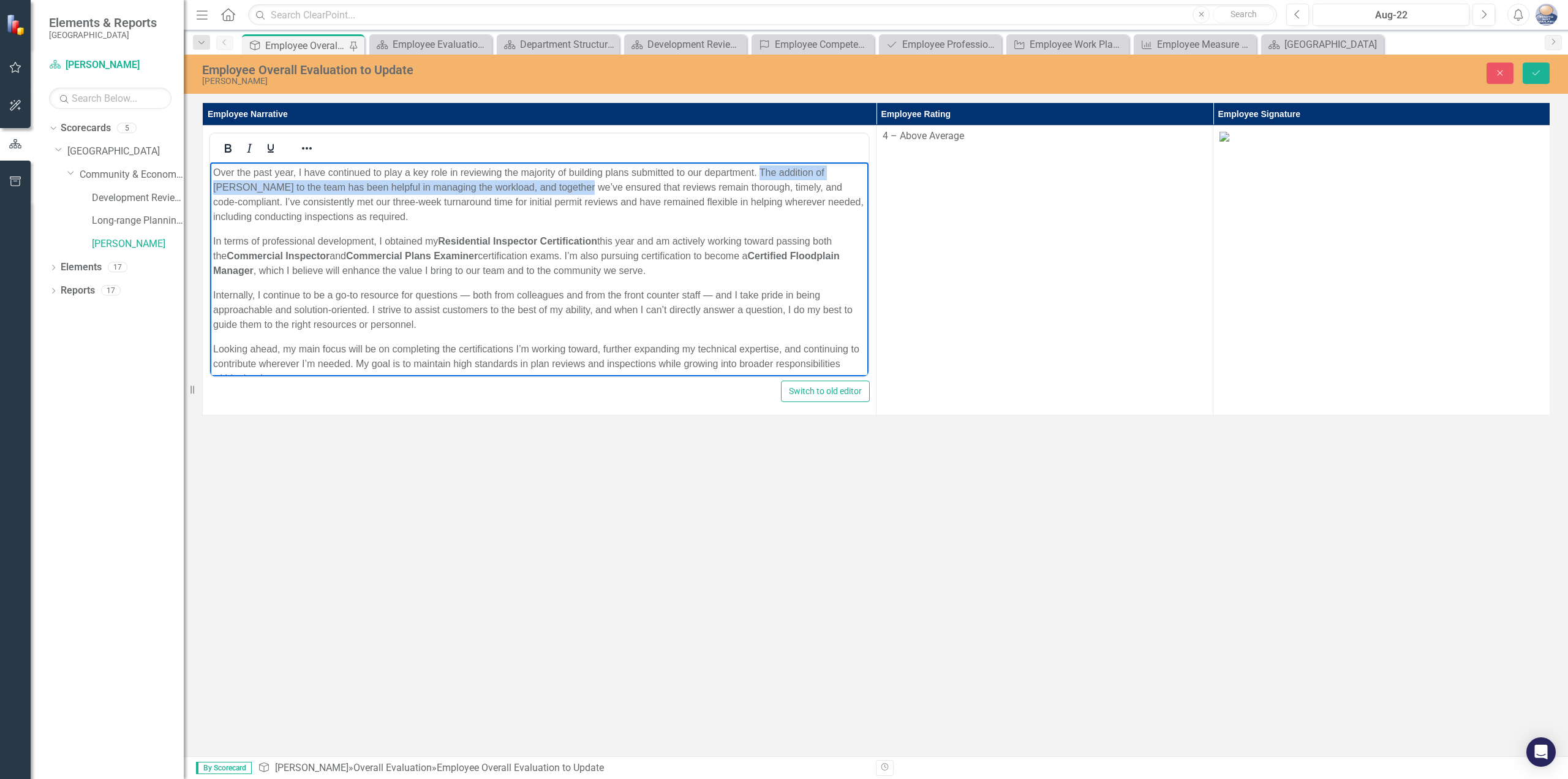
drag, startPoint x: 760, startPoint y: 168, endPoint x: 571, endPoint y: 183, distance: 189.6
click at [571, 183] on p "Over the past year, I have continued to play a key role in reviewing the majori…" at bounding box center [539, 195] width 652 height 59
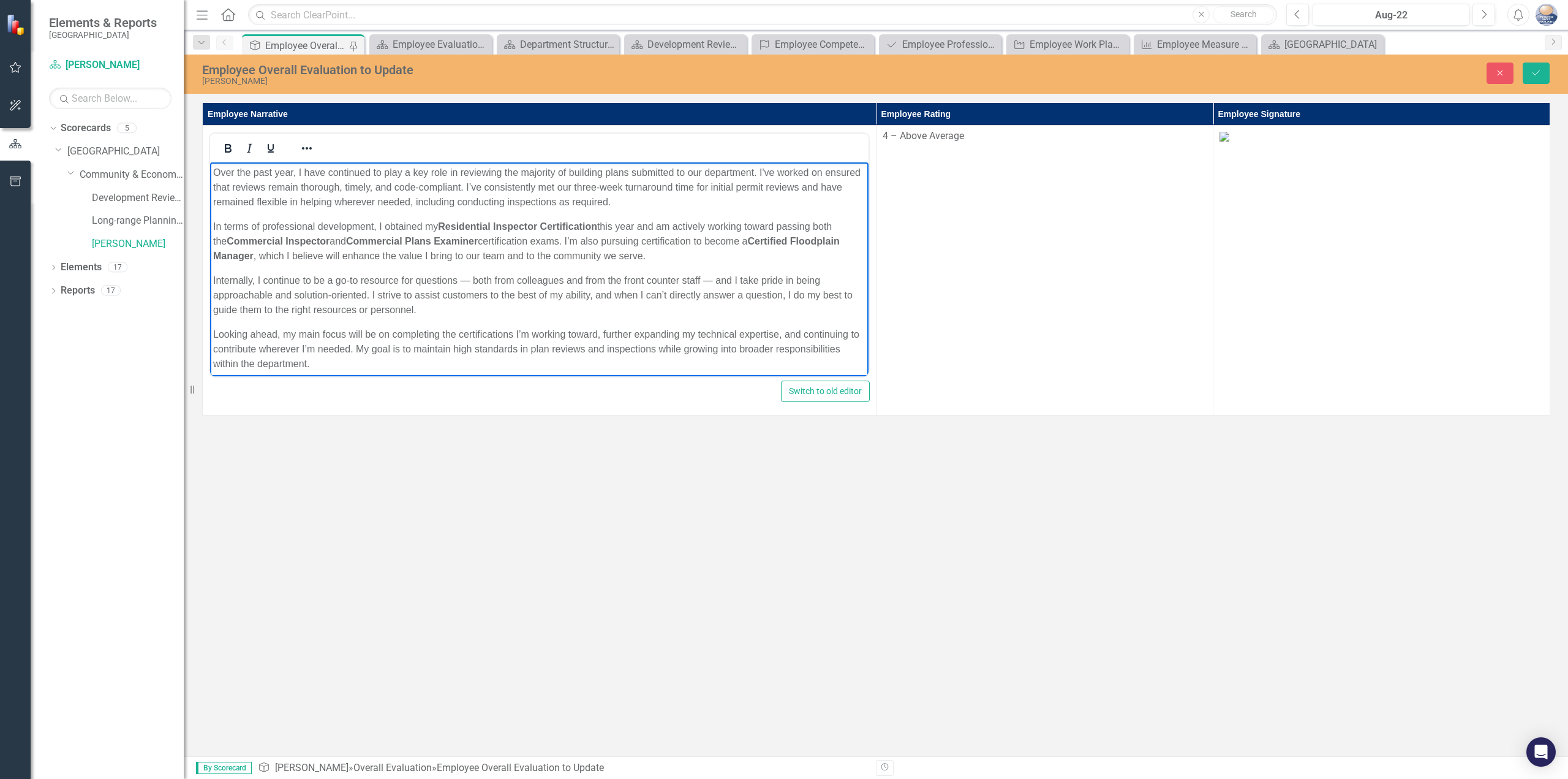
click at [242, 190] on p "Over the past year, I have continued to play a key role in reviewing the majori…" at bounding box center [539, 188] width 652 height 44
drag, startPoint x: 241, startPoint y: 190, endPoint x: 247, endPoint y: 190, distance: 6.0
click at [247, 190] on p "Over the past year, I have continued to play a key role in reviewing the majori…" at bounding box center [539, 188] width 652 height 44
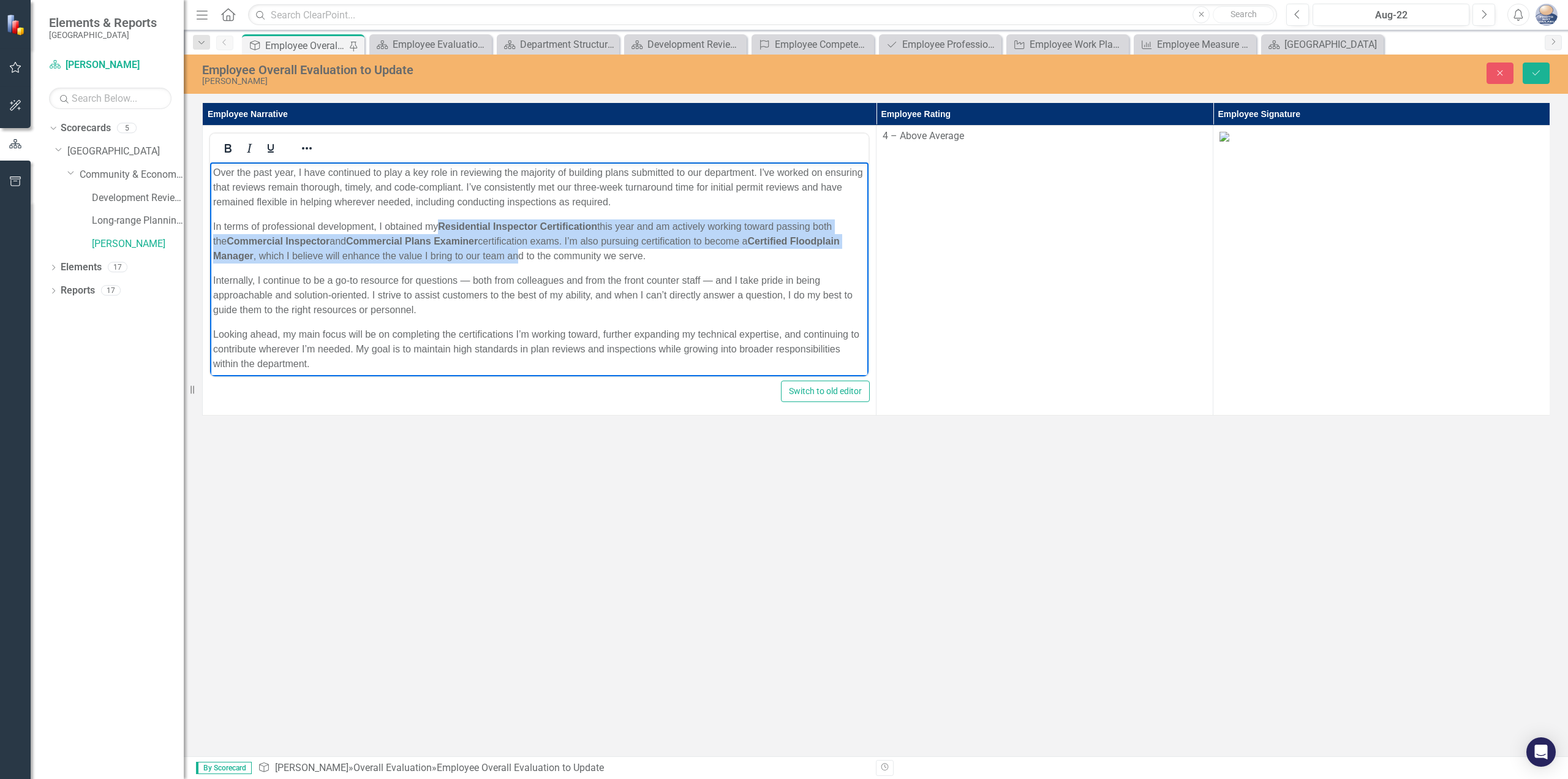
drag, startPoint x: 438, startPoint y: 220, endPoint x: 519, endPoint y: 253, distance: 87.5
click at [519, 253] on p "In terms of professional development, I obtained my Residential Inspector Certi…" at bounding box center [539, 241] width 652 height 44
drag, startPoint x: 268, startPoint y: 80, endPoint x: 236, endPoint y: 148, distance: 75.2
click at [236, 148] on button "Bold" at bounding box center [228, 148] width 21 height 17
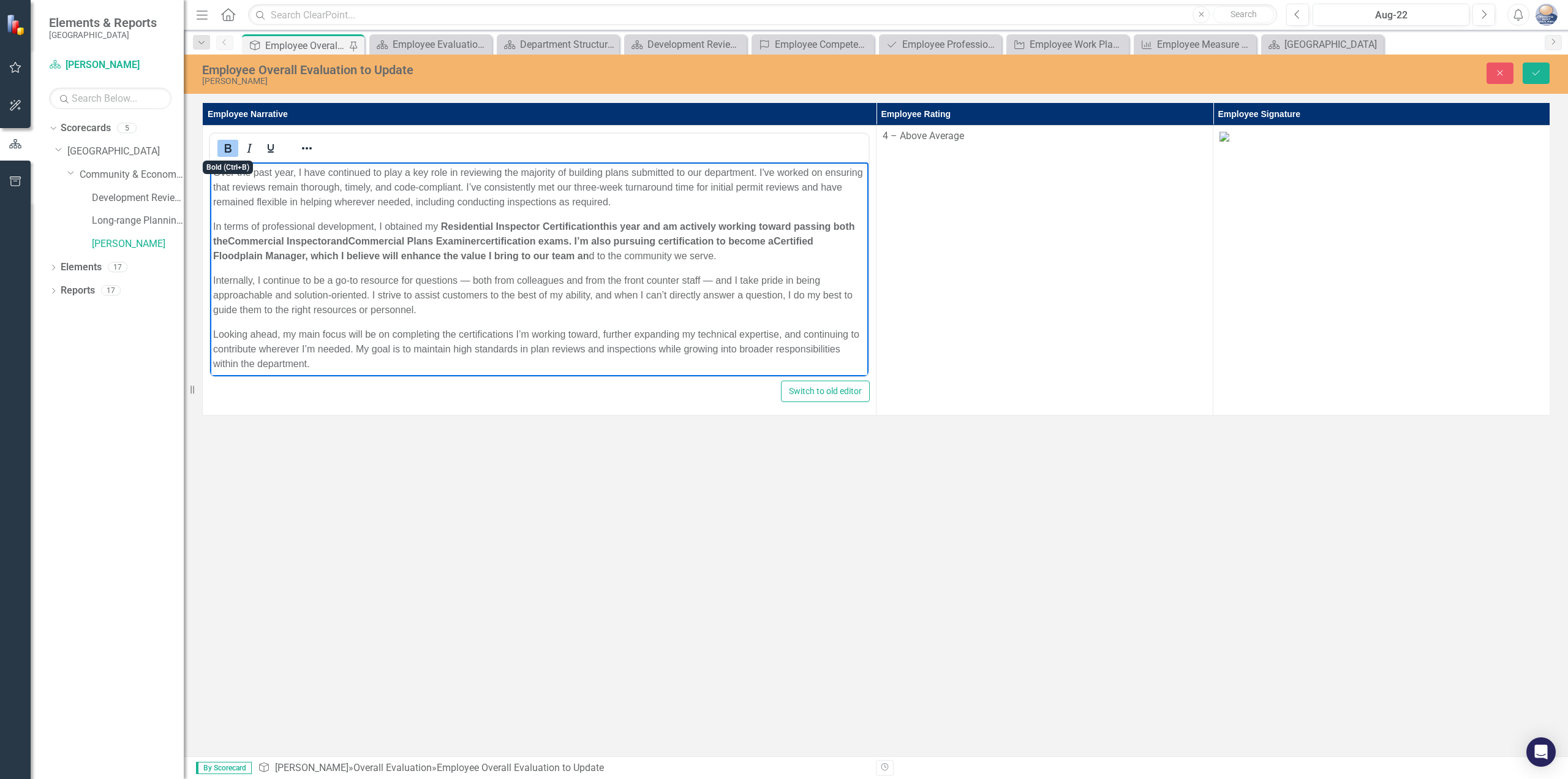
click at [236, 148] on button "Bold" at bounding box center [228, 148] width 21 height 17
click at [501, 286] on p "Internally, I continue to be a go-to resource for questions — both from colleag…" at bounding box center [539, 295] width 652 height 44
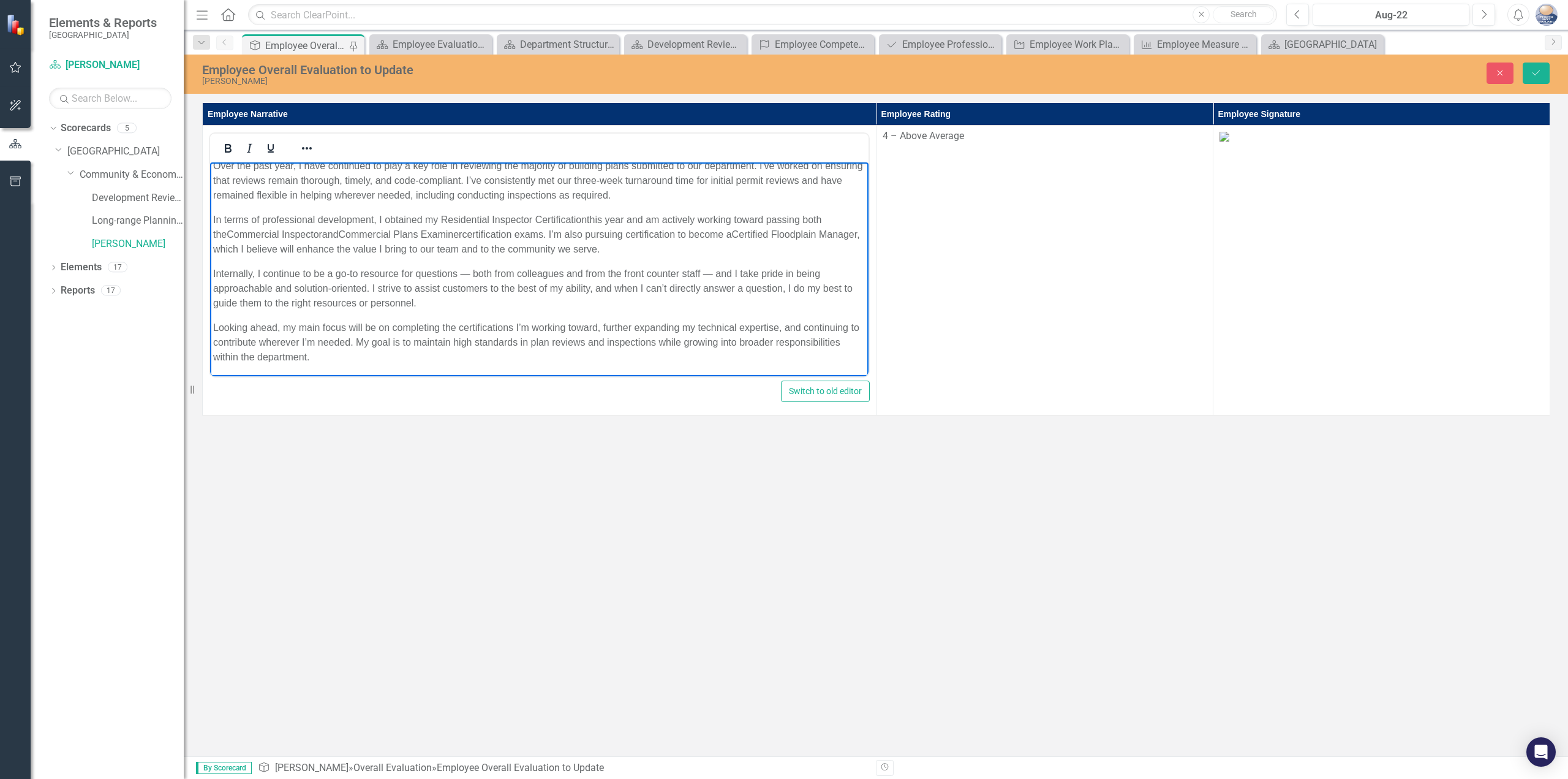
scroll to position [8, 0]
drag, startPoint x: 471, startPoint y: 275, endPoint x: 456, endPoint y: 273, distance: 15.1
click at [456, 273] on p "Internally, I continue to be a go-to resource for questions — both from colleag…" at bounding box center [539, 287] width 652 height 44
click at [703, 270] on p "Internally, I continue to be a go-to resource for questions, both from colleagu…" at bounding box center [539, 287] width 652 height 44
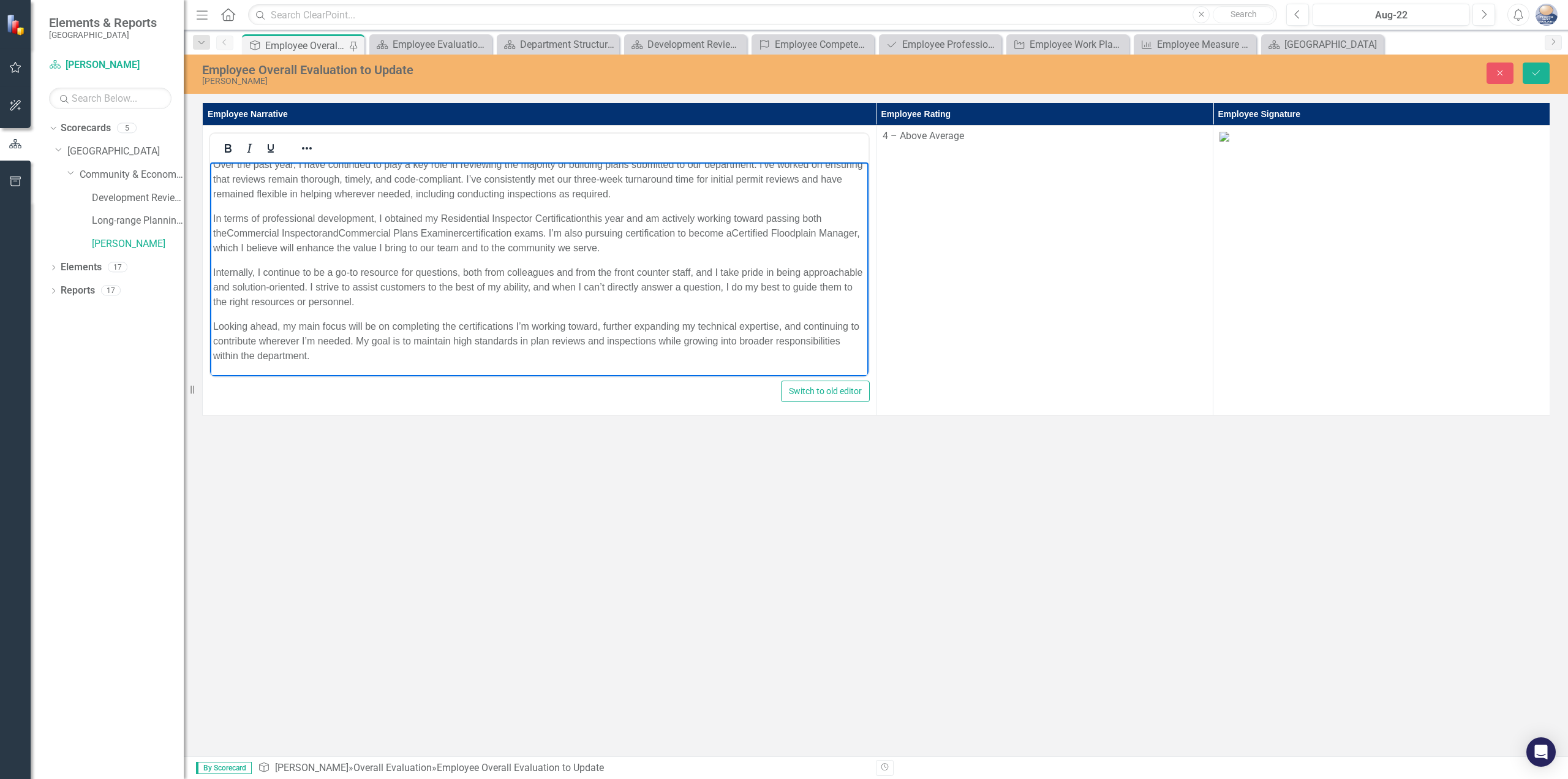
scroll to position [0, 0]
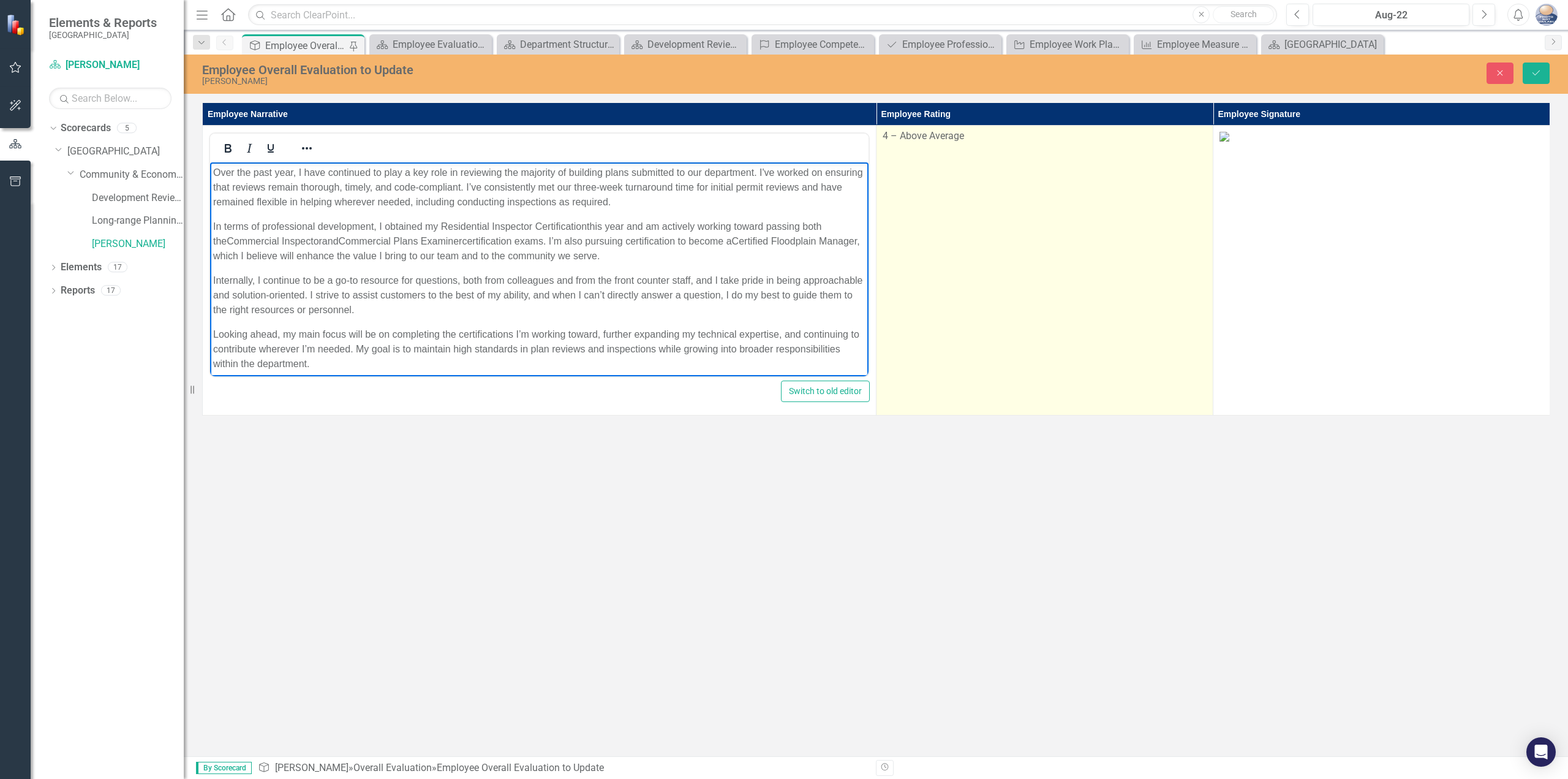
click at [995, 166] on td "4 – Above Average" at bounding box center [1045, 271] width 337 height 290
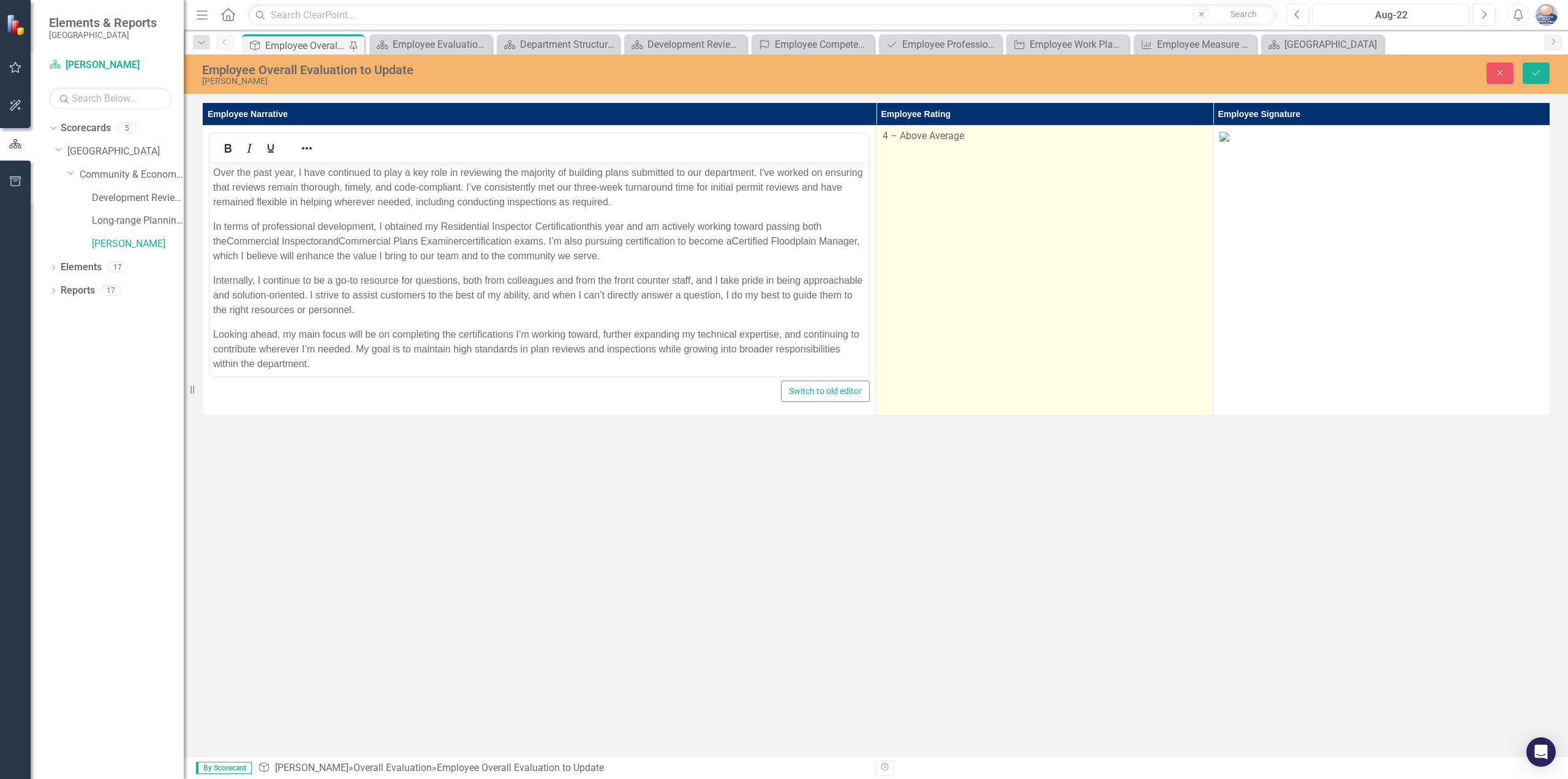
click at [995, 166] on td "4 – Above Average" at bounding box center [1045, 271] width 337 height 290
click at [995, 150] on div "4 – Above Average Expand" at bounding box center [1045, 140] width 324 height 22
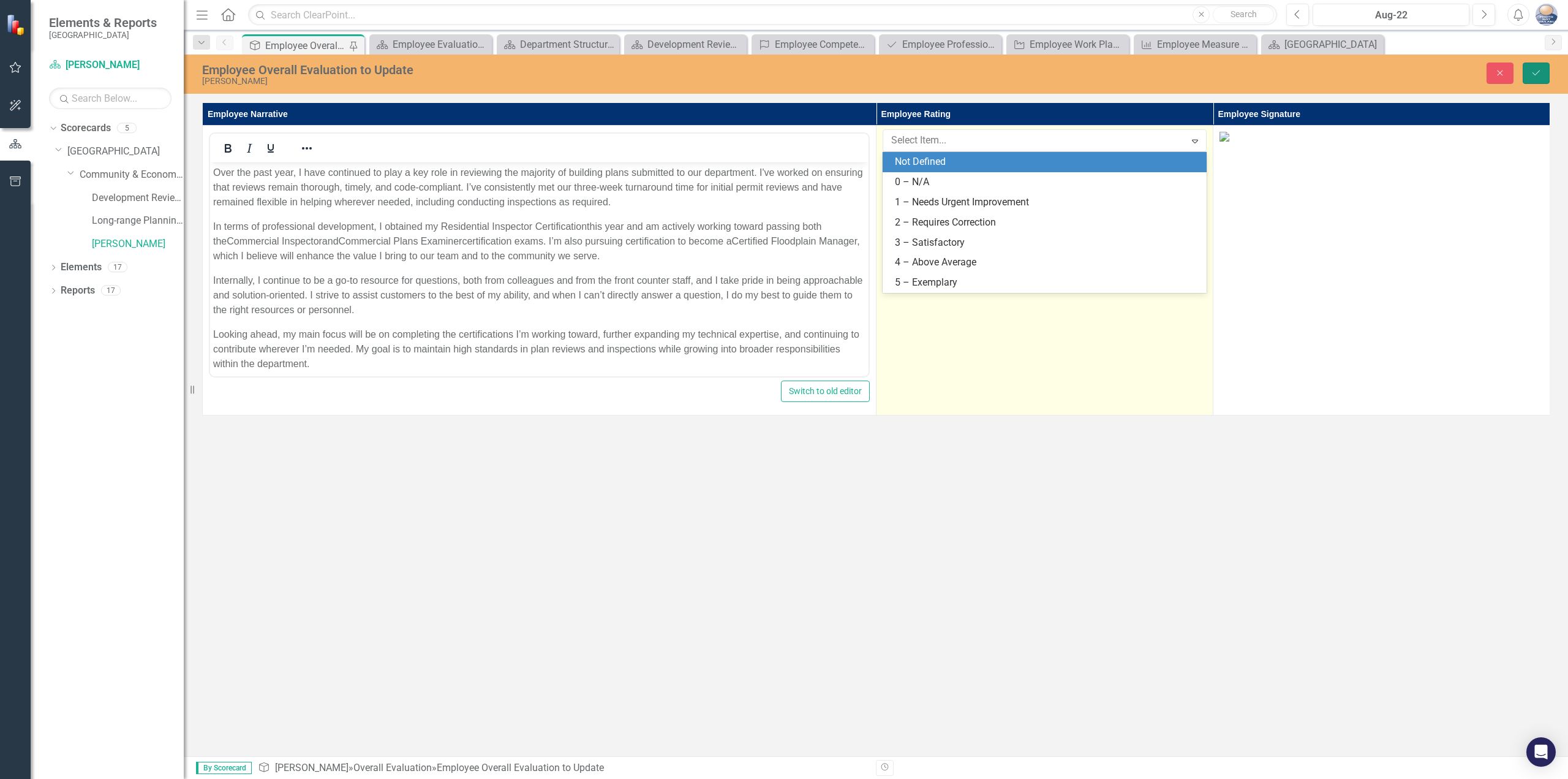
click at [1536, 75] on icon "Save" at bounding box center [1536, 73] width 11 height 8
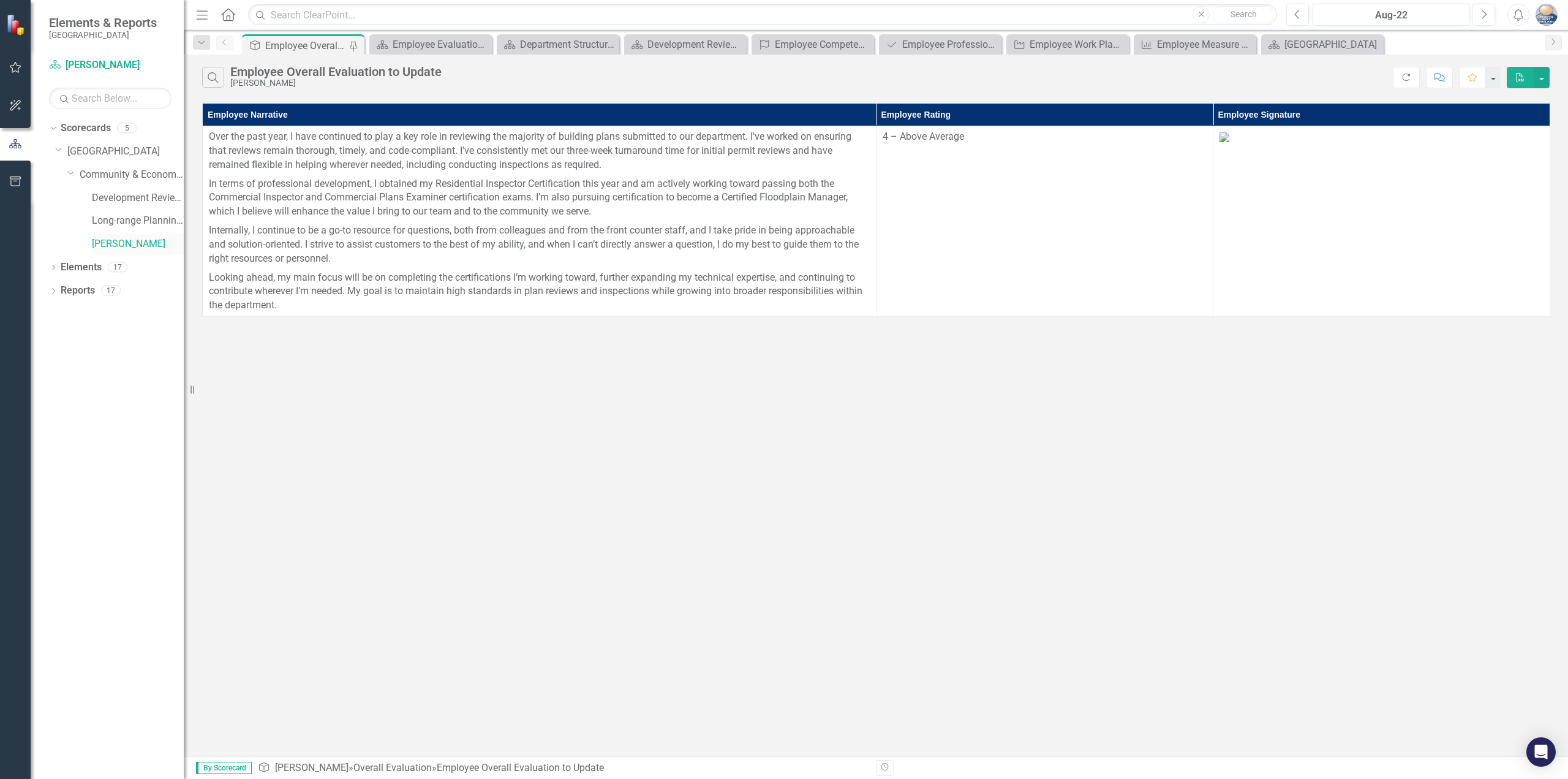
click at [141, 245] on link "[PERSON_NAME]" at bounding box center [138, 244] width 92 height 14
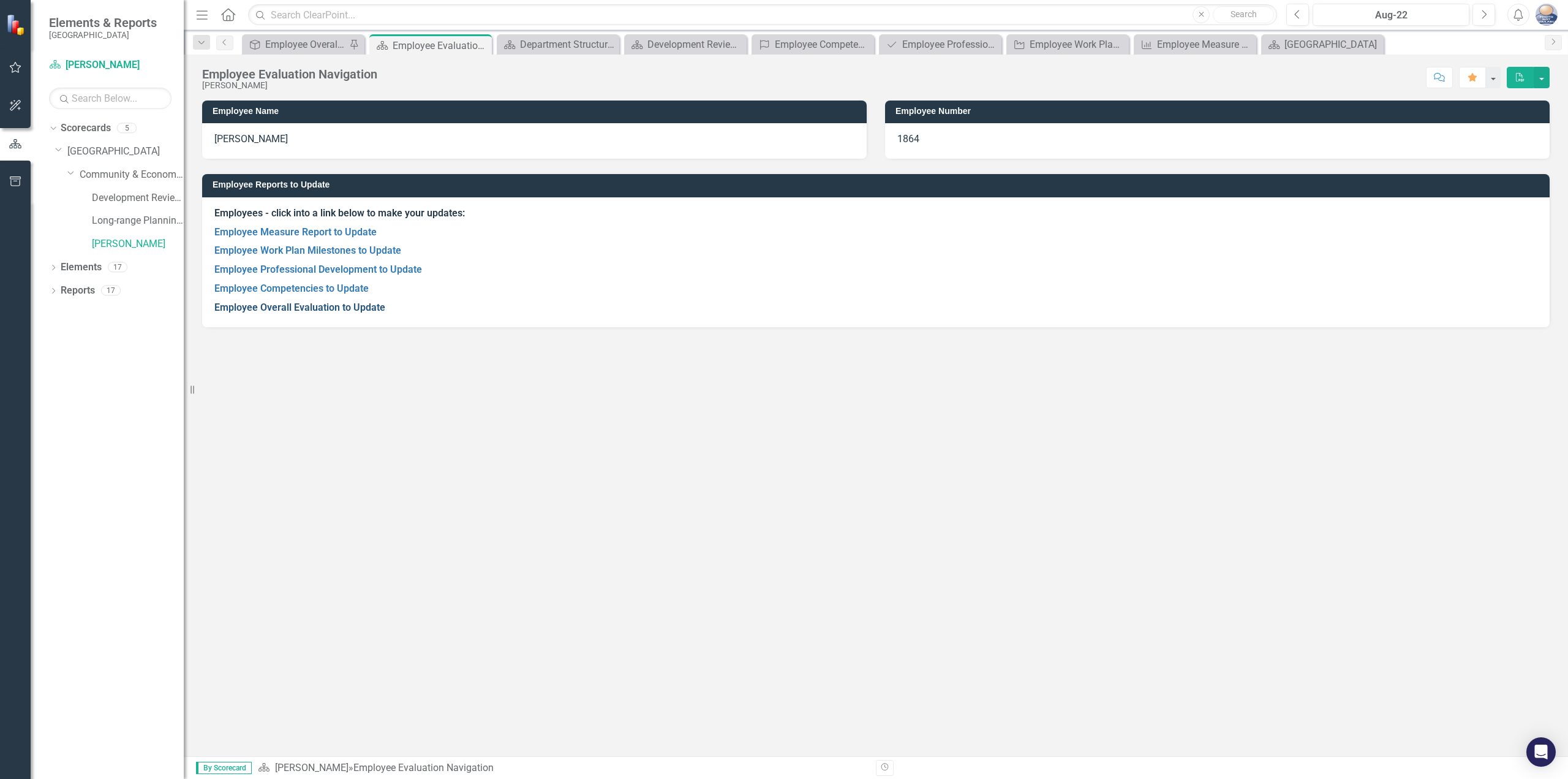
click at [287, 305] on link "Employee Overall Evaluation to Update" at bounding box center [299, 307] width 171 height 12
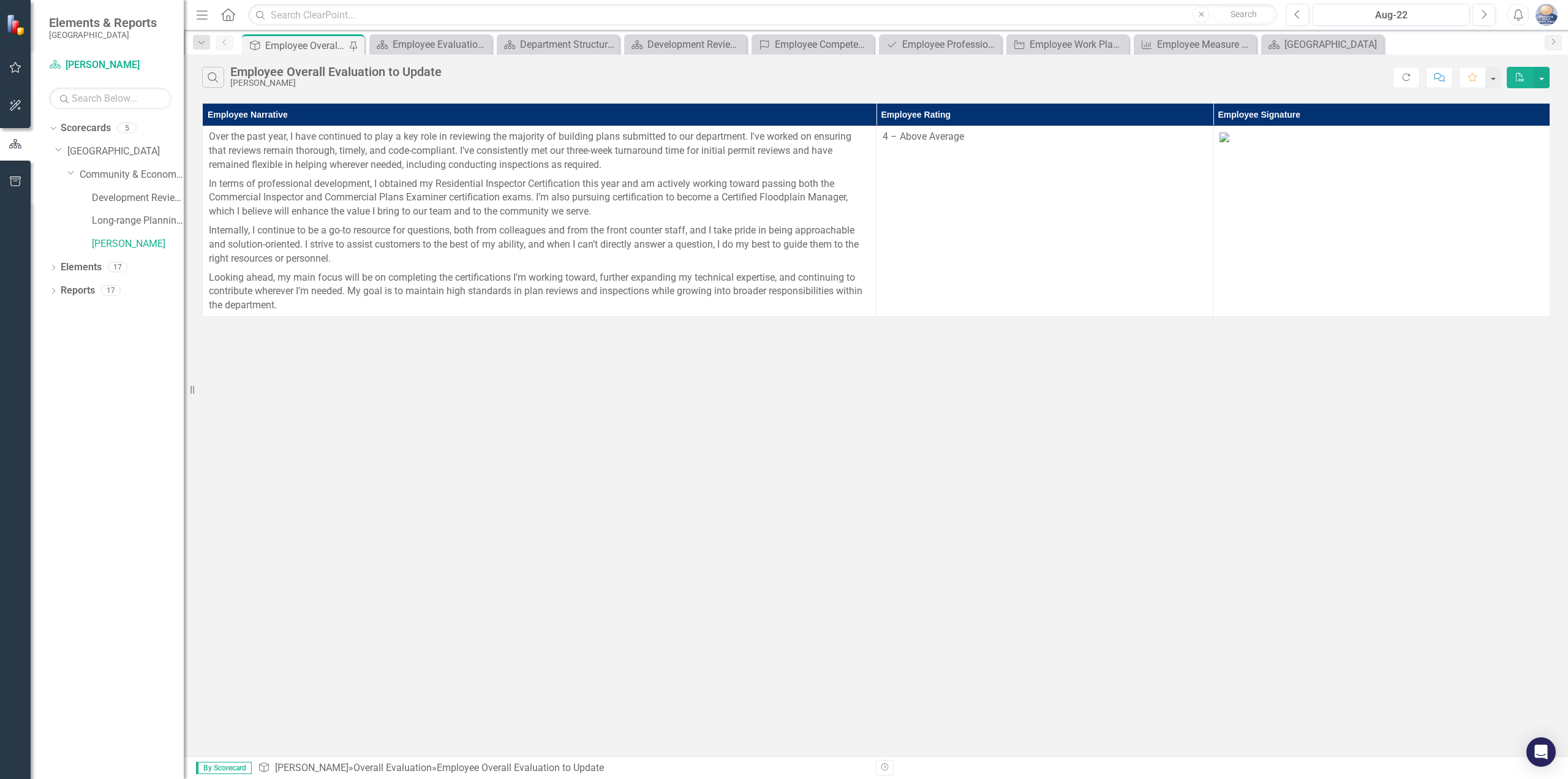
click at [589, 446] on div "Search Employee Overall Evaluation to Update [PERSON_NAME] Refresh Comment Favo…" at bounding box center [876, 405] width 1385 height 701
click at [96, 242] on link "[PERSON_NAME]" at bounding box center [138, 244] width 92 height 14
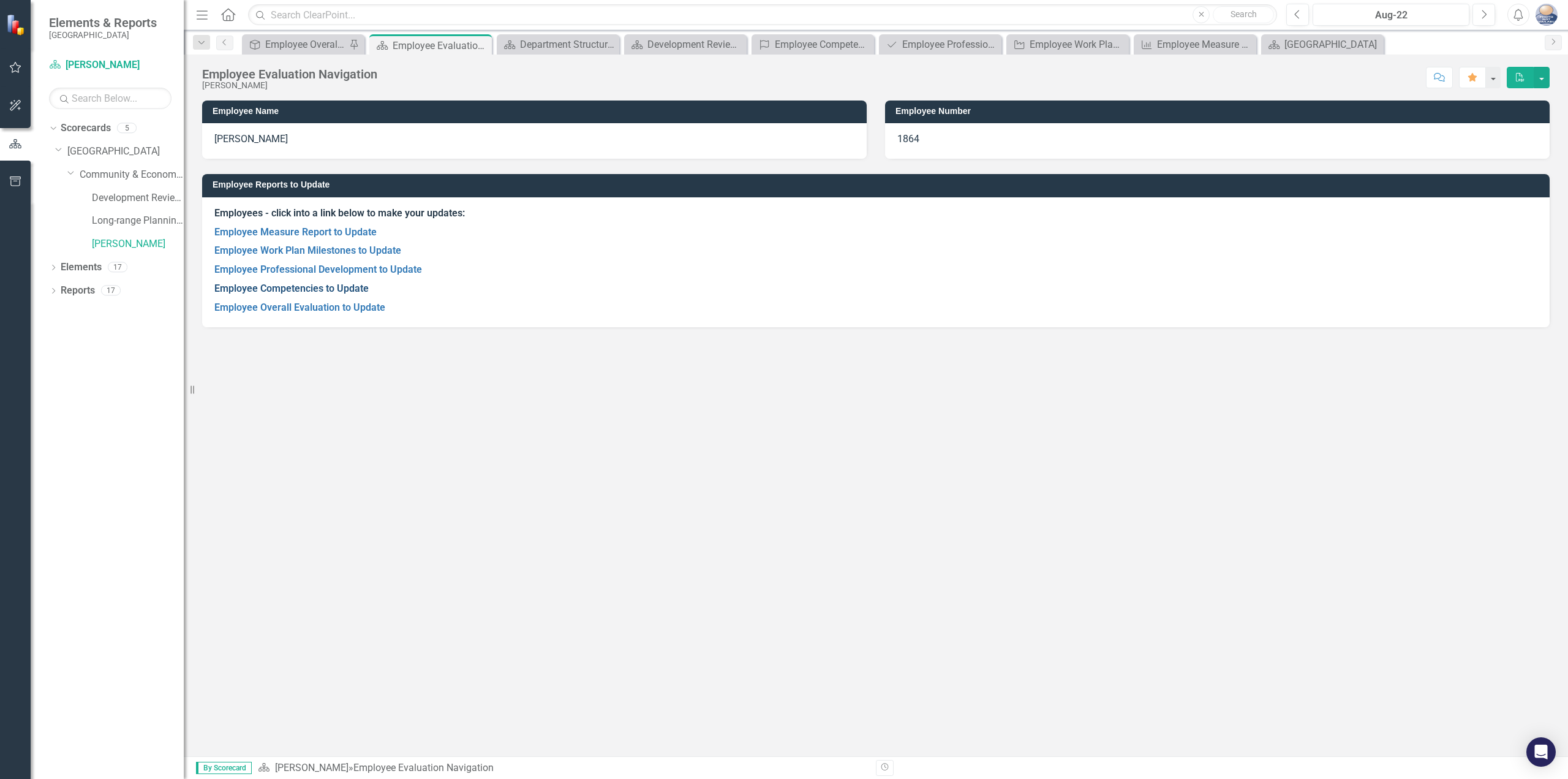
click at [301, 284] on link "Employee Competencies to Update" at bounding box center [291, 288] width 155 height 12
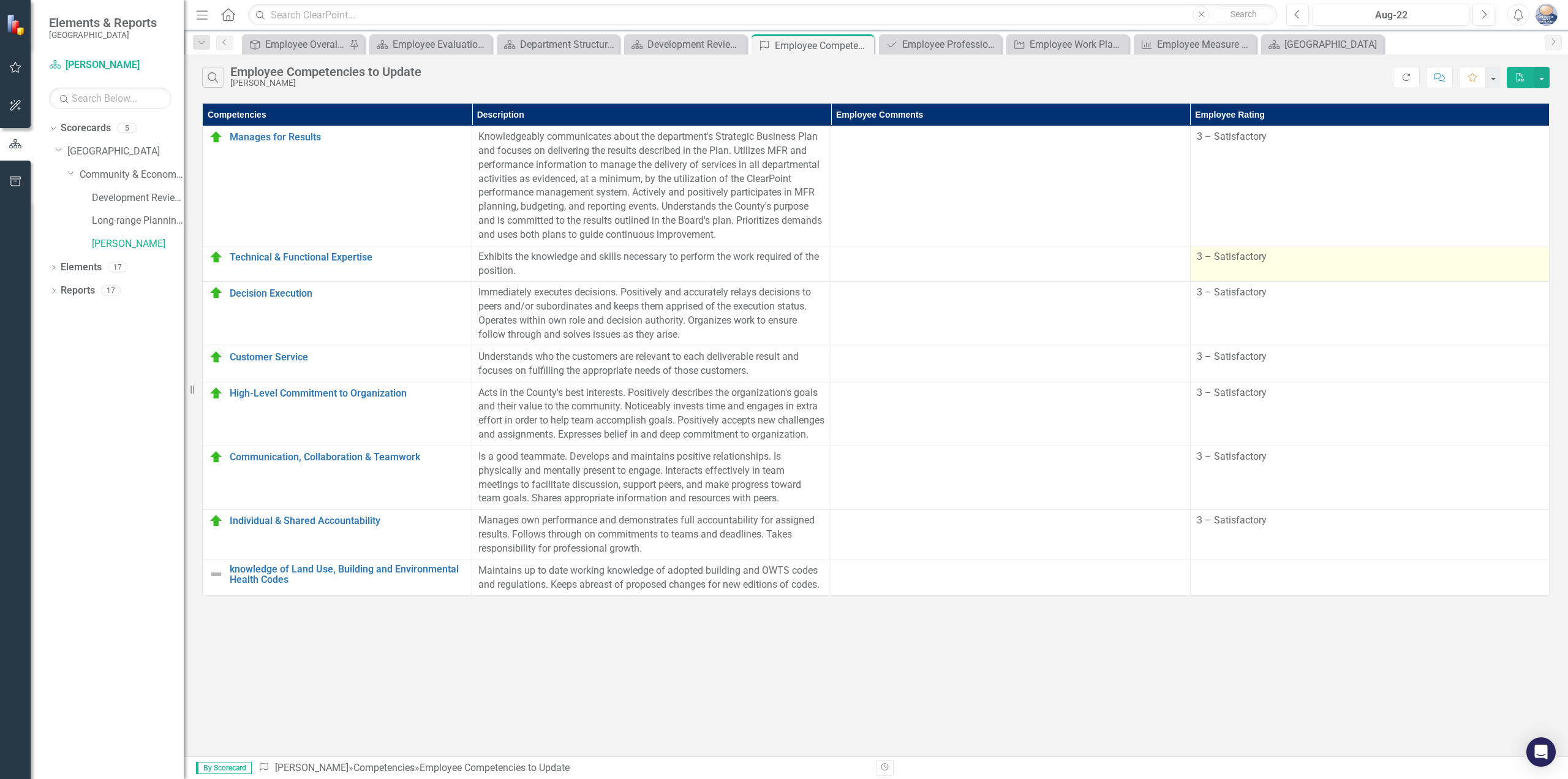
click at [1252, 267] on td "3 – Satisfactory" at bounding box center [1370, 264] width 359 height 36
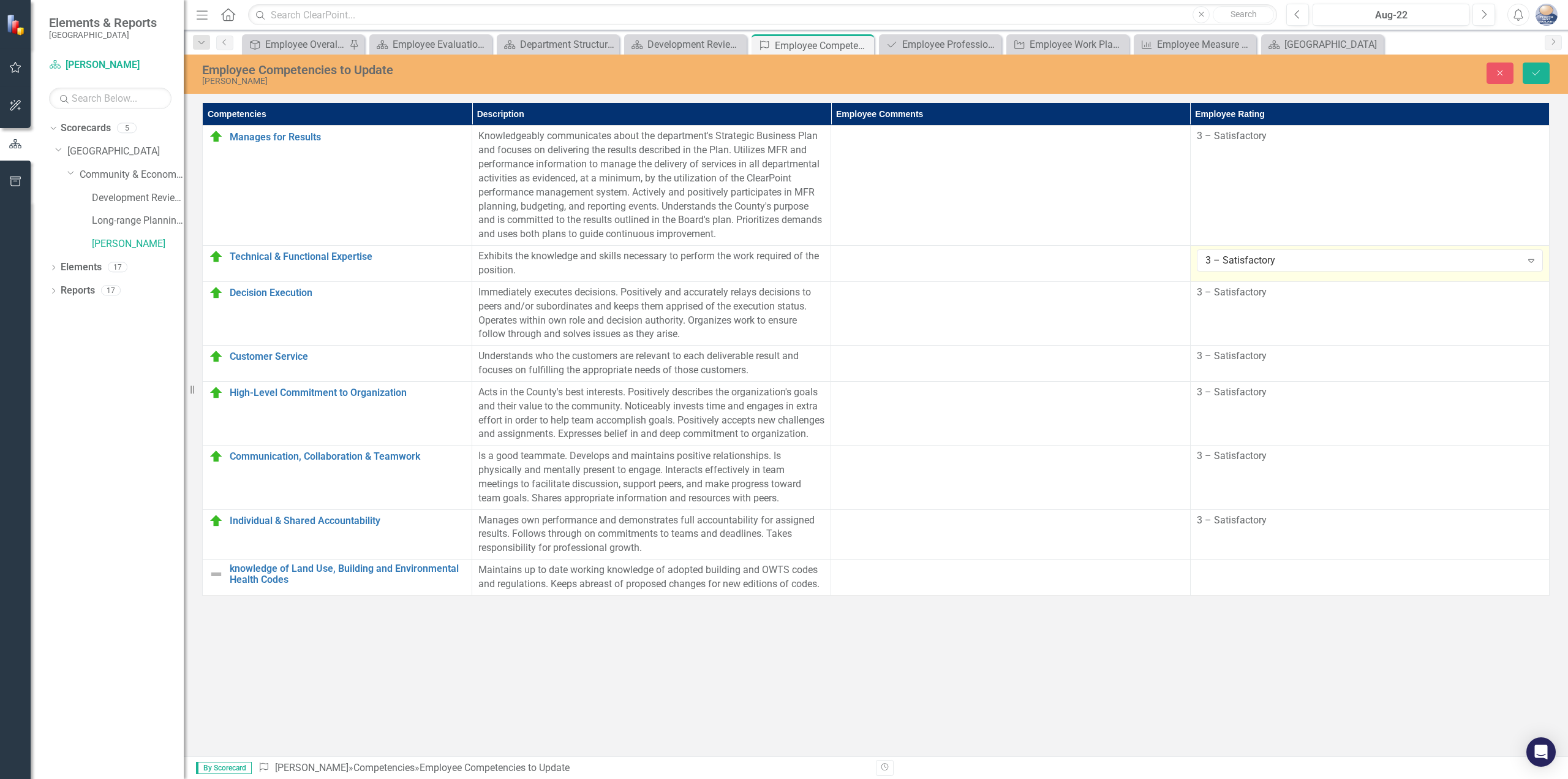
click at [1252, 267] on div "3 – Satisfactory" at bounding box center [1363, 260] width 316 height 14
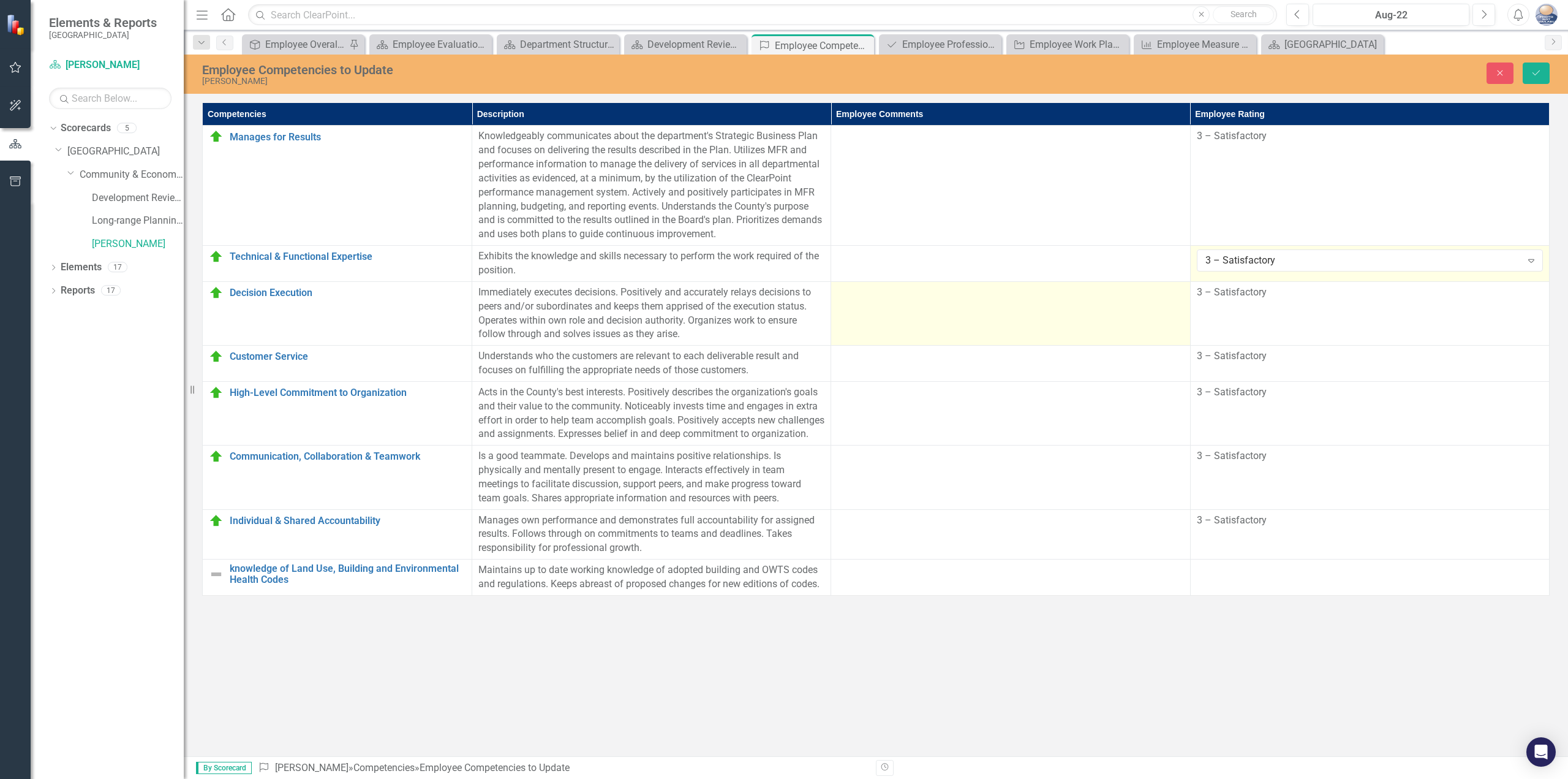
click at [1166, 318] on td at bounding box center [1010, 313] width 359 height 64
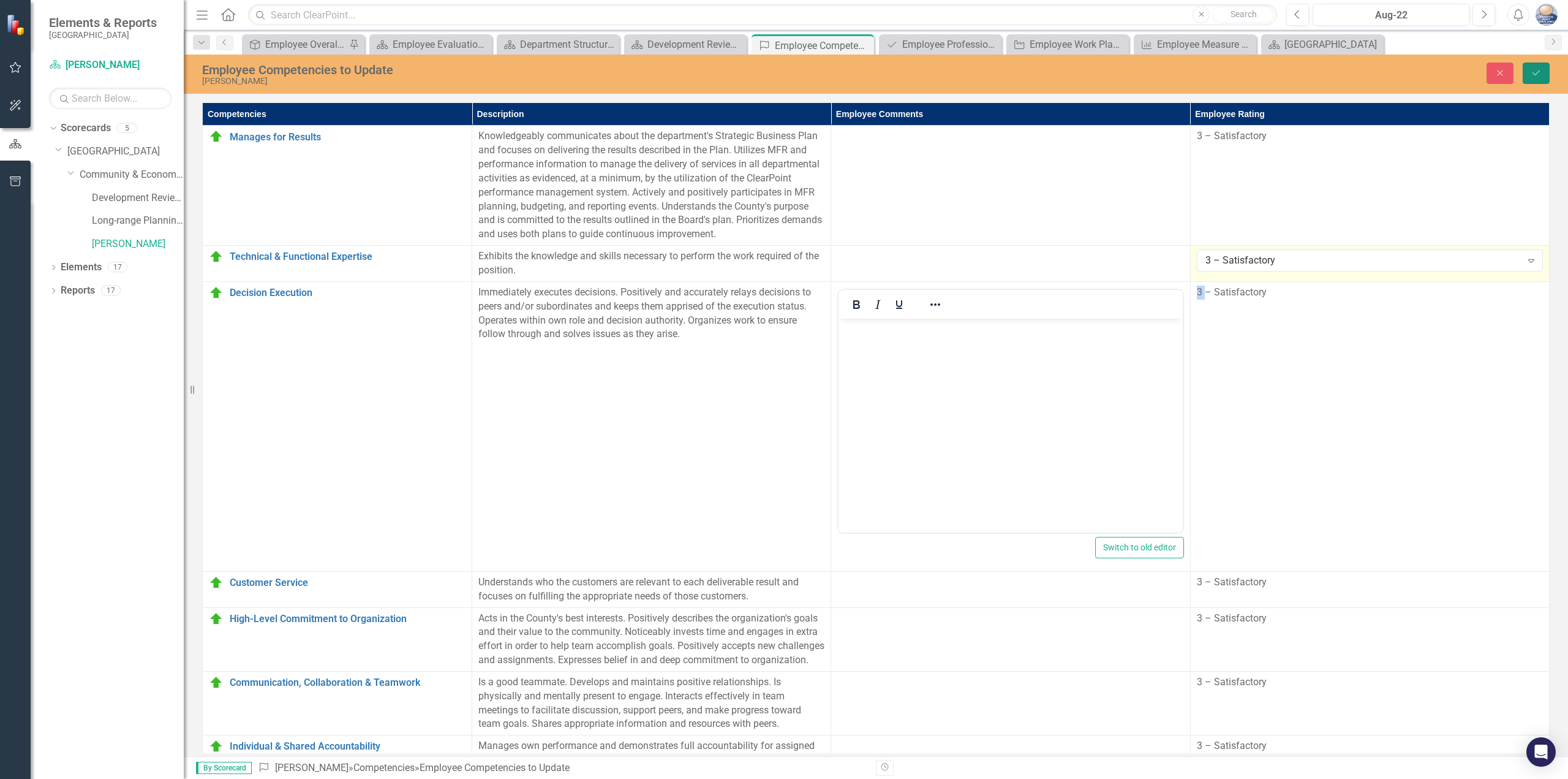
click at [1530, 74] on button "Save" at bounding box center [1536, 73] width 27 height 21
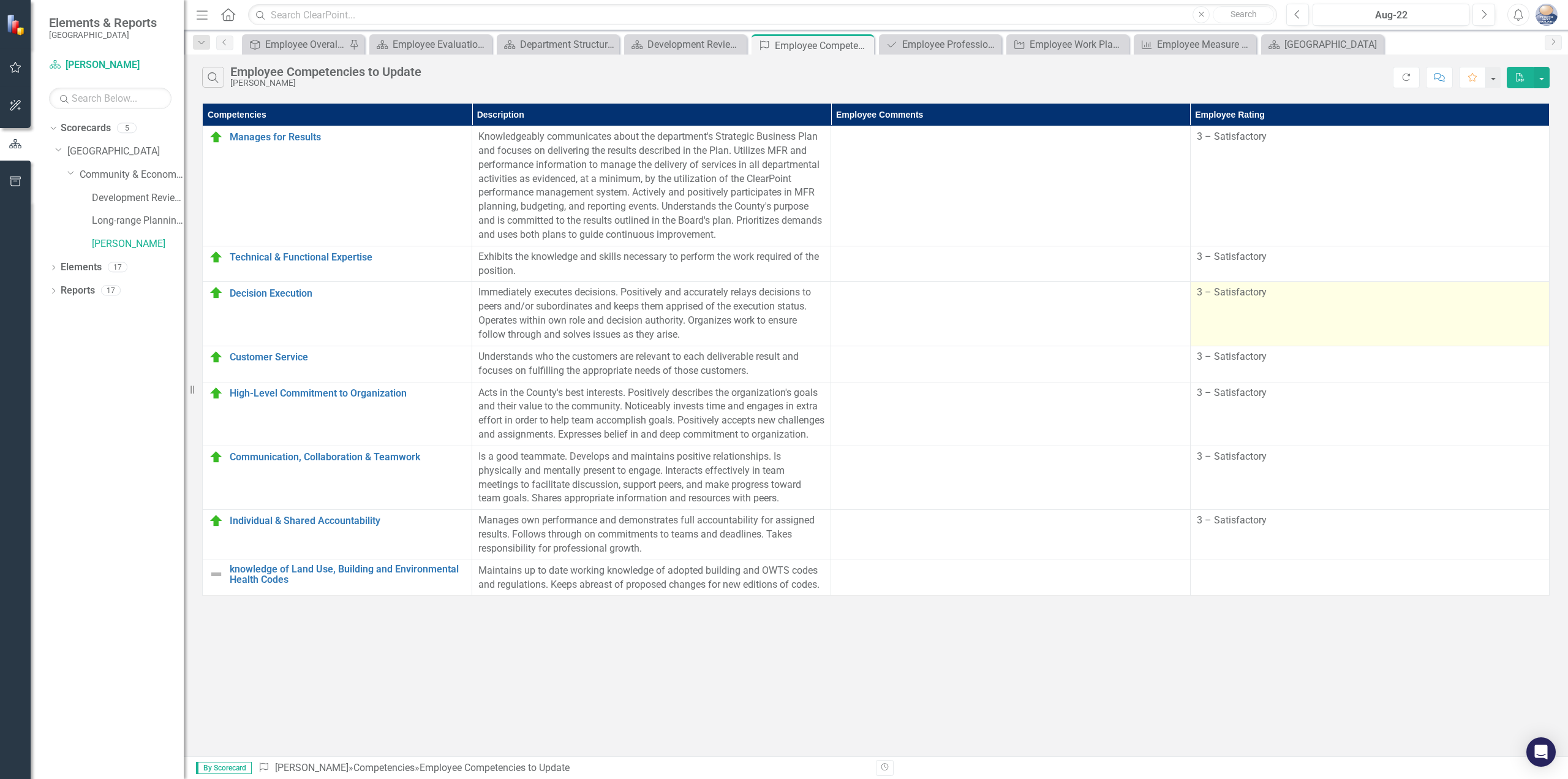
click at [1218, 301] on td "3 – Satisfactory" at bounding box center [1370, 313] width 359 height 64
click at [1245, 298] on div "3 – Satisfactory" at bounding box center [1370, 293] width 346 height 14
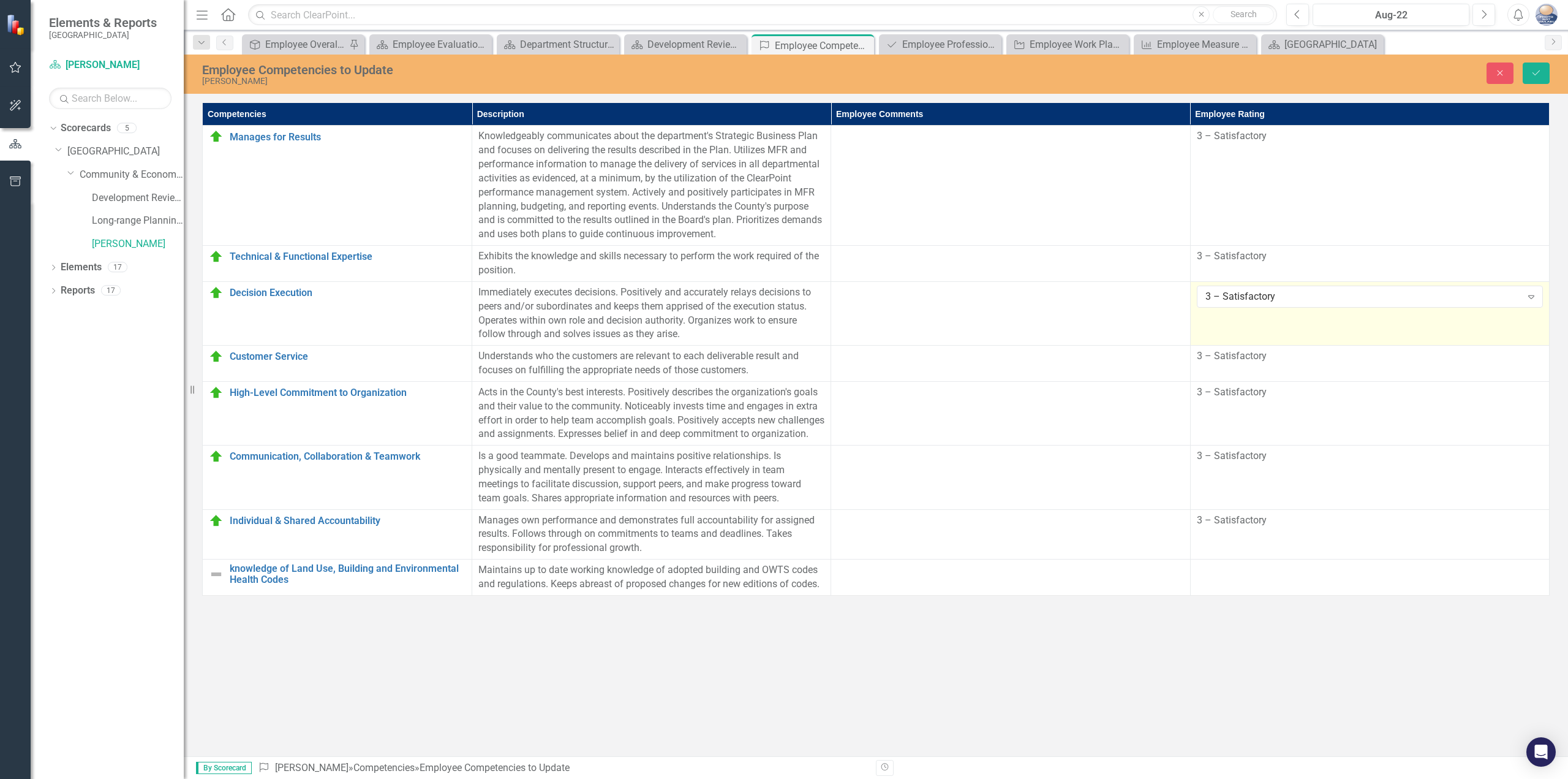
click at [1245, 298] on div "3 – Satisfactory" at bounding box center [1363, 296] width 316 height 14
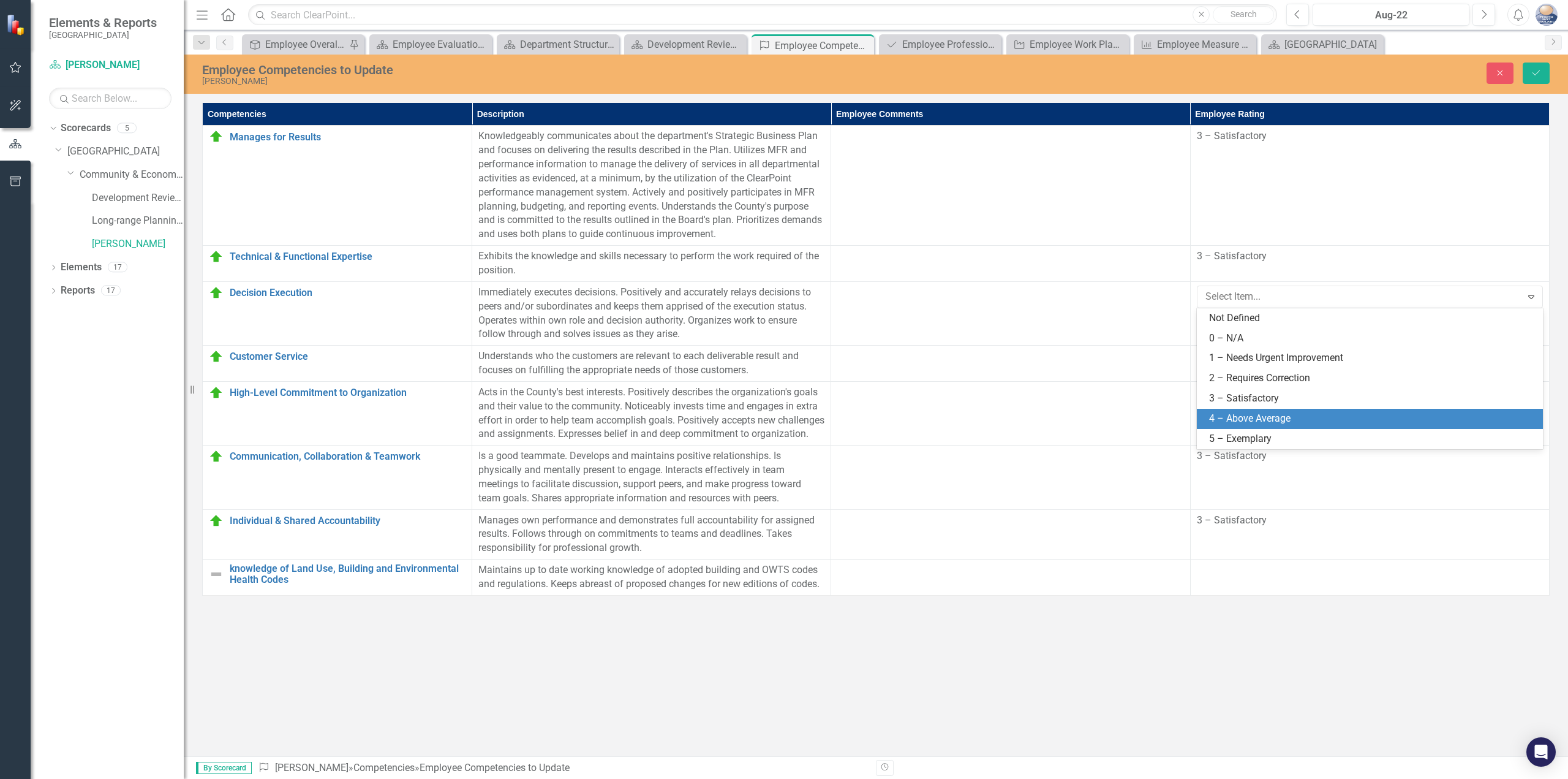
click at [1240, 414] on div "4 – Above Average" at bounding box center [1372, 418] width 326 height 14
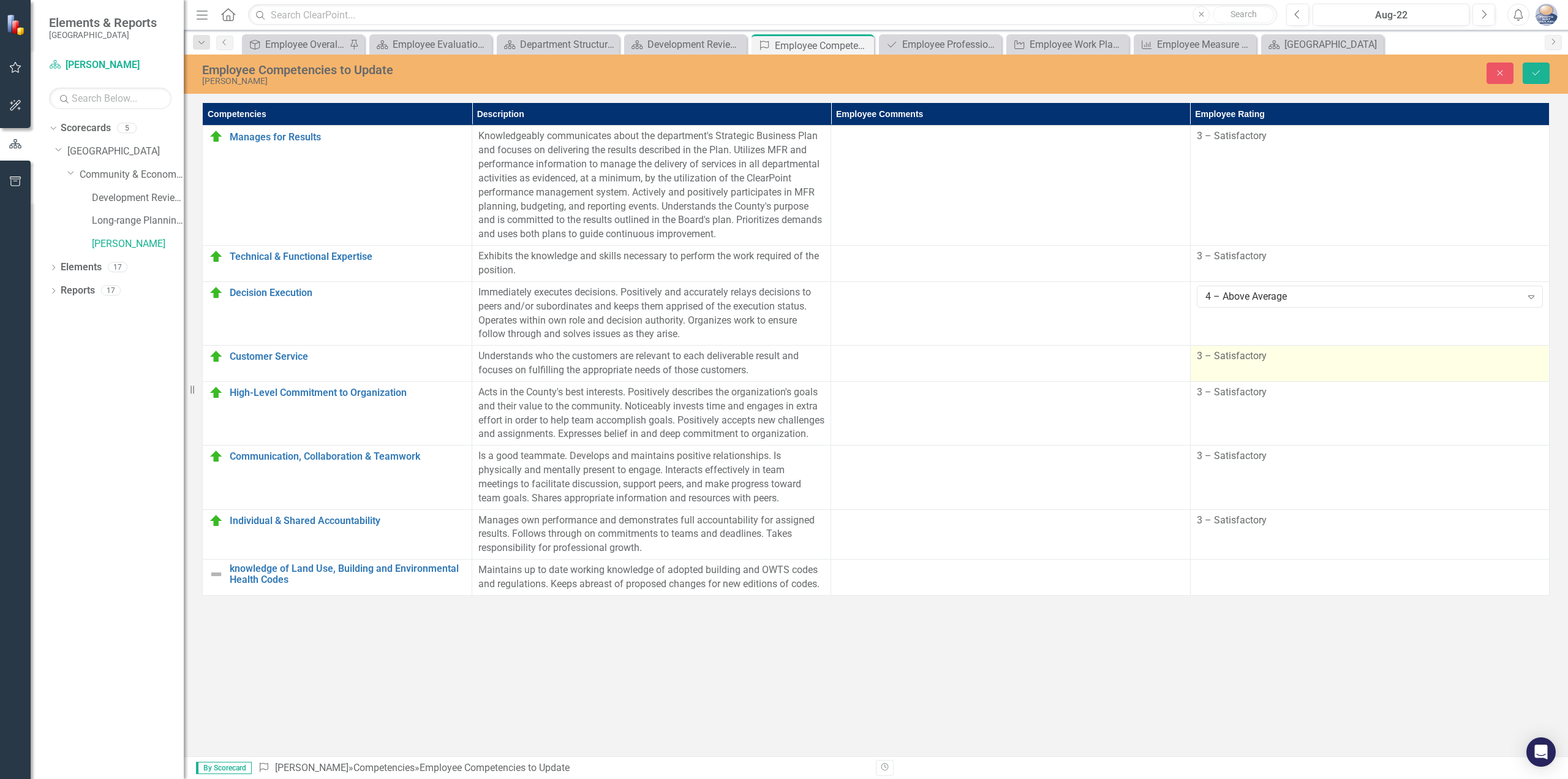
click at [1244, 363] on div "3 – Satisfactory" at bounding box center [1370, 356] width 346 height 14
click at [1244, 363] on div "3 – Satisfactory" at bounding box center [1363, 361] width 316 height 14
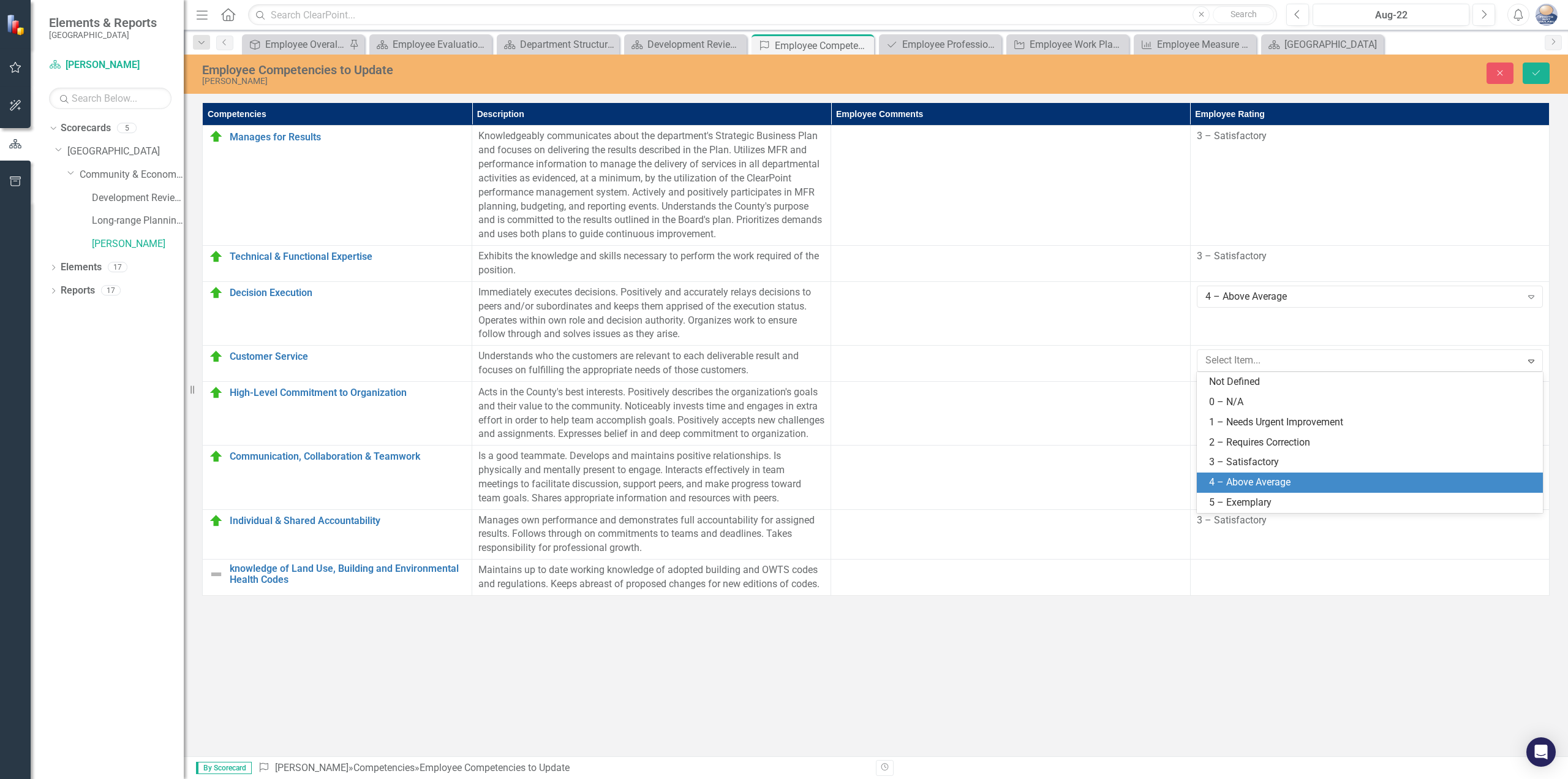
click at [1227, 475] on div "4 – Above Average" at bounding box center [1372, 482] width 326 height 14
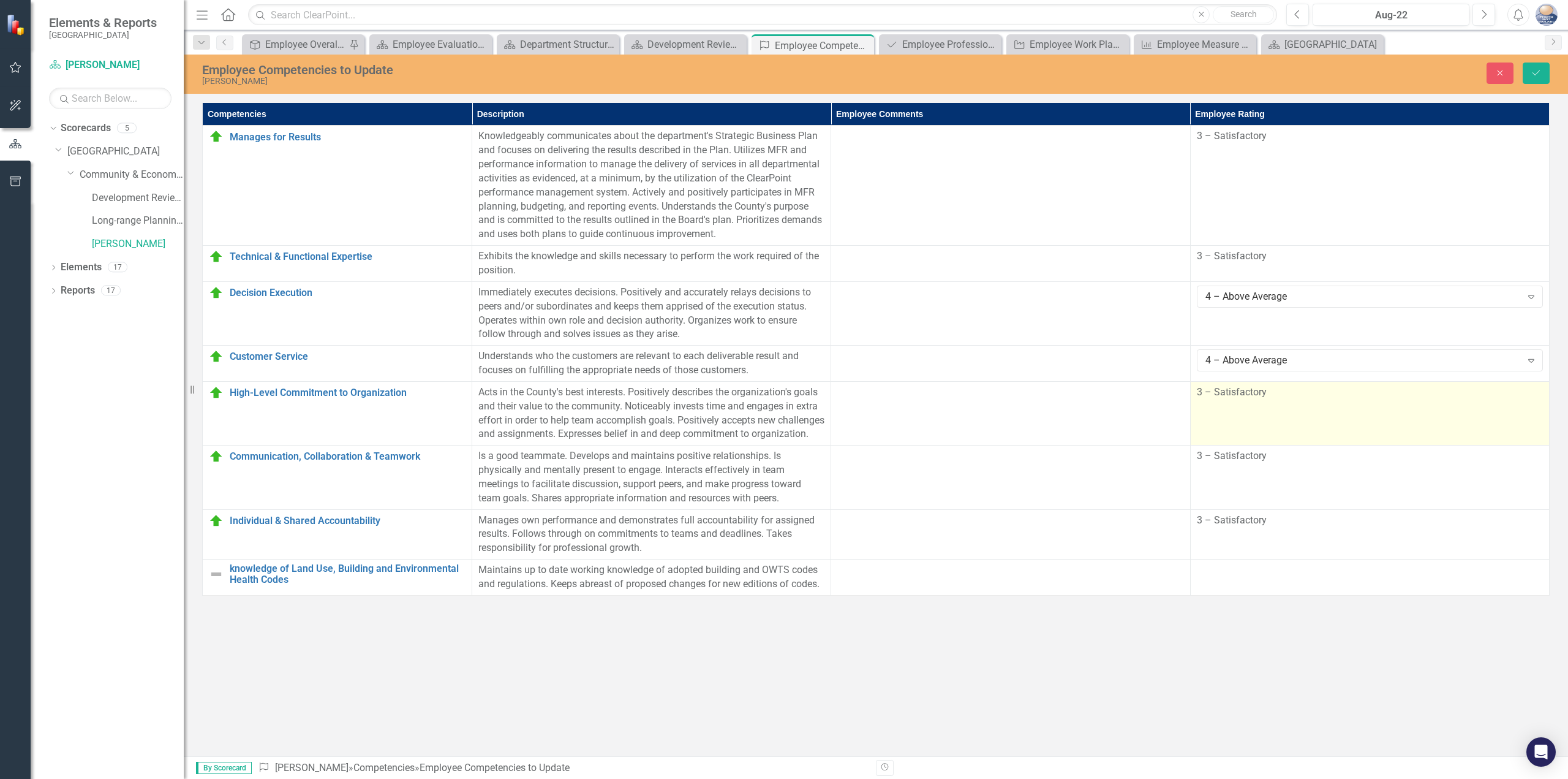
click at [1229, 425] on td "3 – Satisfactory" at bounding box center [1370, 413] width 359 height 64
click at [1224, 390] on span "3 – Satisfactory" at bounding box center [1232, 392] width 70 height 12
click at [1224, 400] on div "3 – Satisfactory" at bounding box center [1363, 396] width 316 height 14
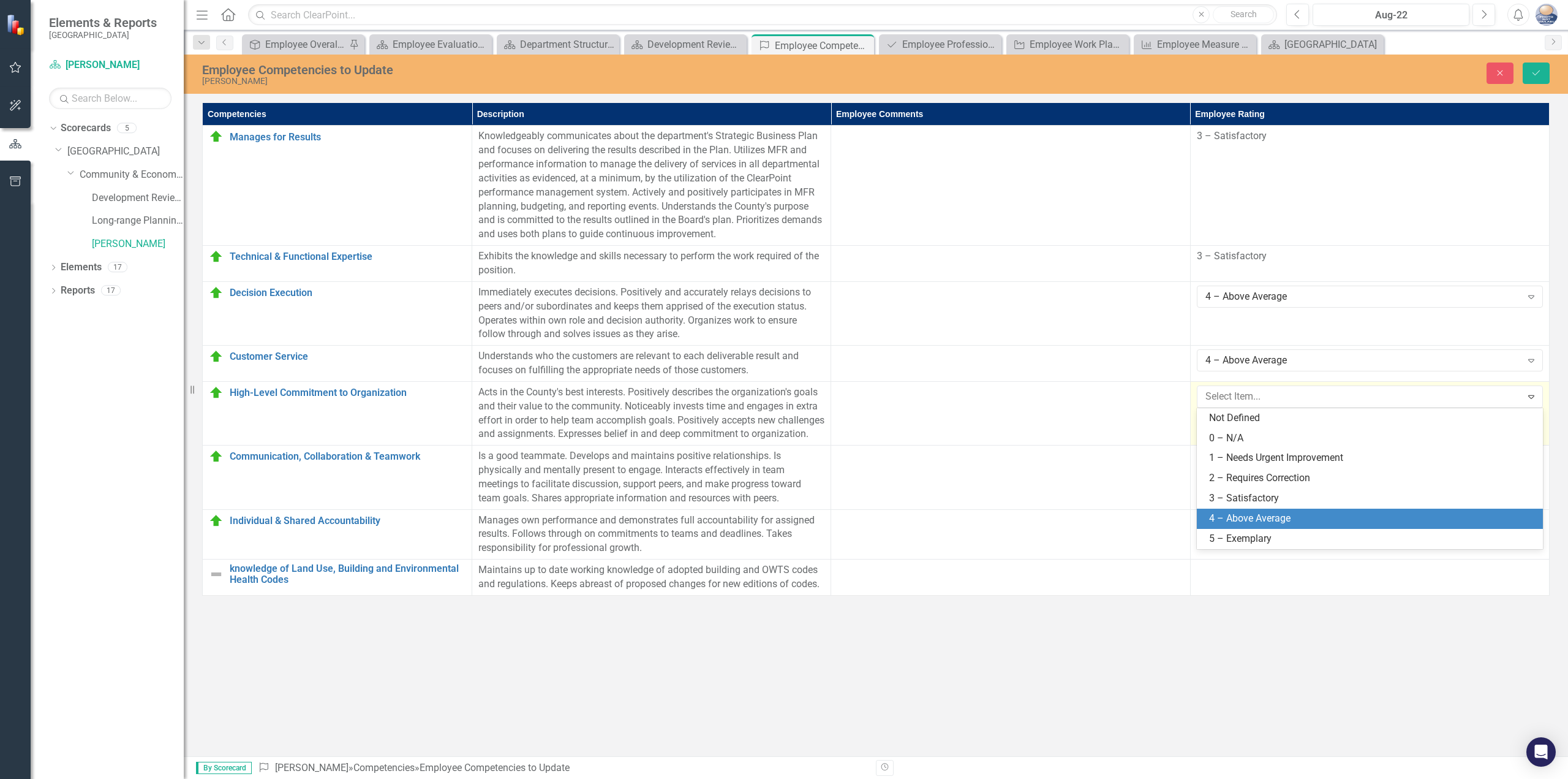
click at [1228, 508] on div "4 – Above Average" at bounding box center [1370, 518] width 346 height 20
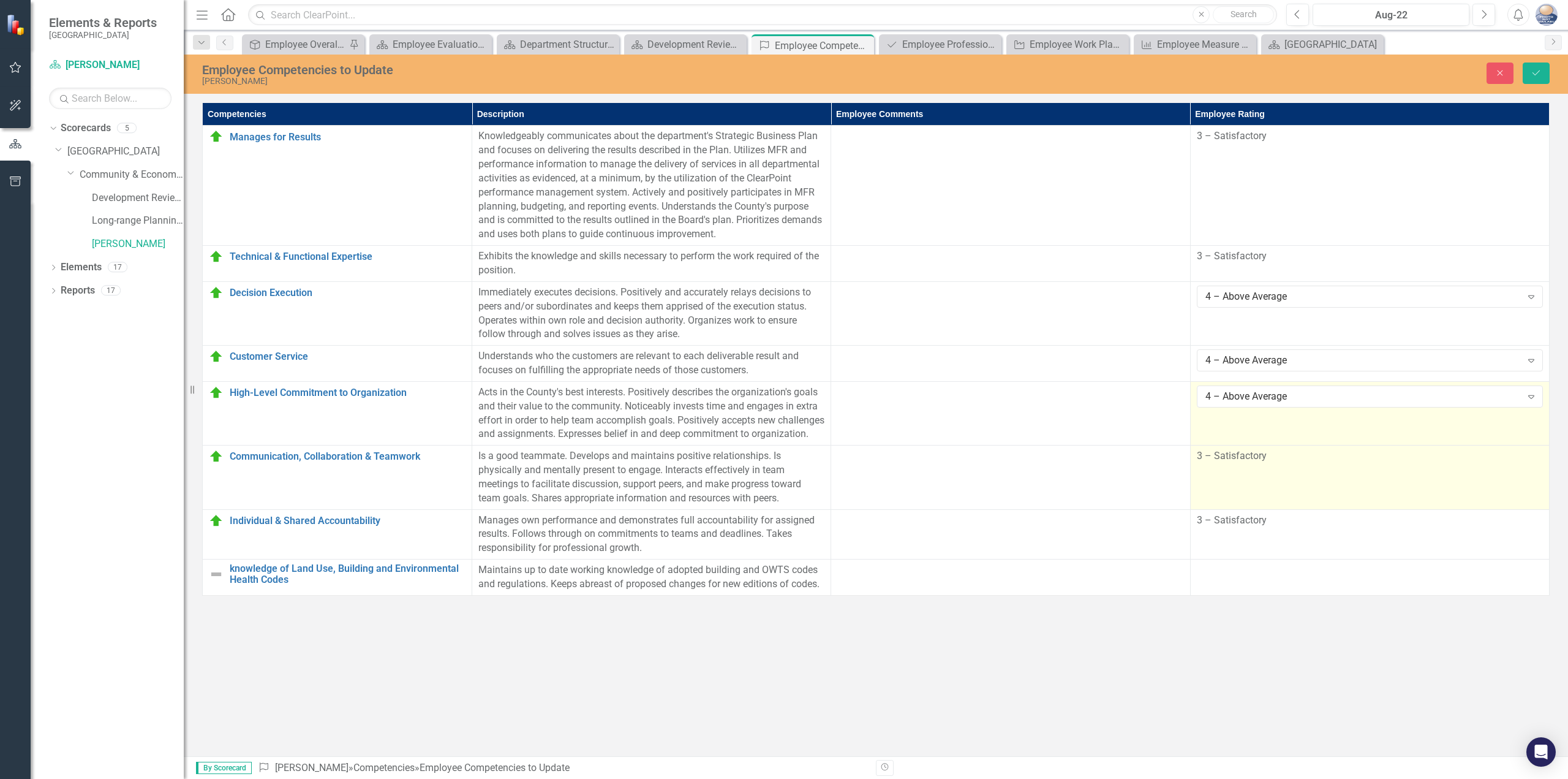
click at [1229, 509] on td "3 – Satisfactory" at bounding box center [1370, 477] width 359 height 64
click at [1262, 468] on div "3 – Satisfactory" at bounding box center [1363, 460] width 316 height 14
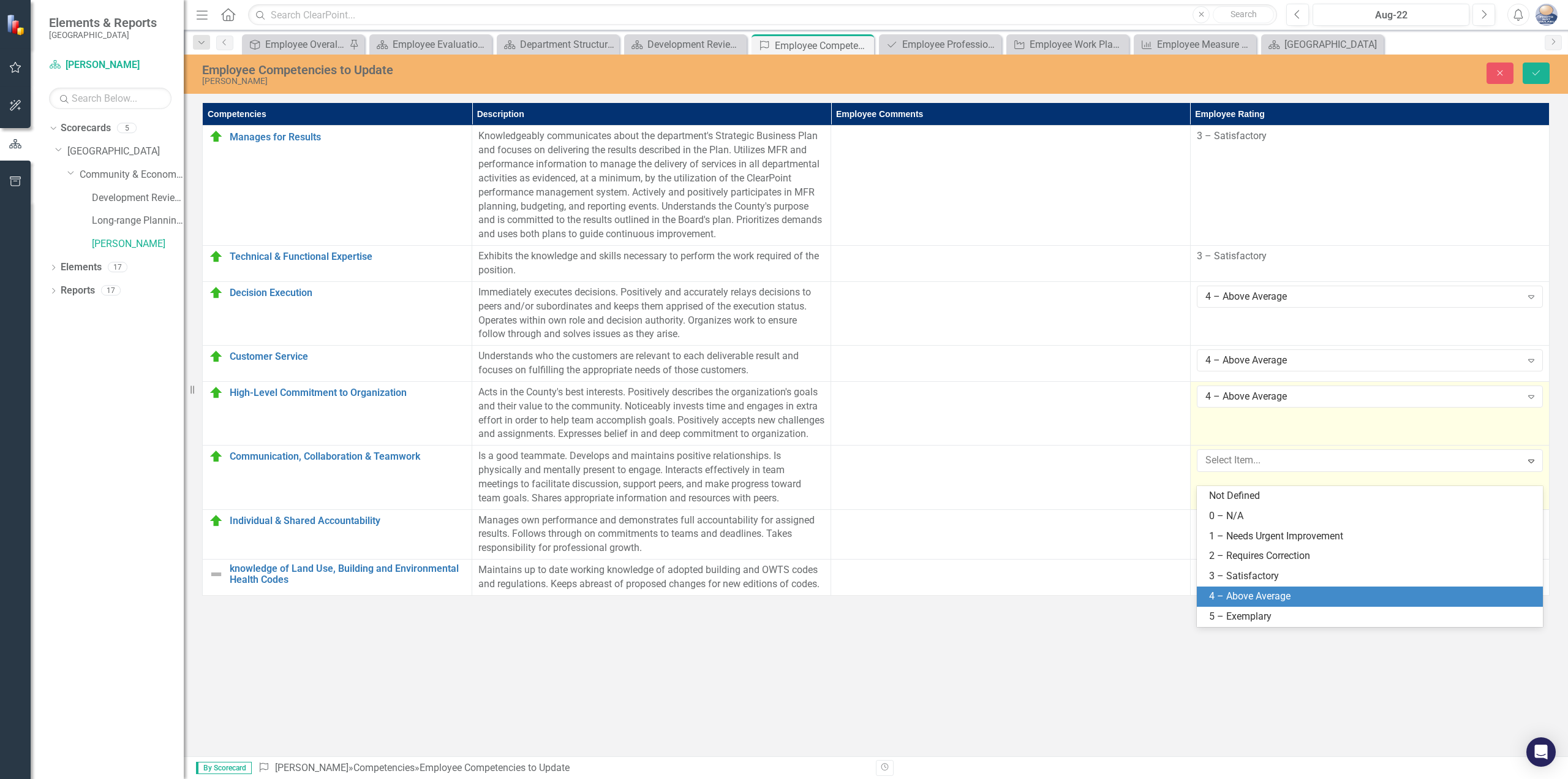
click at [1253, 596] on div "4 – Above Average" at bounding box center [1372, 596] width 326 height 14
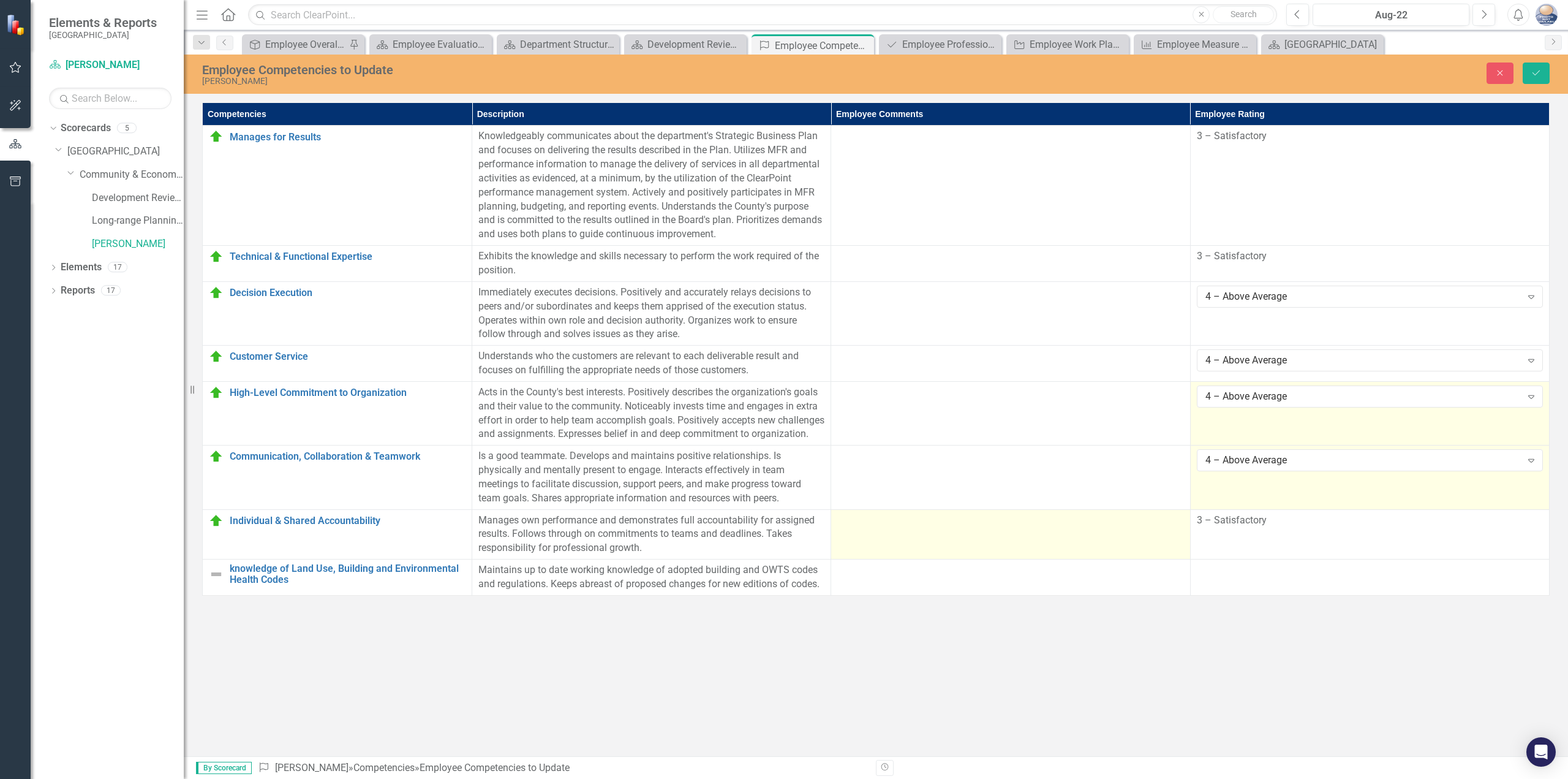
click at [1157, 547] on td at bounding box center [1010, 534] width 359 height 50
click at [1158, 547] on td at bounding box center [1010, 534] width 359 height 50
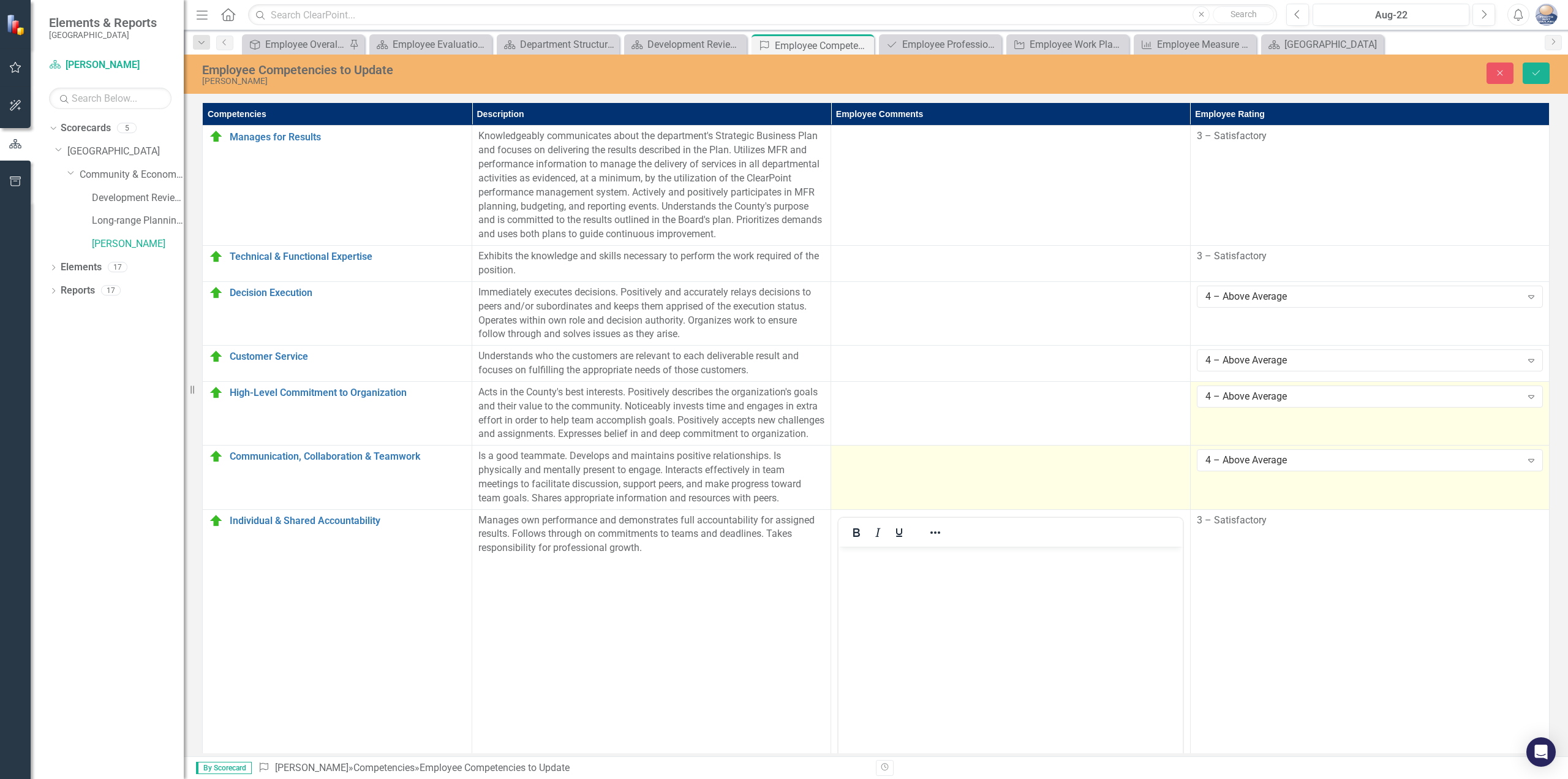
click at [1164, 484] on td at bounding box center [1010, 477] width 359 height 64
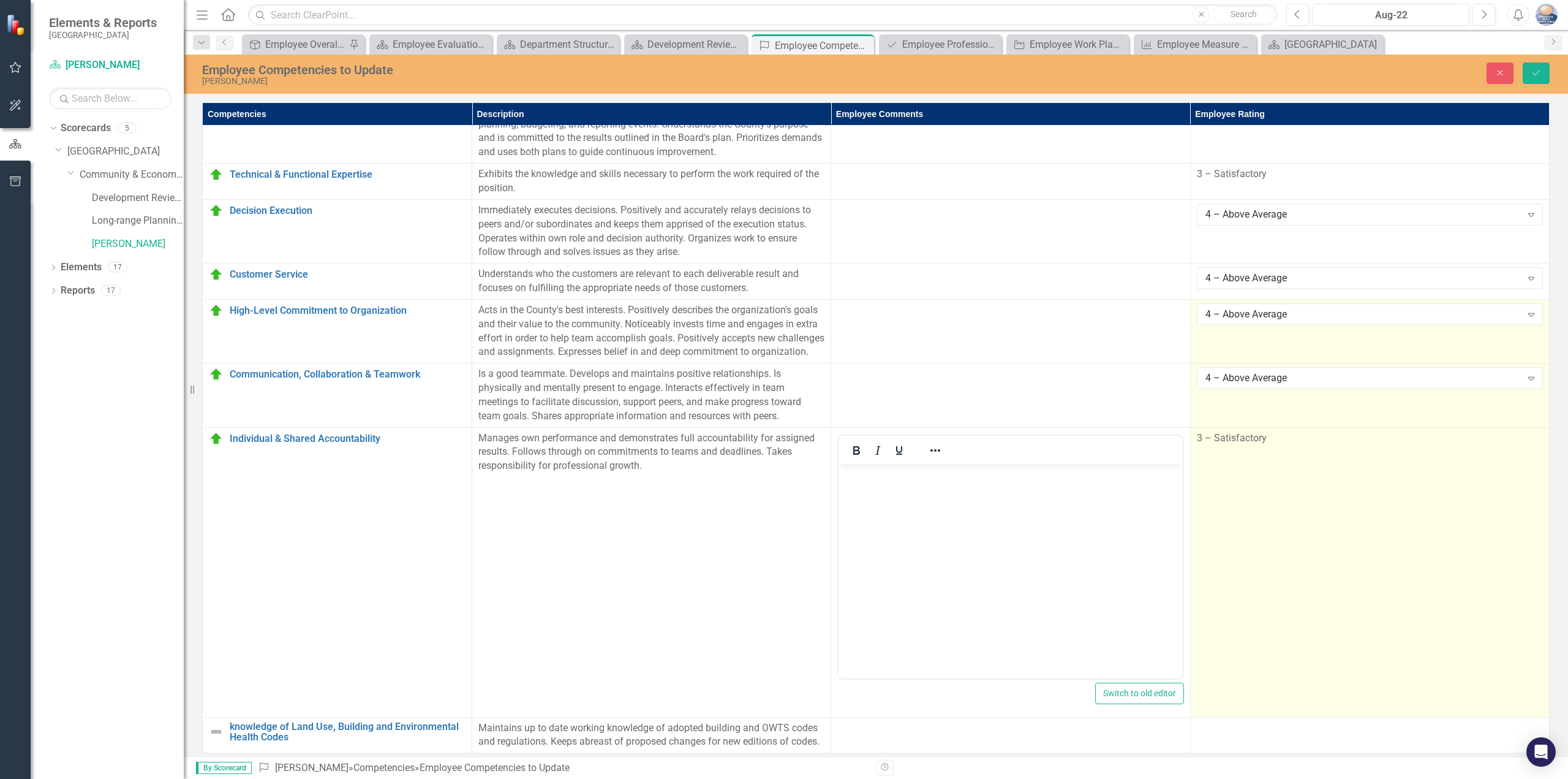
click at [1243, 432] on span "3 – Satisfactory" at bounding box center [1232, 438] width 70 height 12
click at [1243, 435] on div "3 – Satisfactory" at bounding box center [1363, 442] width 316 height 14
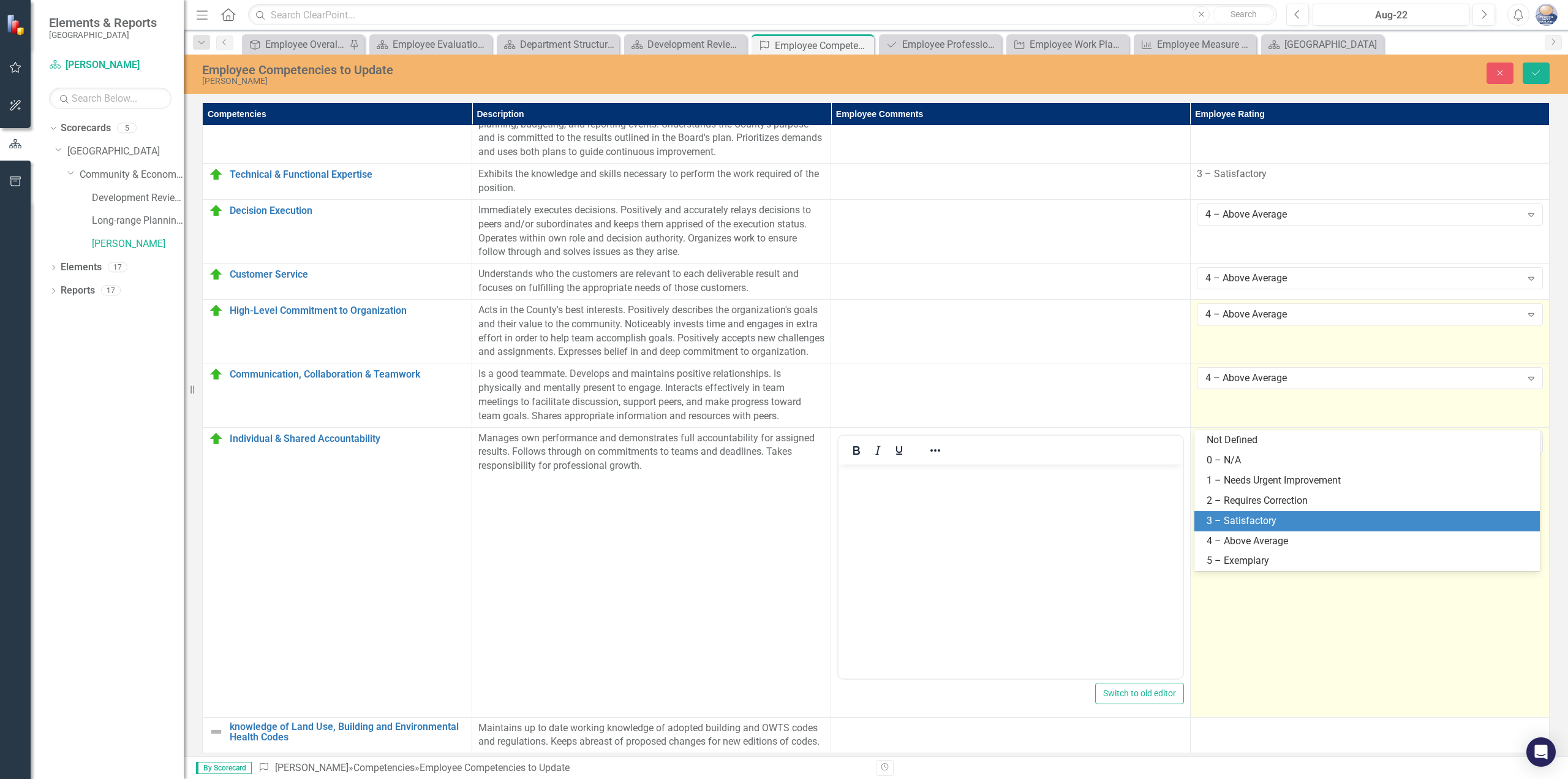
click at [1240, 513] on div "3 – Satisfactory" at bounding box center [1367, 521] width 345 height 20
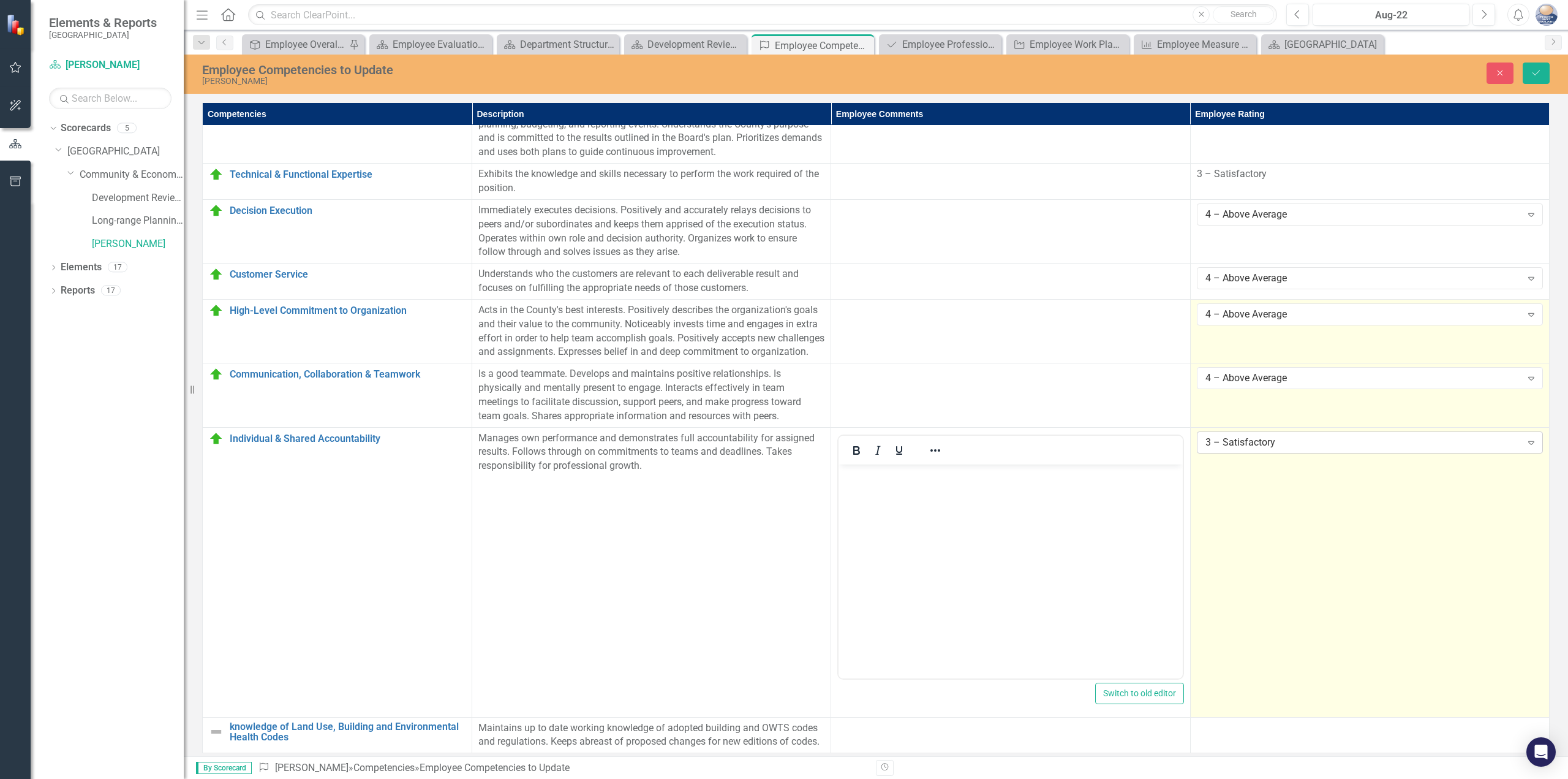
click at [1252, 435] on div "3 – Satisfactory" at bounding box center [1363, 442] width 316 height 14
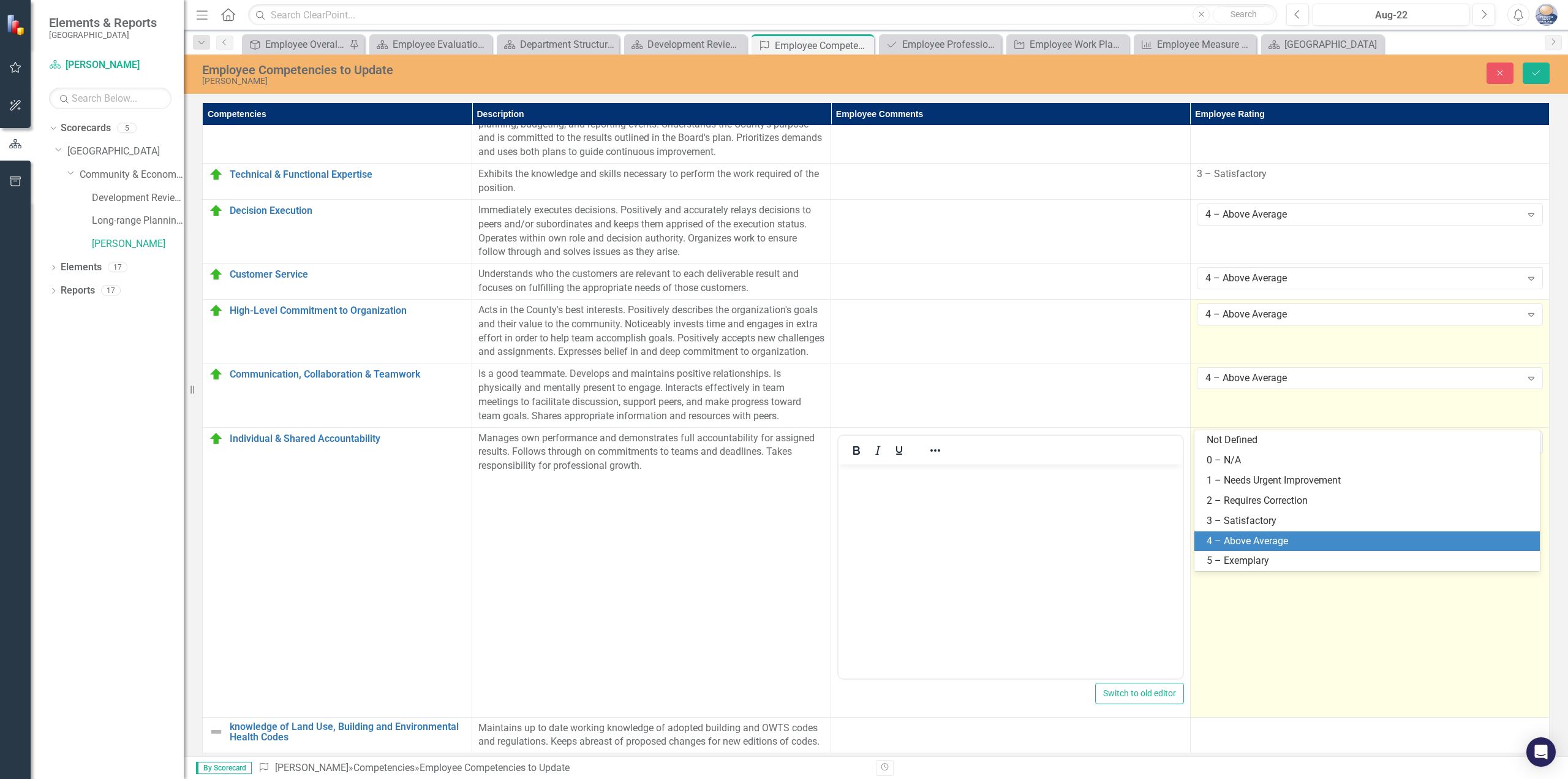
click at [1247, 539] on div "4 – Above Average" at bounding box center [1370, 541] width 326 height 14
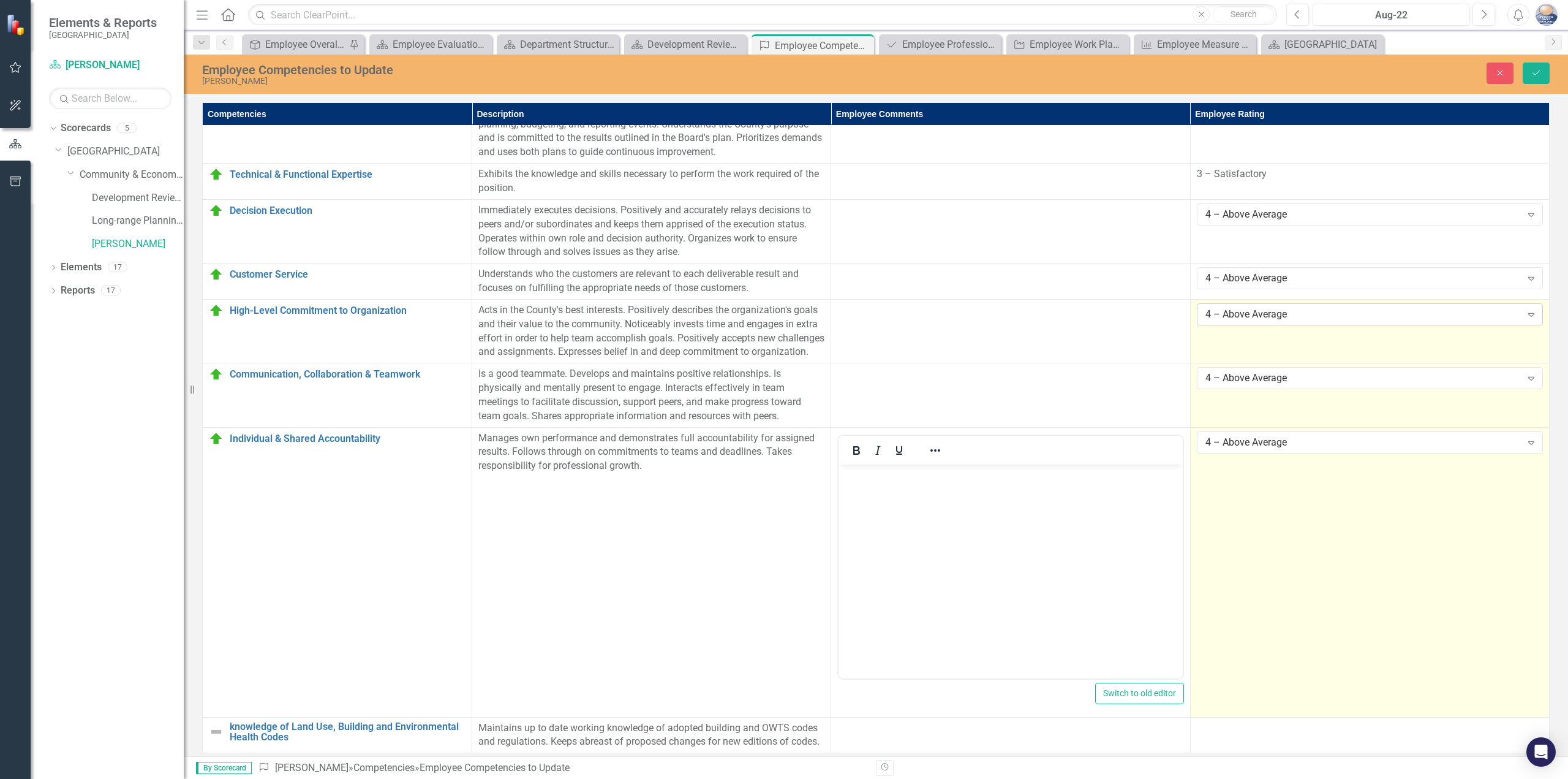
click at [1271, 308] on div "4 – Above Average" at bounding box center [1363, 315] width 316 height 14
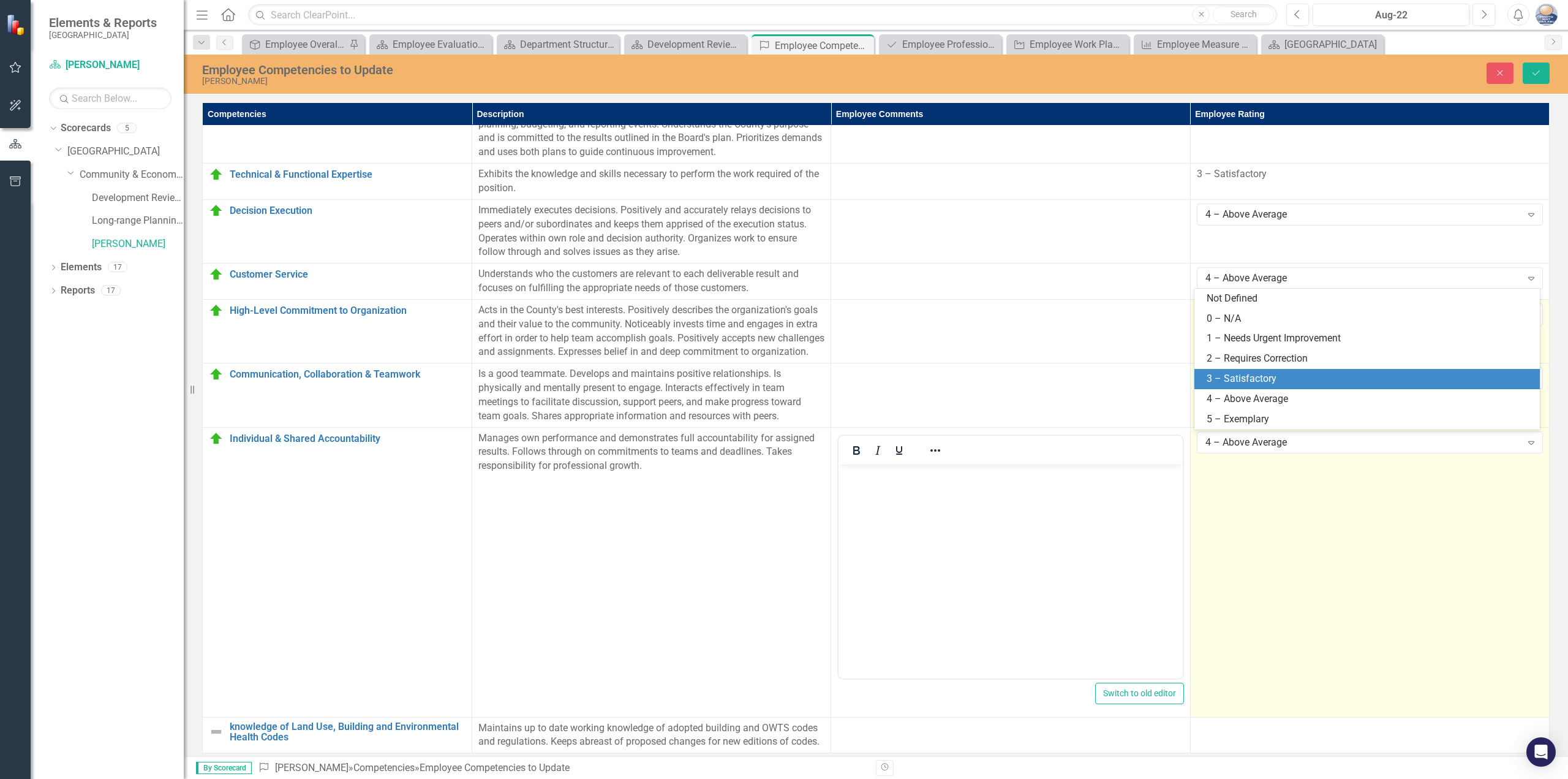
click at [1252, 380] on div "3 – Satisfactory" at bounding box center [1370, 379] width 326 height 14
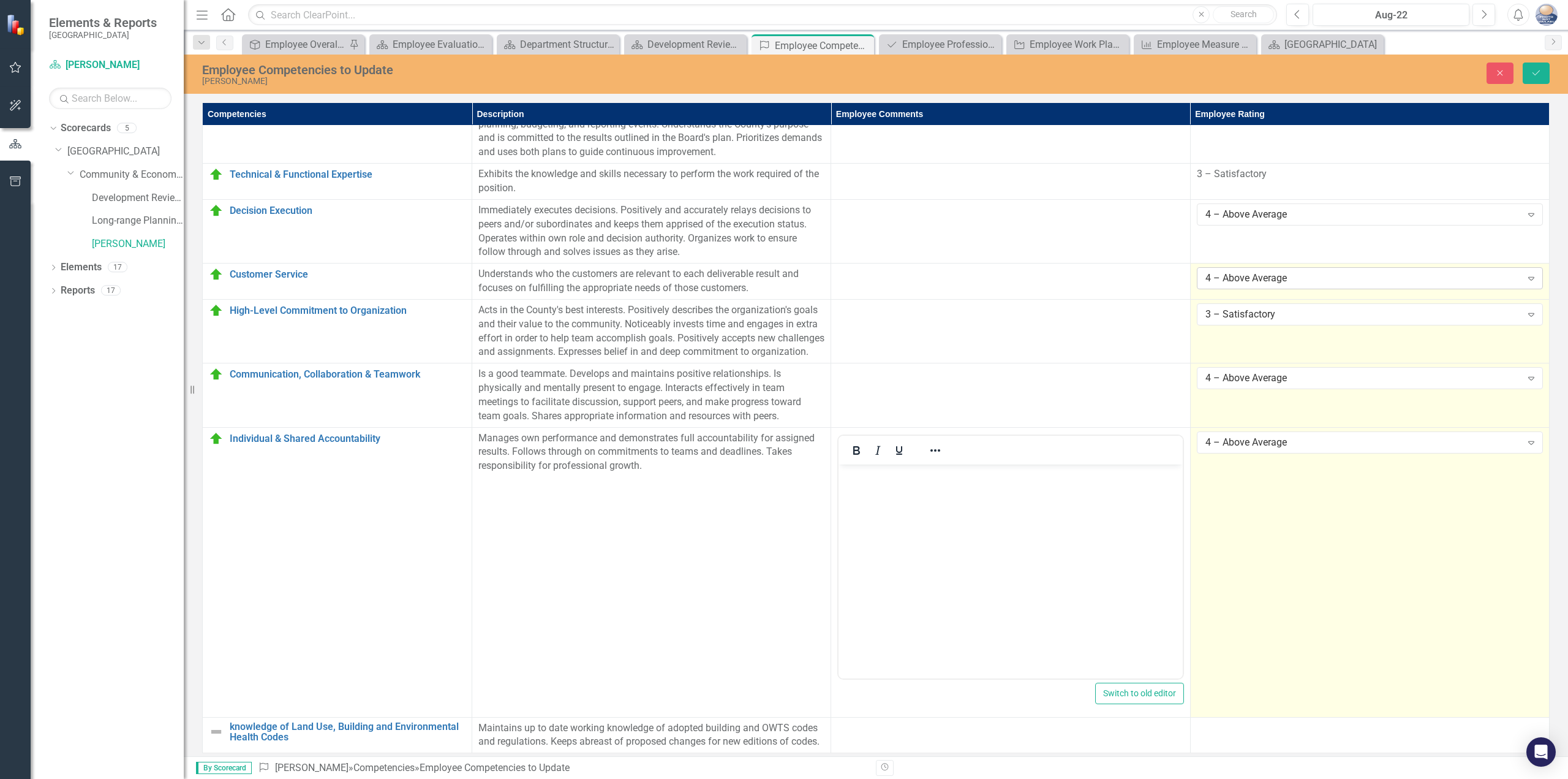
click at [1252, 271] on div "4 – Above Average" at bounding box center [1363, 278] width 316 height 14
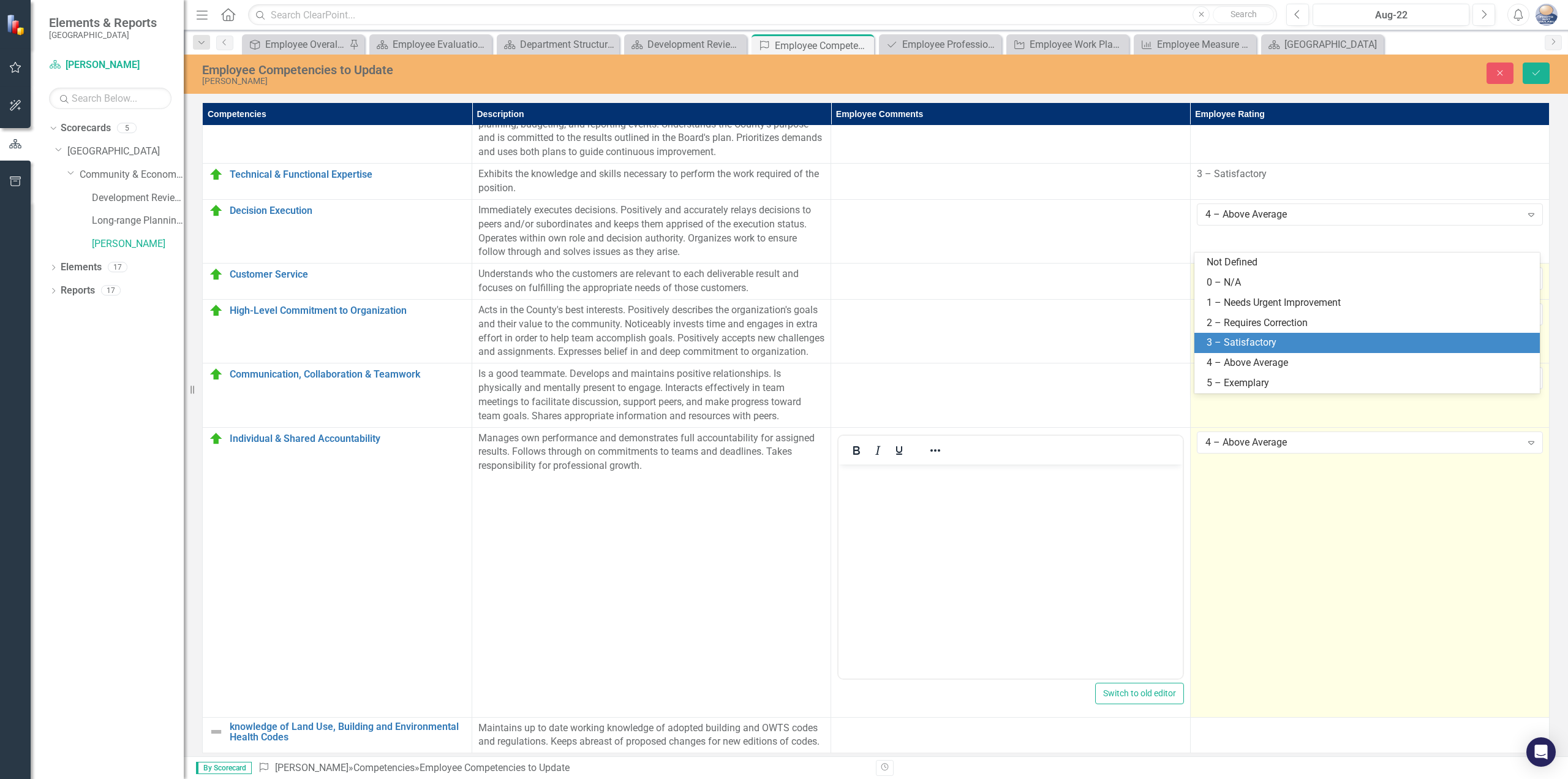
click at [1256, 340] on div "3 – Satisfactory" at bounding box center [1370, 343] width 326 height 14
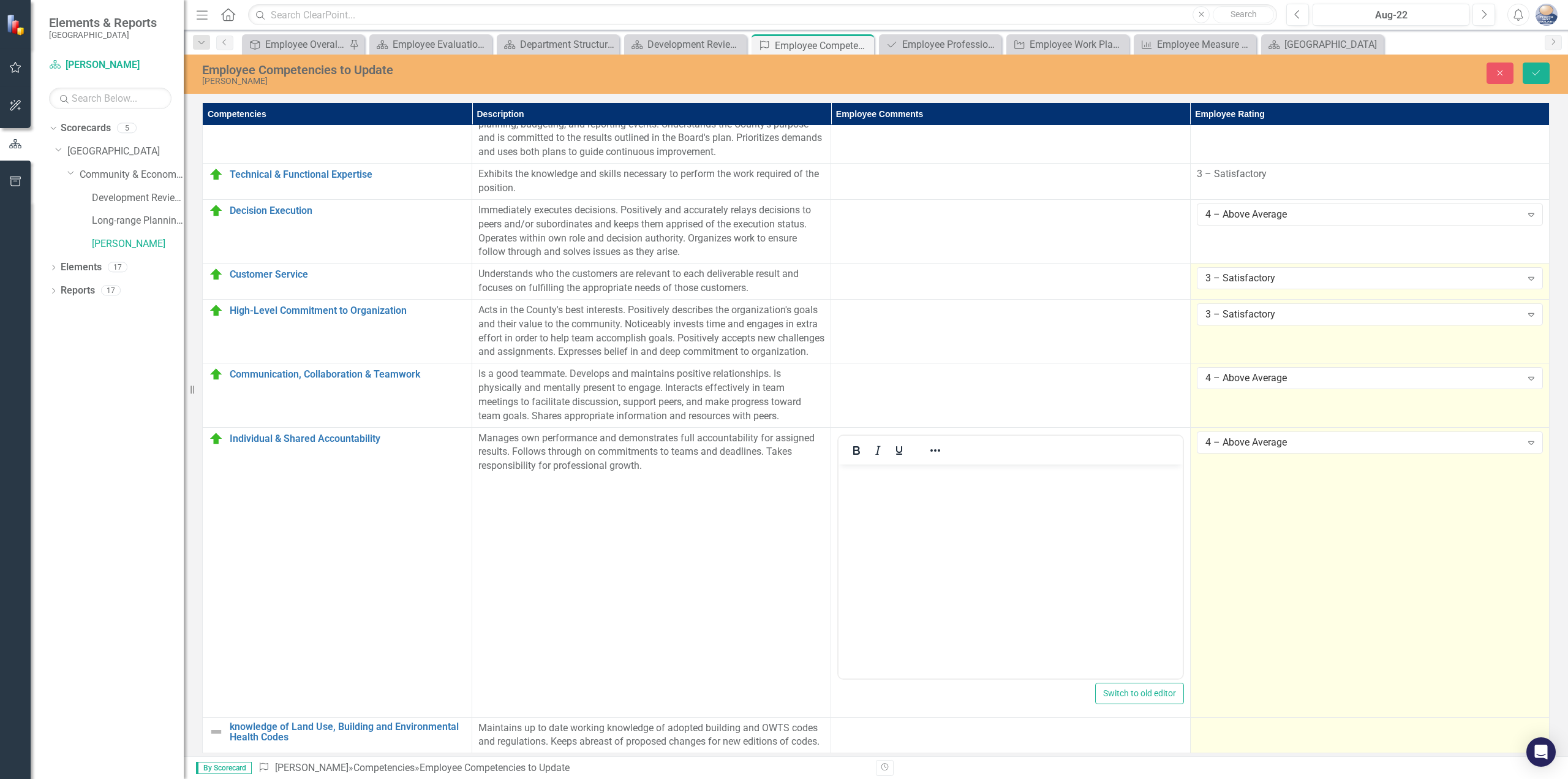
click at [1200, 721] on div at bounding box center [1370, 728] width 346 height 14
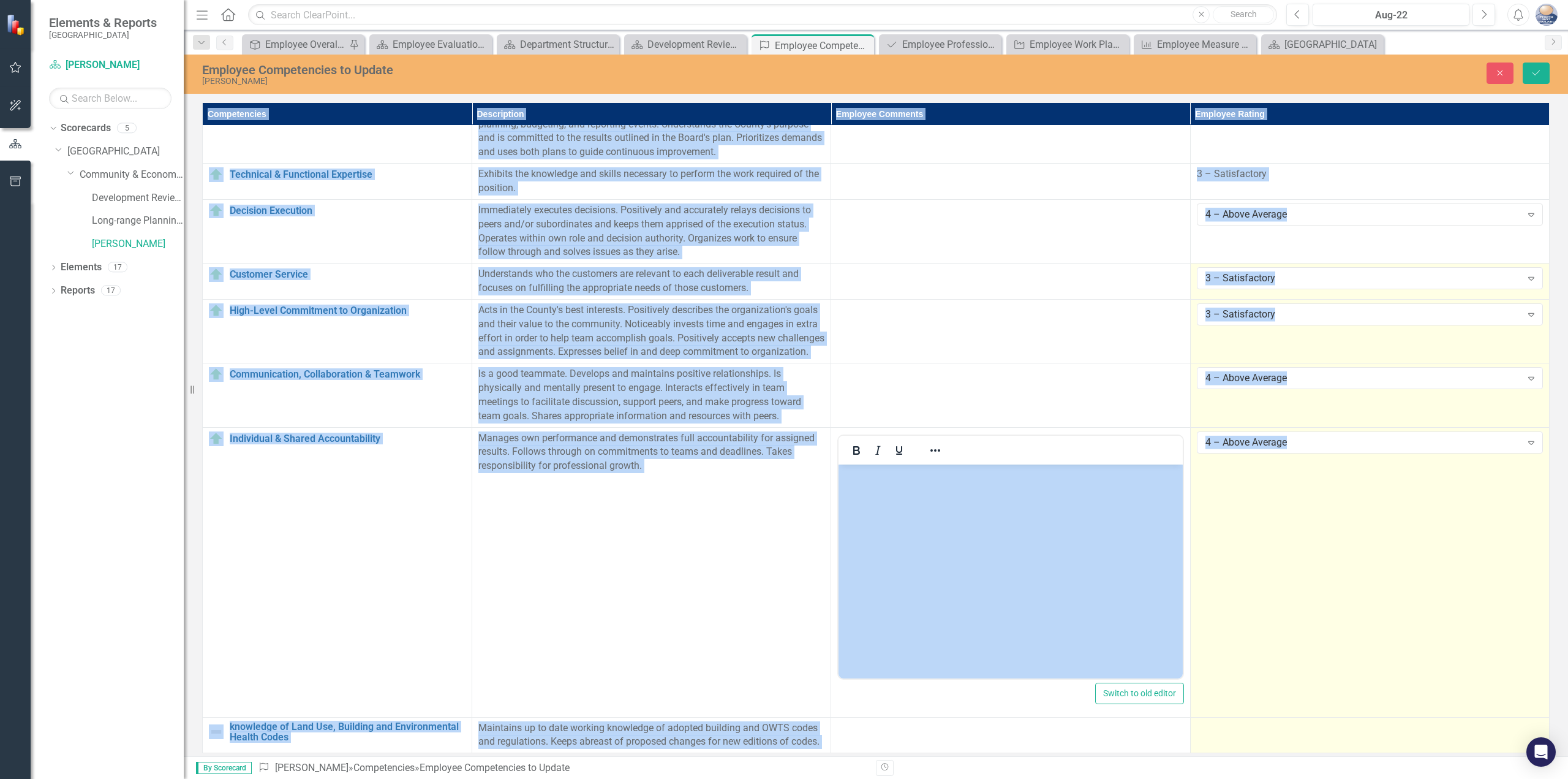
click at [1200, 721] on div at bounding box center [1370, 728] width 346 height 14
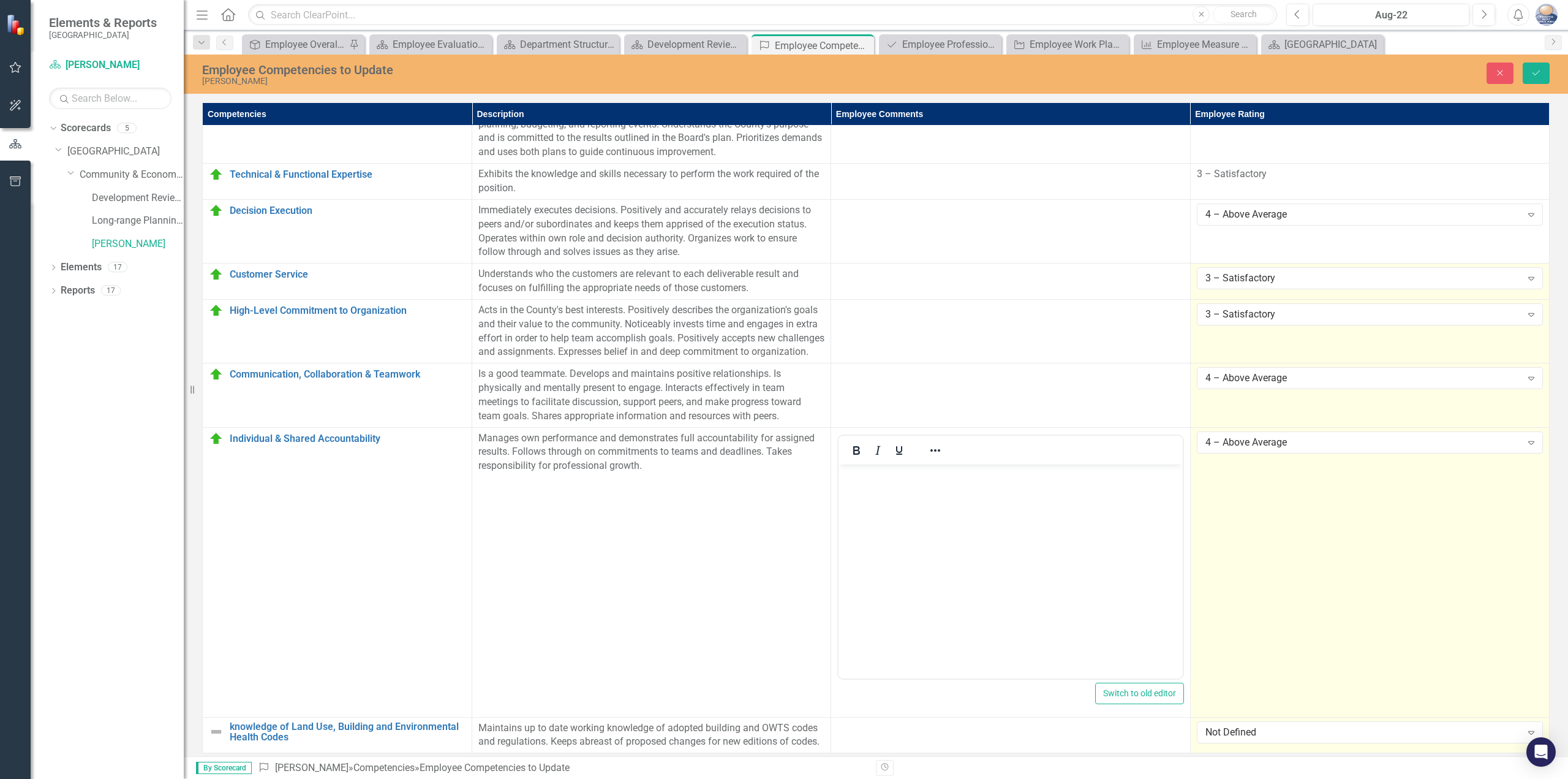
click at [1200, 721] on div "Not Defined Expand" at bounding box center [1370, 732] width 346 height 22
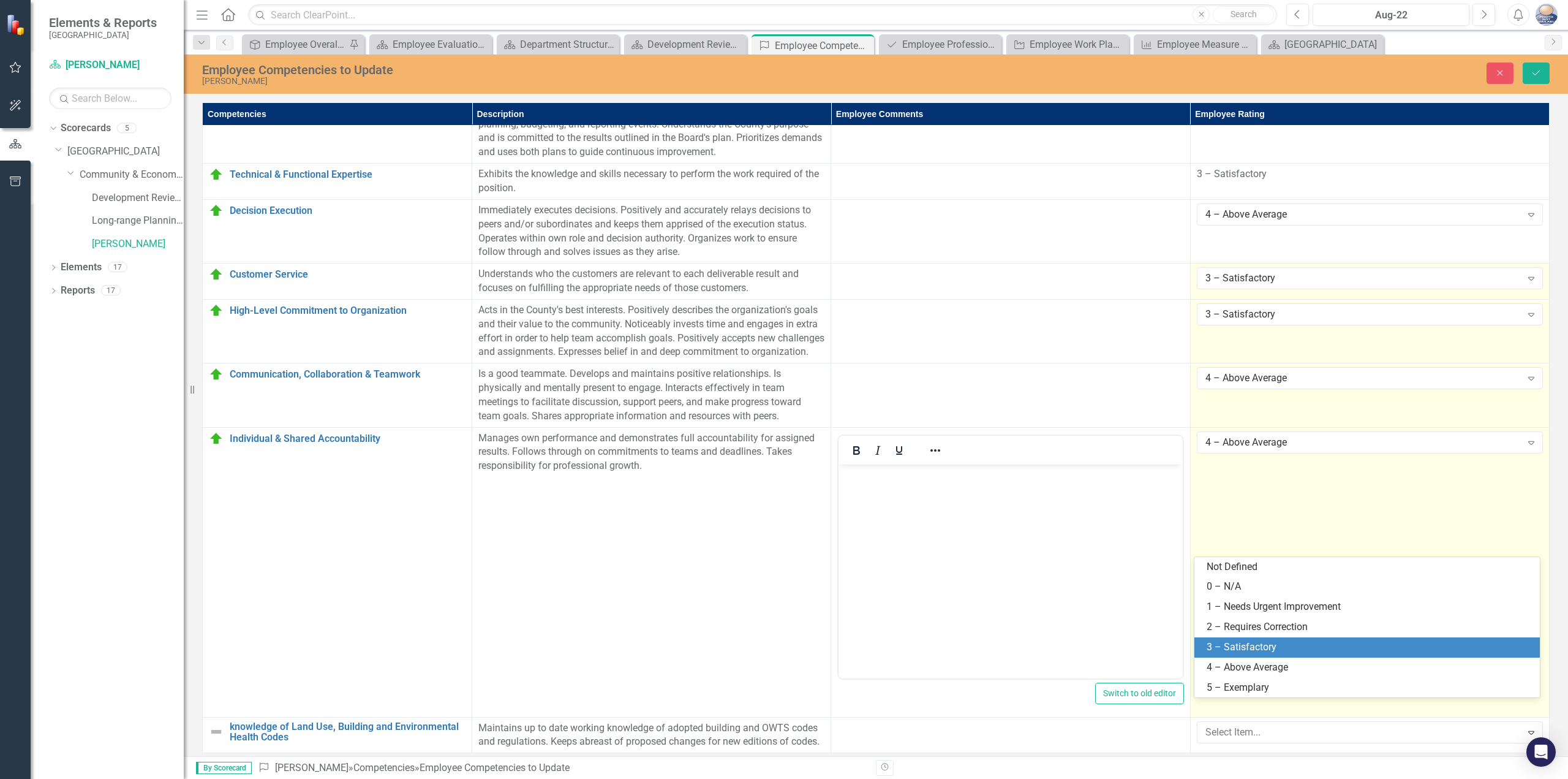
click at [1247, 646] on div "3 – Satisfactory" at bounding box center [1370, 647] width 326 height 14
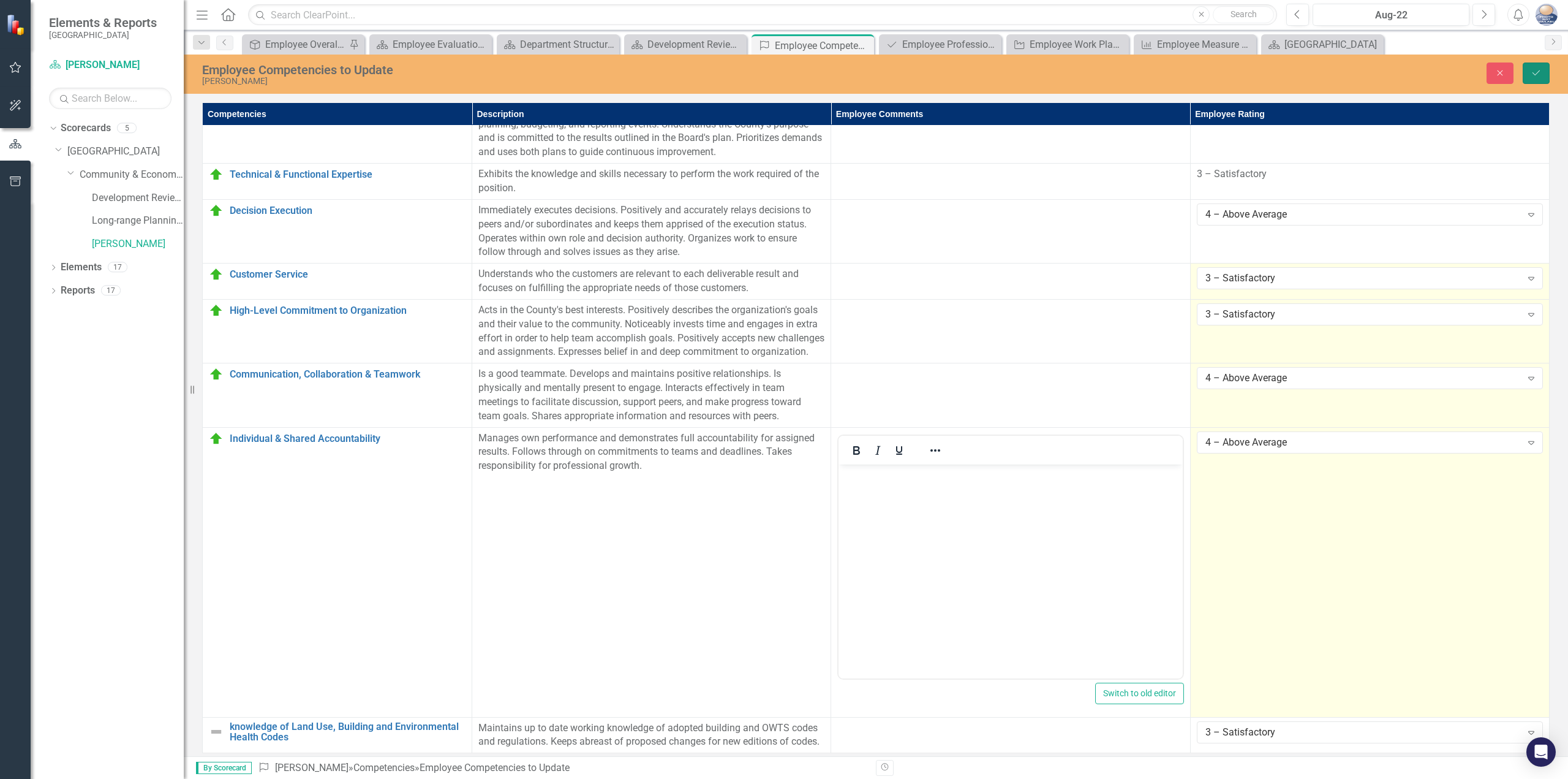
click at [1536, 82] on button "Save" at bounding box center [1536, 73] width 27 height 21
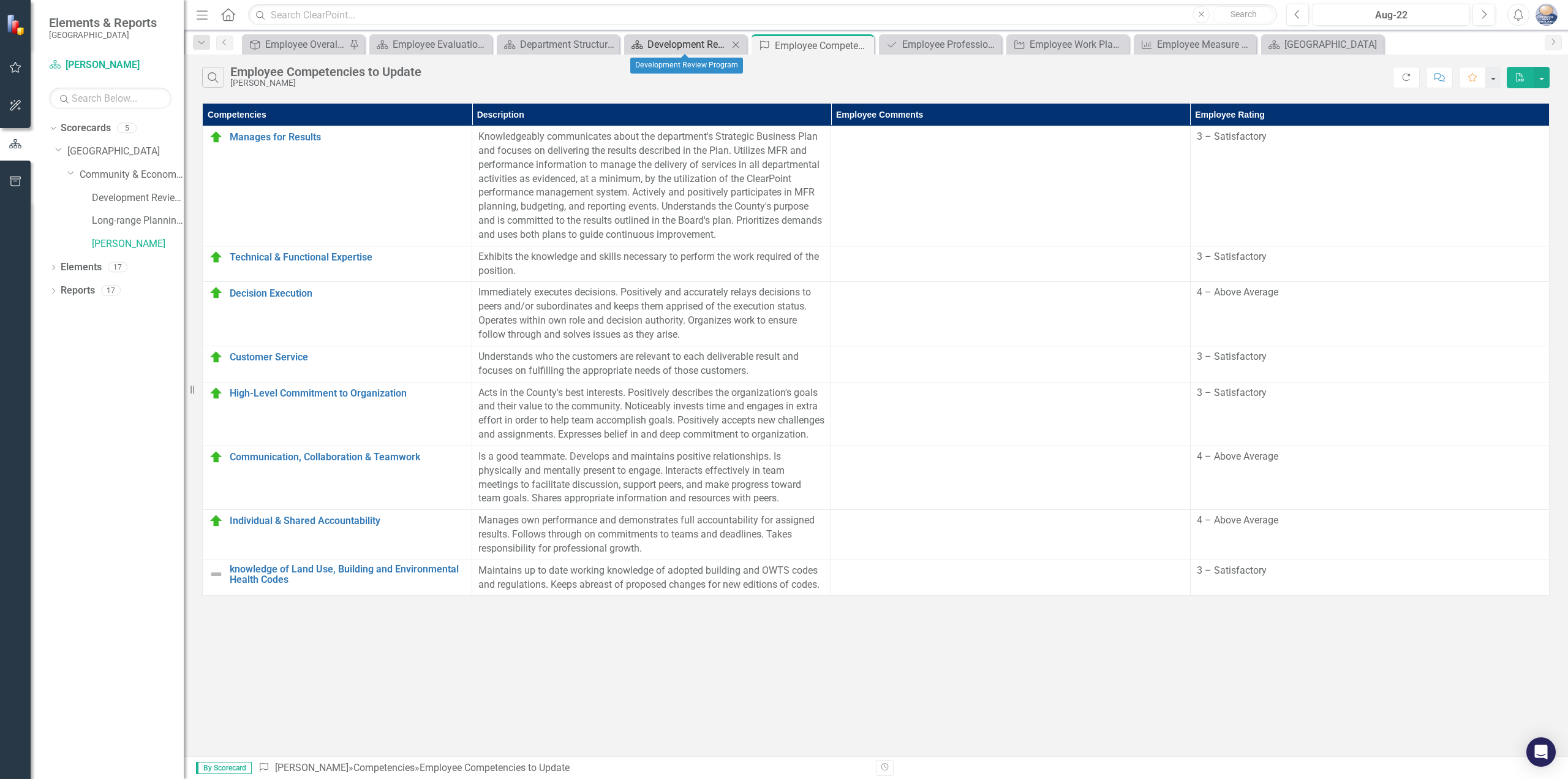
click at [674, 42] on div "Development Review Program" at bounding box center [688, 45] width 81 height 15
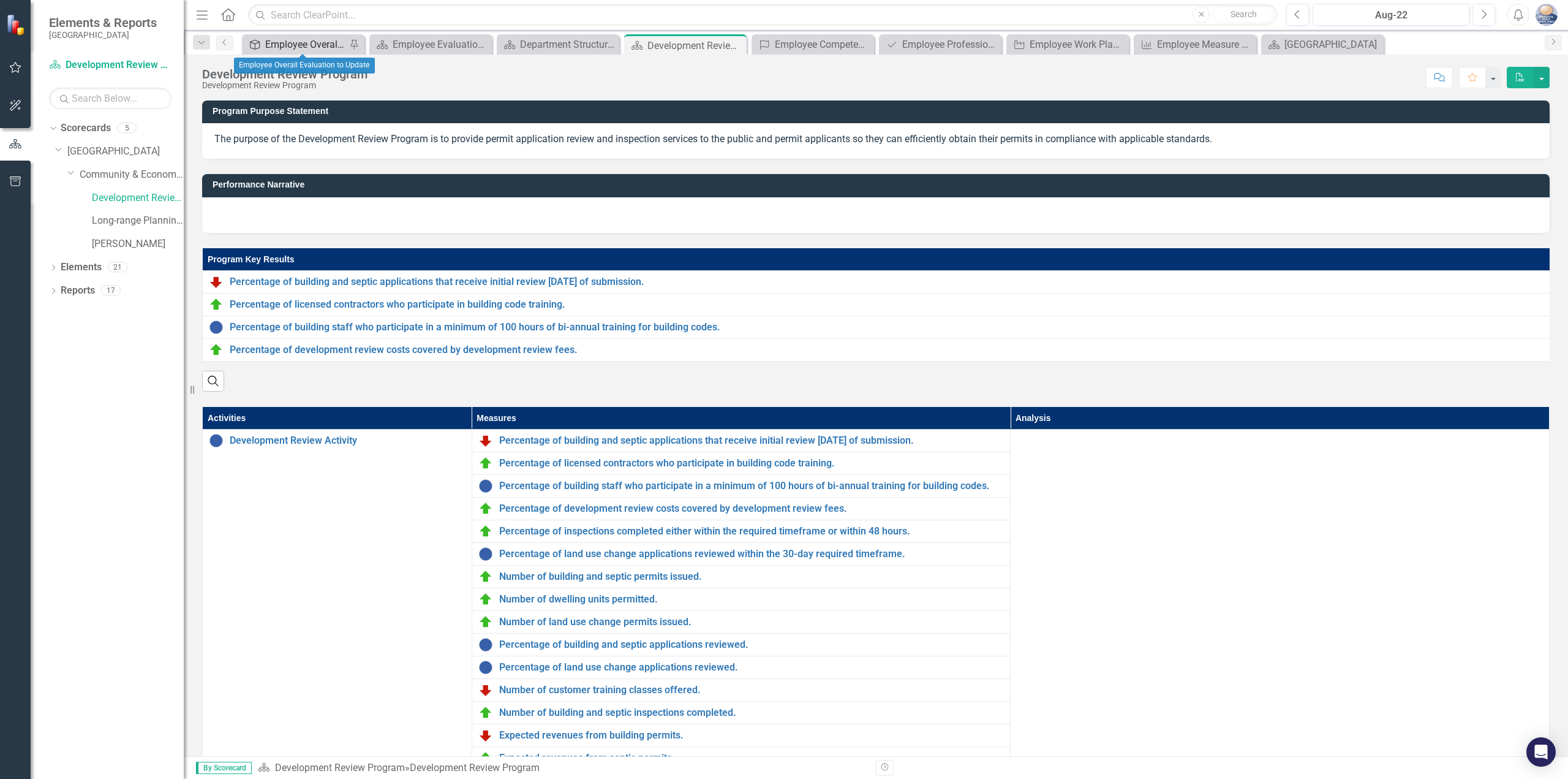
click at [283, 52] on div "Employee Overall Evaluation to Update" at bounding box center [306, 45] width 81 height 15
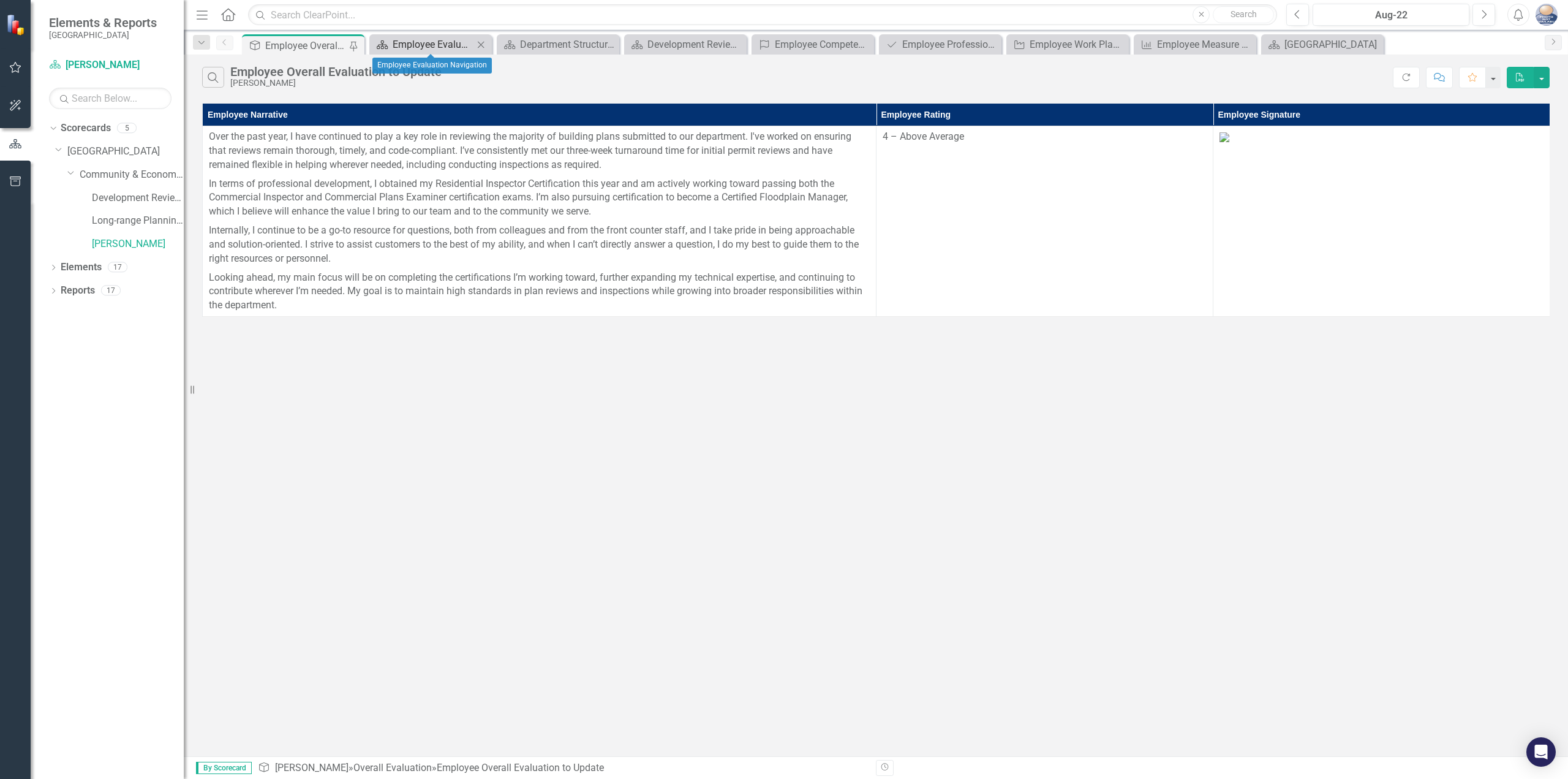
click at [418, 43] on div "Employee Evaluation Navigation" at bounding box center [433, 45] width 81 height 15
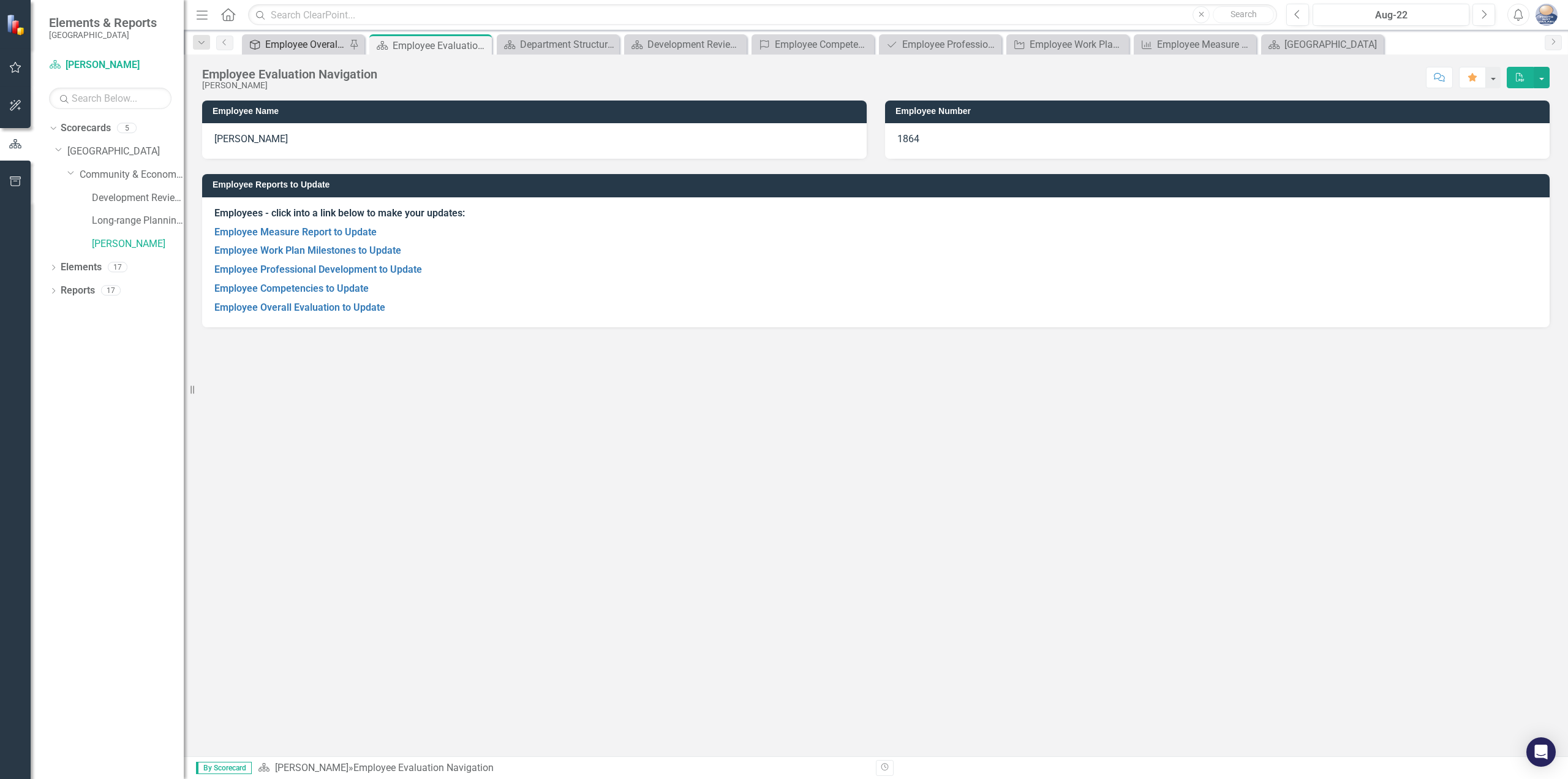
click at [292, 43] on div "Employee Overall Evaluation to Update" at bounding box center [306, 45] width 81 height 15
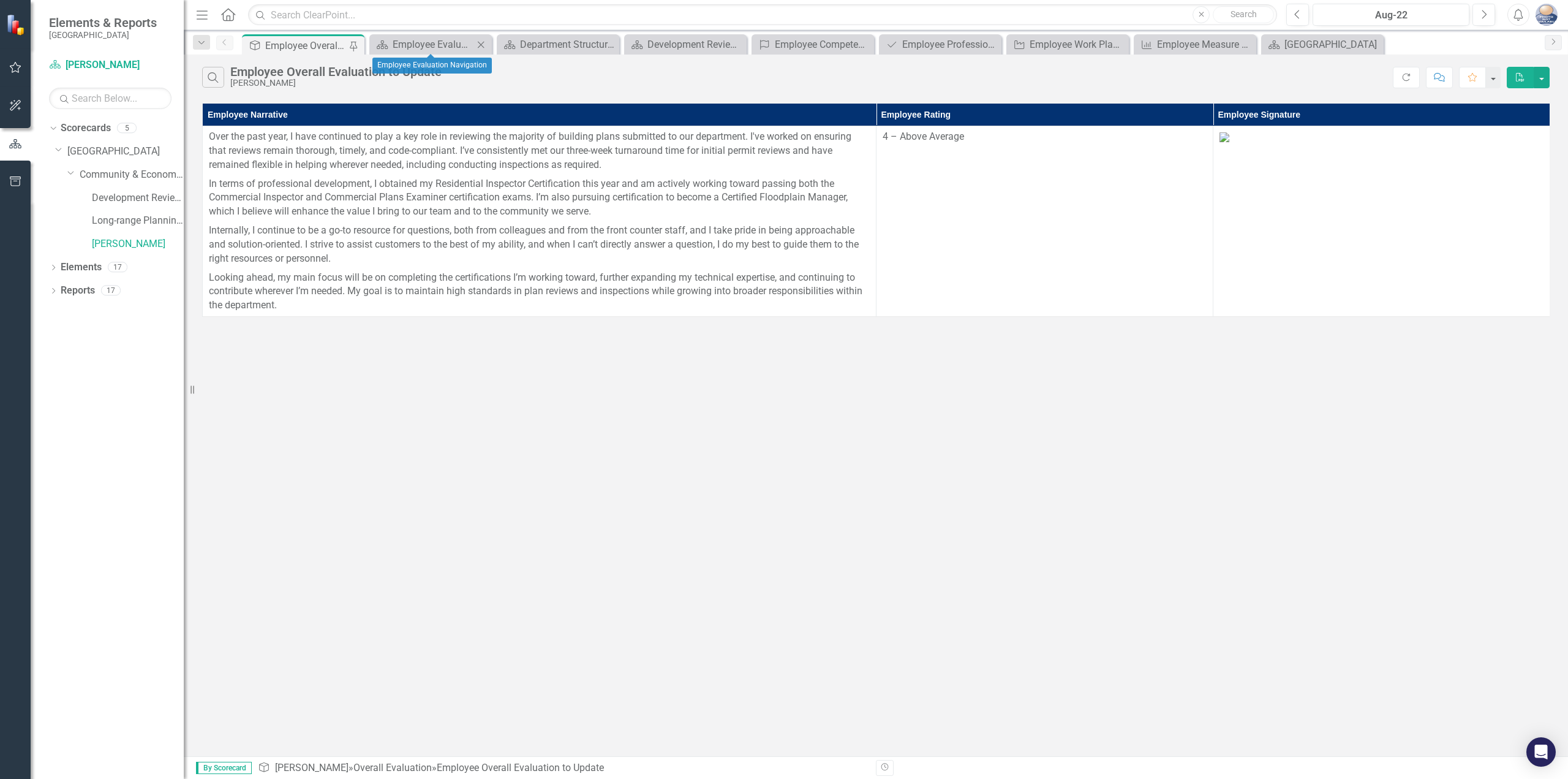
click at [458, 54] on div "Scorecard Employee Evaluation Navigation Close" at bounding box center [431, 44] width 122 height 20
click at [441, 44] on div "Employee Evaluation Navigation" at bounding box center [433, 45] width 81 height 15
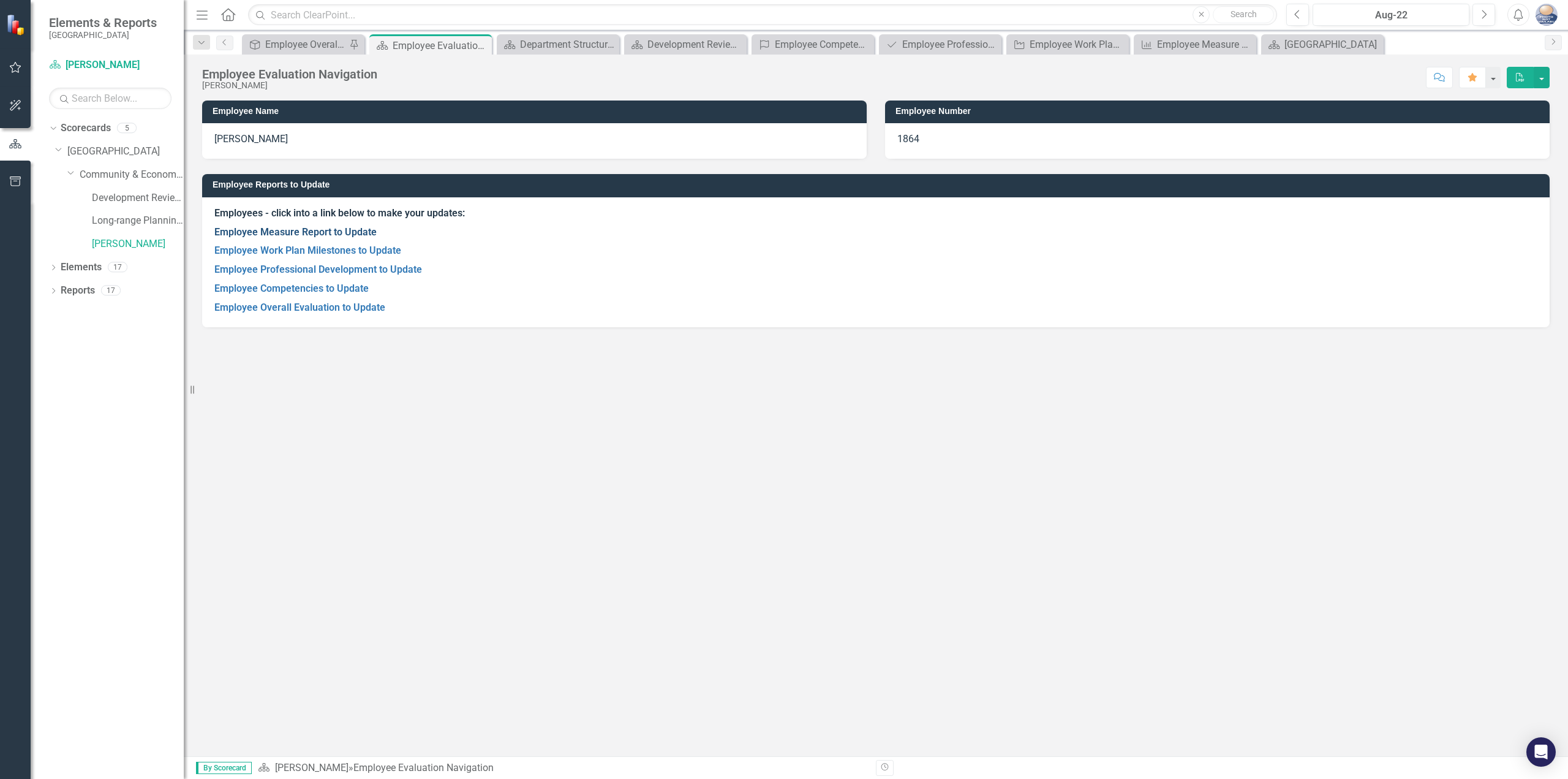
click at [282, 232] on link "Employee Measure Report to Update" at bounding box center [295, 232] width 162 height 12
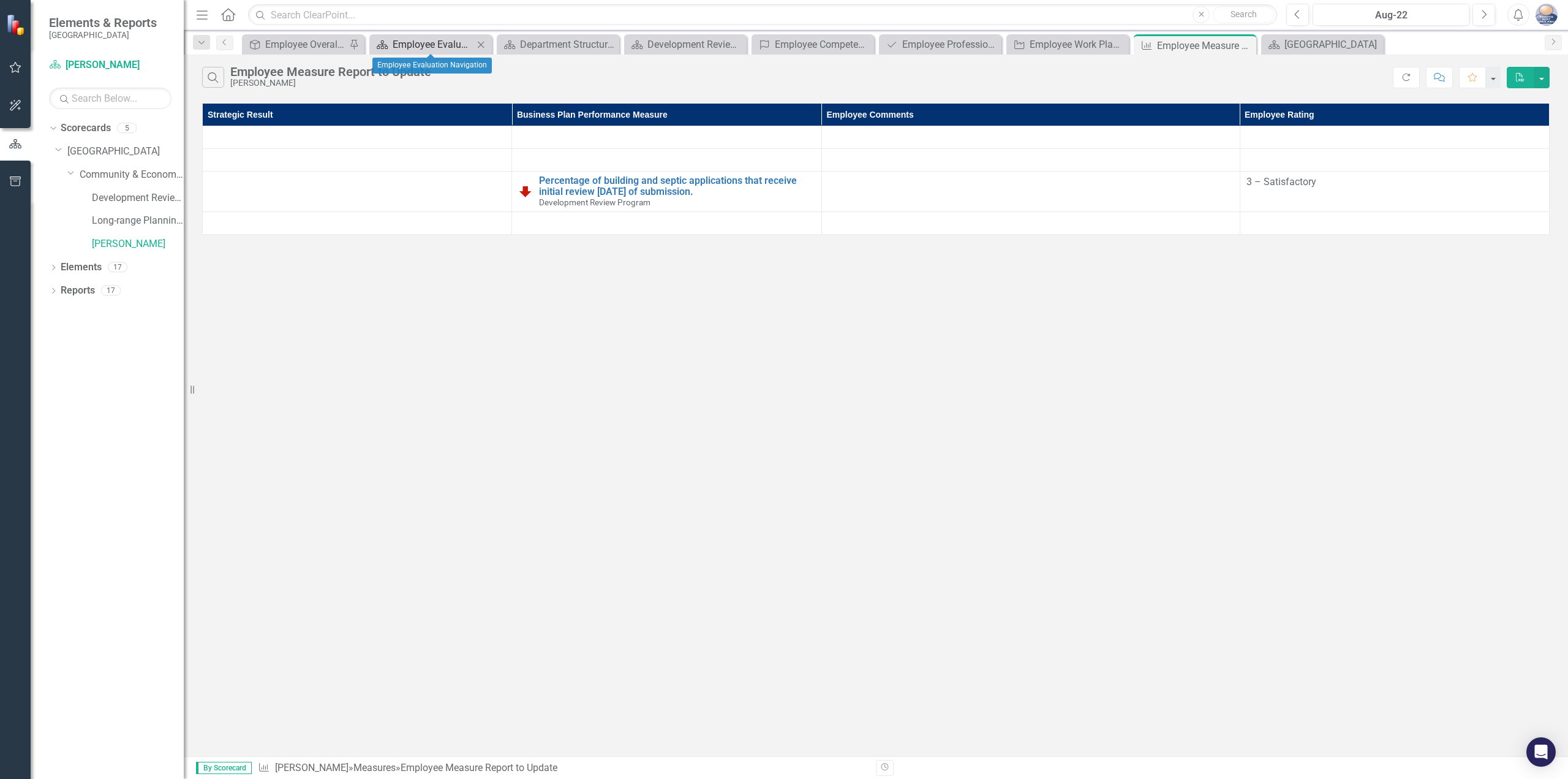
click at [412, 47] on div "Employee Evaluation Navigation" at bounding box center [433, 45] width 81 height 15
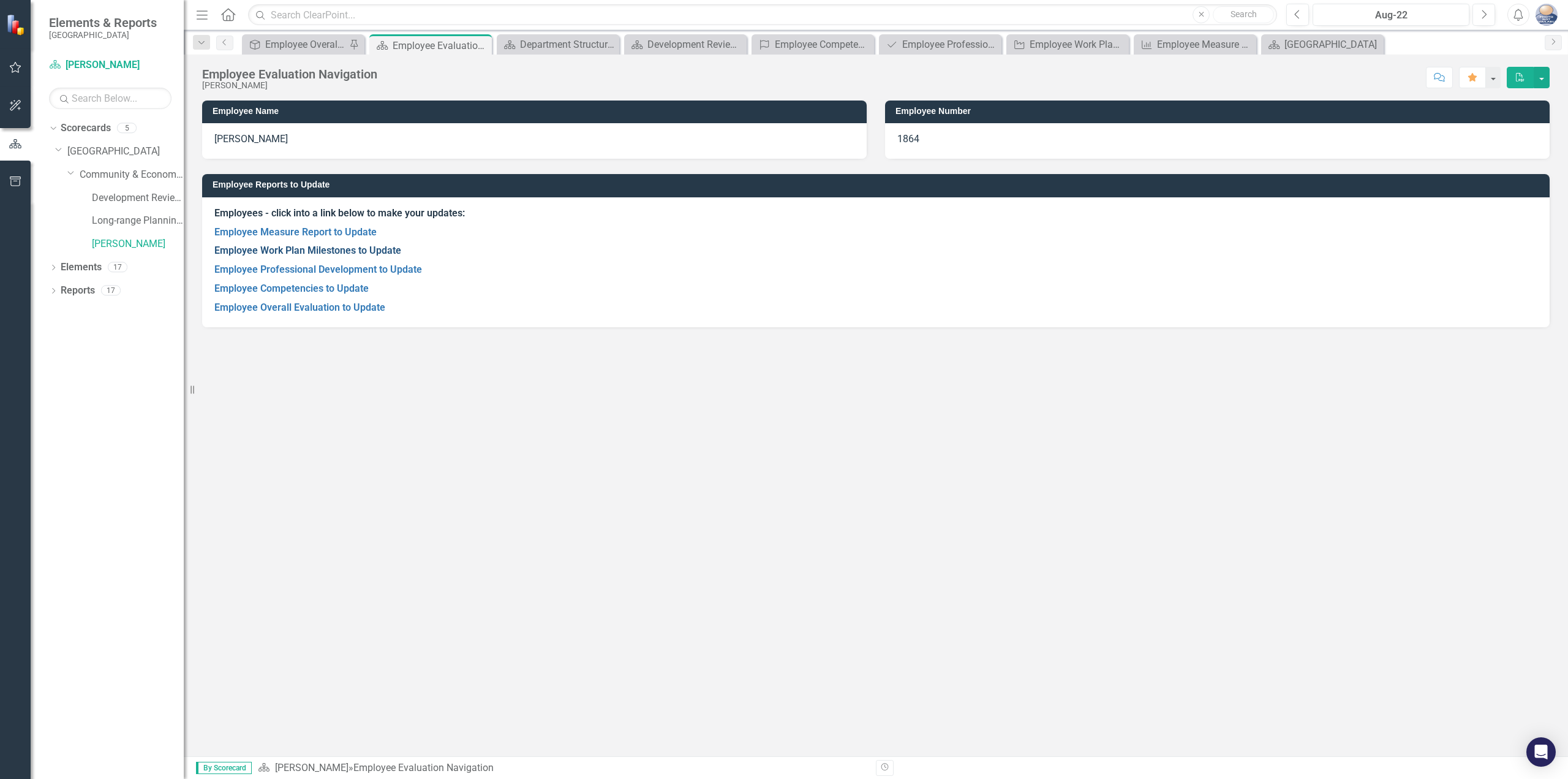
click at [346, 249] on link "Employee Work Plan Milestones to Update" at bounding box center [308, 250] width 187 height 12
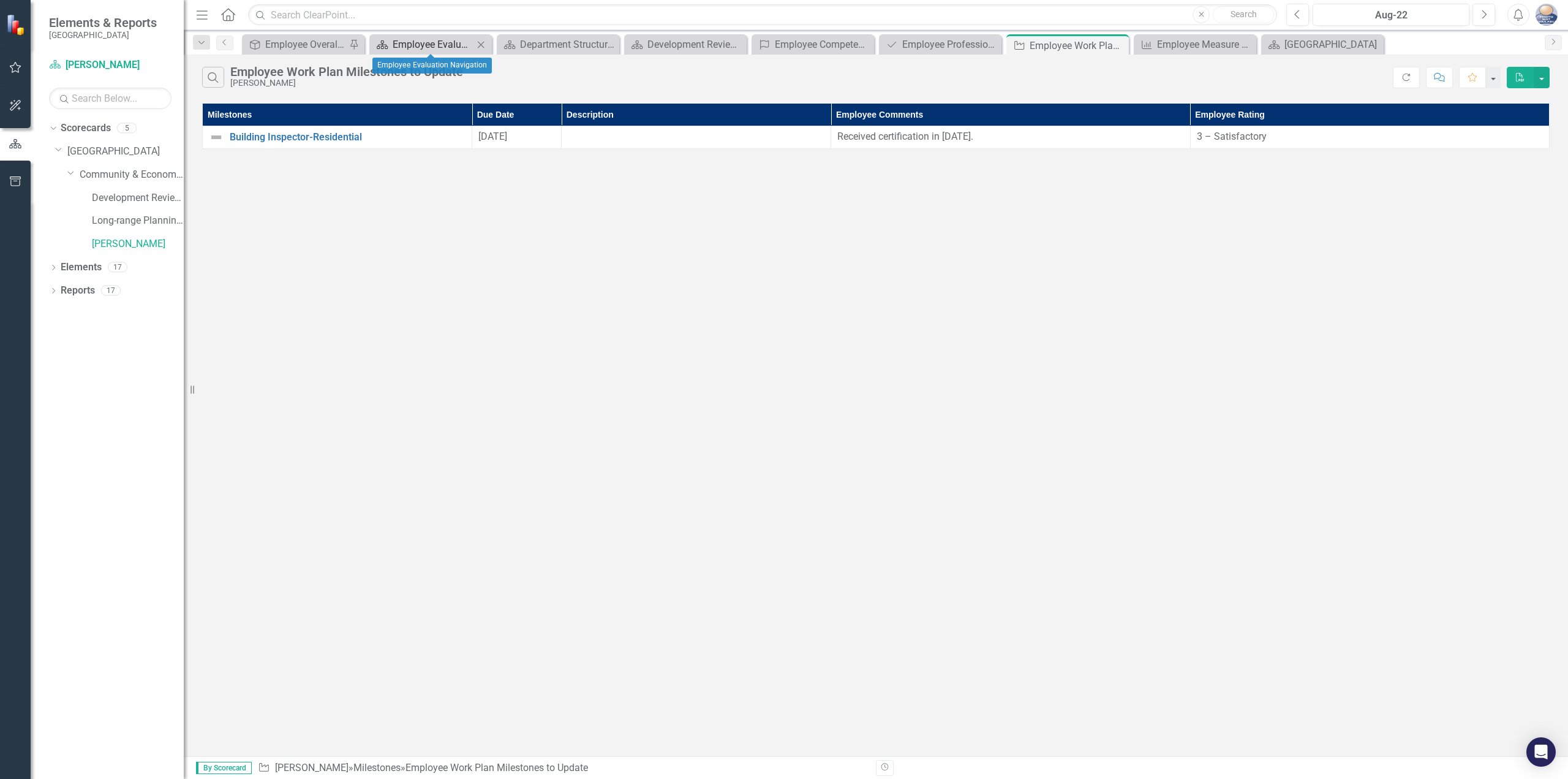
click at [396, 49] on div "Employee Evaluation Navigation" at bounding box center [433, 45] width 81 height 15
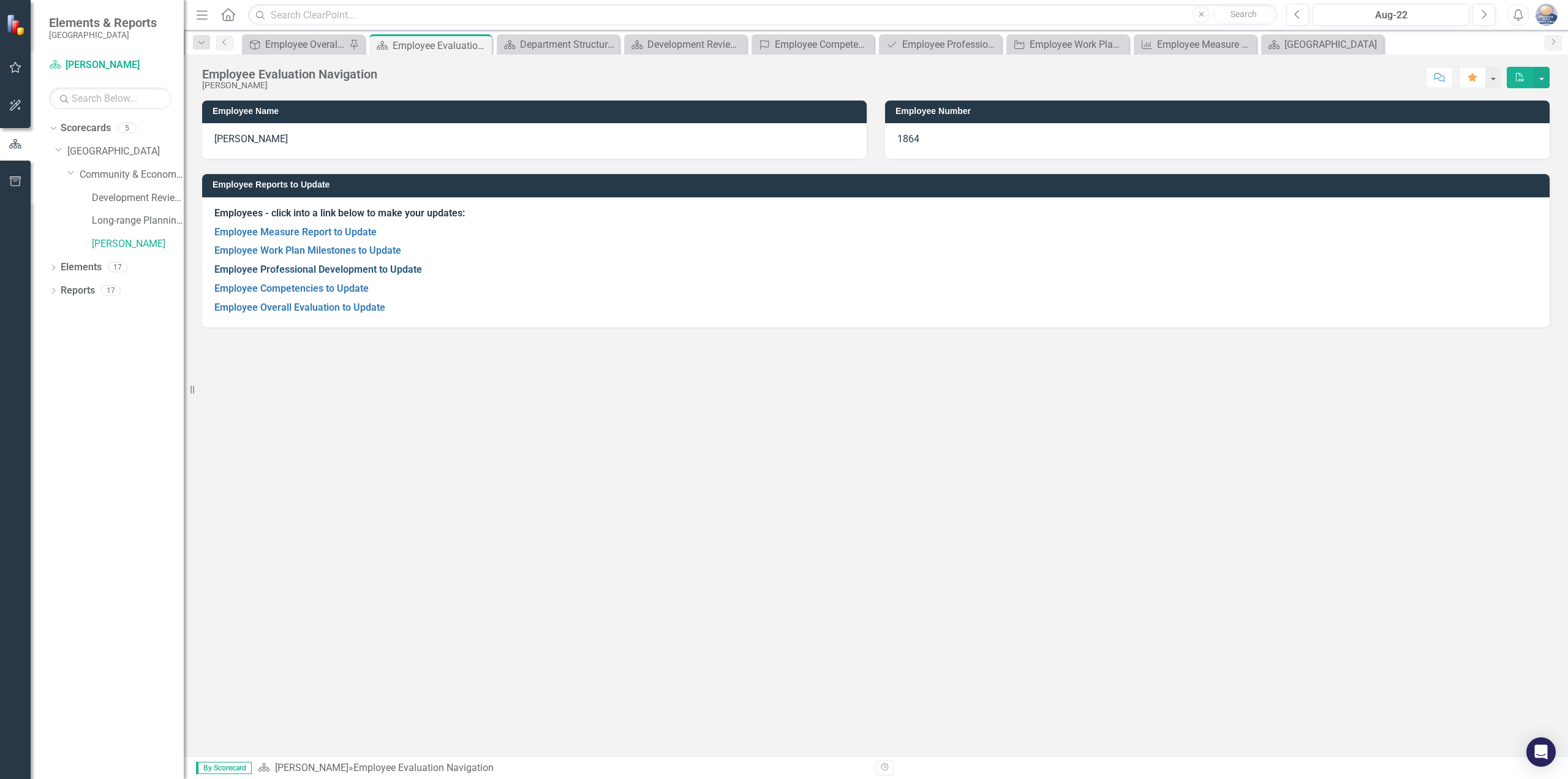
click at [293, 264] on link "Employee Professional Development to Update" at bounding box center [318, 269] width 207 height 12
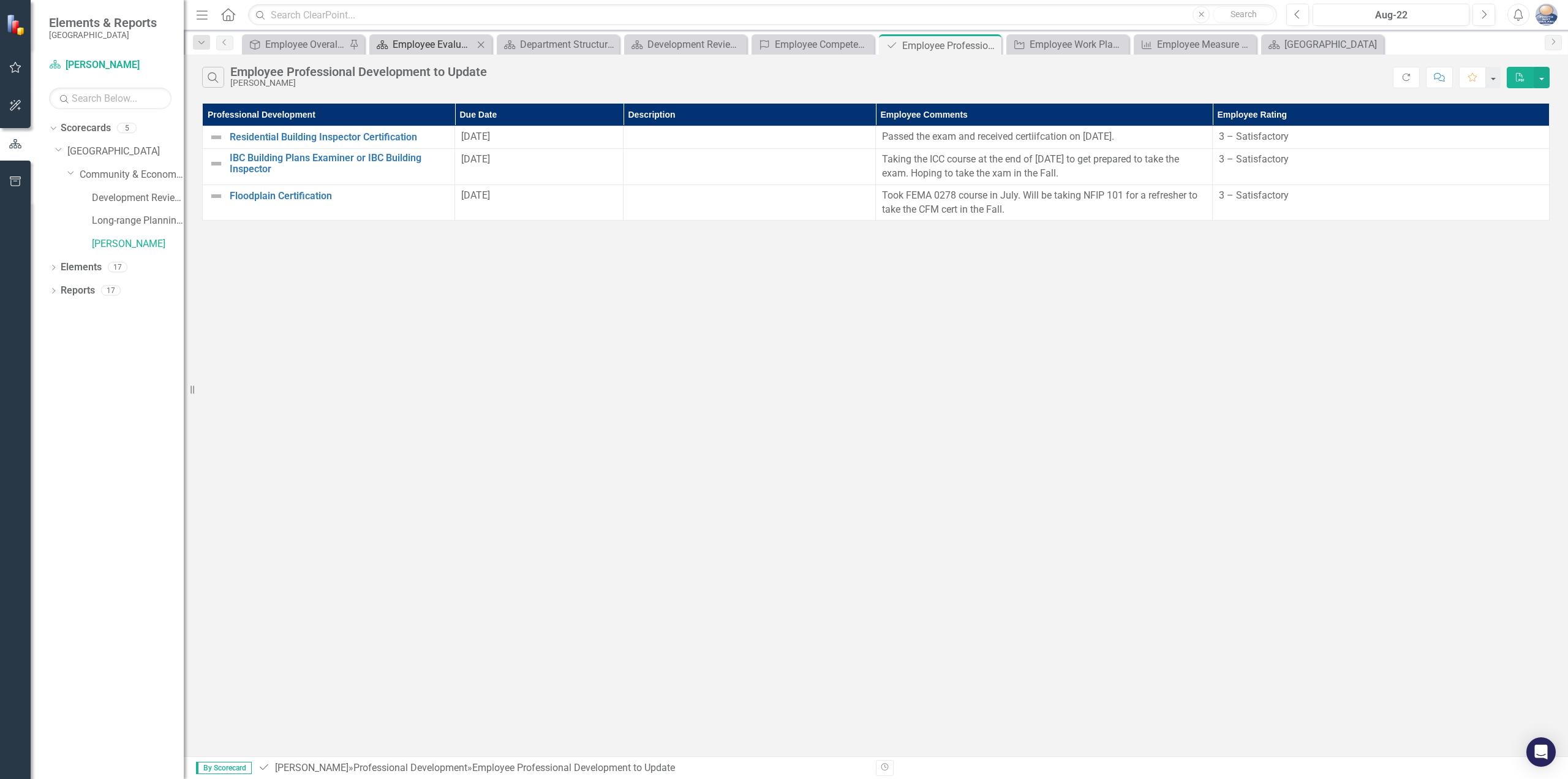
click at [436, 49] on div "Employee Evaluation Navigation" at bounding box center [433, 45] width 81 height 15
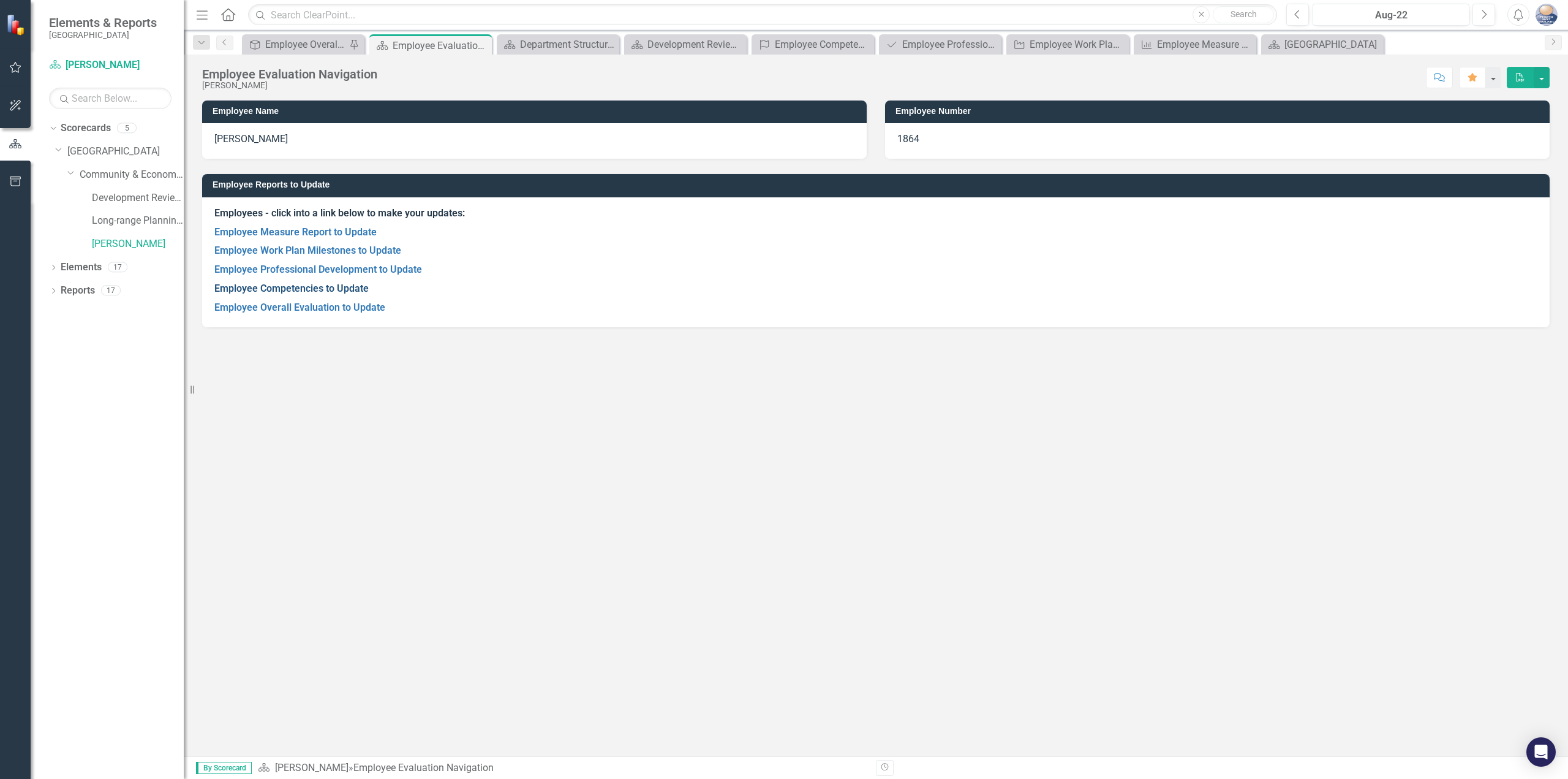
click at [337, 289] on link "Employee Competencies to Update" at bounding box center [291, 288] width 155 height 12
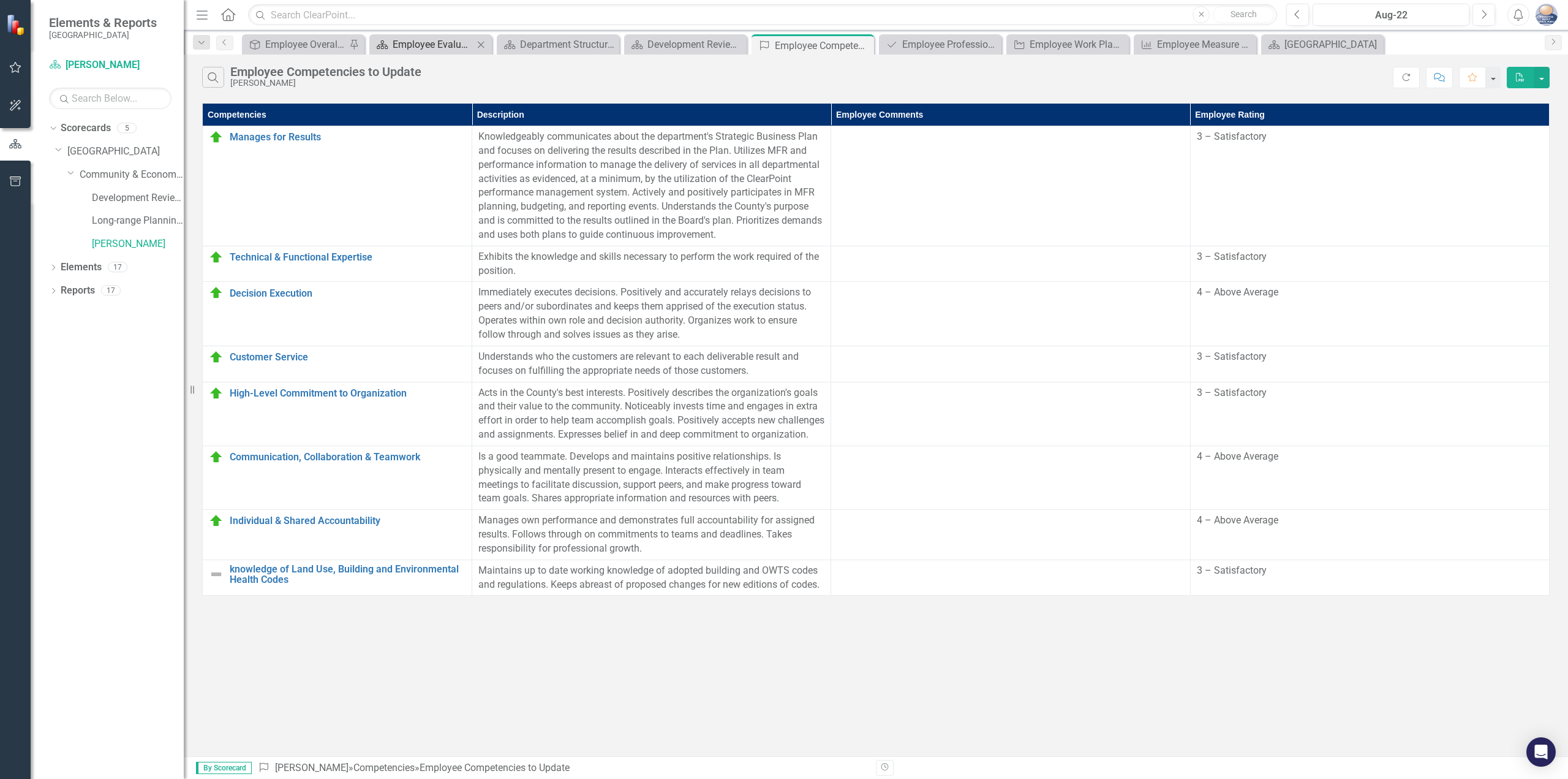
click at [417, 48] on div "Employee Evaluation Navigation" at bounding box center [433, 45] width 81 height 15
